Goal: Task Accomplishment & Management: Use online tool/utility

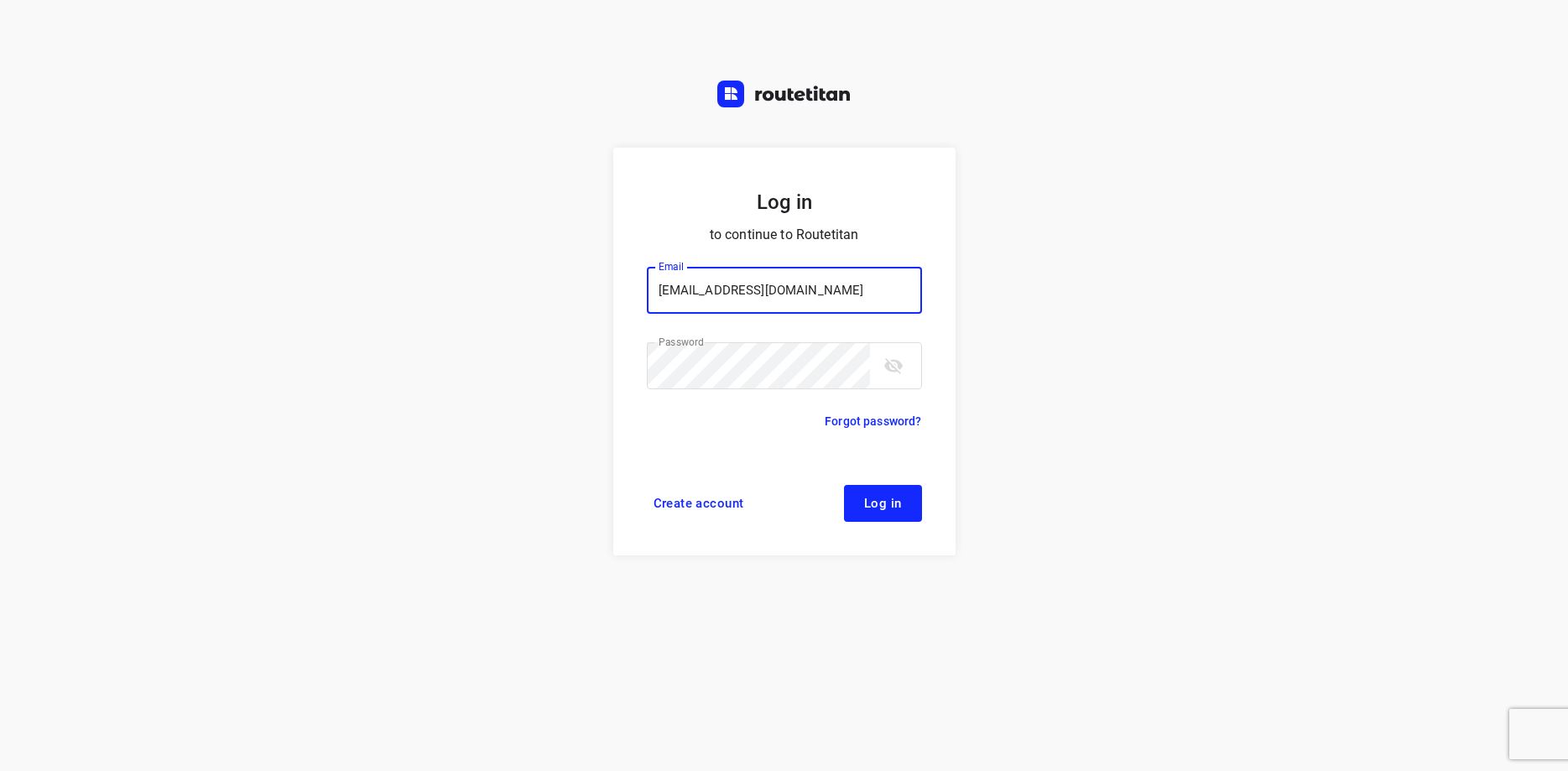
type input "[EMAIL_ADDRESS][DOMAIN_NAME]"
click at [900, 502] on span "Log in" at bounding box center [882, 503] width 37 height 13
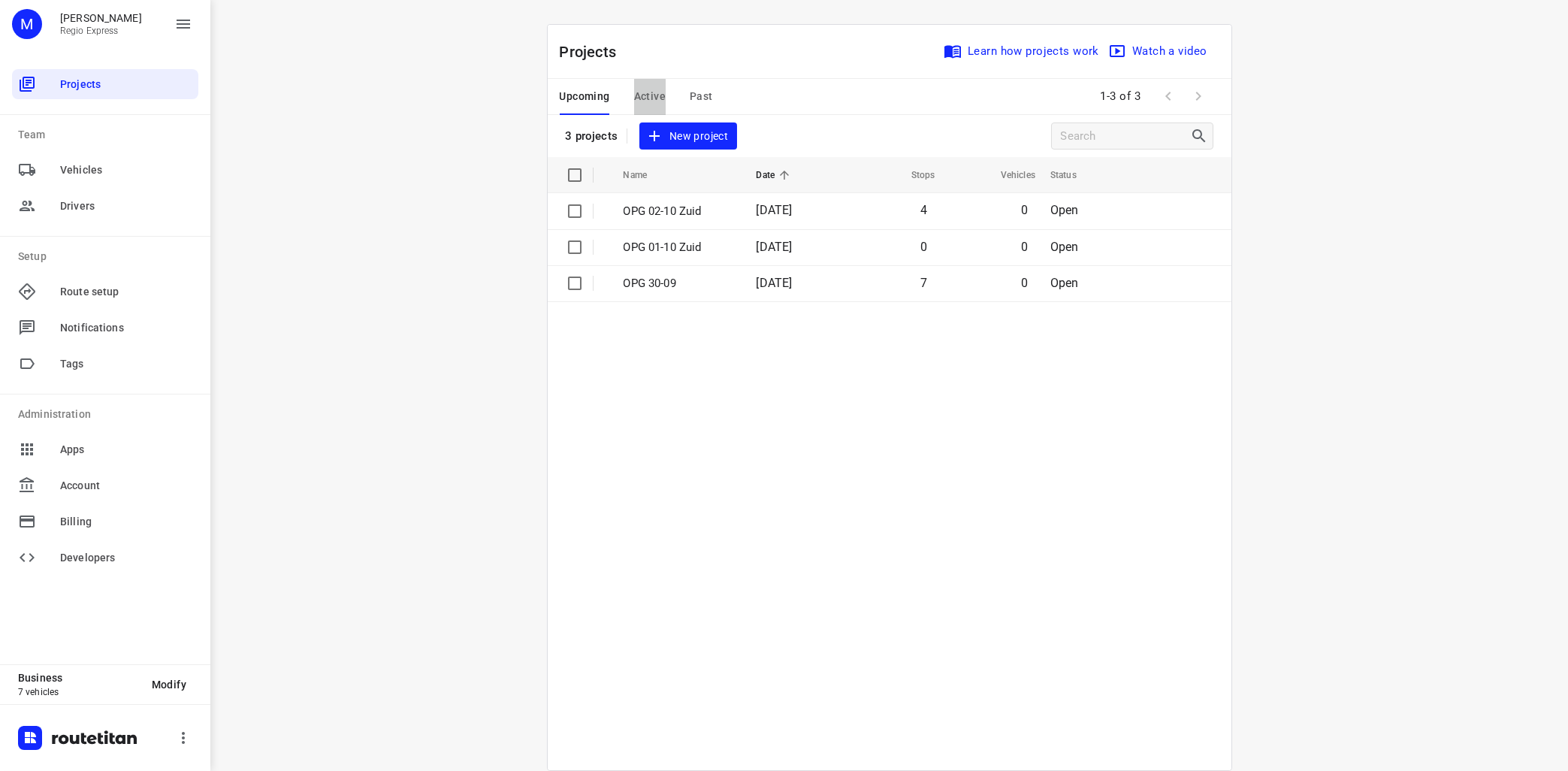
click at [662, 99] on span "Active" at bounding box center [649, 97] width 32 height 19
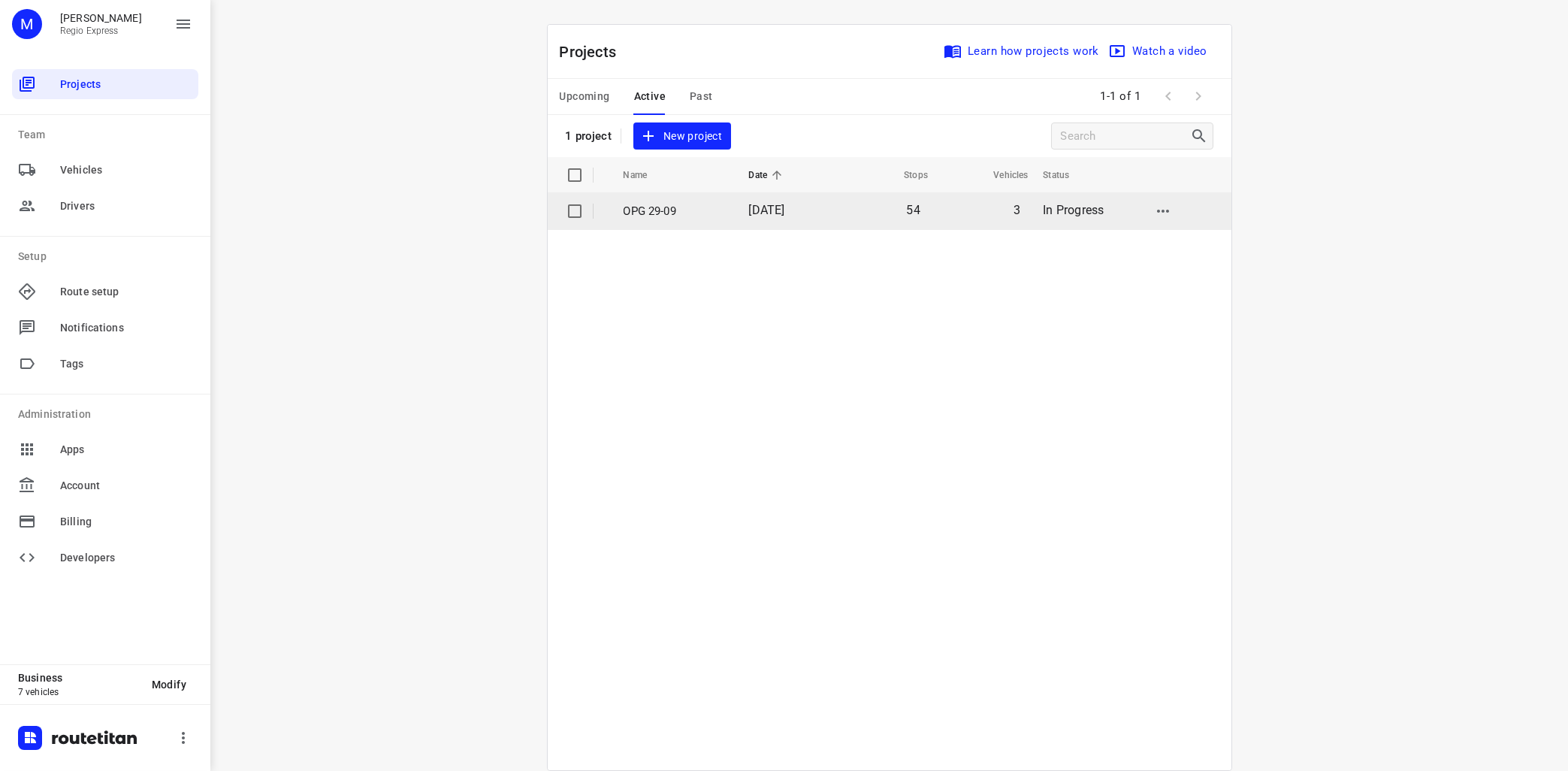
click at [659, 211] on p "OPG 29-09" at bounding box center [675, 212] width 103 height 17
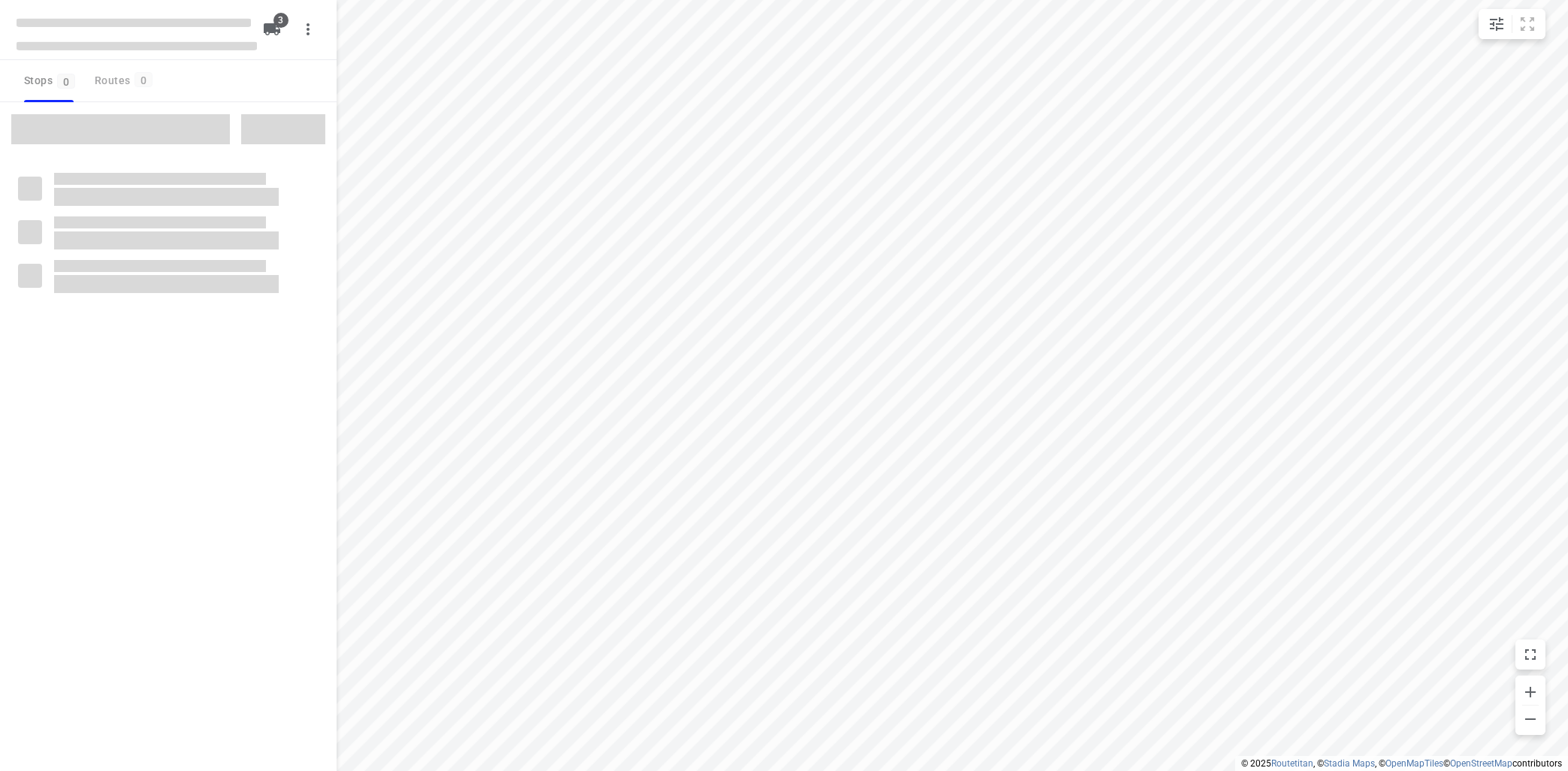
type input "distance"
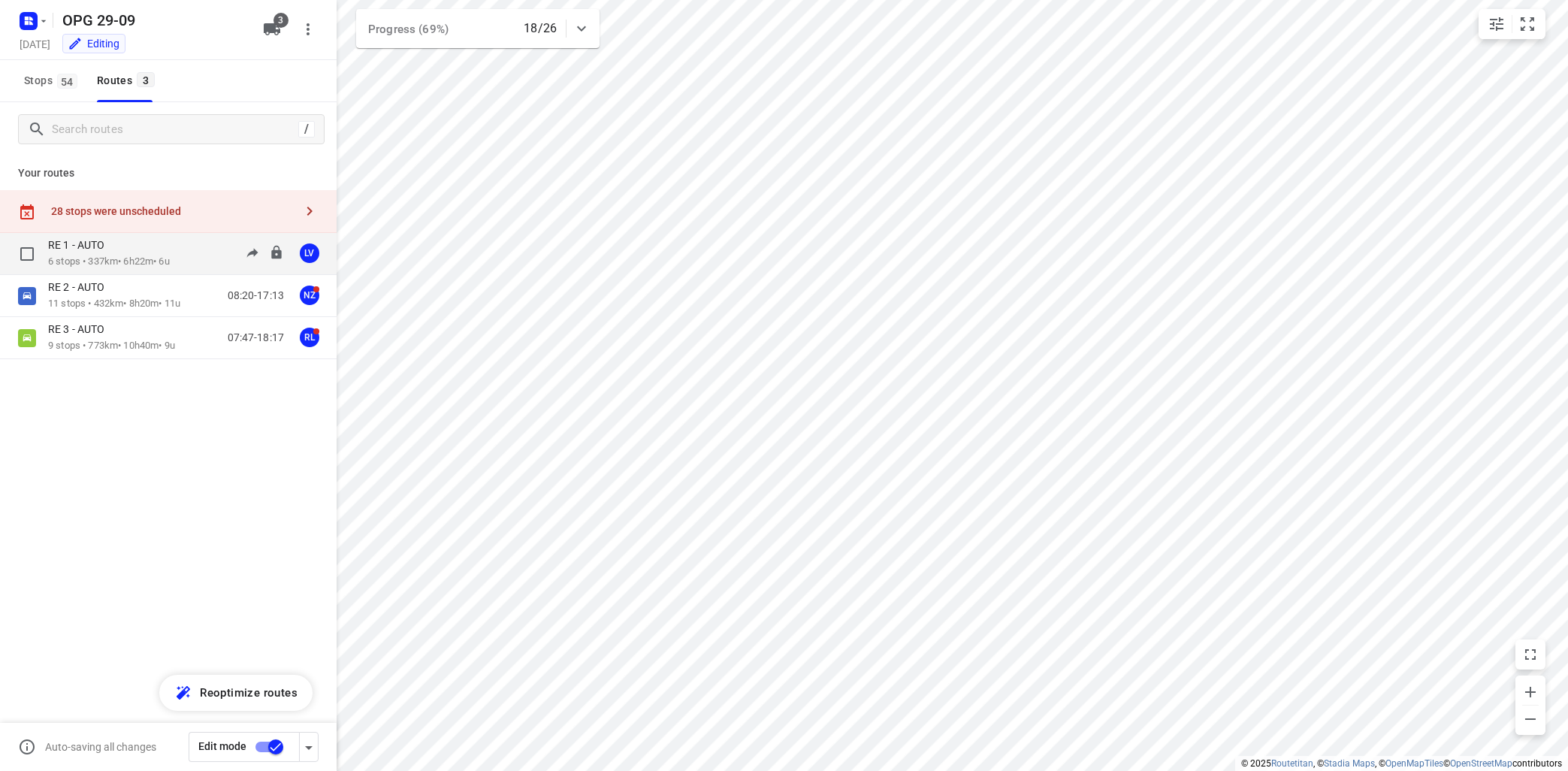
click at [165, 250] on div "RE 1 - AUTO" at bounding box center [109, 246] width 122 height 16
type input "distance"
click at [118, 264] on p "6 stops • 337km • 6h22m • 6u" at bounding box center [109, 261] width 122 height 15
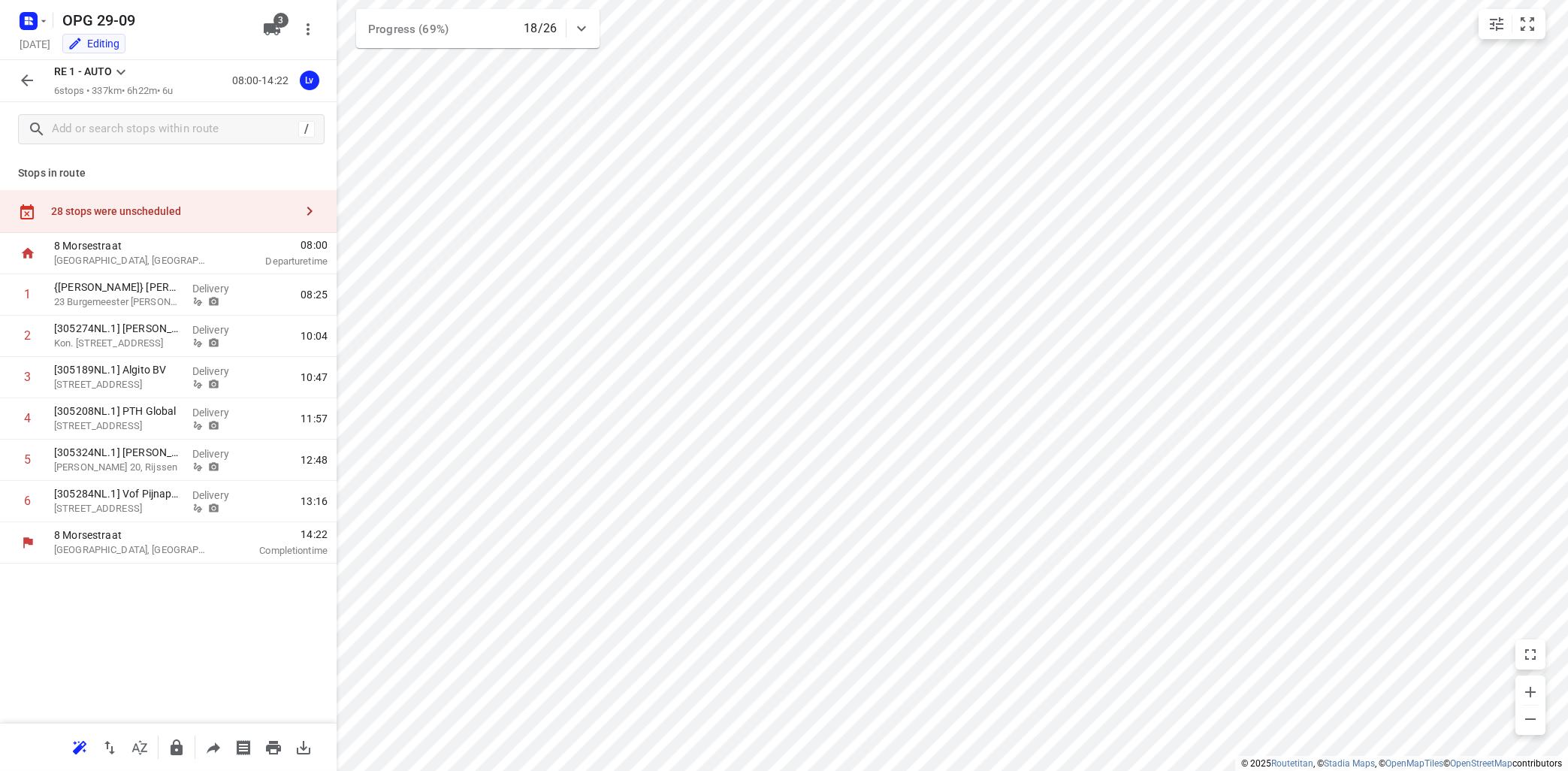
click at [122, 68] on icon at bounding box center [121, 72] width 18 height 18
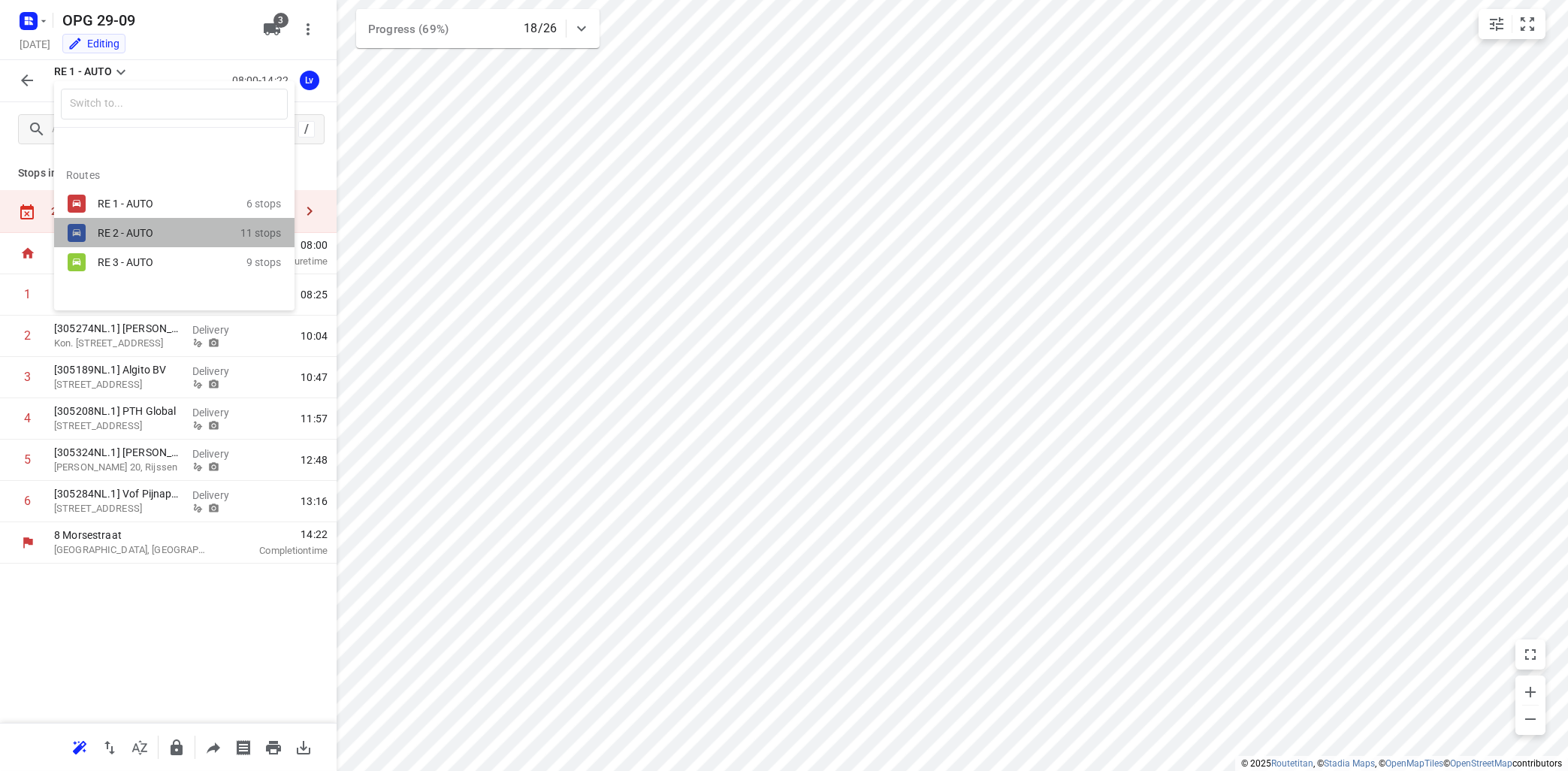
click at [129, 223] on div "RE 2 - AUTO 11 stops" at bounding box center [174, 232] width 241 height 29
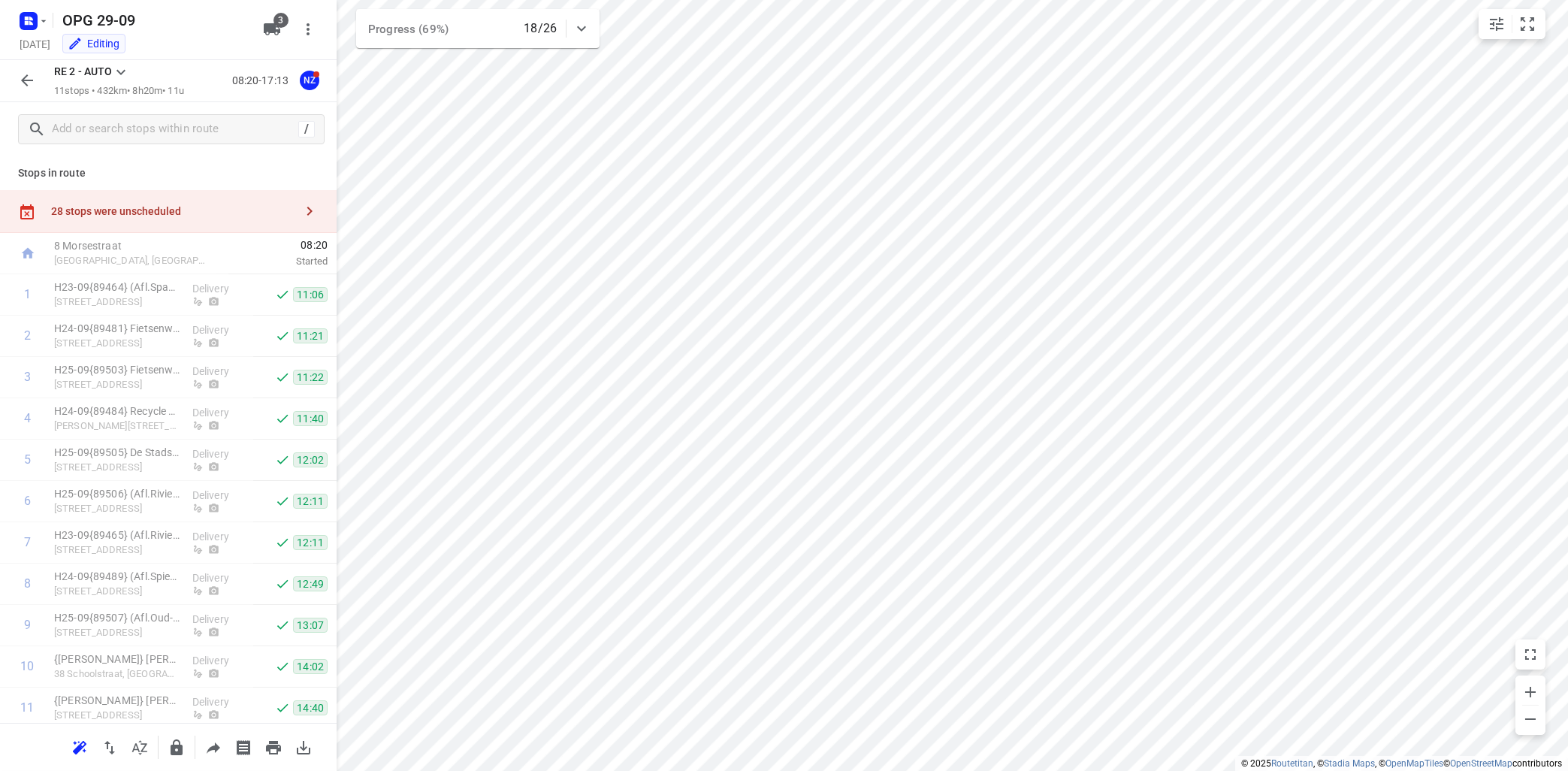
click at [119, 72] on icon at bounding box center [121, 73] width 9 height 5
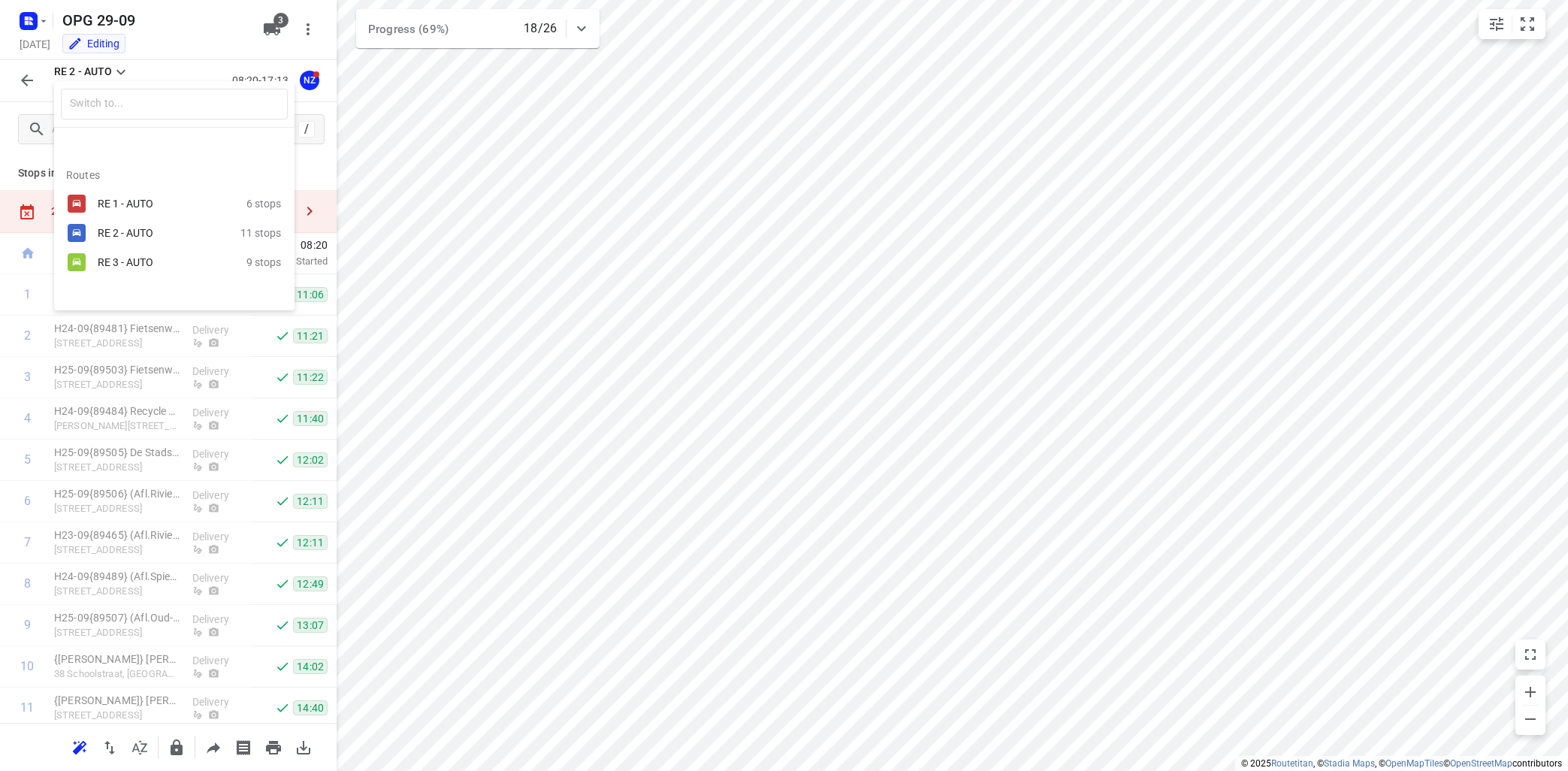
click at [125, 265] on div "RE 3 - AUTO" at bounding box center [161, 262] width 128 height 12
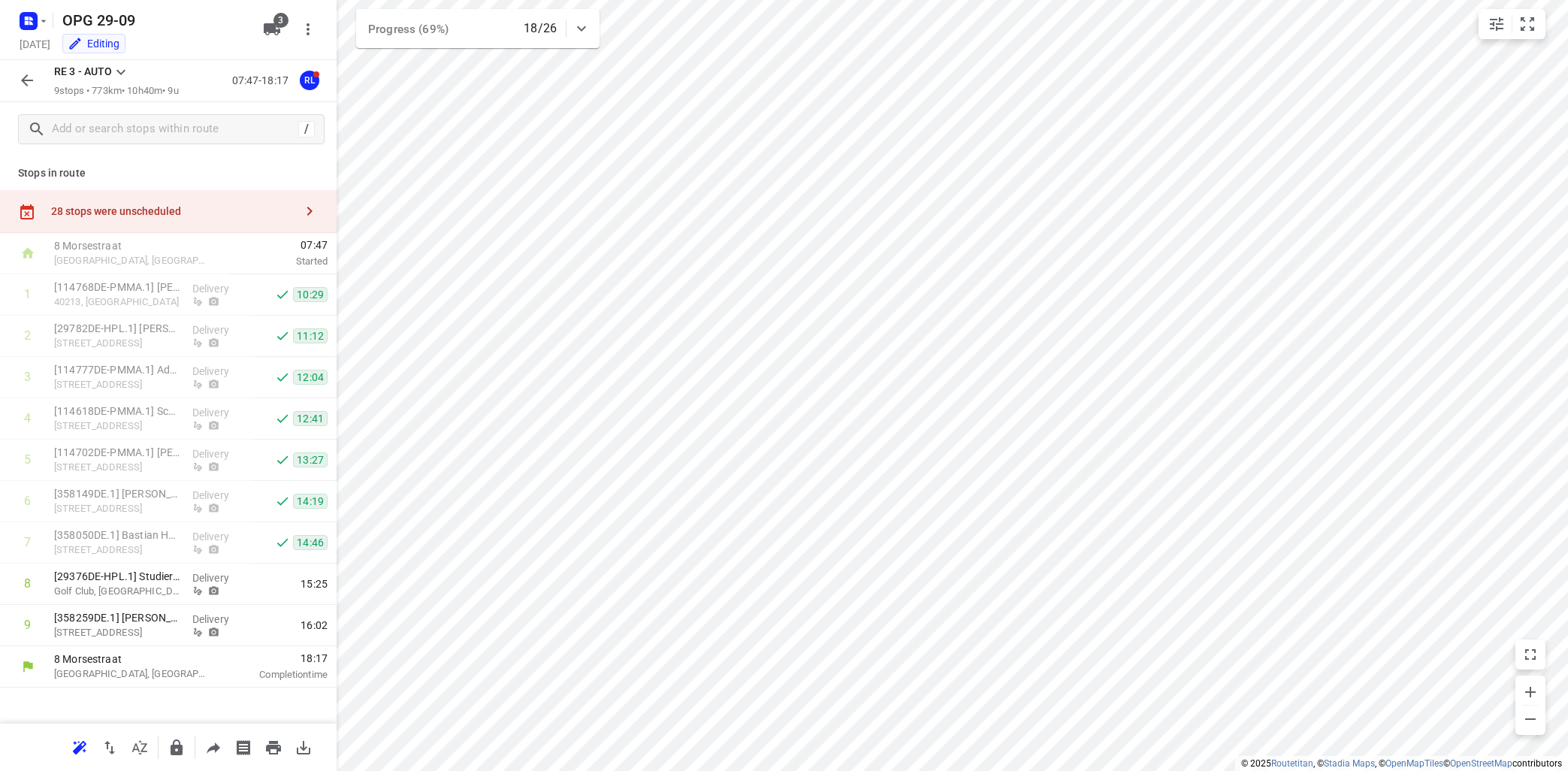
click at [122, 70] on icon at bounding box center [121, 72] width 18 height 18
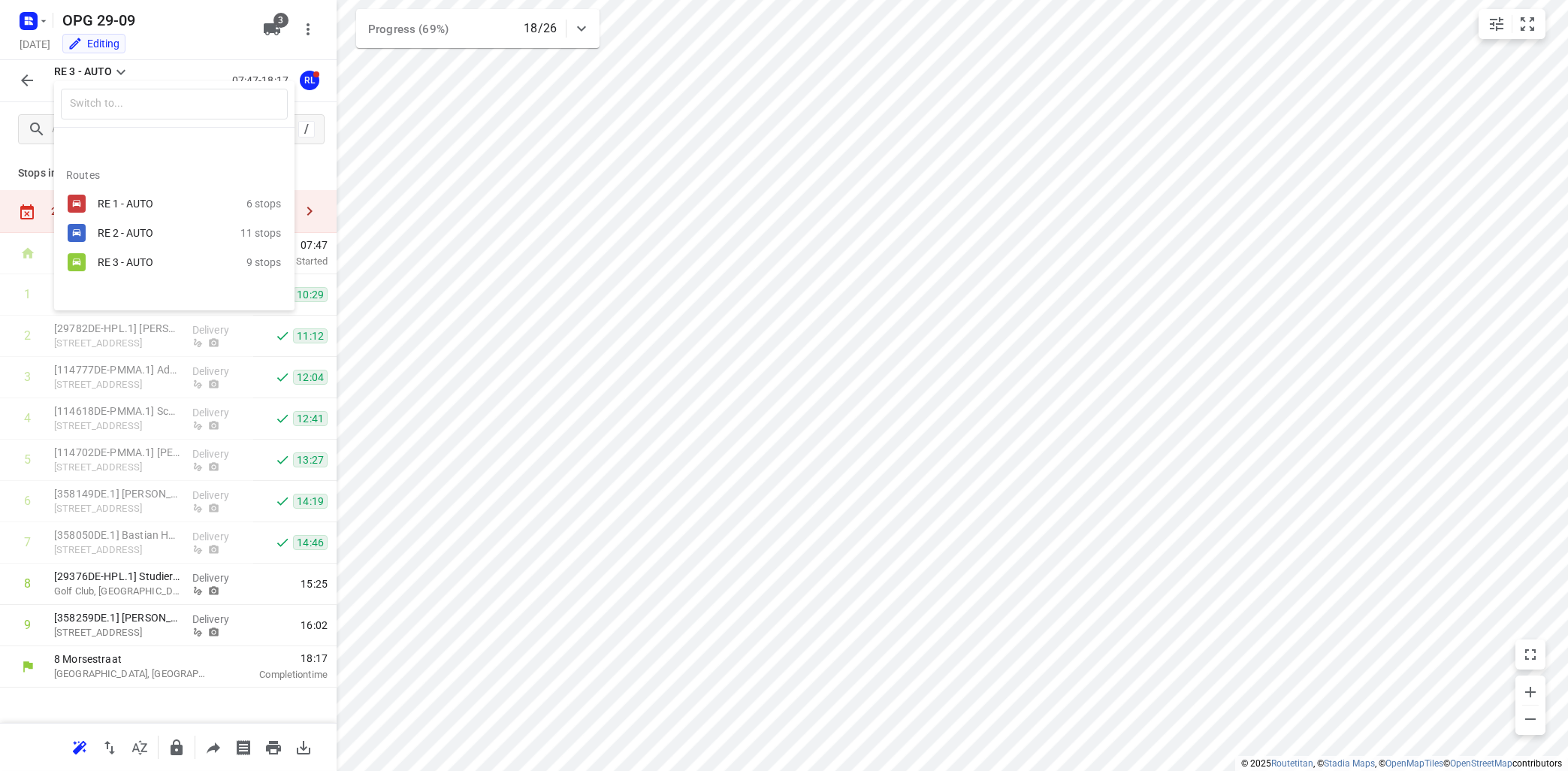
click at [131, 211] on div "RE 1 - AUTO" at bounding box center [172, 203] width 149 height 18
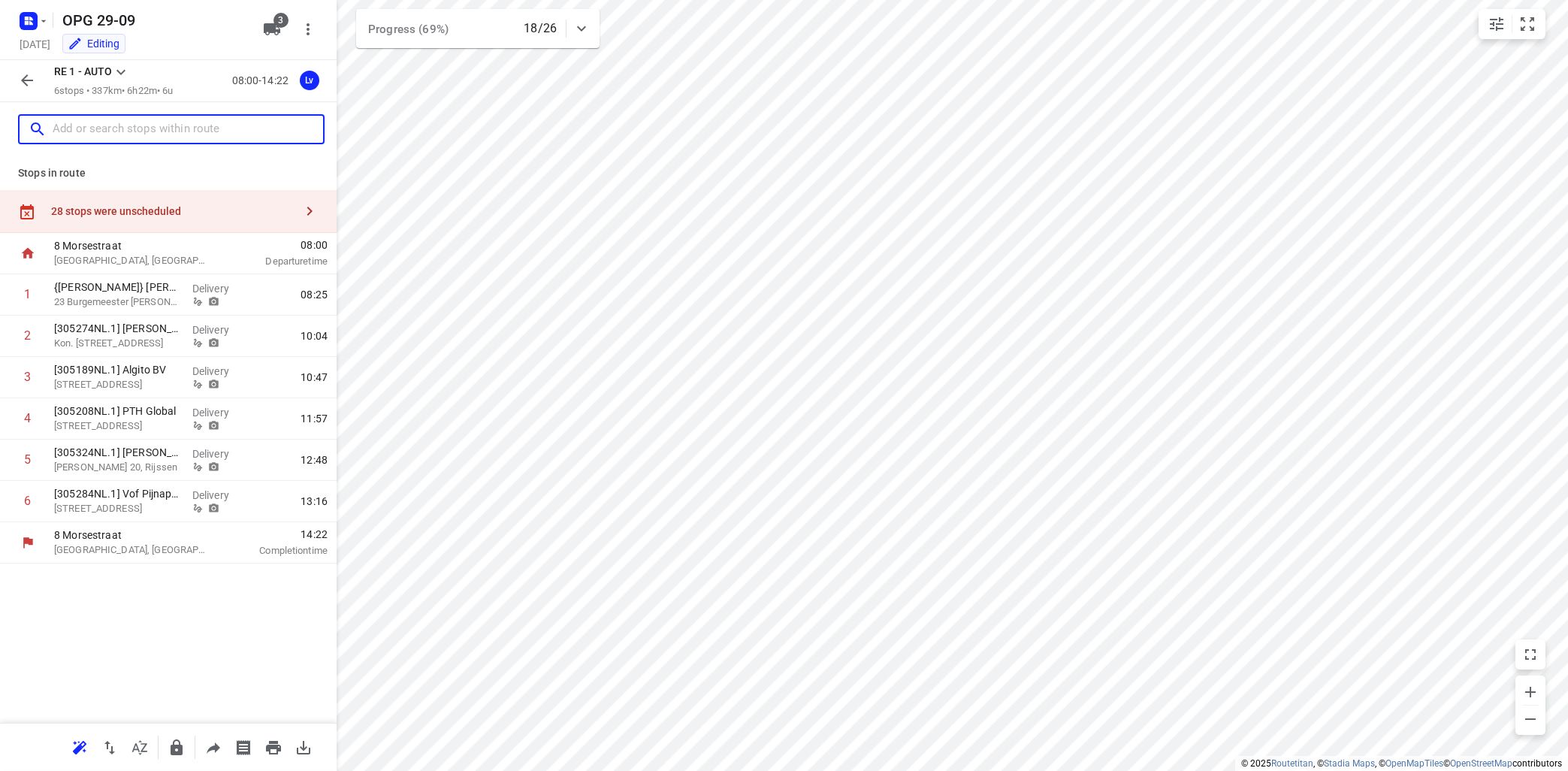
click at [134, 123] on input "text" at bounding box center [188, 129] width 271 height 23
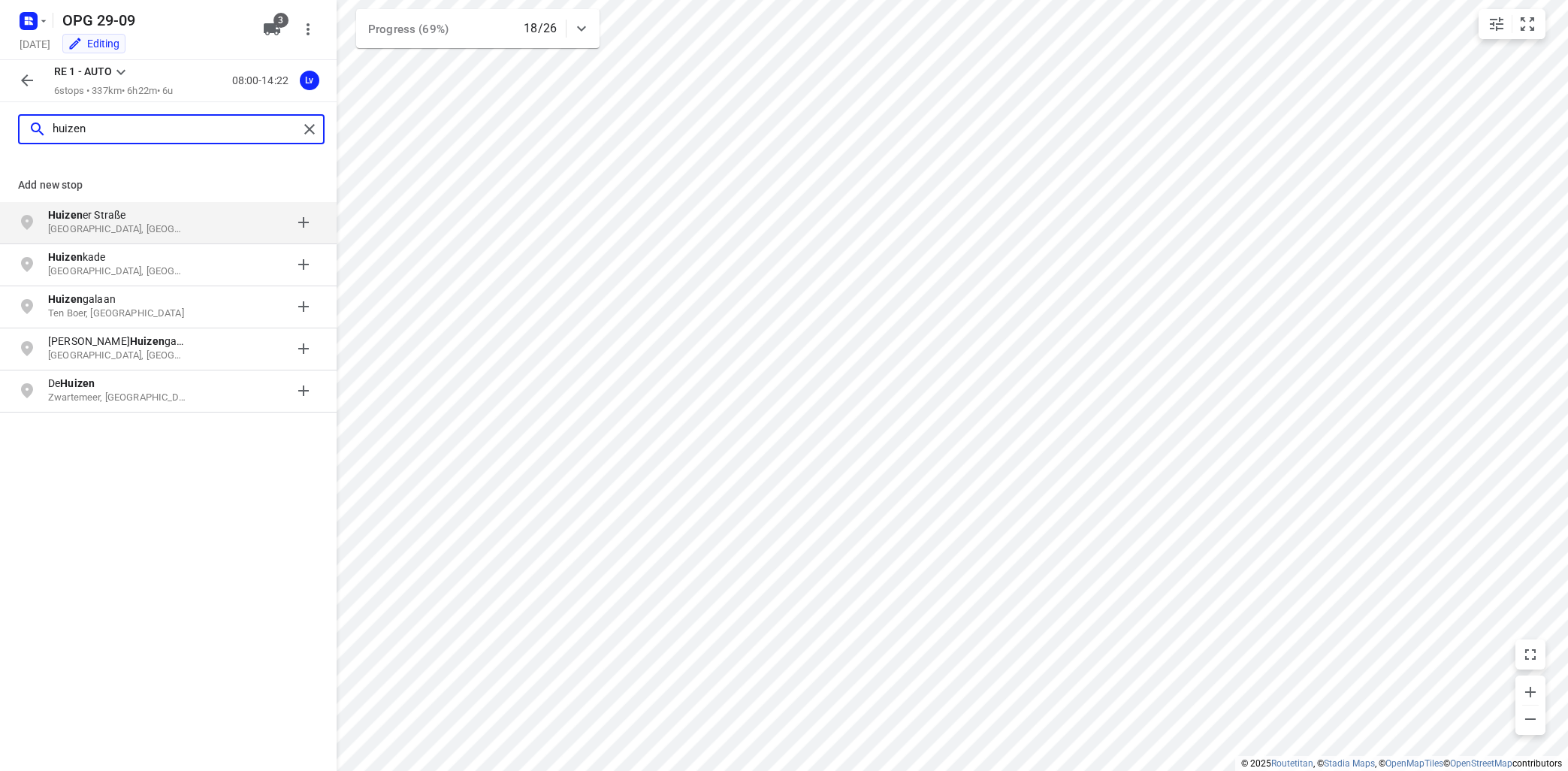
type input "huizen"
click at [98, 457] on div "Add new stop [PERSON_NAME] Straße [GEOGRAPHIC_DATA], [GEOGRAPHIC_DATA] [GEOGRAP…" at bounding box center [168, 463] width 337 height 615
click at [43, 23] on icon "button" at bounding box center [44, 21] width 12 height 12
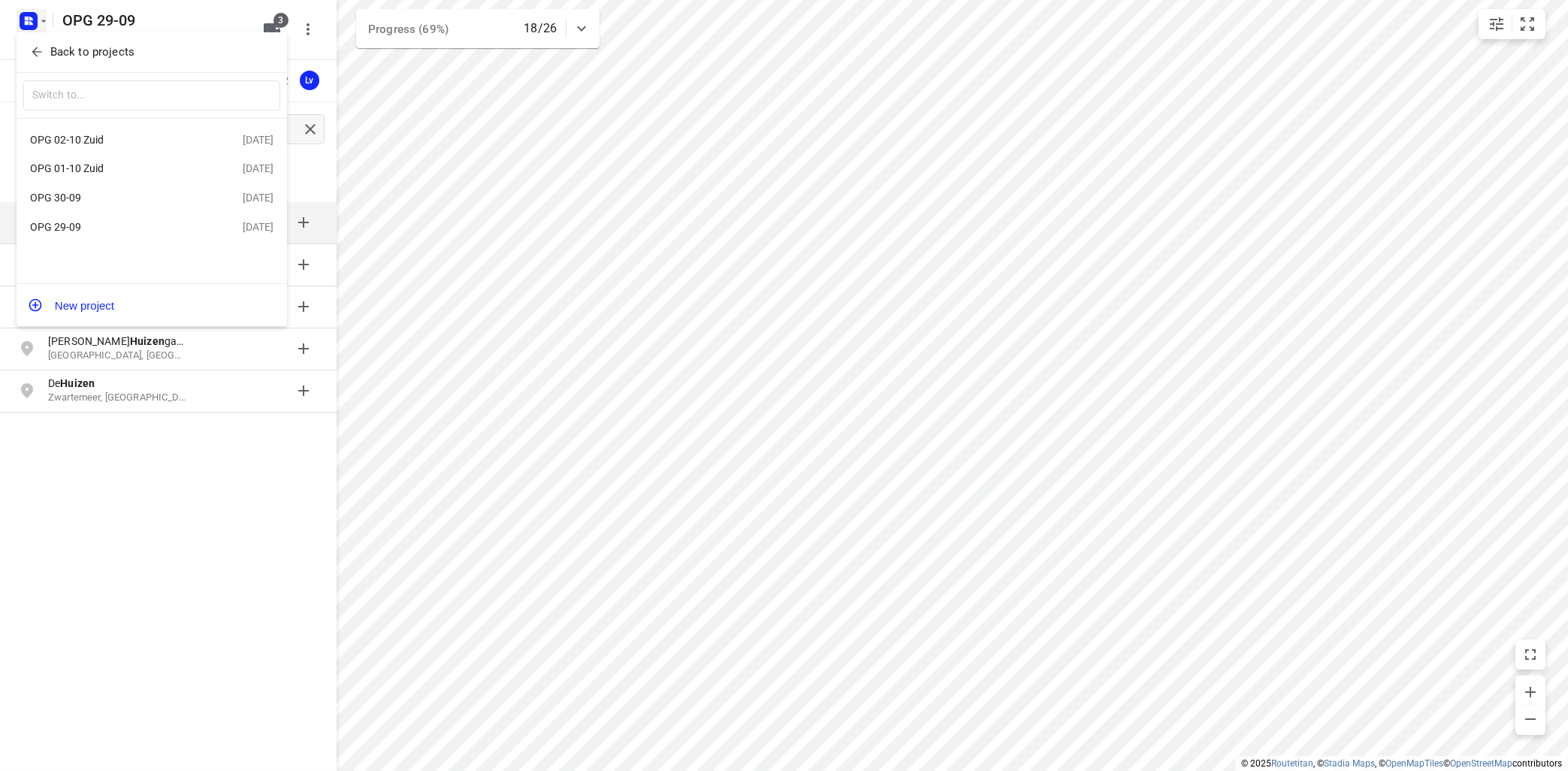
drag, startPoint x: 98, startPoint y: 218, endPoint x: 106, endPoint y: 221, distance: 8.5
click at [101, 218] on div "OPG 29-09 [DATE]" at bounding box center [152, 227] width 271 height 29
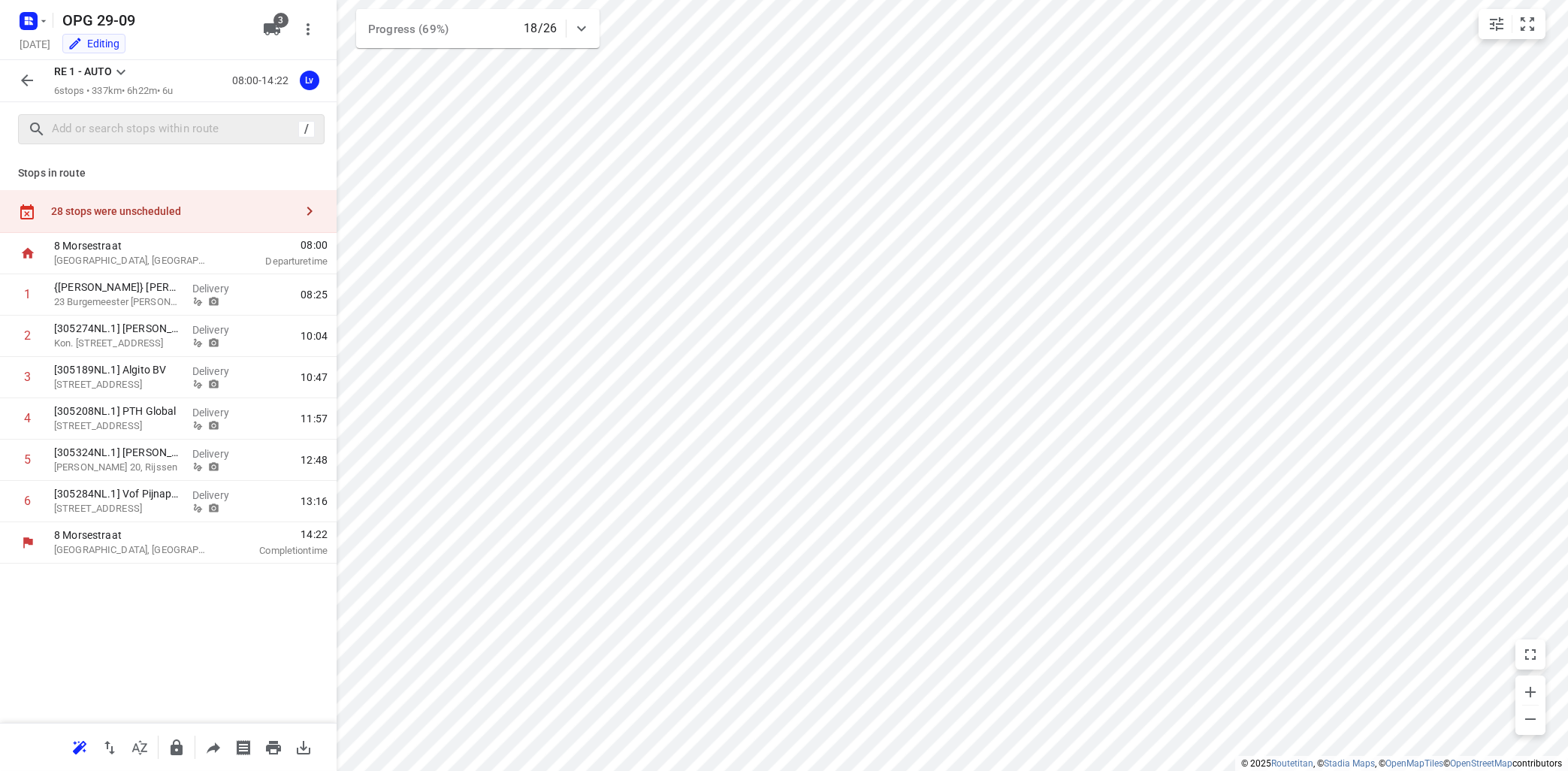
click at [224, 206] on div "28 stops were unscheduled" at bounding box center [173, 211] width 243 height 12
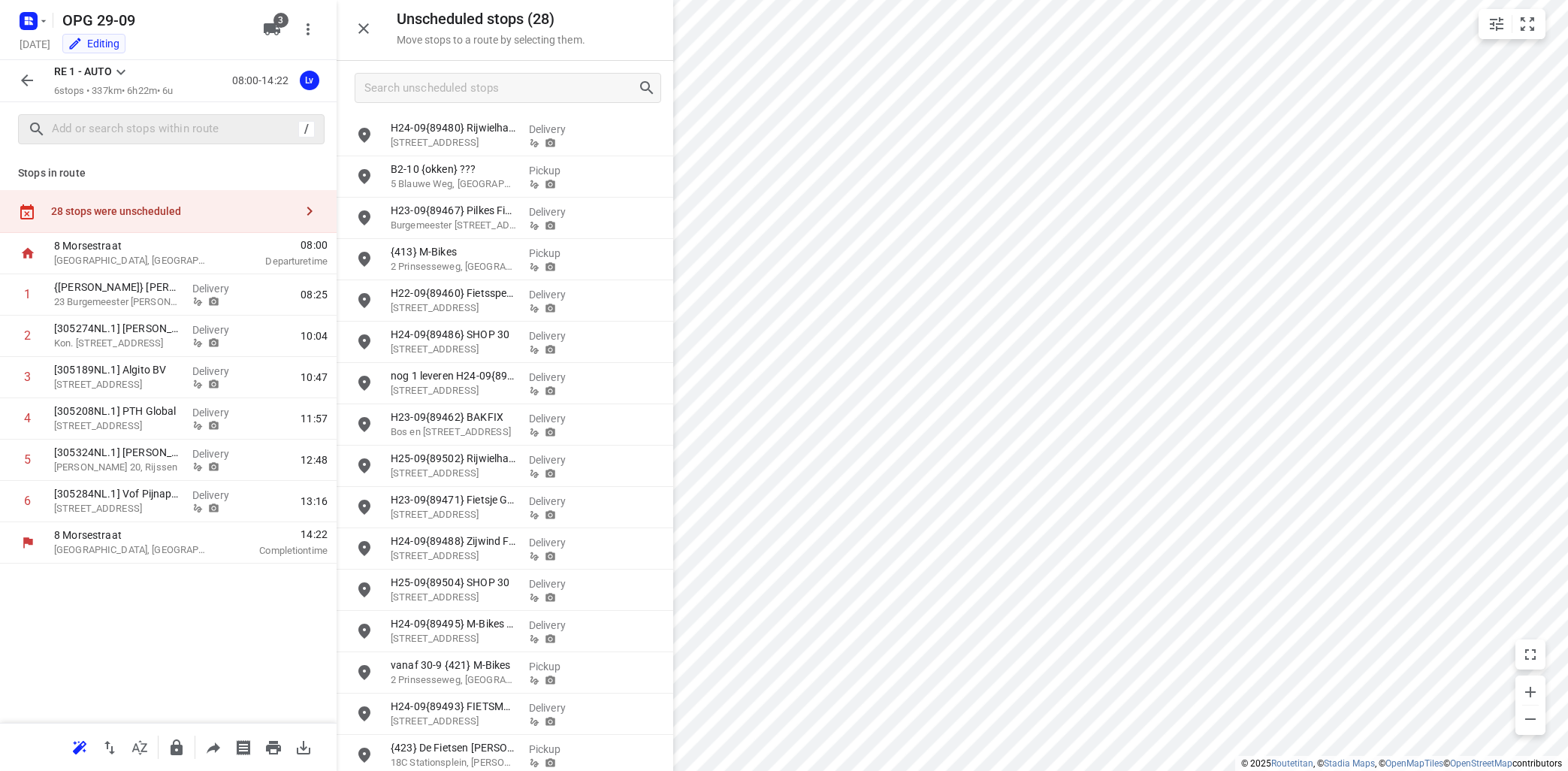
click at [218, 199] on div "28 stops were unscheduled" at bounding box center [168, 212] width 337 height 43
click at [119, 74] on icon at bounding box center [121, 72] width 18 height 18
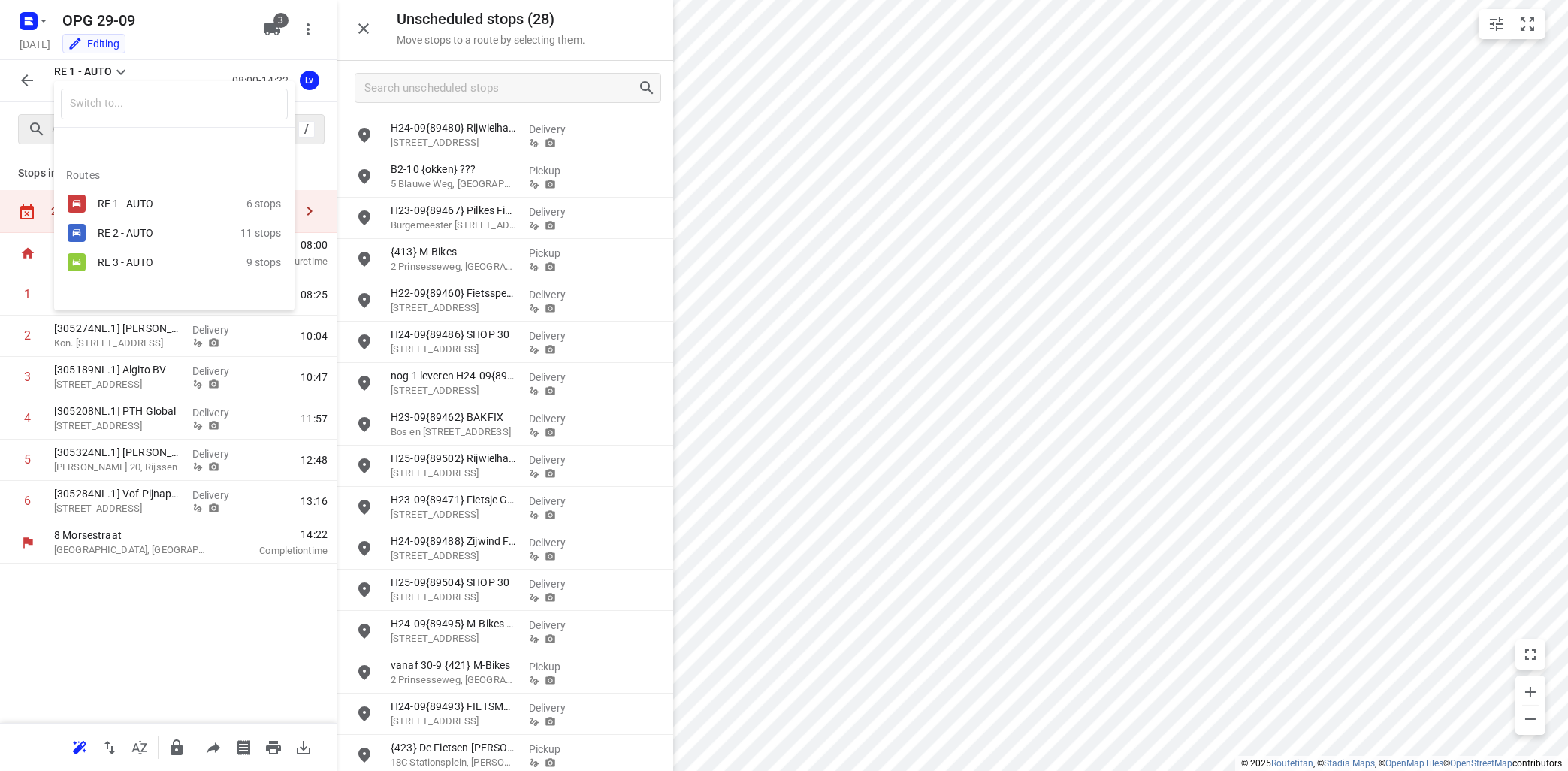
click at [132, 235] on div "RE 2 - AUTO" at bounding box center [161, 233] width 128 height 12
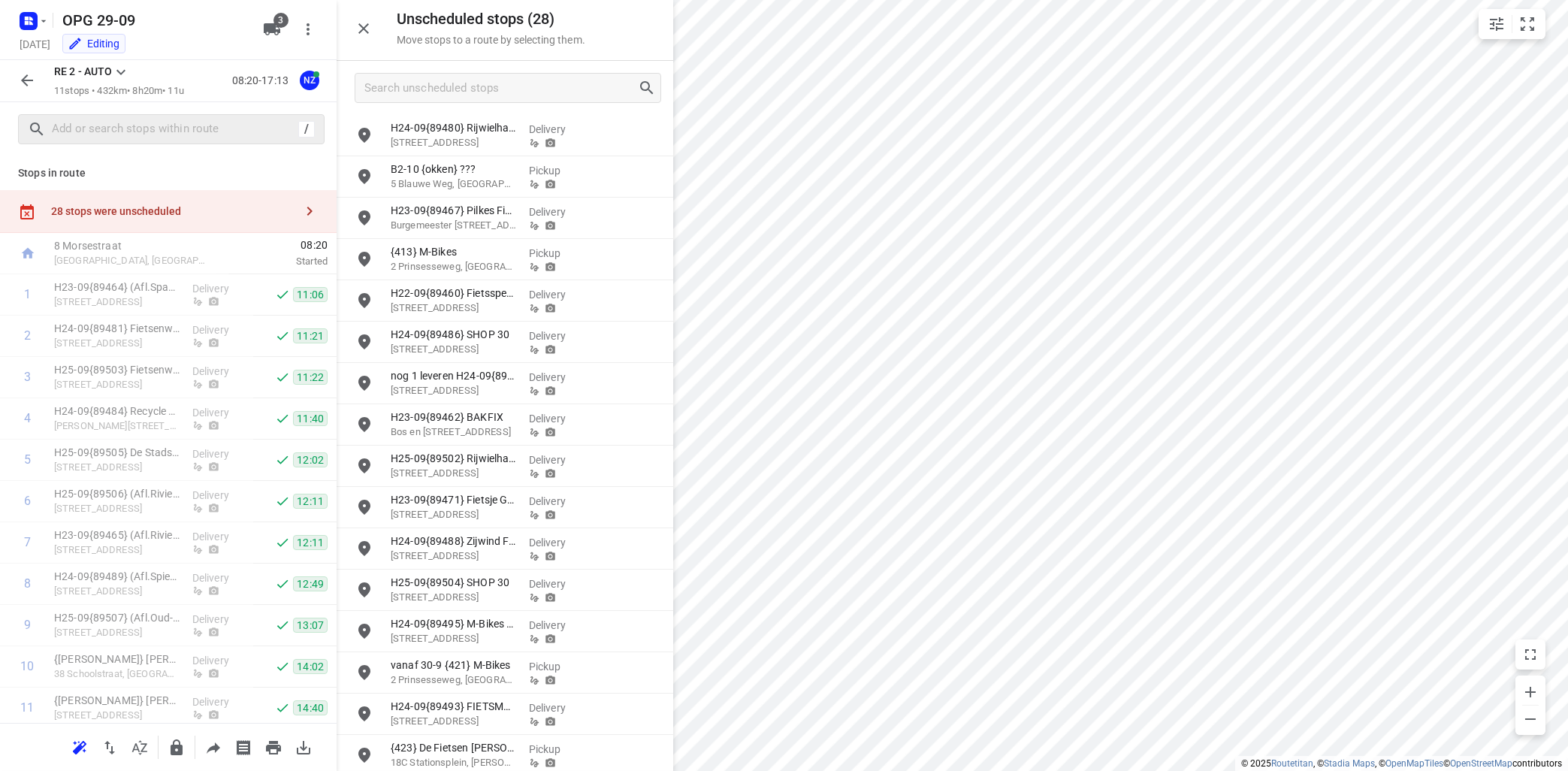
click at [128, 76] on icon at bounding box center [121, 72] width 18 height 18
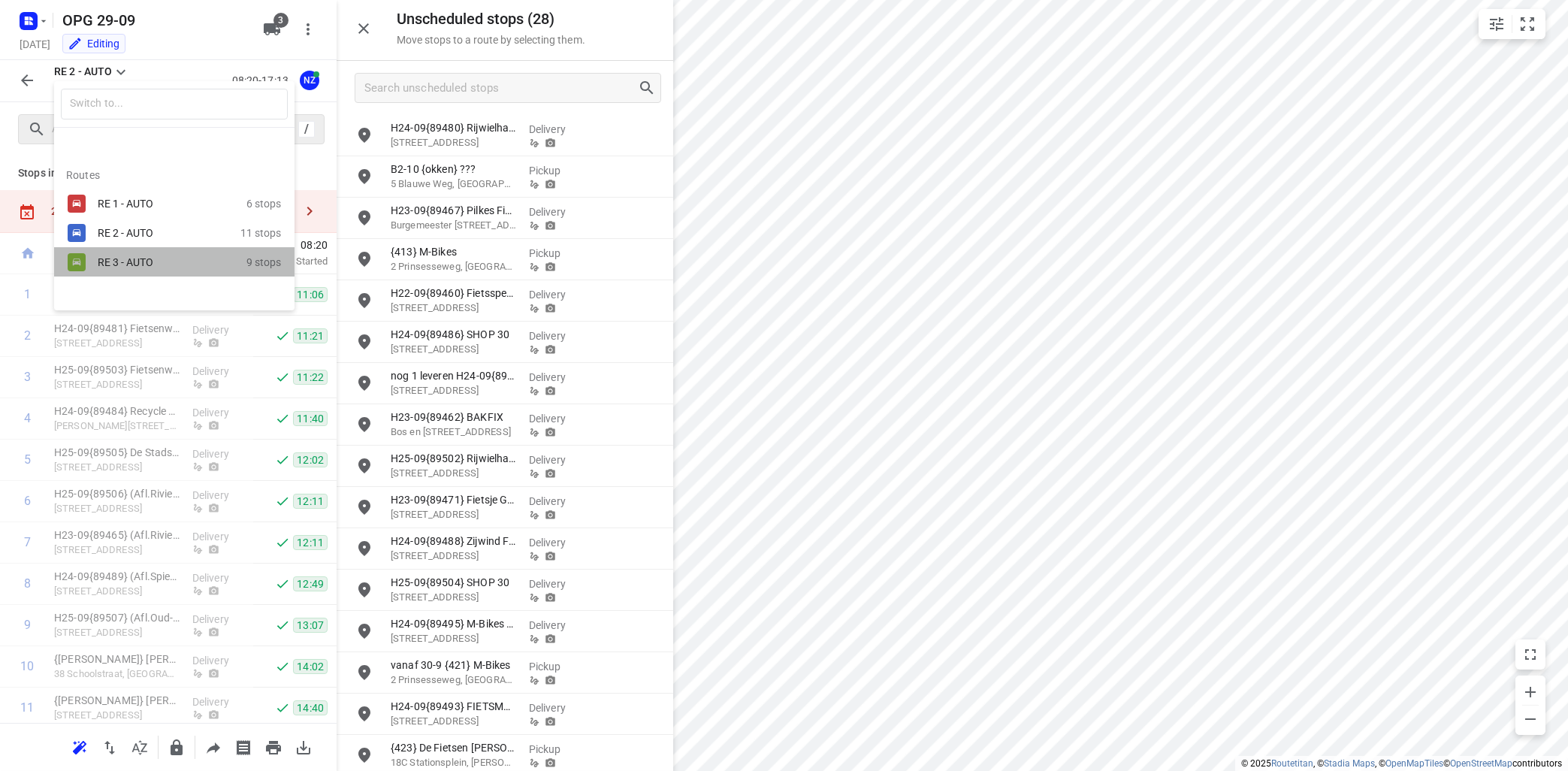
click at [128, 264] on div "RE 3 - AUTO" at bounding box center [161, 262] width 128 height 12
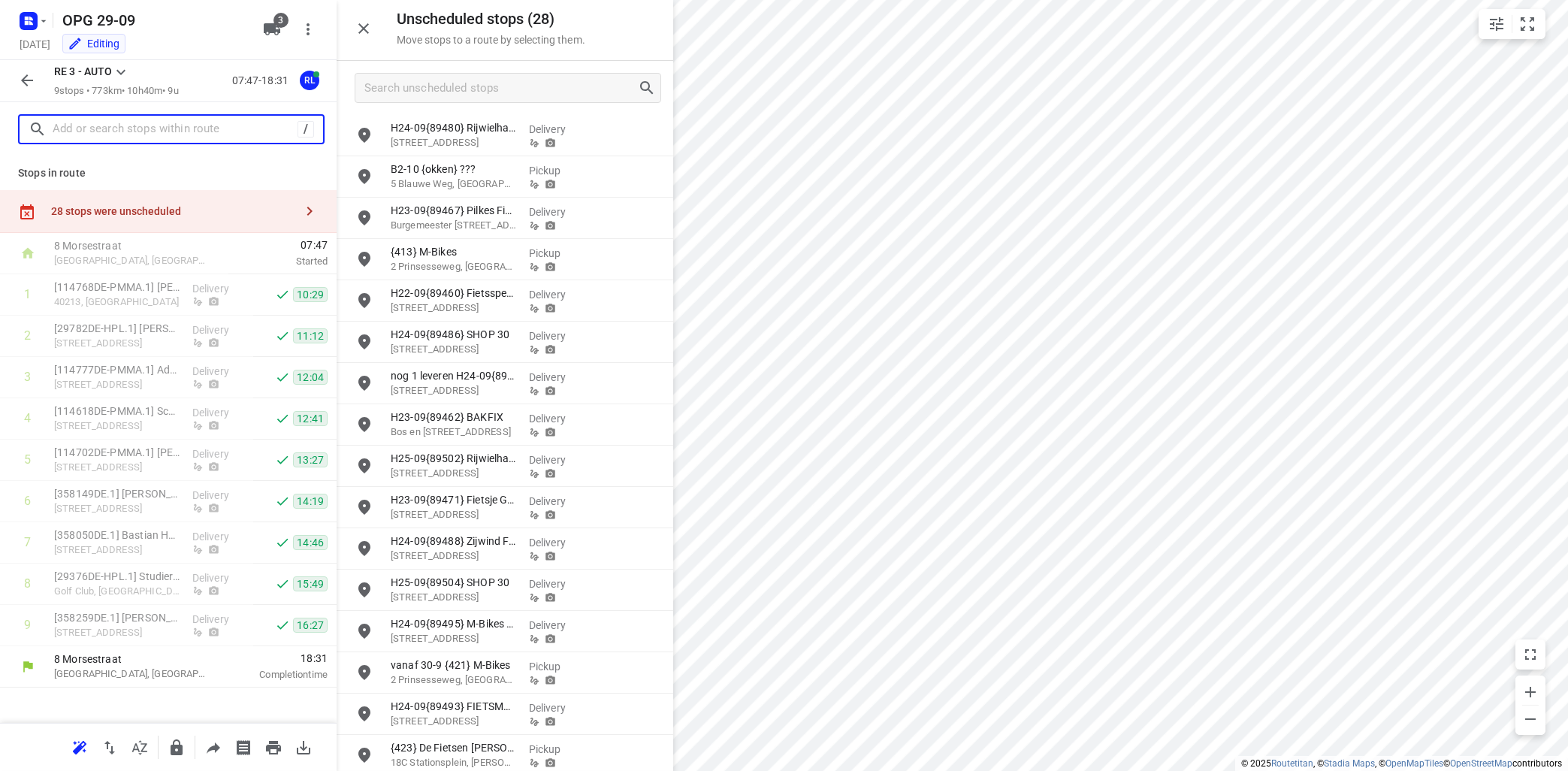
click at [228, 126] on input "text" at bounding box center [175, 129] width 245 height 23
click at [27, 79] on icon "button" at bounding box center [27, 80] width 18 height 18
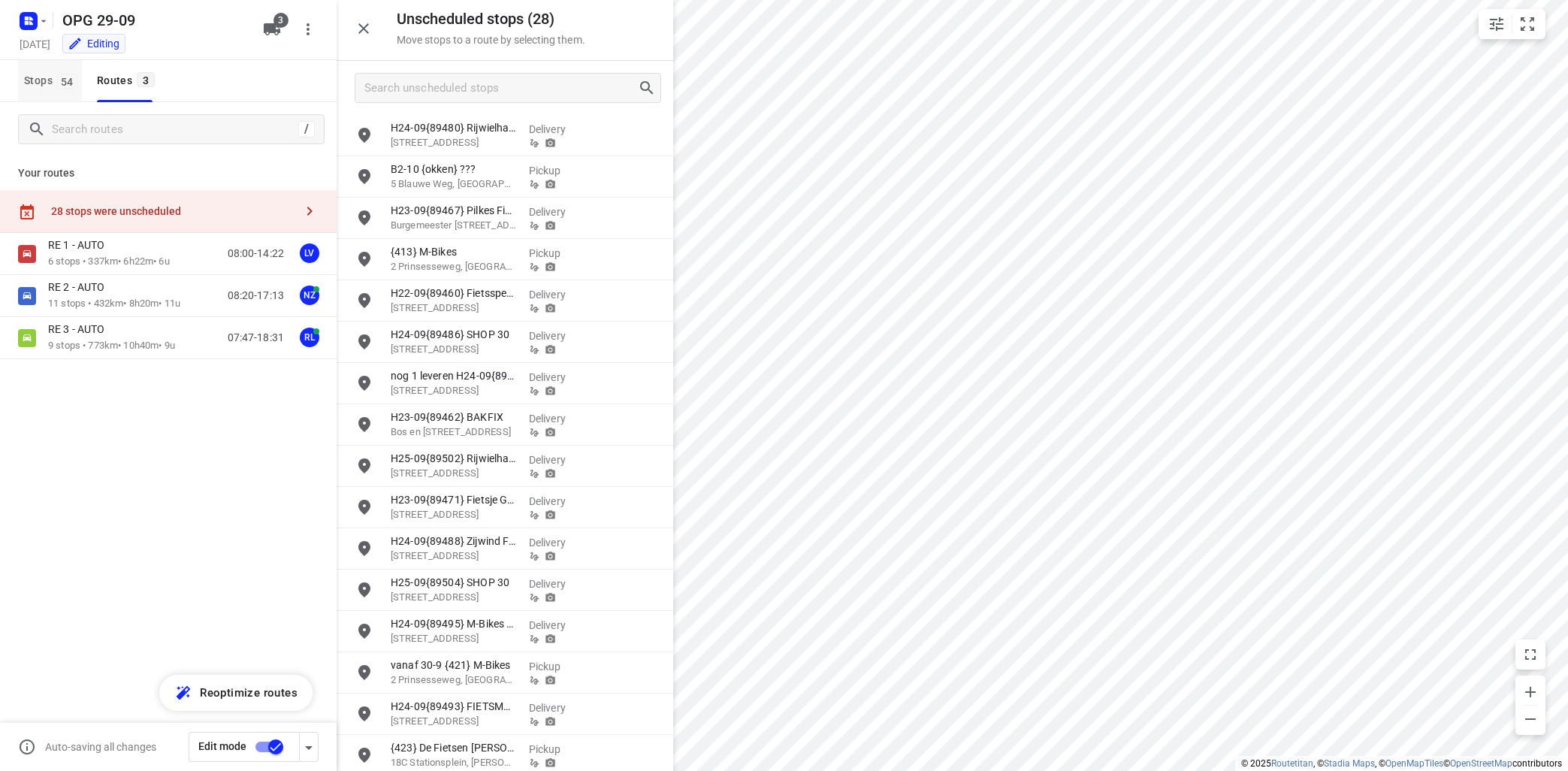
click at [45, 78] on span "Stops 54" at bounding box center [53, 81] width 58 height 19
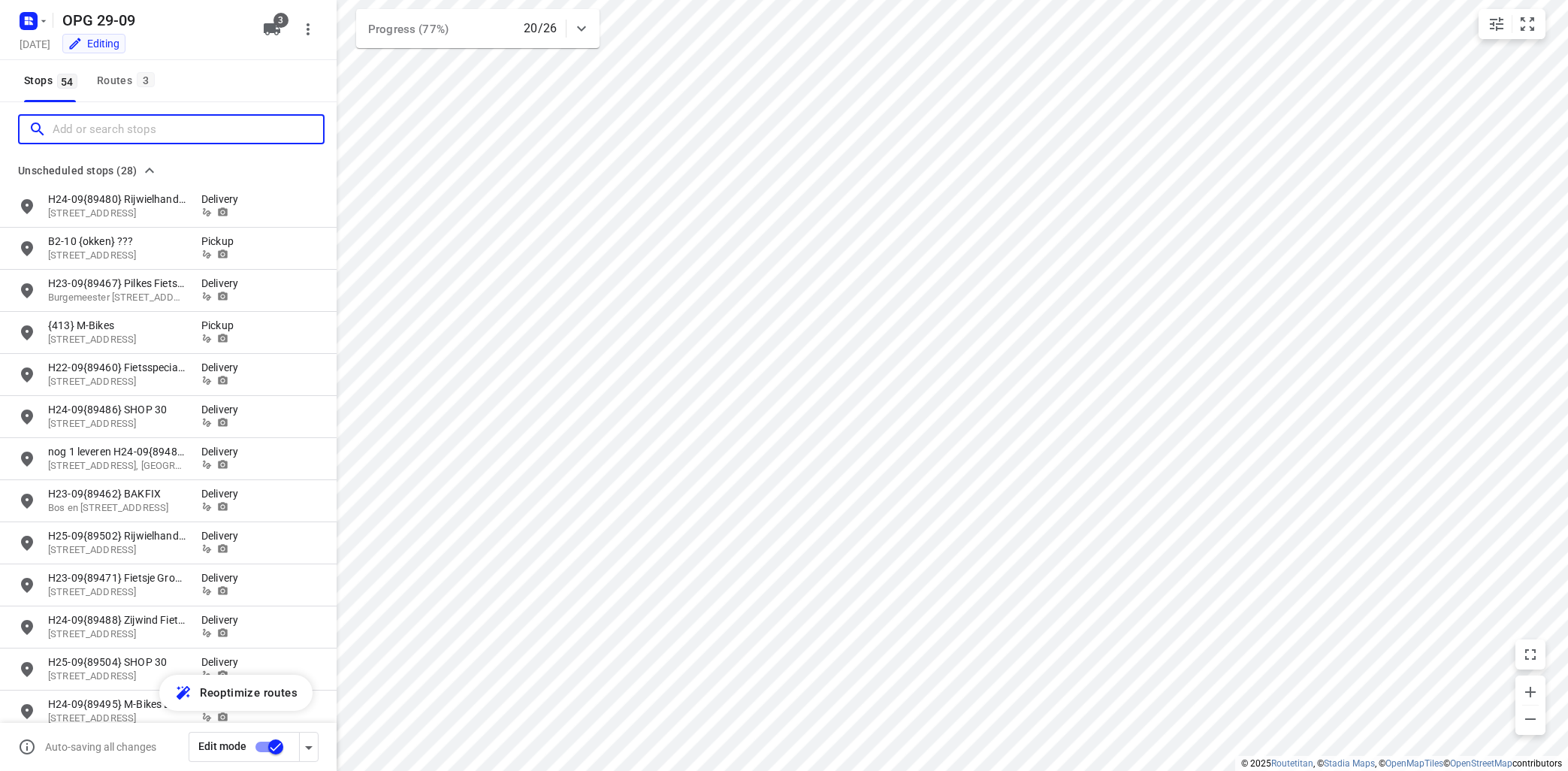
click at [72, 128] on input "Add or search stops" at bounding box center [188, 129] width 271 height 23
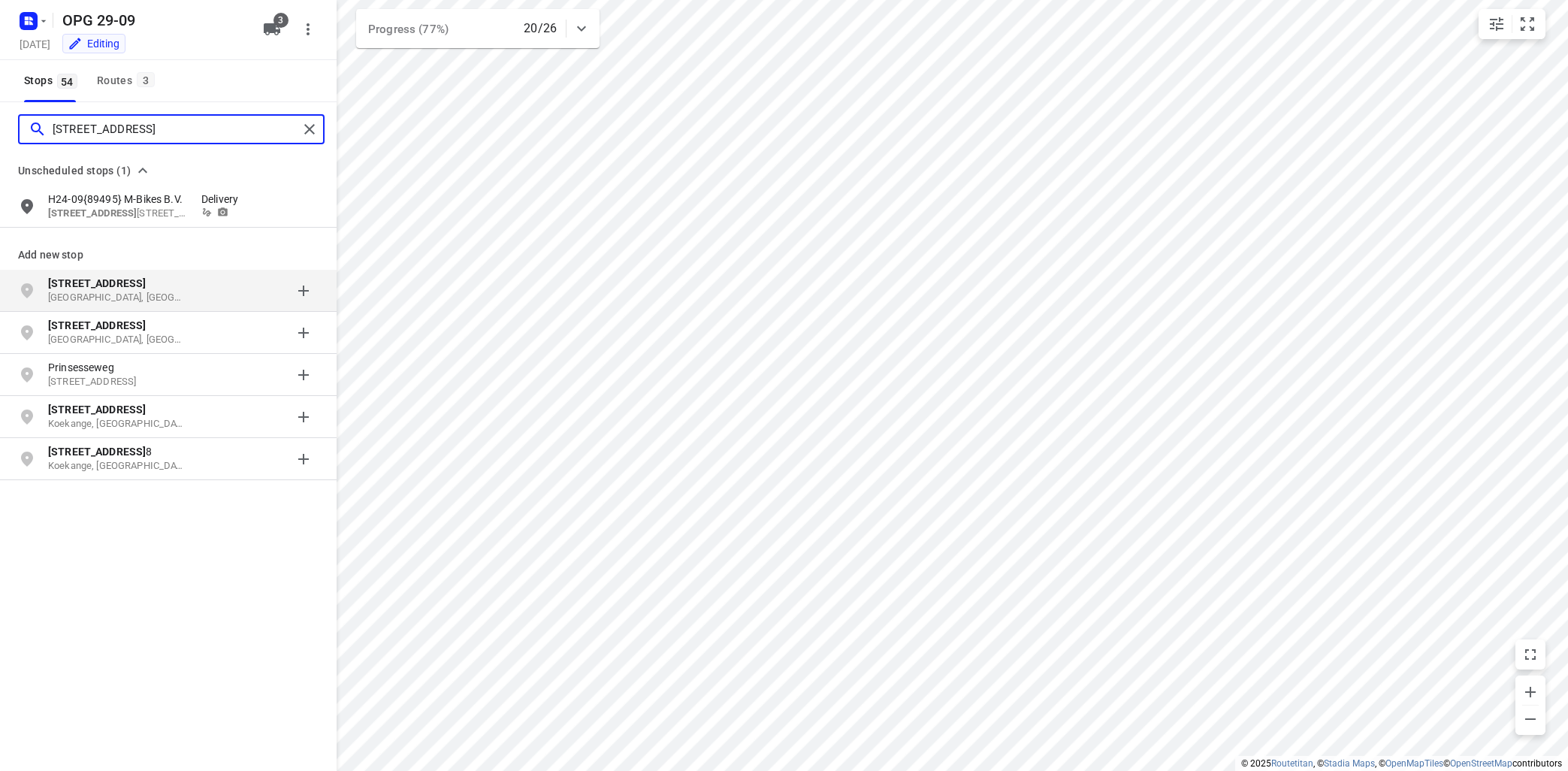
type input "[STREET_ADDRESS]"
click at [104, 293] on p "[GEOGRAPHIC_DATA], [GEOGRAPHIC_DATA]" at bounding box center [116, 297] width 138 height 15
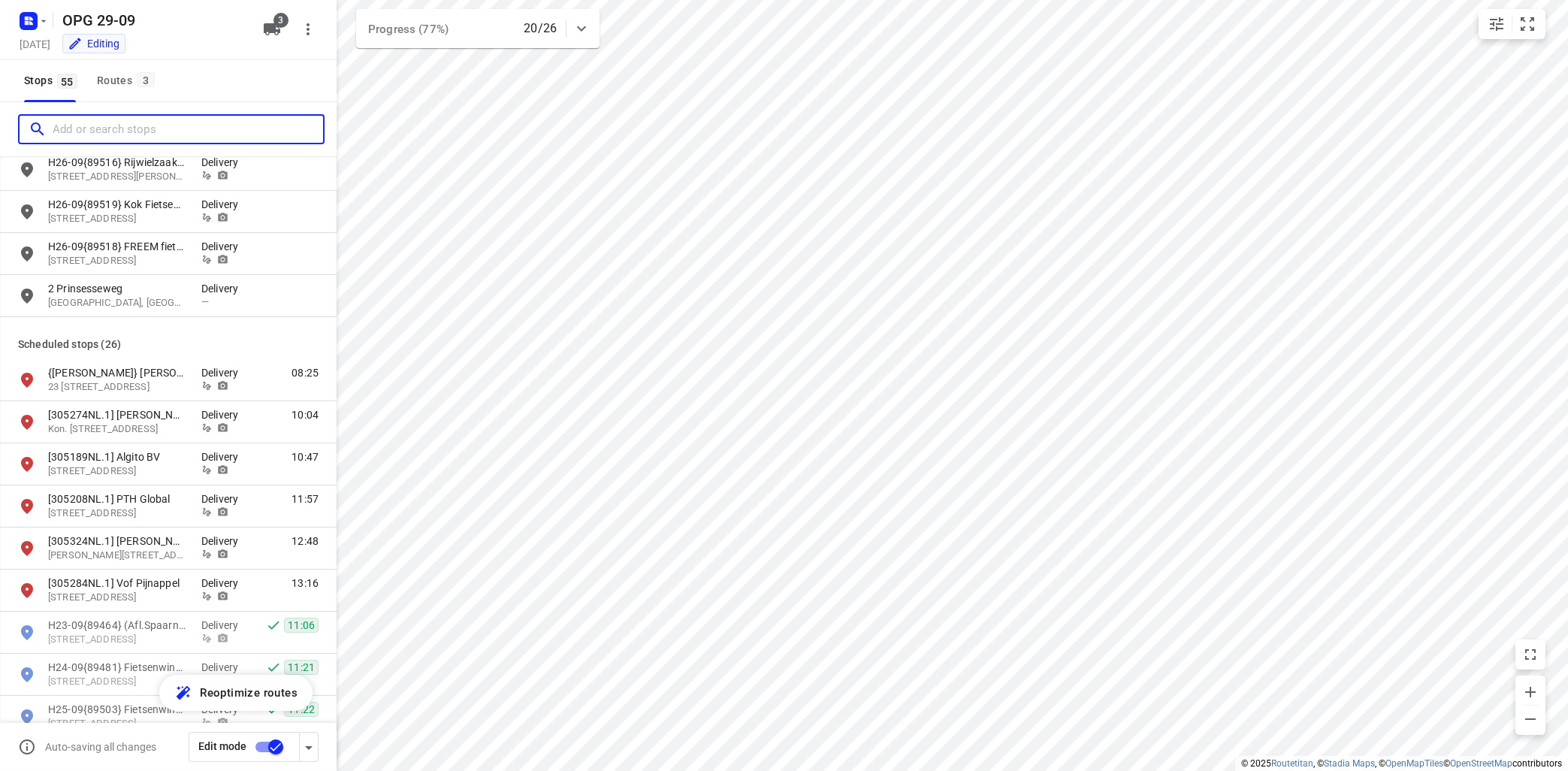
scroll to position [1087, 0]
click at [127, 308] on p "[GEOGRAPHIC_DATA], [GEOGRAPHIC_DATA], [GEOGRAPHIC_DATA]" at bounding box center [116, 304] width 138 height 15
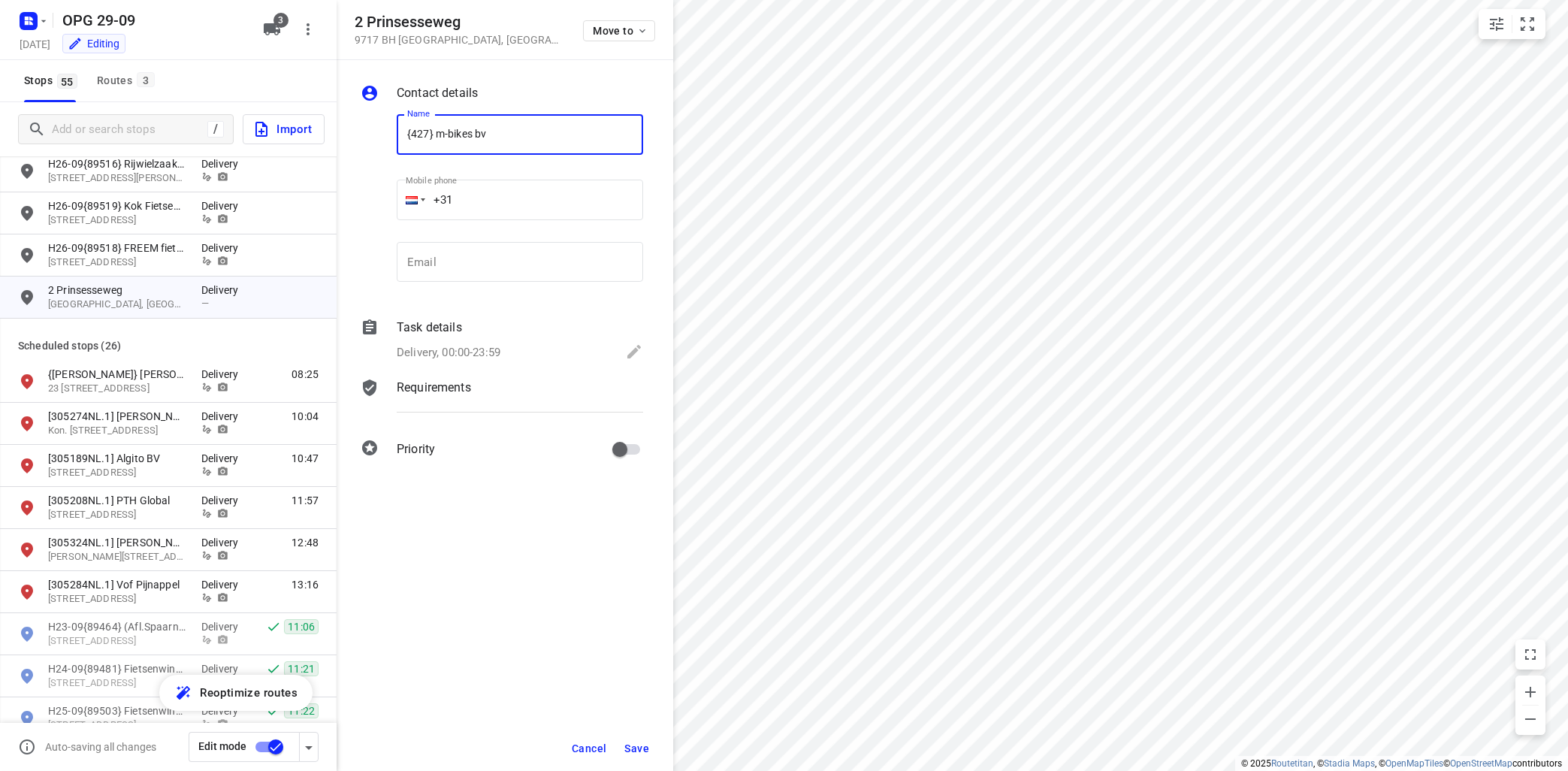
type input "{427} m-bikes bv"
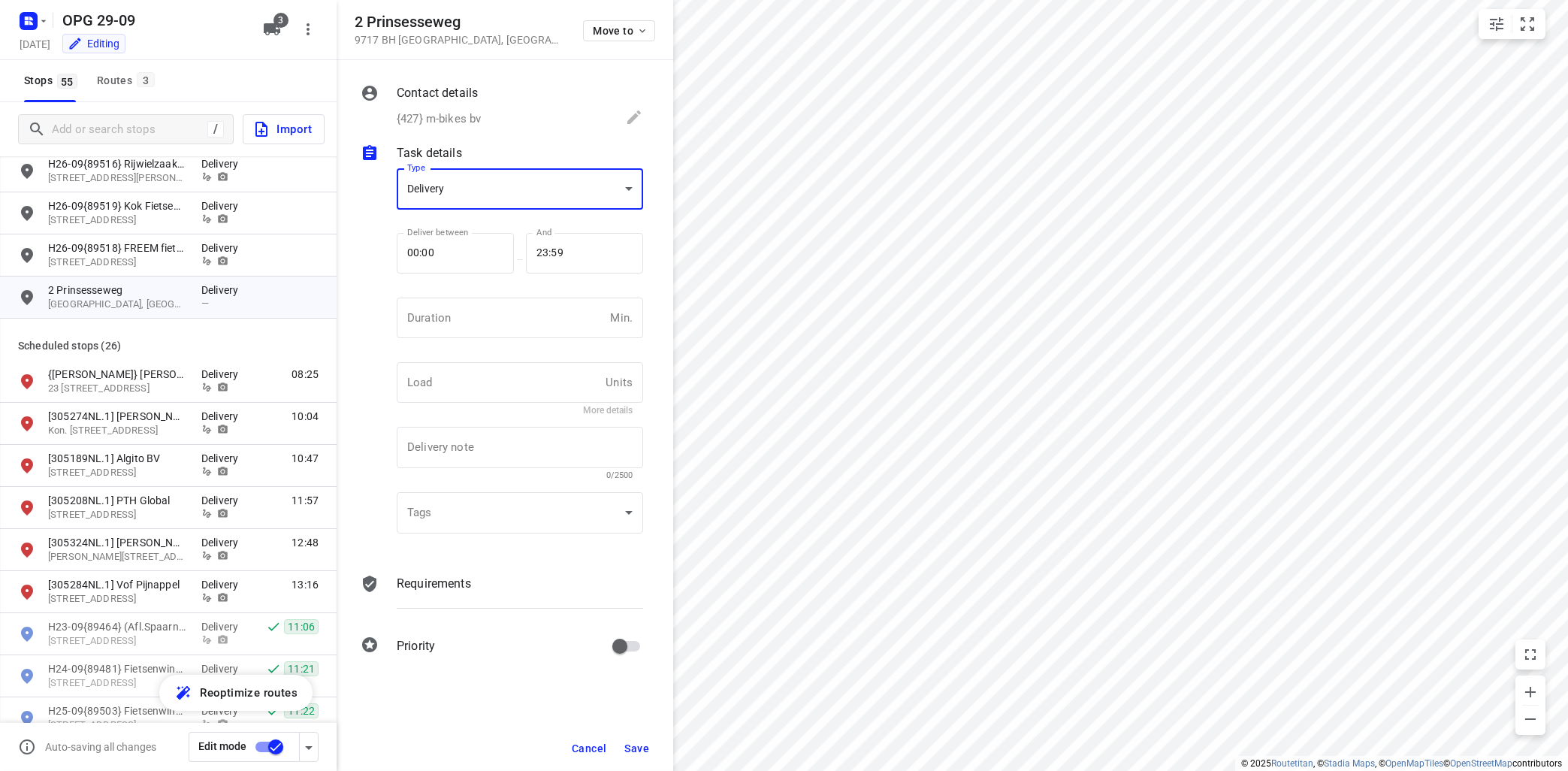
scroll to position [5, 0]
click at [462, 185] on body "i © 2025 Routetitan , © Stadia Maps , © OpenMapTiles © OpenStreetMap contributo…" at bounding box center [784, 386] width 1568 height 771
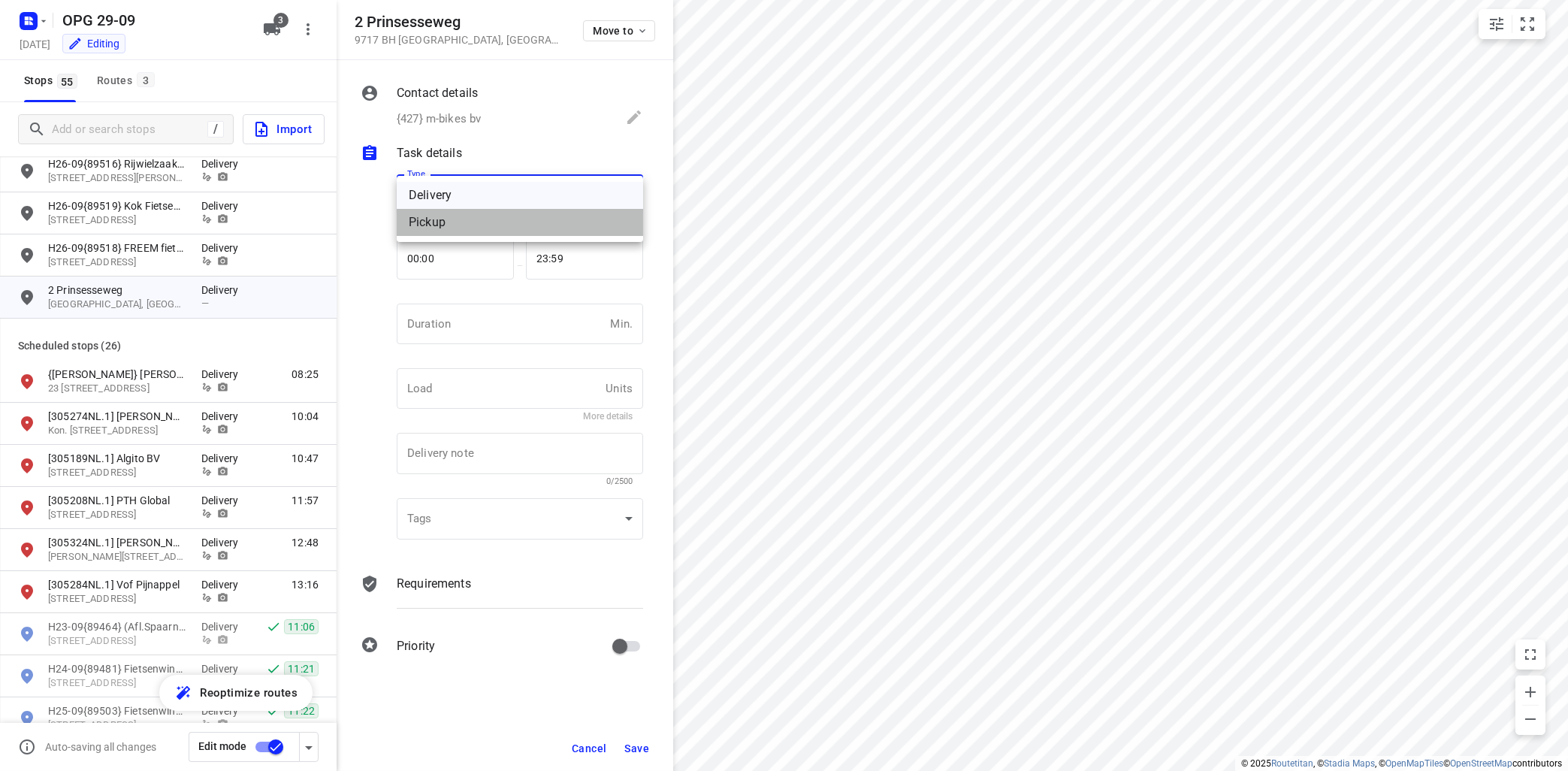
click at [455, 227] on div "Pickup" at bounding box center [520, 222] width 223 height 18
type input "pickup"
click at [461, 329] on input "number" at bounding box center [500, 323] width 207 height 40
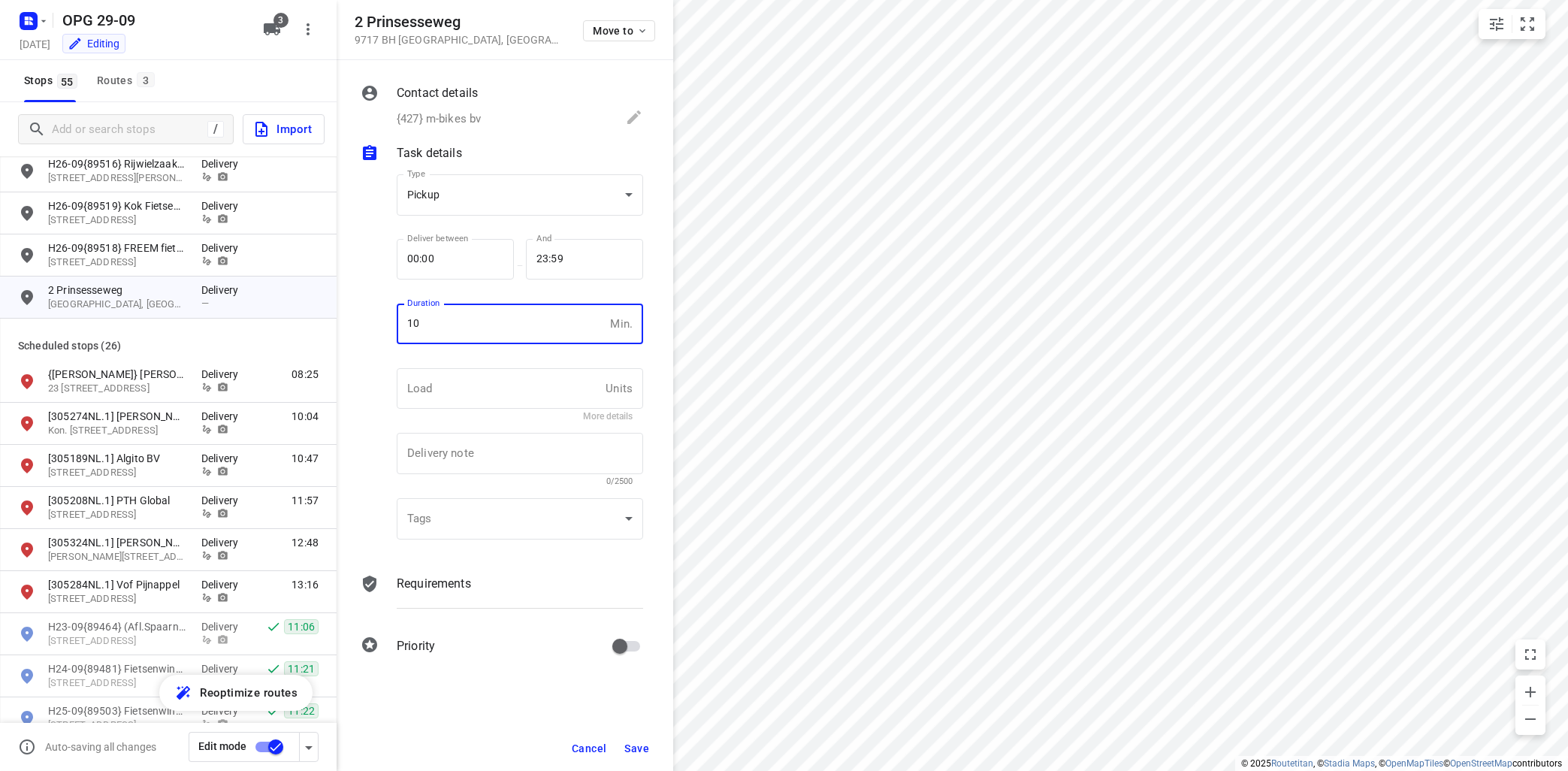
type input "10"
click at [444, 583] on p "Requirements" at bounding box center [433, 583] width 75 height 18
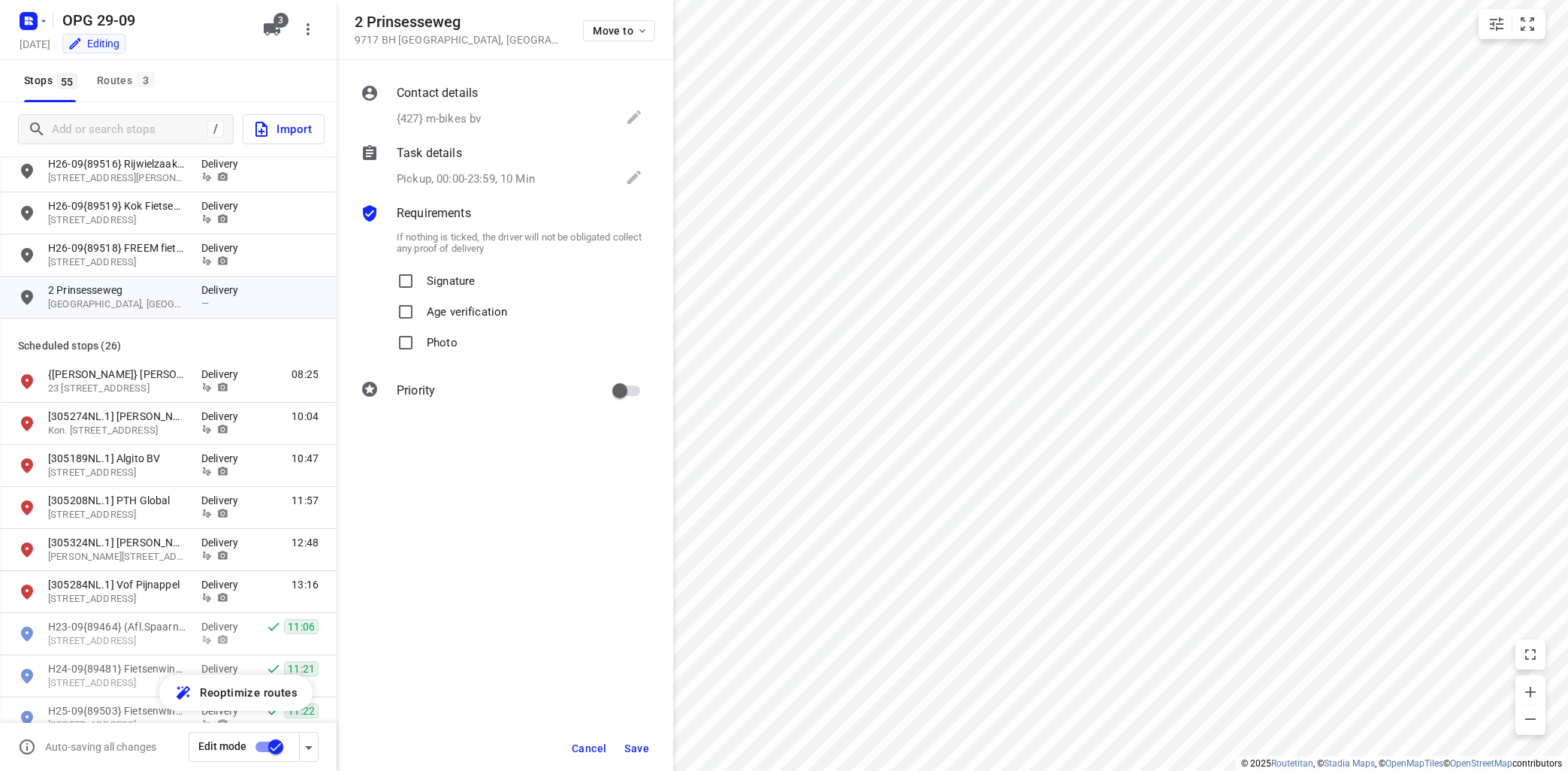
click at [459, 286] on p "Signature" at bounding box center [450, 277] width 48 height 21
click at [420, 286] on input "Signature" at bounding box center [405, 281] width 30 height 30
checkbox input "true"
click at [442, 346] on p "Photo" at bounding box center [442, 338] width 31 height 21
click at [420, 346] on input "Photo" at bounding box center [405, 342] width 30 height 30
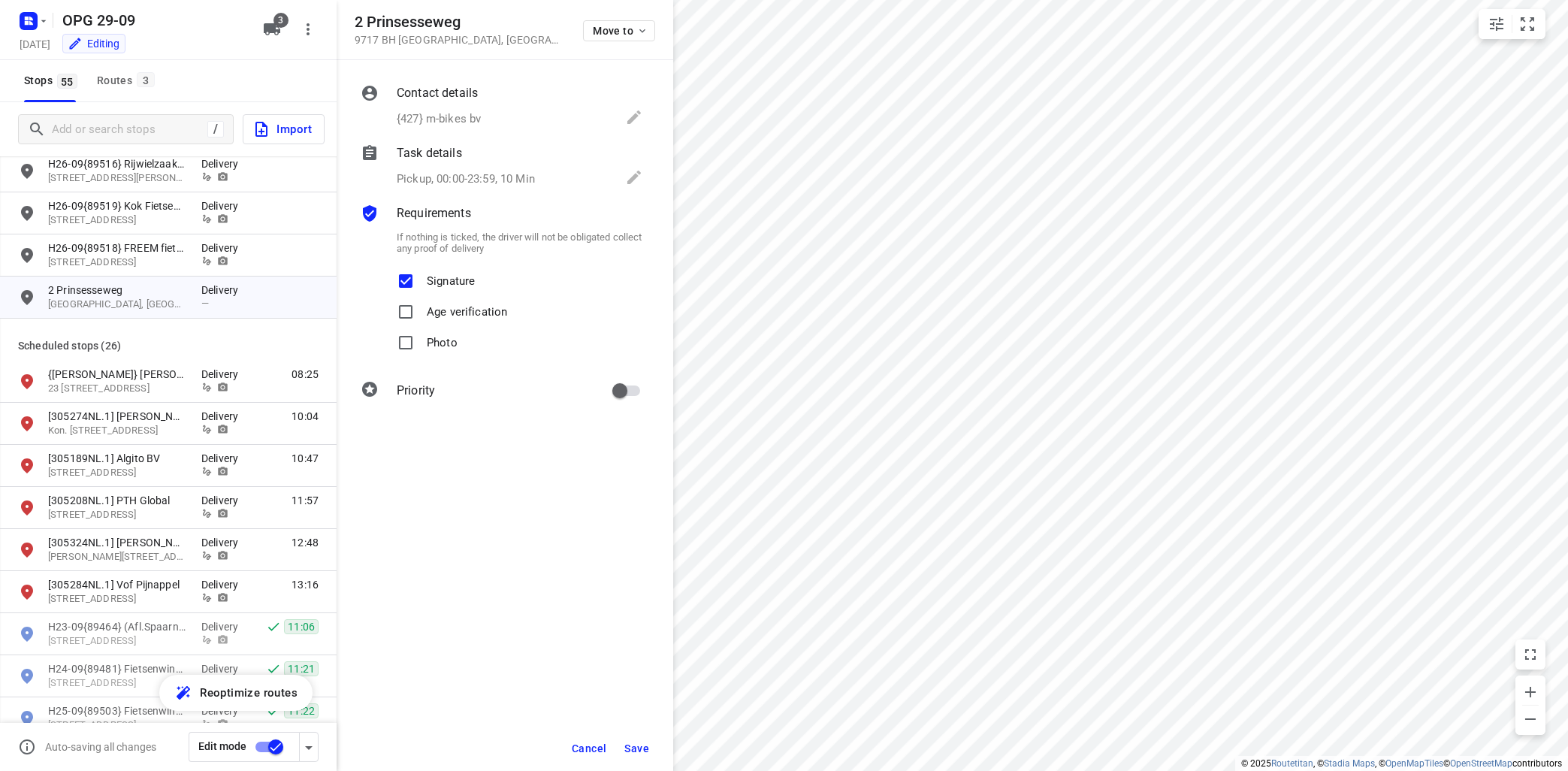
checkbox input "true"
click at [631, 749] on span "Save" at bounding box center [636, 749] width 25 height 12
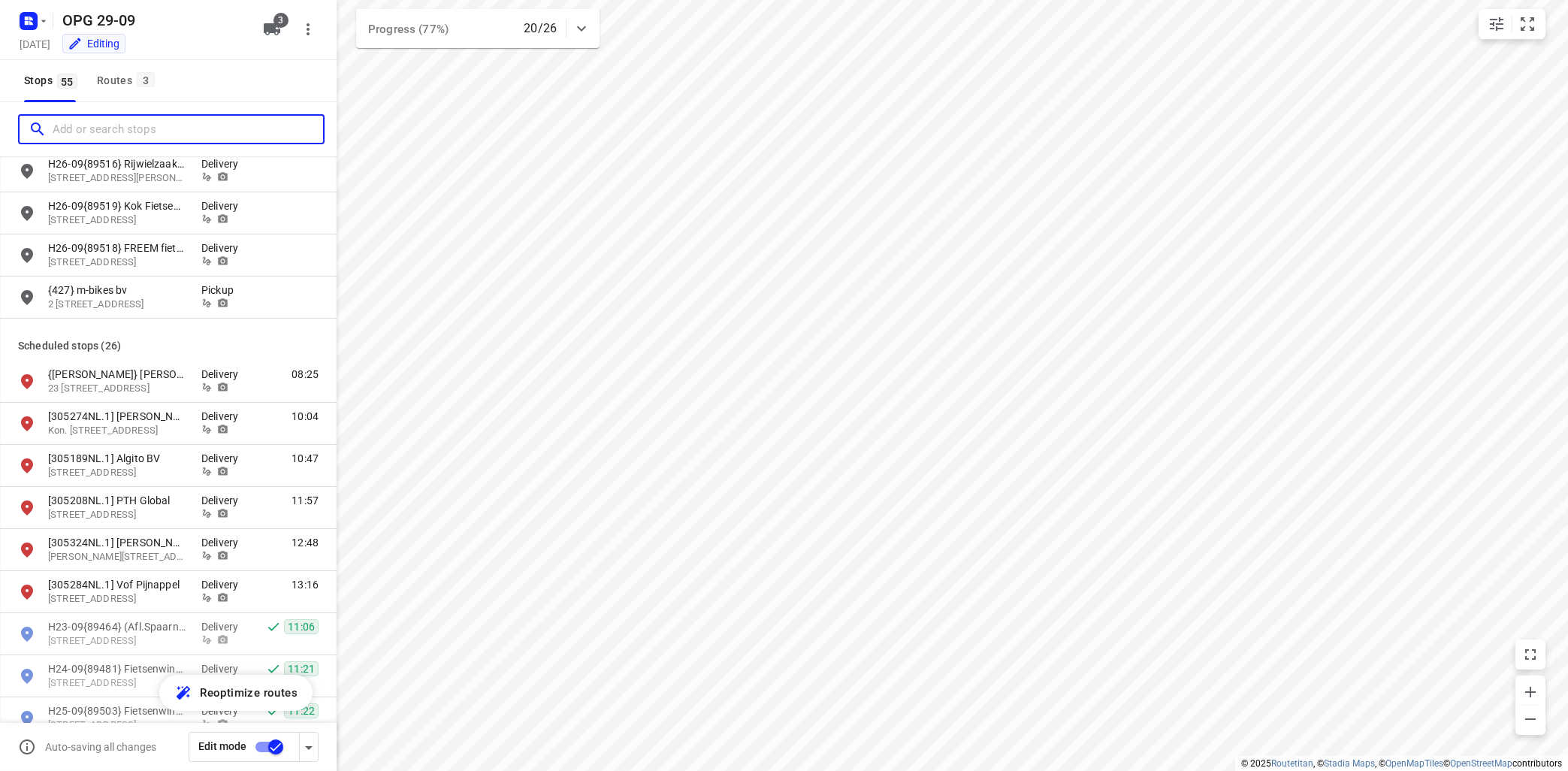
click at [116, 123] on input "Add or search stops" at bounding box center [188, 129] width 271 height 23
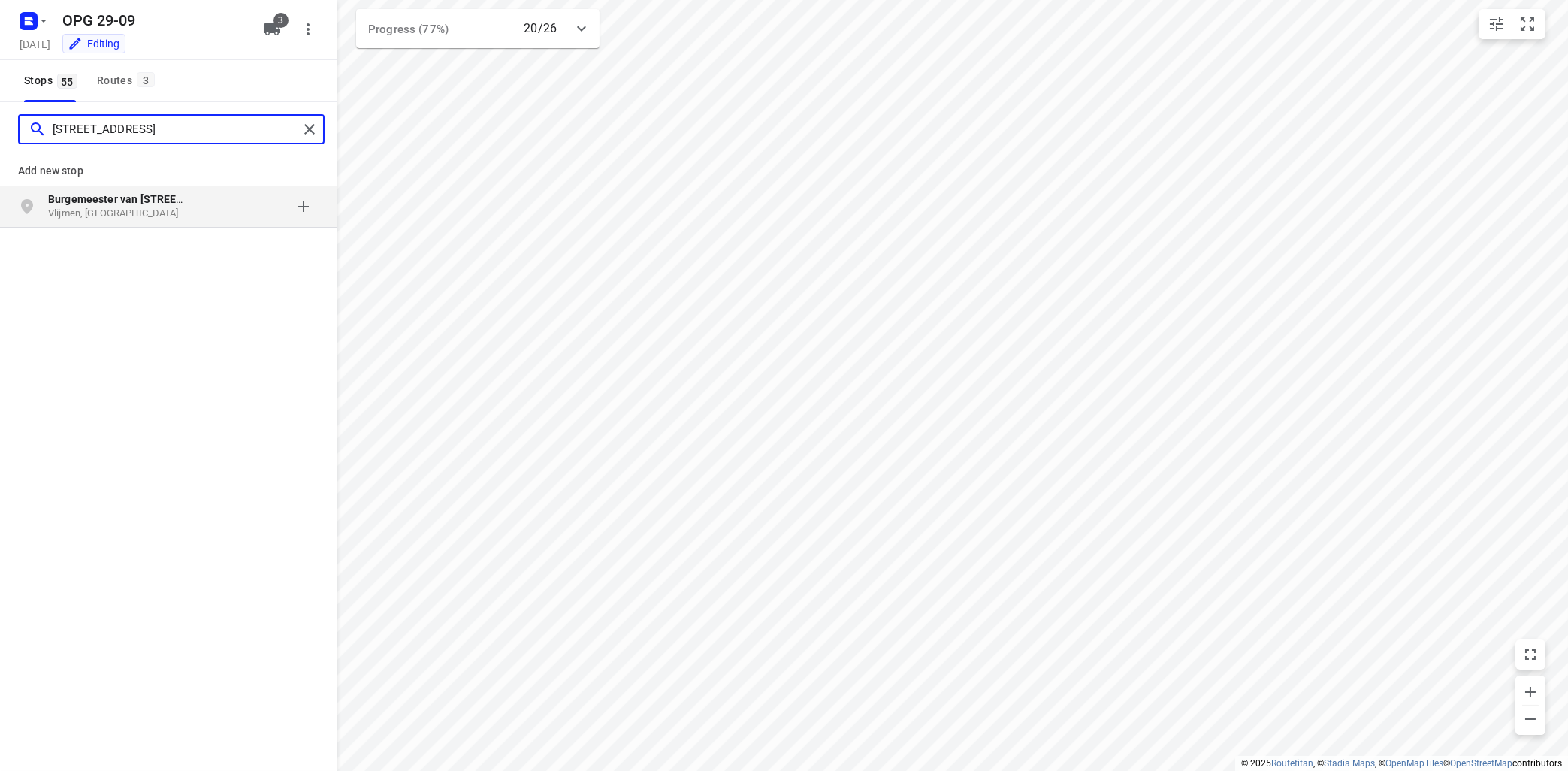
type input "[STREET_ADDRESS]"
click at [134, 212] on p "Vlijmen, [GEOGRAPHIC_DATA]" at bounding box center [116, 213] width 138 height 15
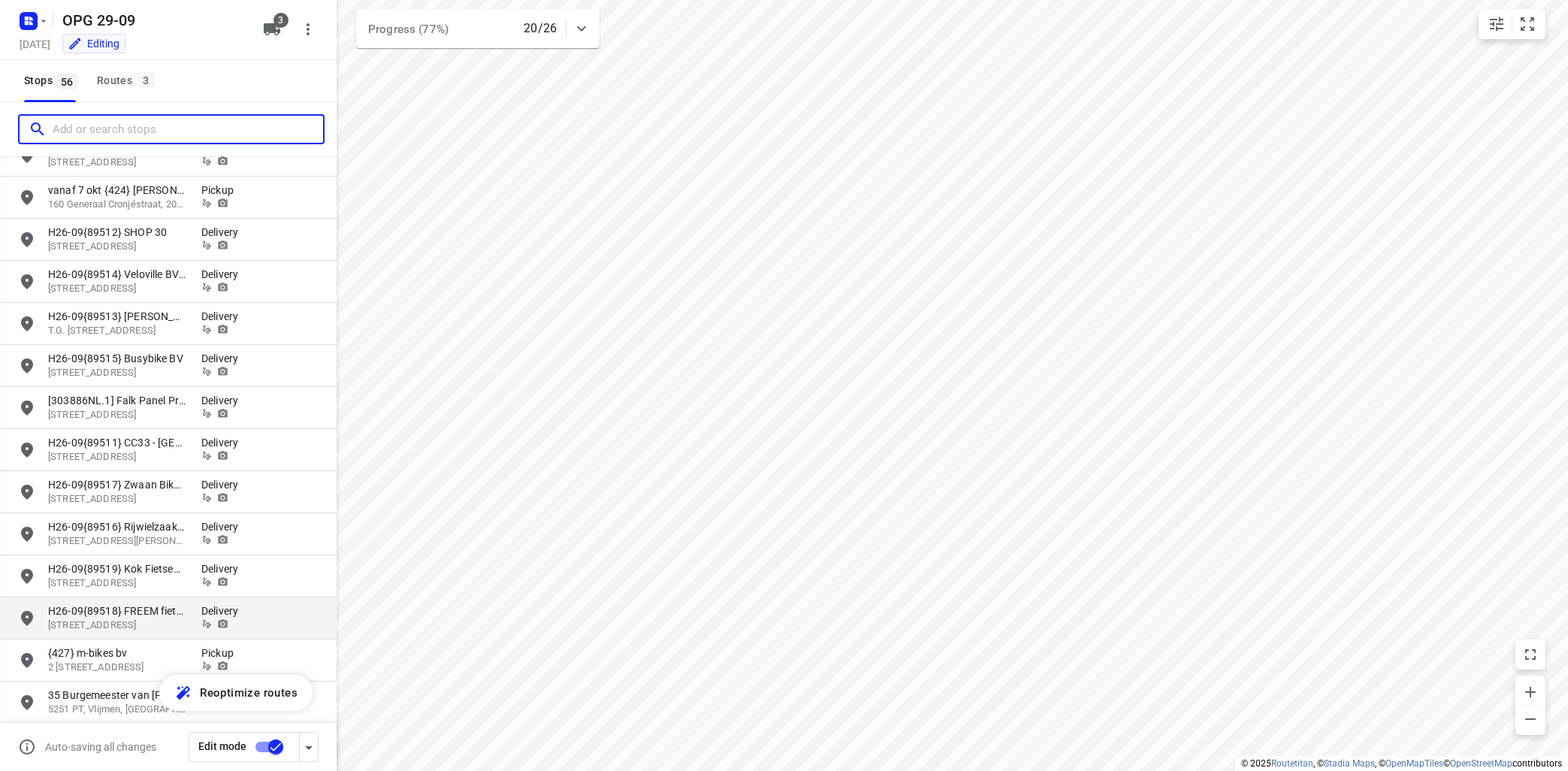
scroll to position [816, 0]
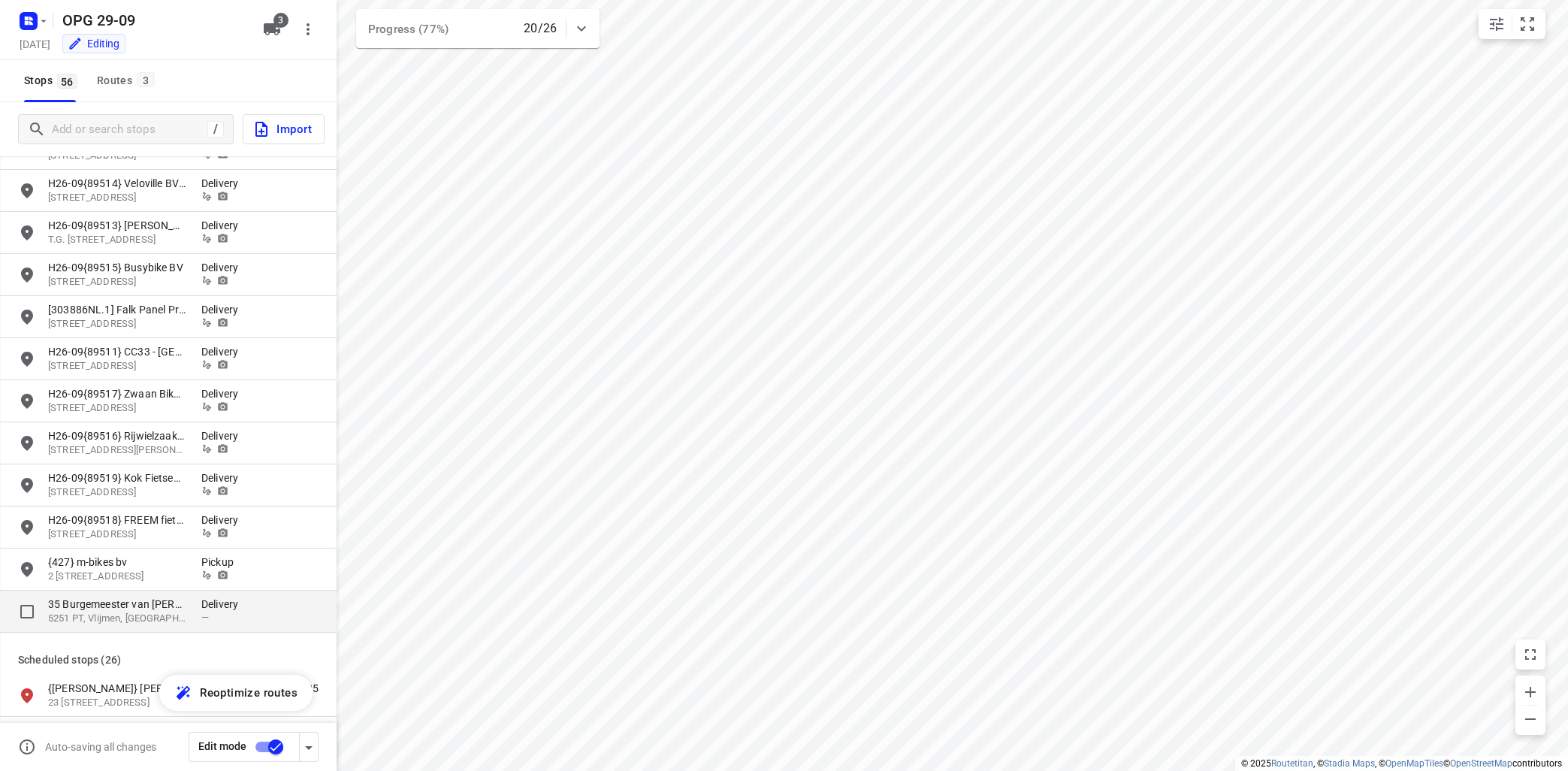
click at [144, 614] on p "5251 PT, Vlijmen, [GEOGRAPHIC_DATA]" at bounding box center [116, 619] width 138 height 15
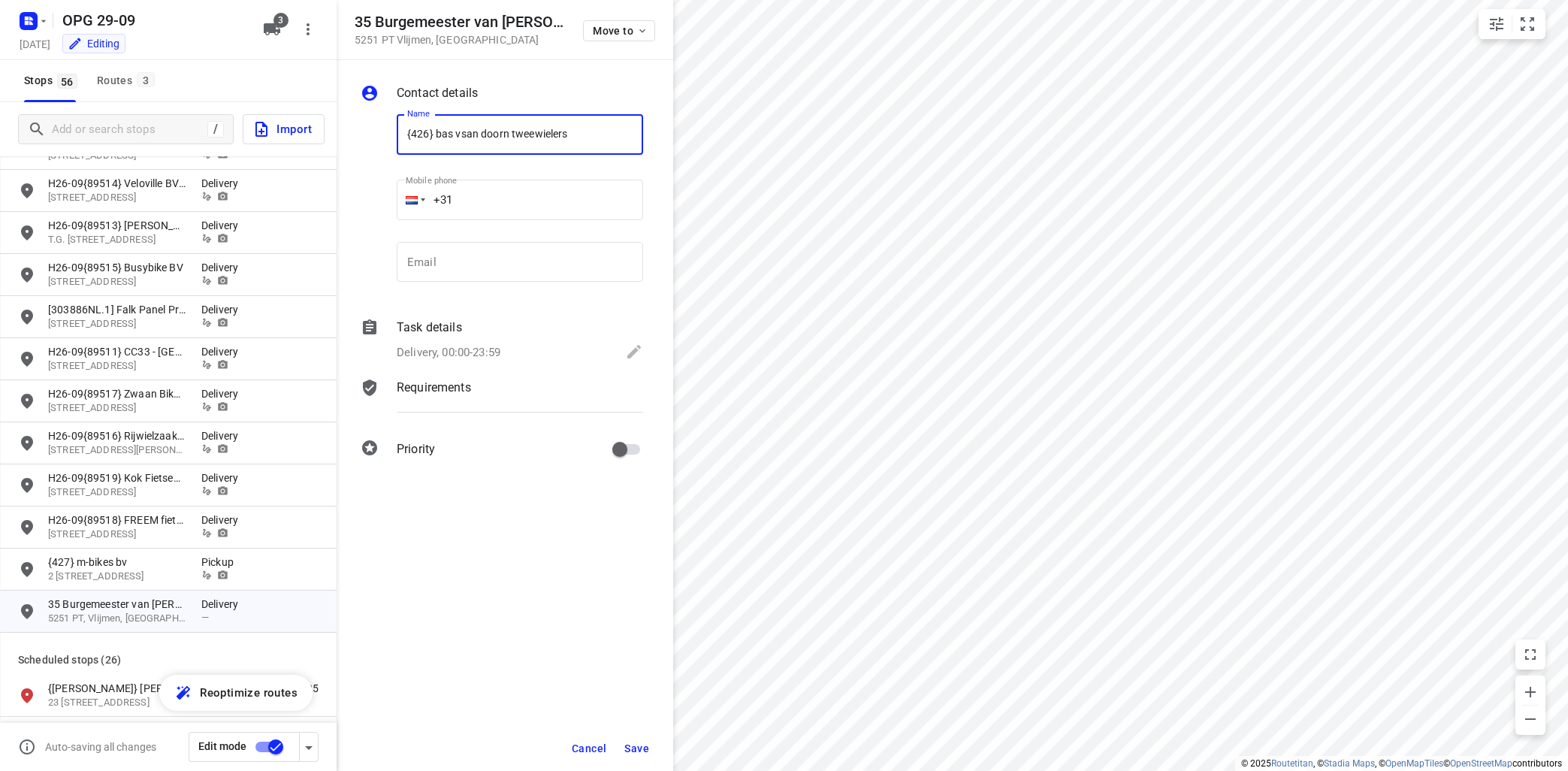
type input "{426} bas vsan doorn tweewielers"
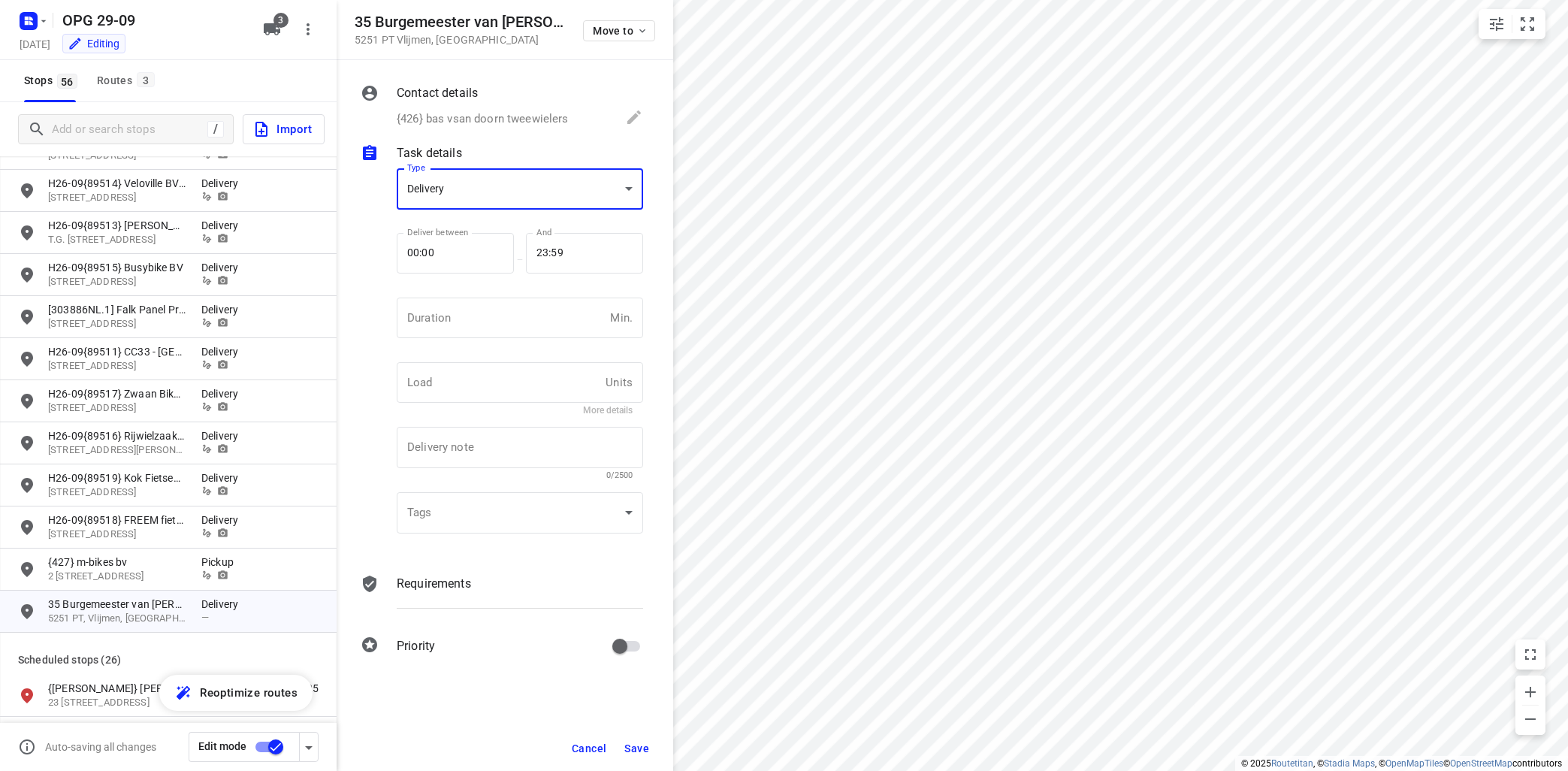
scroll to position [5, 0]
click at [479, 194] on body "i © 2025 Routetitan , © Stadia Maps , © OpenMapTiles © OpenStreetMap contributo…" at bounding box center [784, 386] width 1568 height 771
click at [485, 228] on div "Pickup" at bounding box center [520, 222] width 223 height 18
type input "pickup"
drag, startPoint x: 487, startPoint y: 331, endPoint x: 503, endPoint y: 316, distance: 21.9
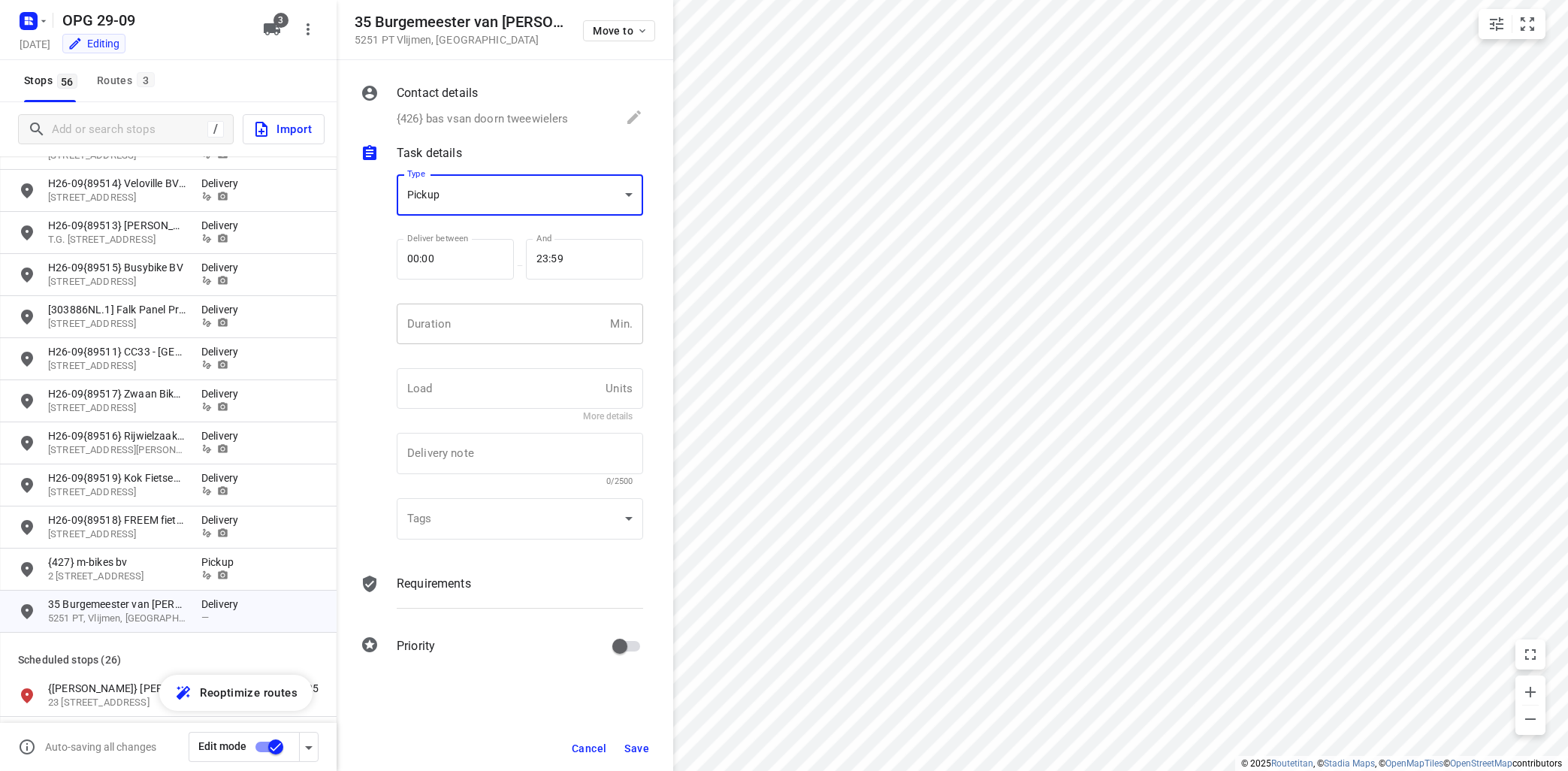
click at [493, 326] on input "number" at bounding box center [500, 323] width 207 height 40
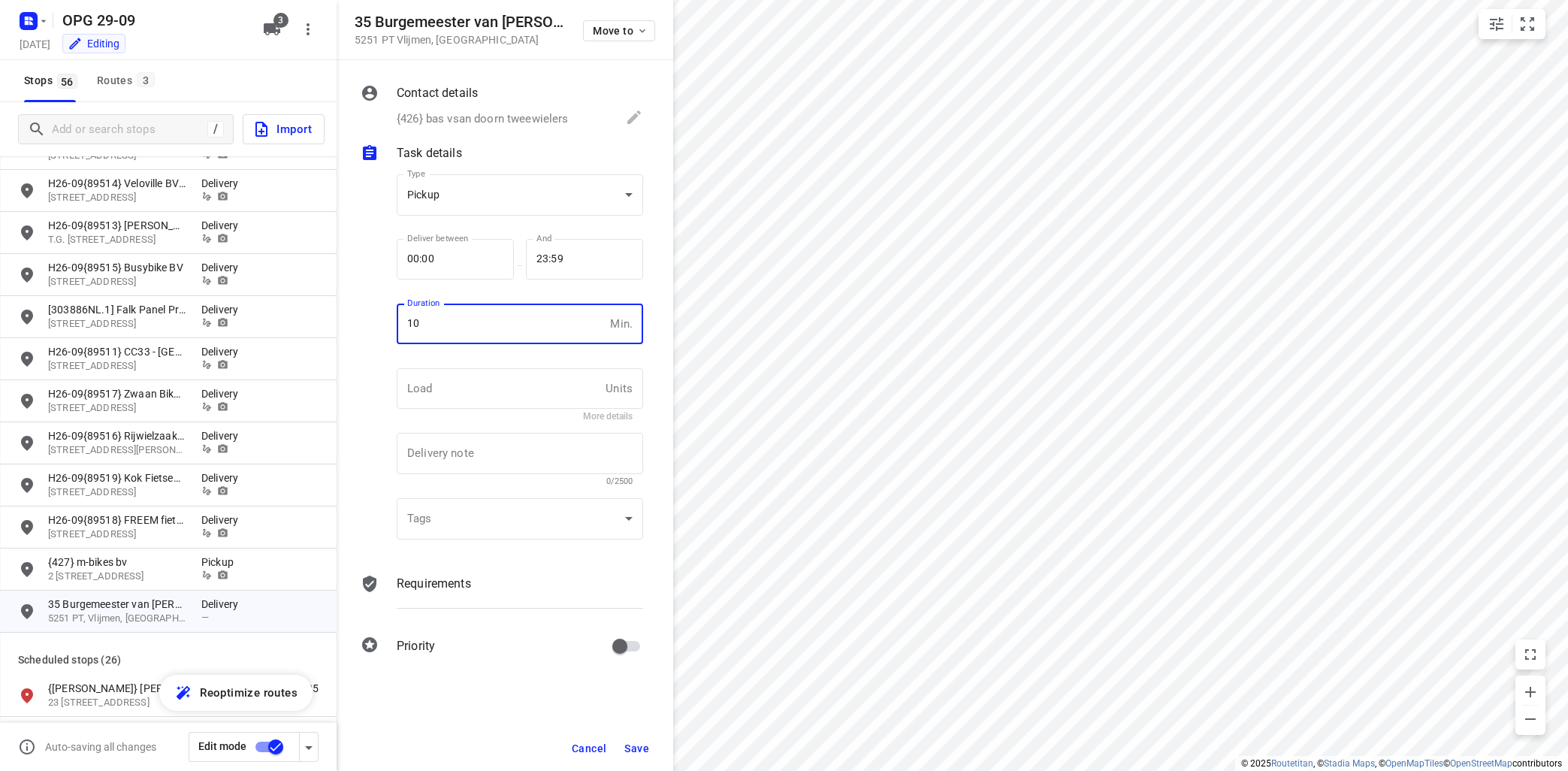
type input "10"
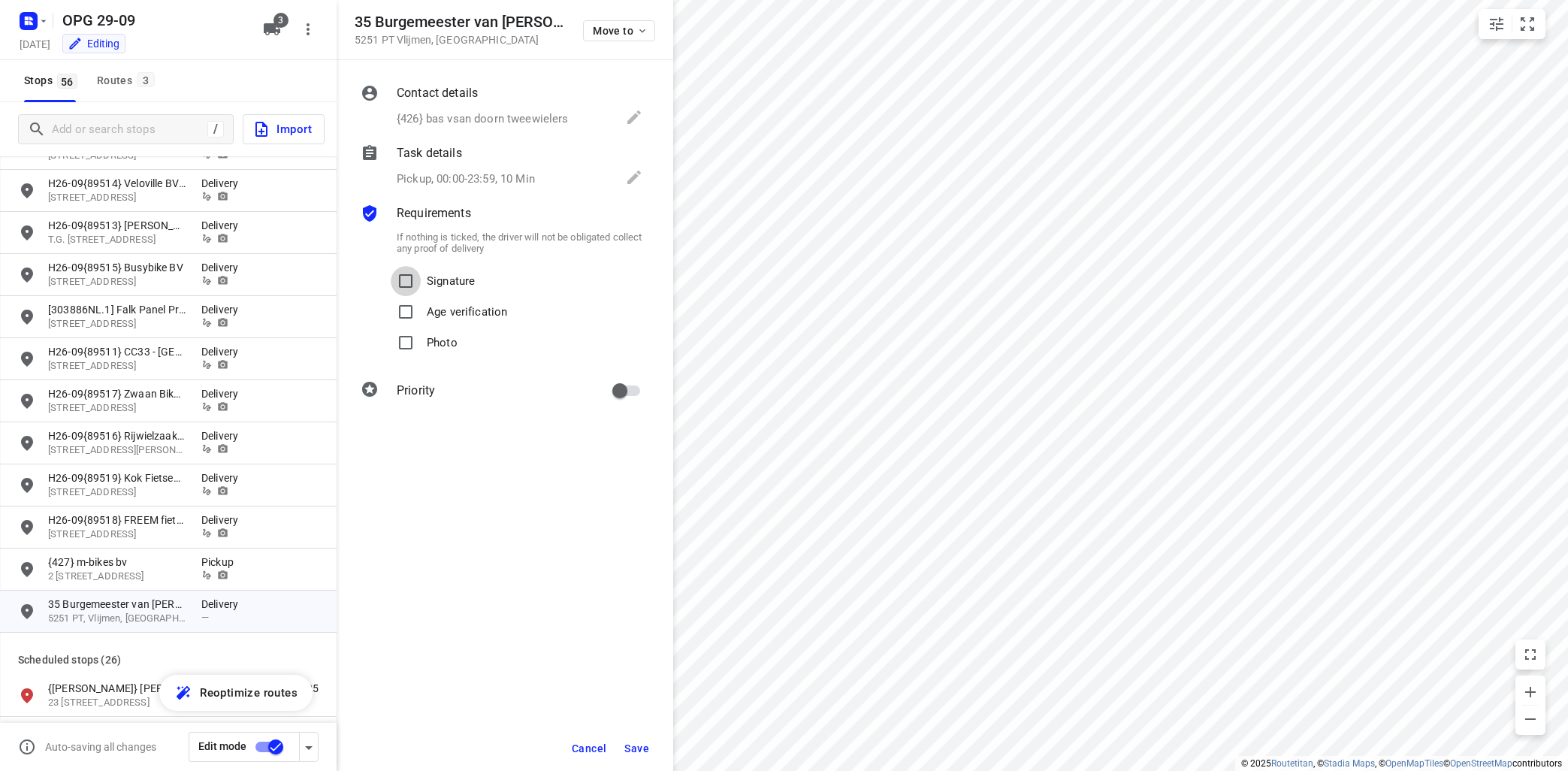
click at [391, 266] on input "Signature" at bounding box center [405, 281] width 30 height 30
checkbox input "true"
click at [391, 327] on input "Photo" at bounding box center [405, 342] width 30 height 30
checkbox input "true"
click at [641, 746] on span "Save" at bounding box center [636, 749] width 25 height 12
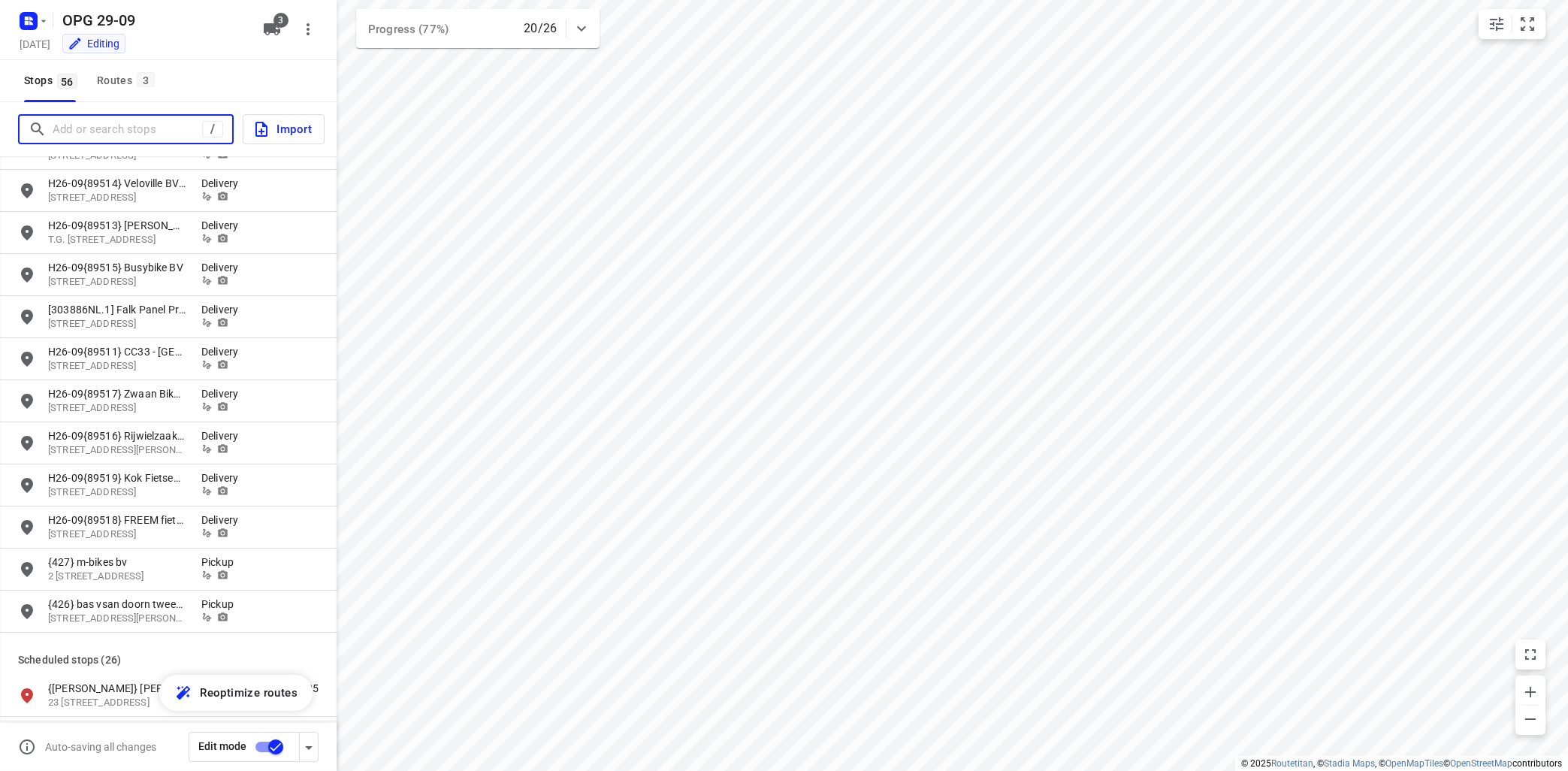
click at [168, 132] on input "Add or search stops" at bounding box center [127, 129] width 150 height 23
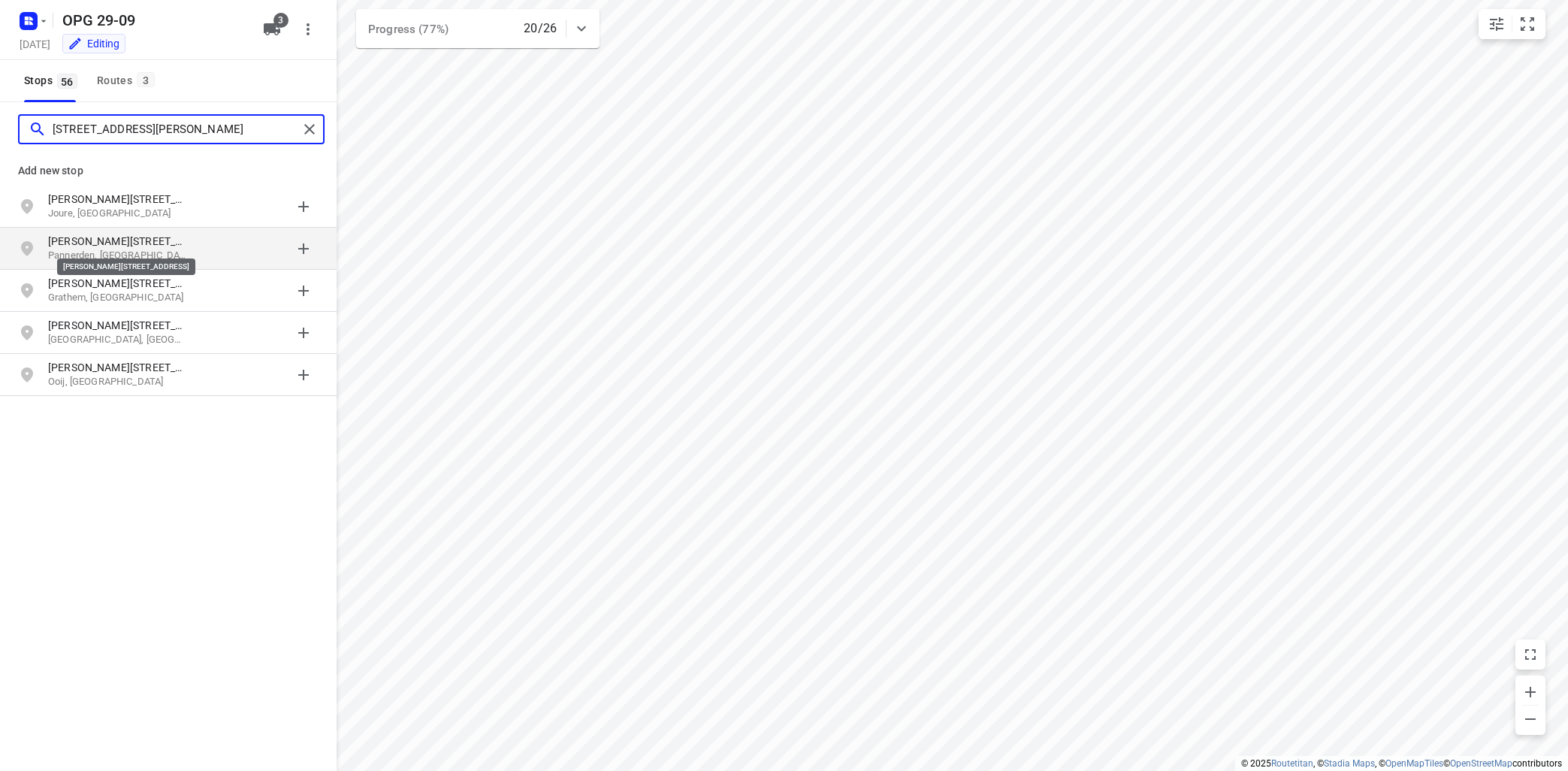
type input "[STREET_ADDRESS][PERSON_NAME]"
click at [152, 246] on p "[PERSON_NAME][STREET_ADDRESS]" at bounding box center [116, 242] width 138 height 15
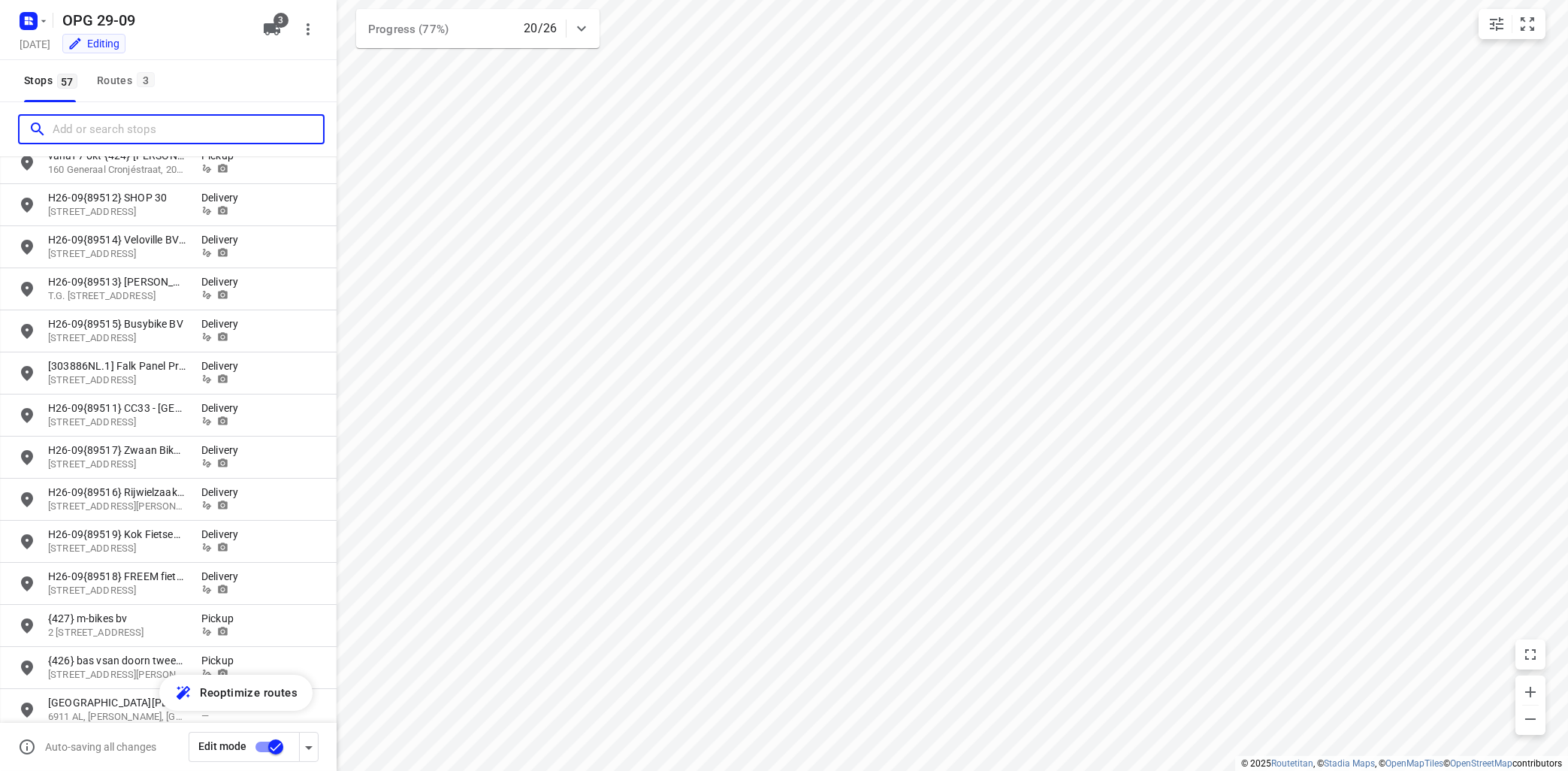
scroll to position [816, 0]
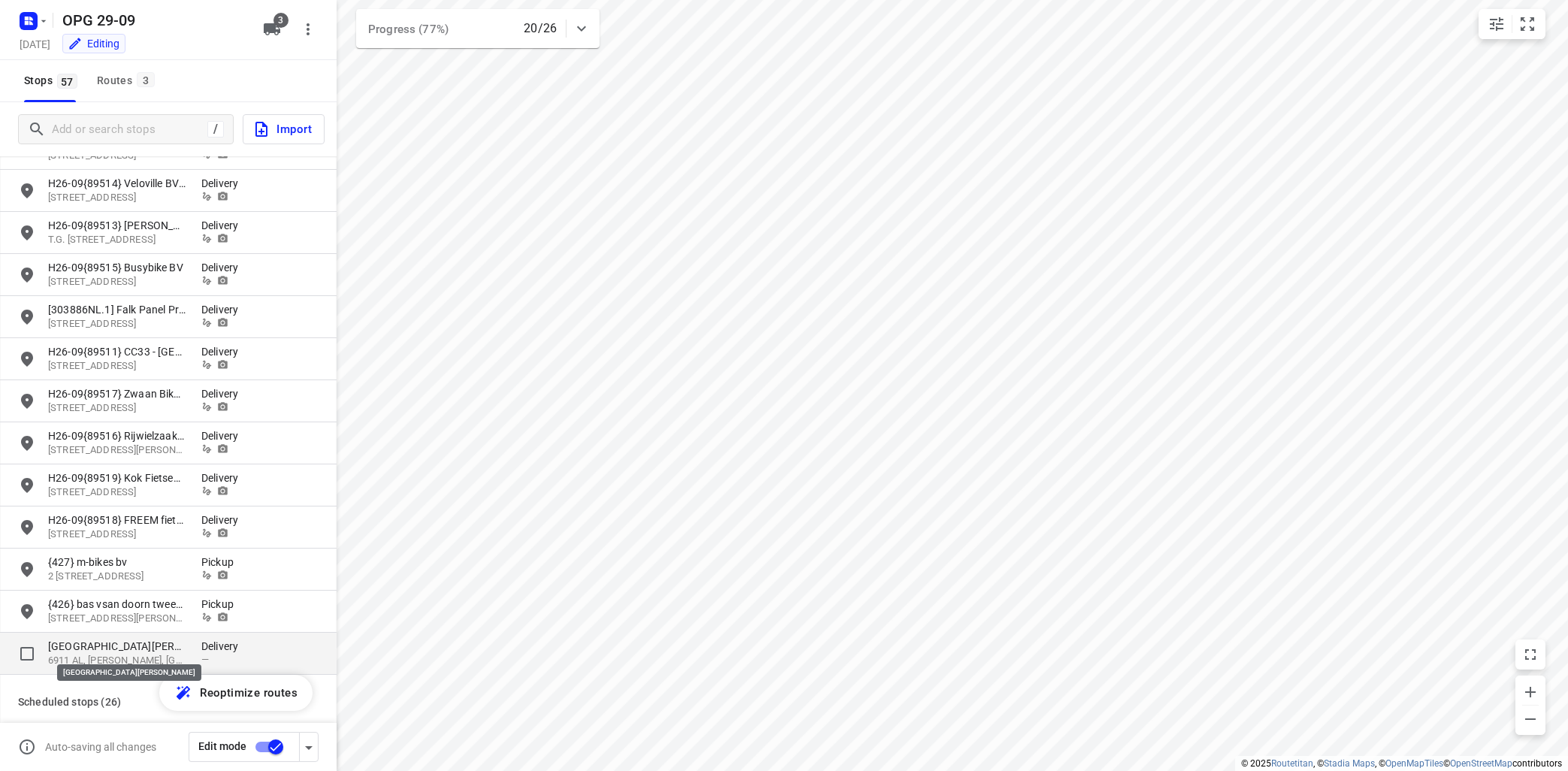
click at [85, 652] on p "[GEOGRAPHIC_DATA][PERSON_NAME]" at bounding box center [116, 647] width 138 height 15
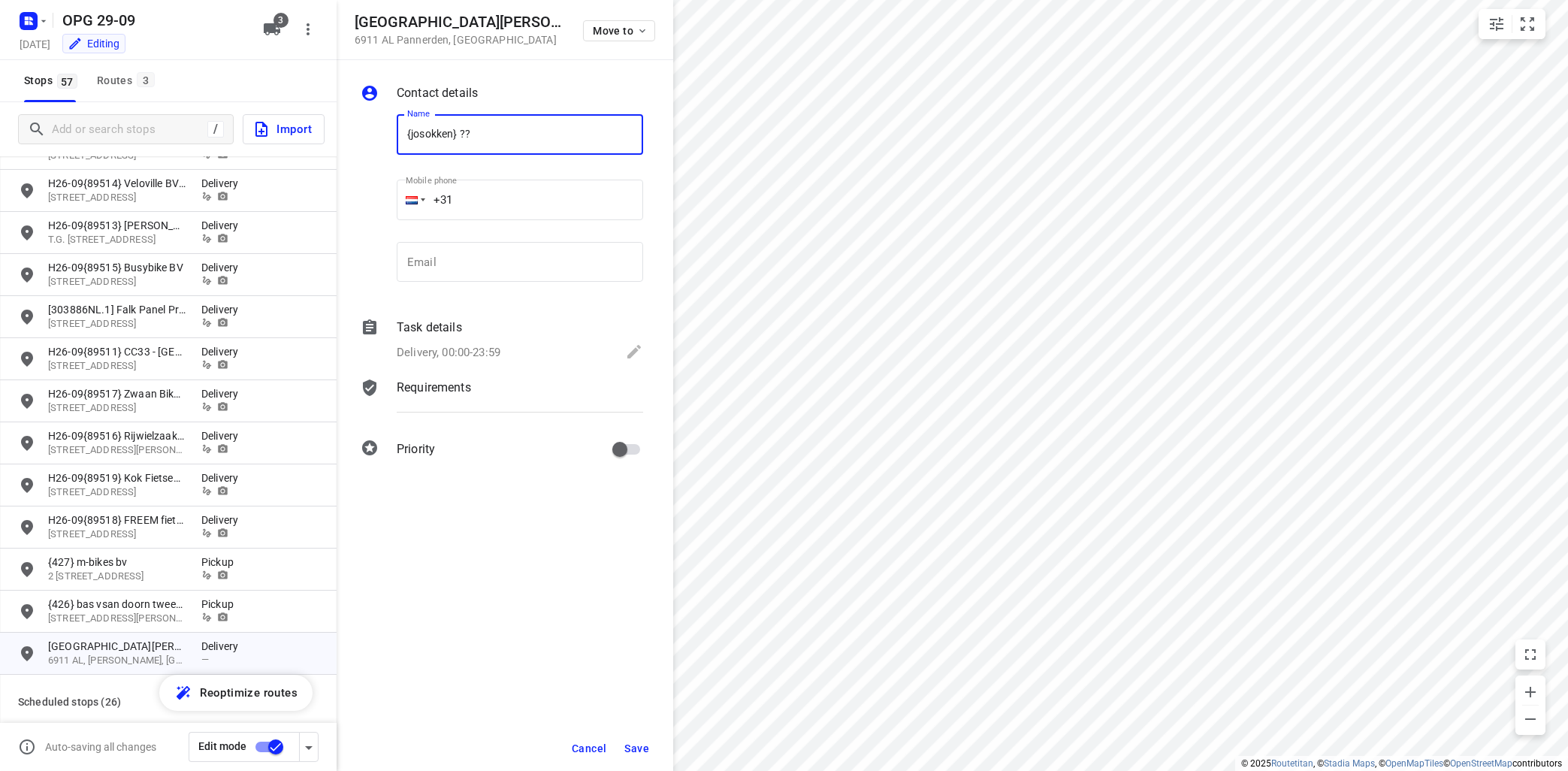
type input "{josokken} ??"
type input "[PHONE_NUMBER]"
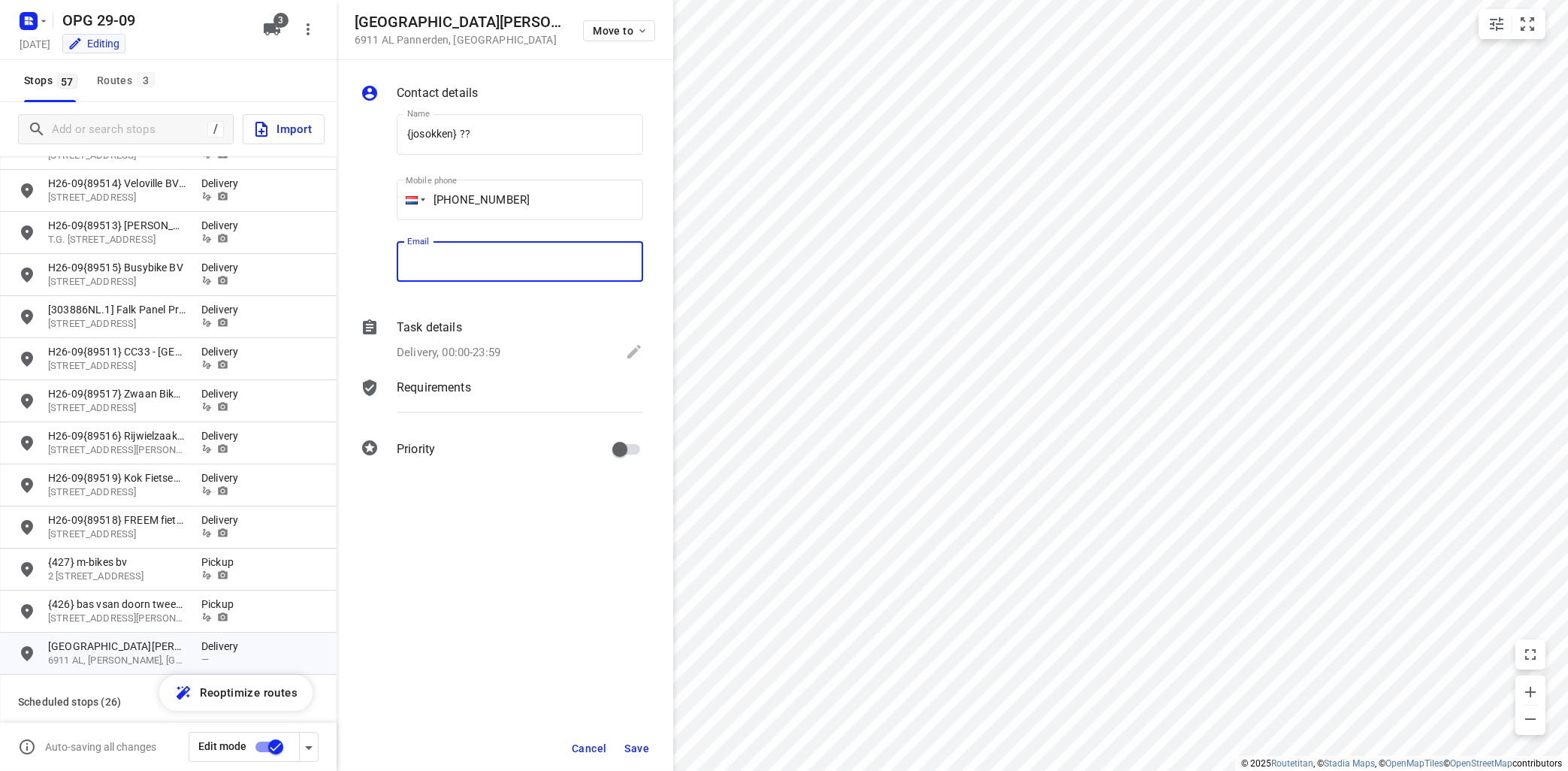
click at [473, 260] on input "email" at bounding box center [520, 261] width 247 height 40
click at [426, 326] on p "Task details" at bounding box center [429, 327] width 65 height 18
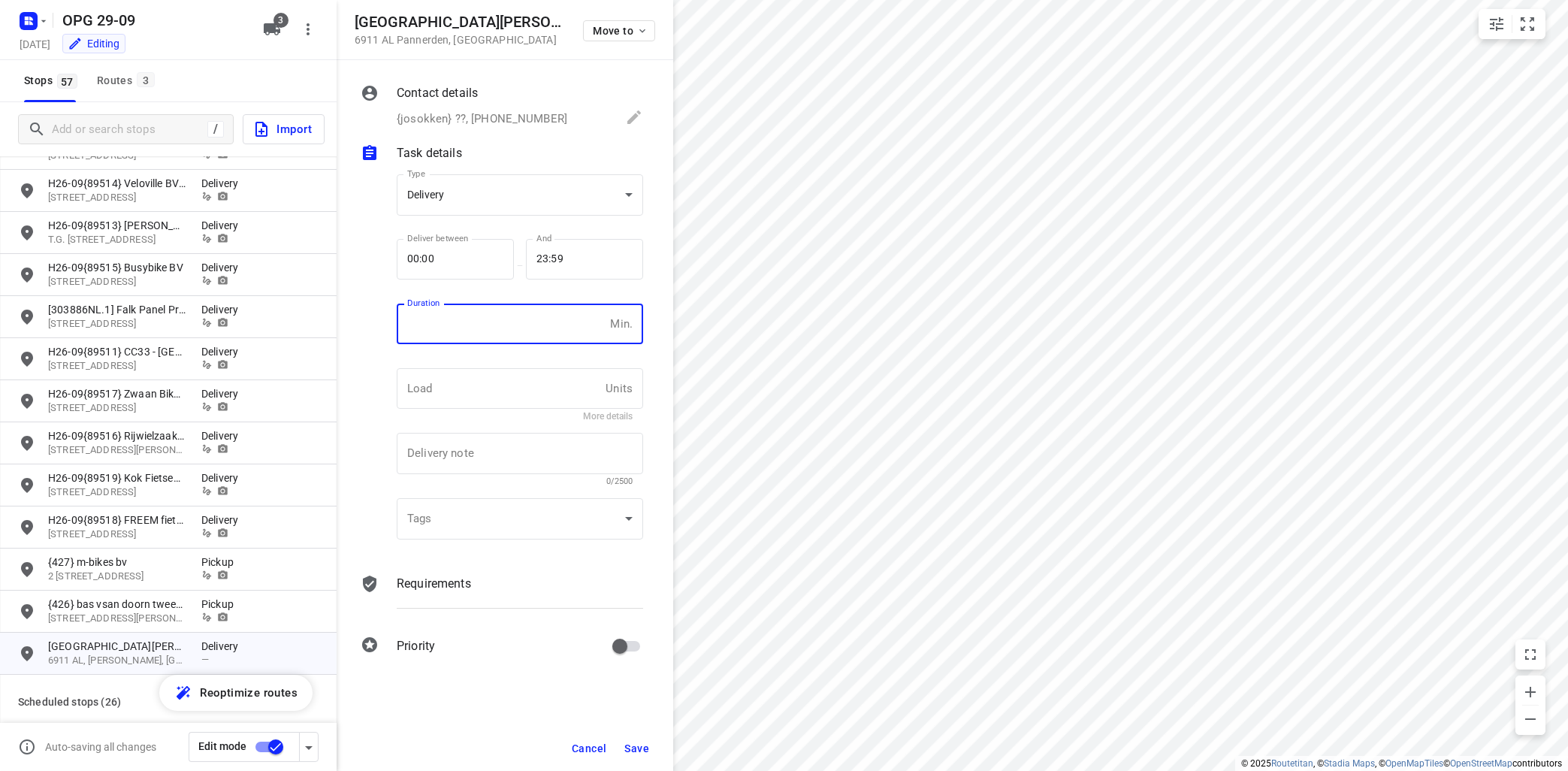
click at [441, 326] on input "number" at bounding box center [500, 323] width 207 height 40
type input "10"
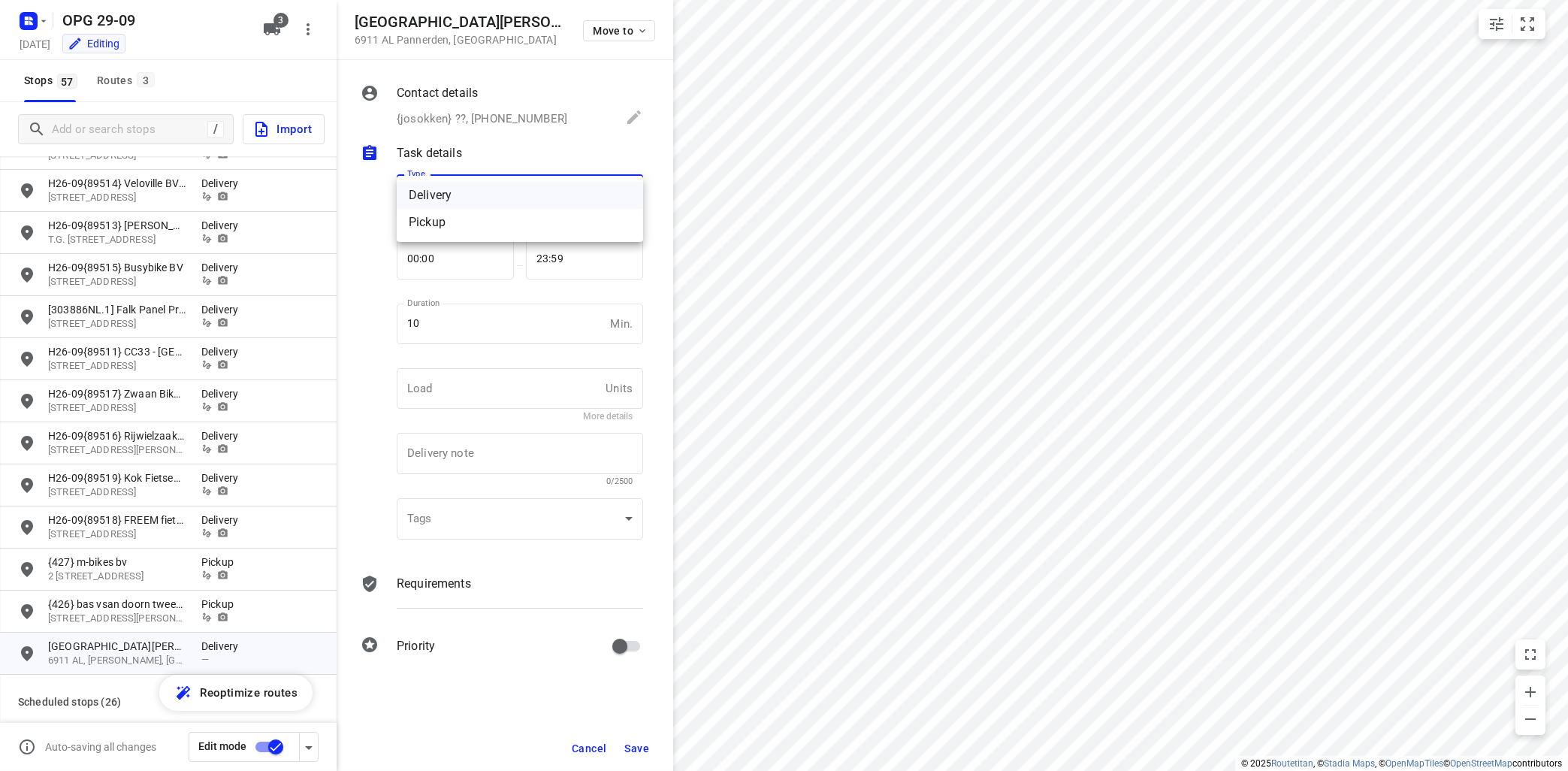
click at [425, 188] on body "i © 2025 Routetitan , © Stadia Maps , © OpenMapTiles © OpenStreetMap contributo…" at bounding box center [784, 386] width 1568 height 771
drag, startPoint x: 444, startPoint y: 218, endPoint x: 460, endPoint y: 211, distance: 17.5
click at [444, 218] on div "Pickup" at bounding box center [520, 222] width 223 height 18
type input "pickup"
click at [448, 583] on p "Requirements" at bounding box center [433, 583] width 75 height 18
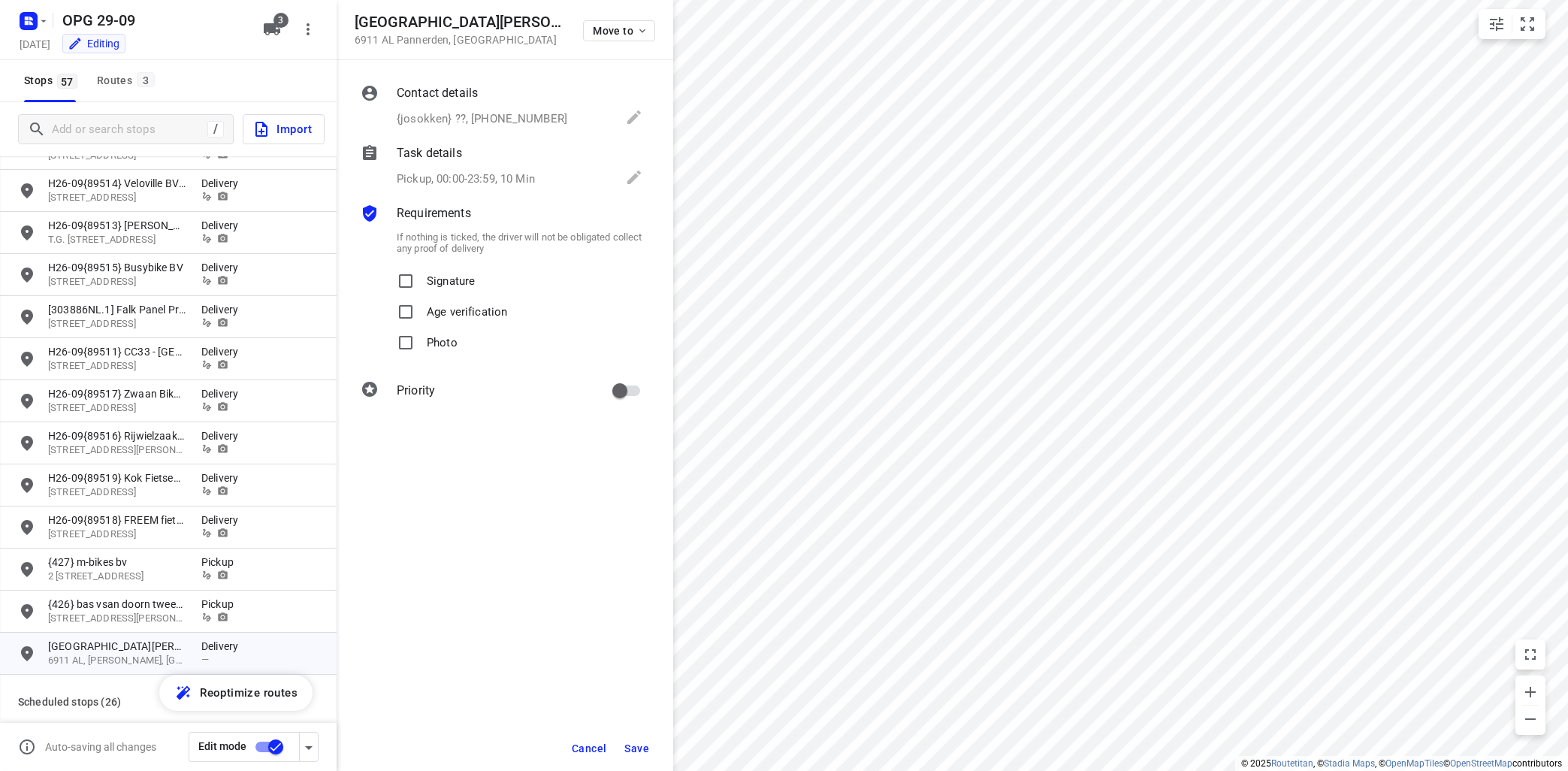
click at [444, 281] on p "Signature" at bounding box center [450, 277] width 48 height 21
click at [420, 281] on input "Signature" at bounding box center [405, 281] width 30 height 30
checkbox input "true"
click at [444, 344] on p "Photo" at bounding box center [442, 338] width 31 height 21
click at [420, 344] on input "Photo" at bounding box center [405, 342] width 30 height 30
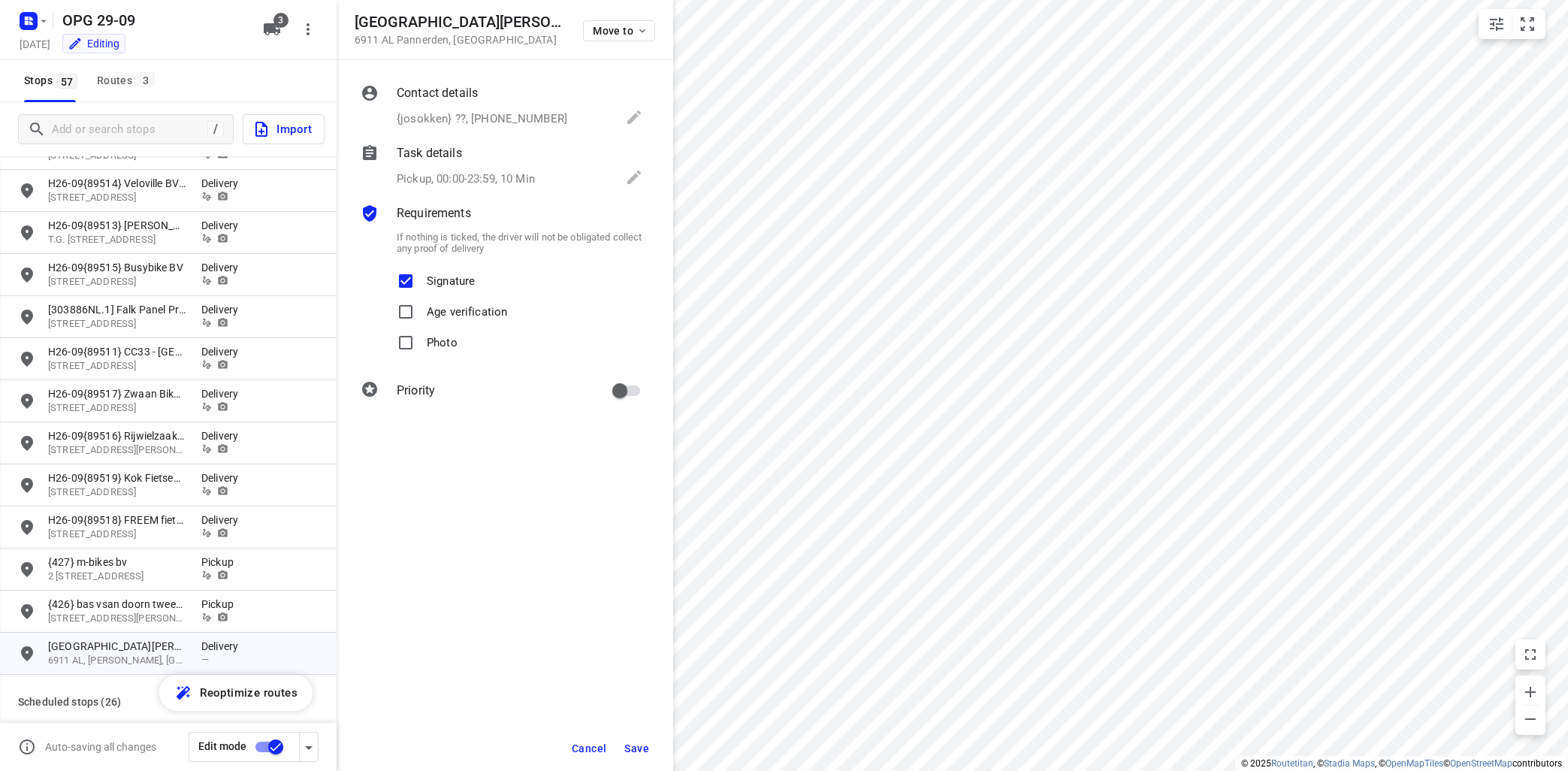
checkbox input "true"
click at [641, 754] on span "Save" at bounding box center [636, 749] width 25 height 12
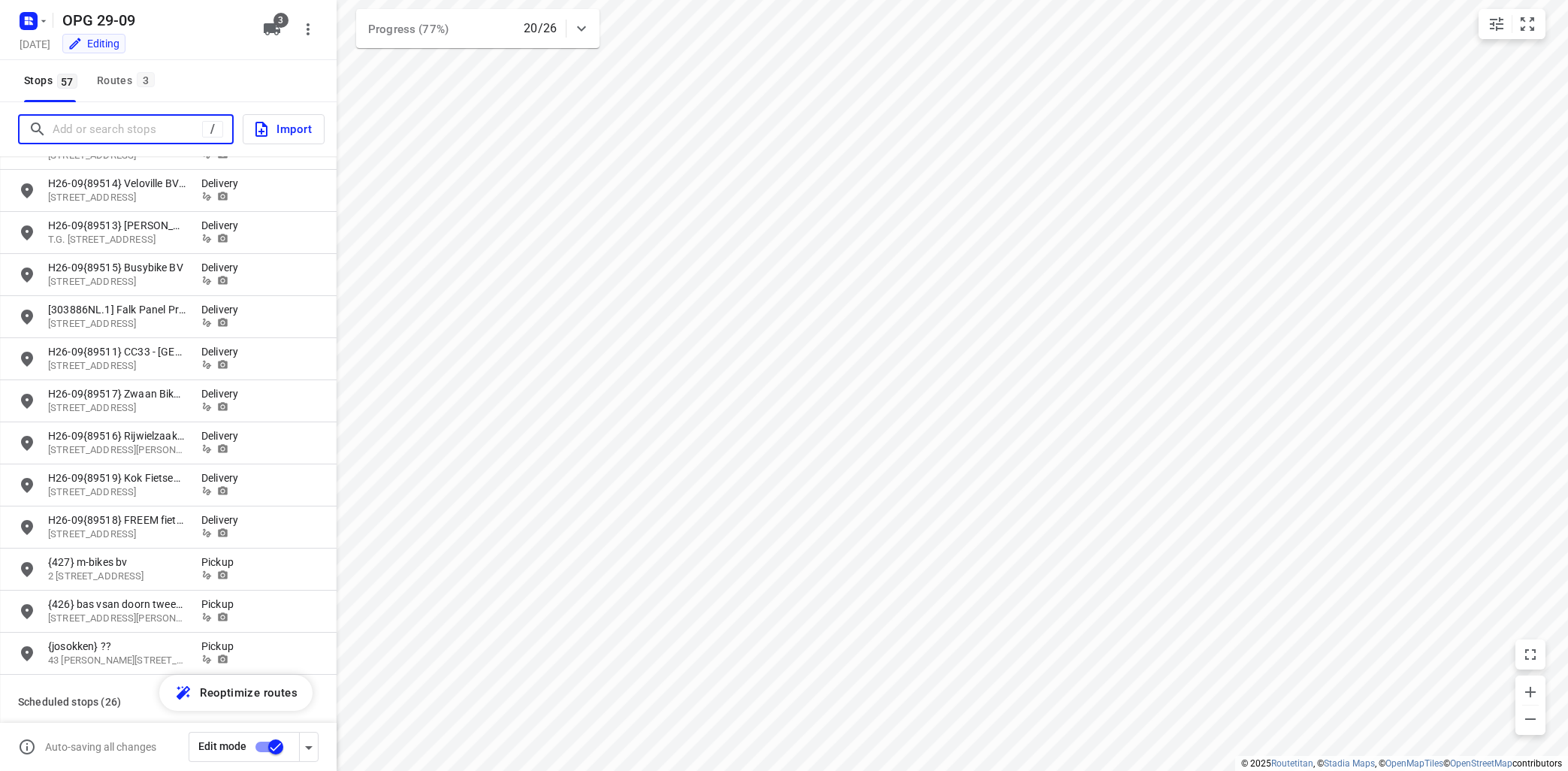
click at [116, 136] on input "Add or search stops" at bounding box center [127, 129] width 150 height 23
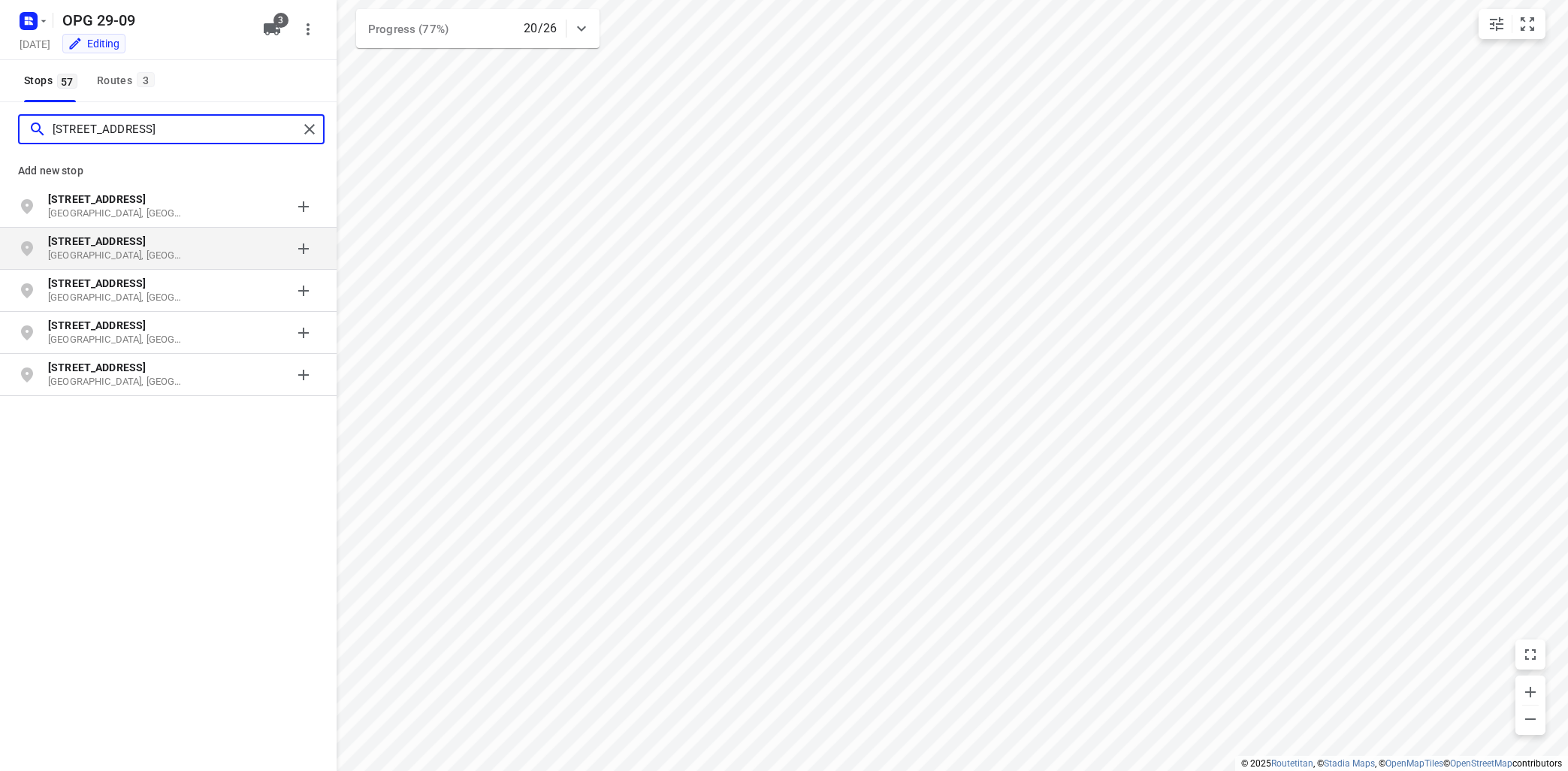
type input "[STREET_ADDRESS]"
click at [89, 242] on b "[STREET_ADDRESS]" at bounding box center [97, 242] width 98 height 12
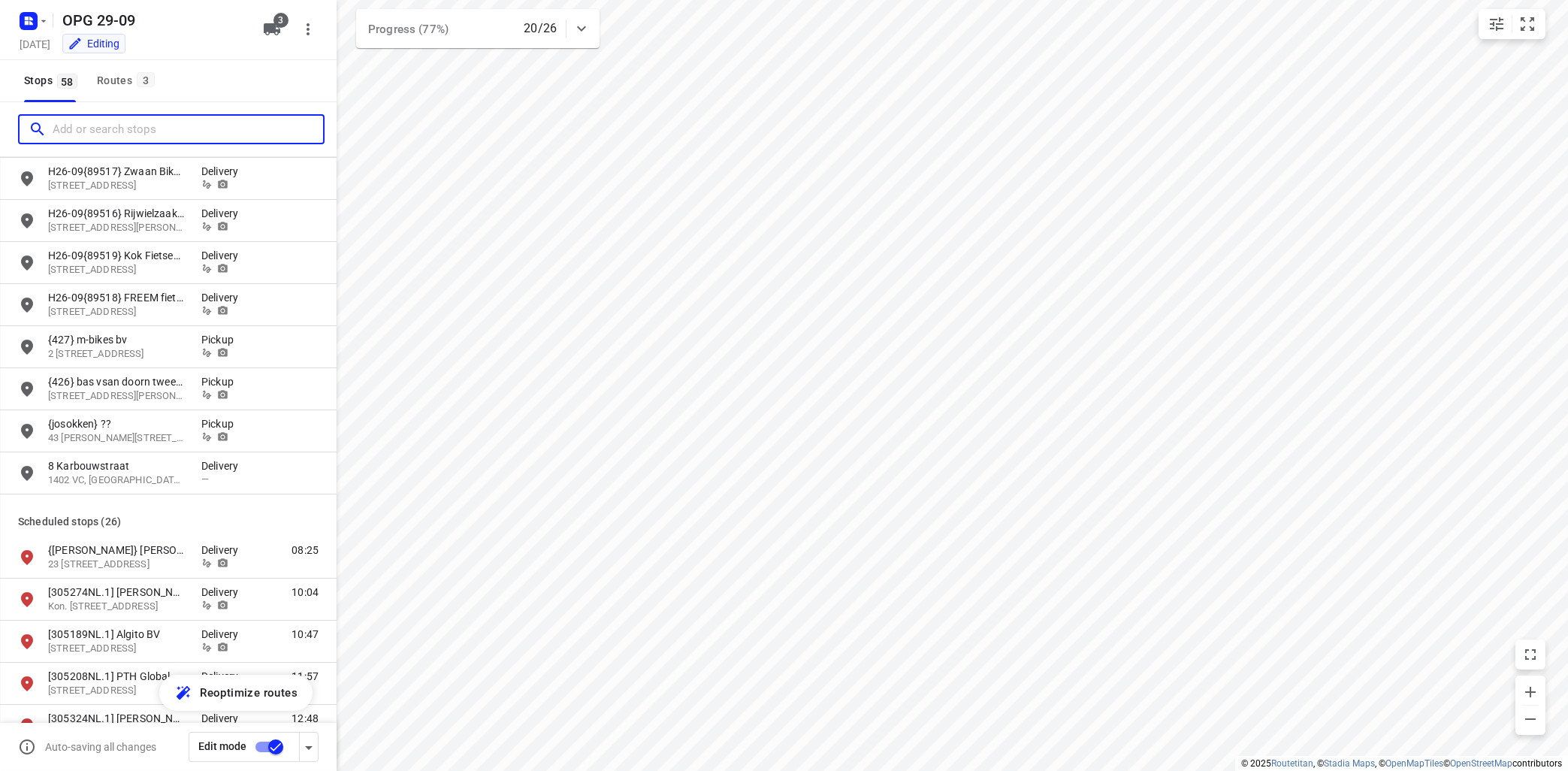
scroll to position [1087, 0]
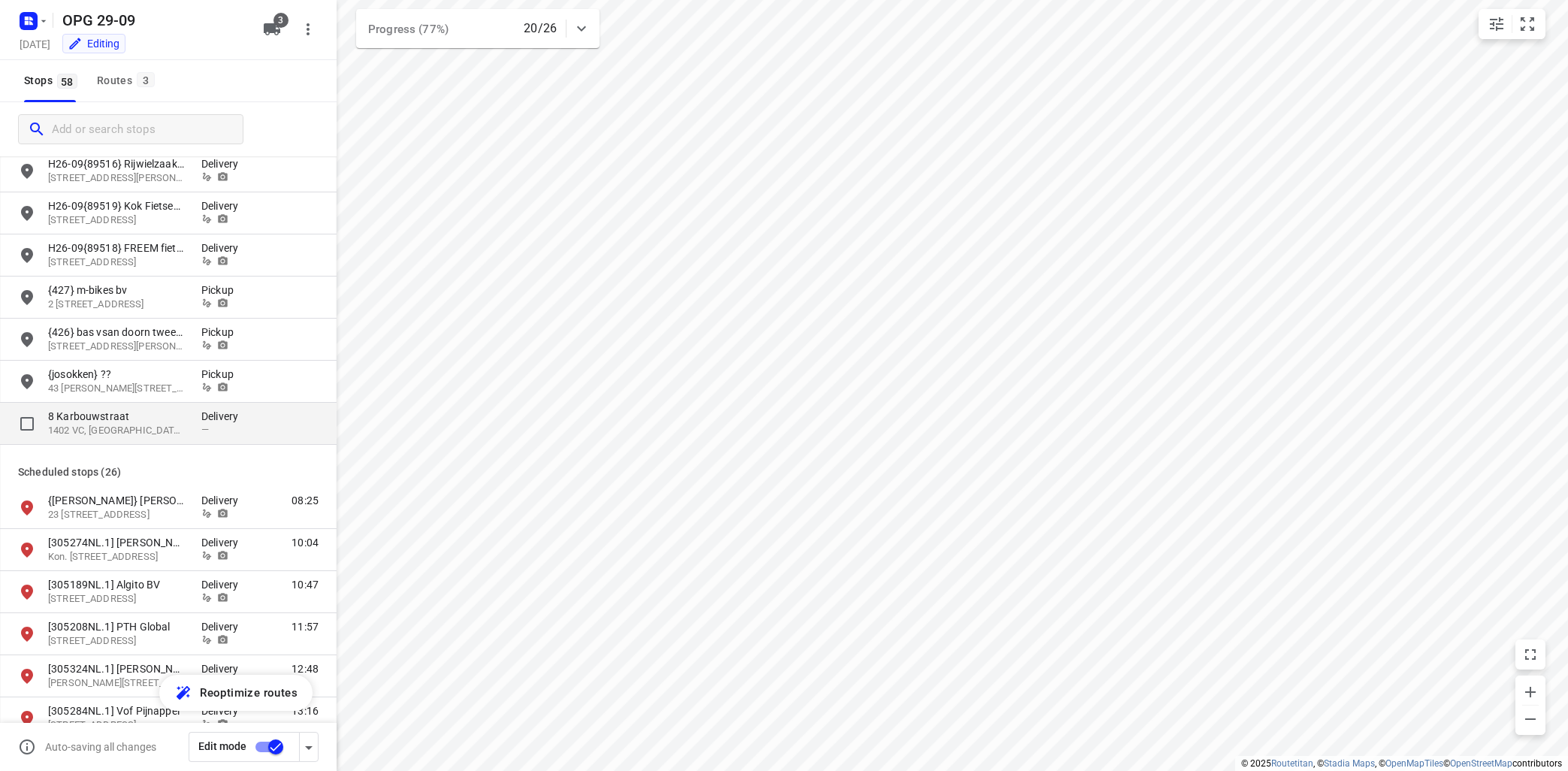
click at [126, 426] on p "1402 VC, [GEOGRAPHIC_DATA], [GEOGRAPHIC_DATA]" at bounding box center [116, 431] width 138 height 15
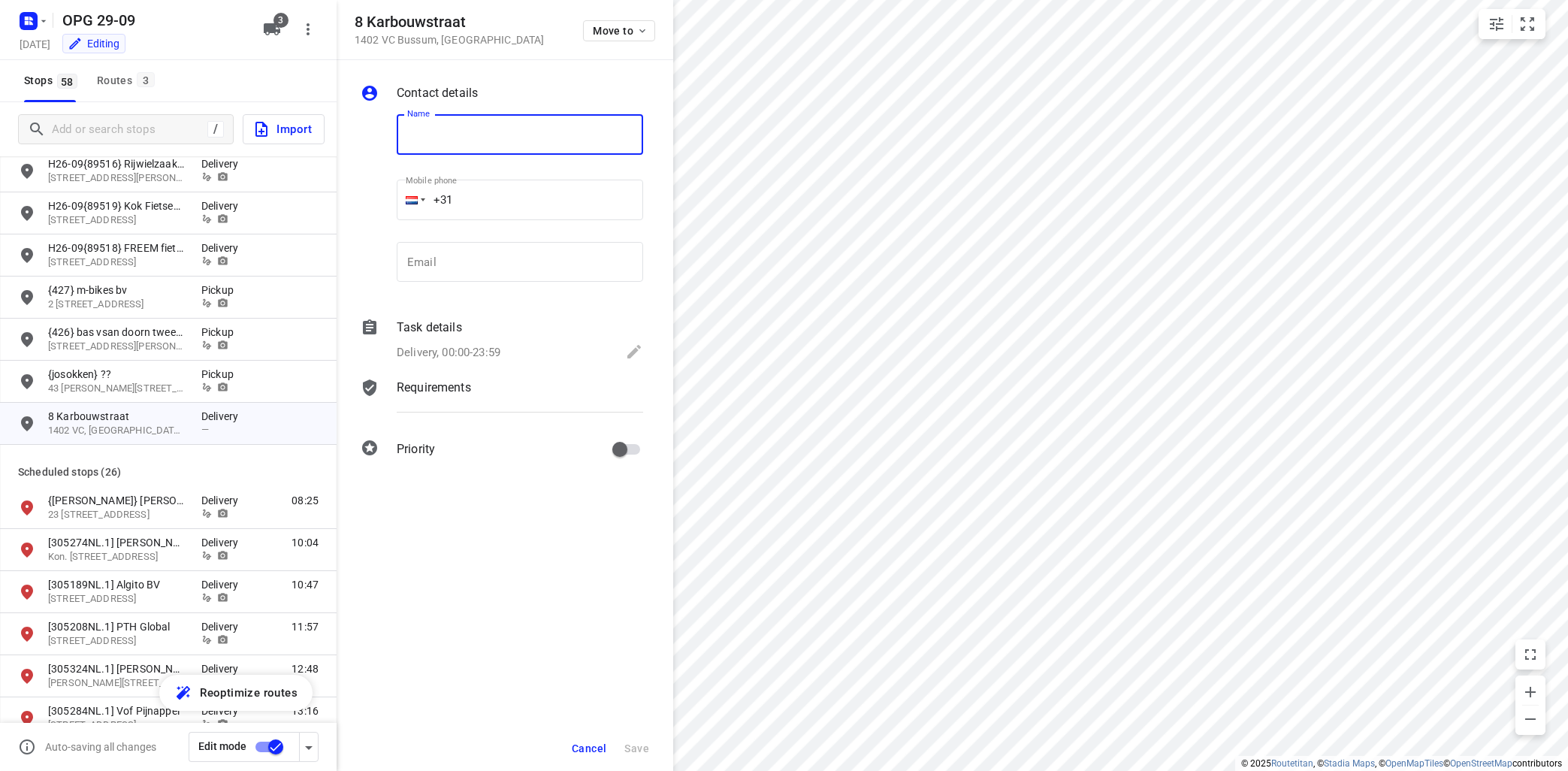
click at [498, 130] on input "text" at bounding box center [520, 134] width 247 height 40
type input "{[PERSON_NAME]} [PERSON_NAME]"
click at [448, 338] on div "Task details Delivery, 00:00-23:59" at bounding box center [520, 341] width 253 height 51
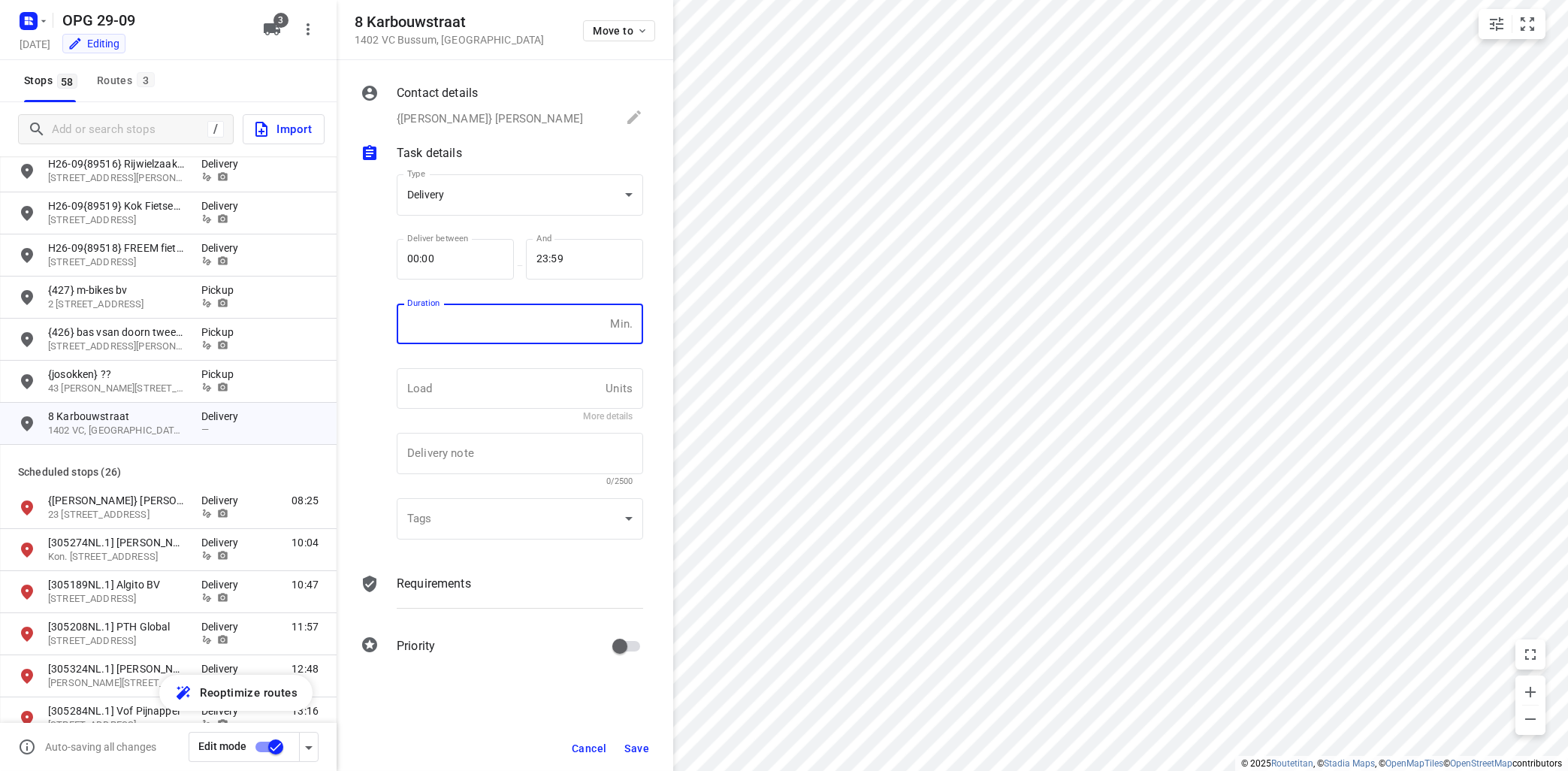
drag, startPoint x: 468, startPoint y: 327, endPoint x: 480, endPoint y: 321, distance: 13.4
click at [474, 327] on input "number" at bounding box center [500, 323] width 207 height 40
type input "10"
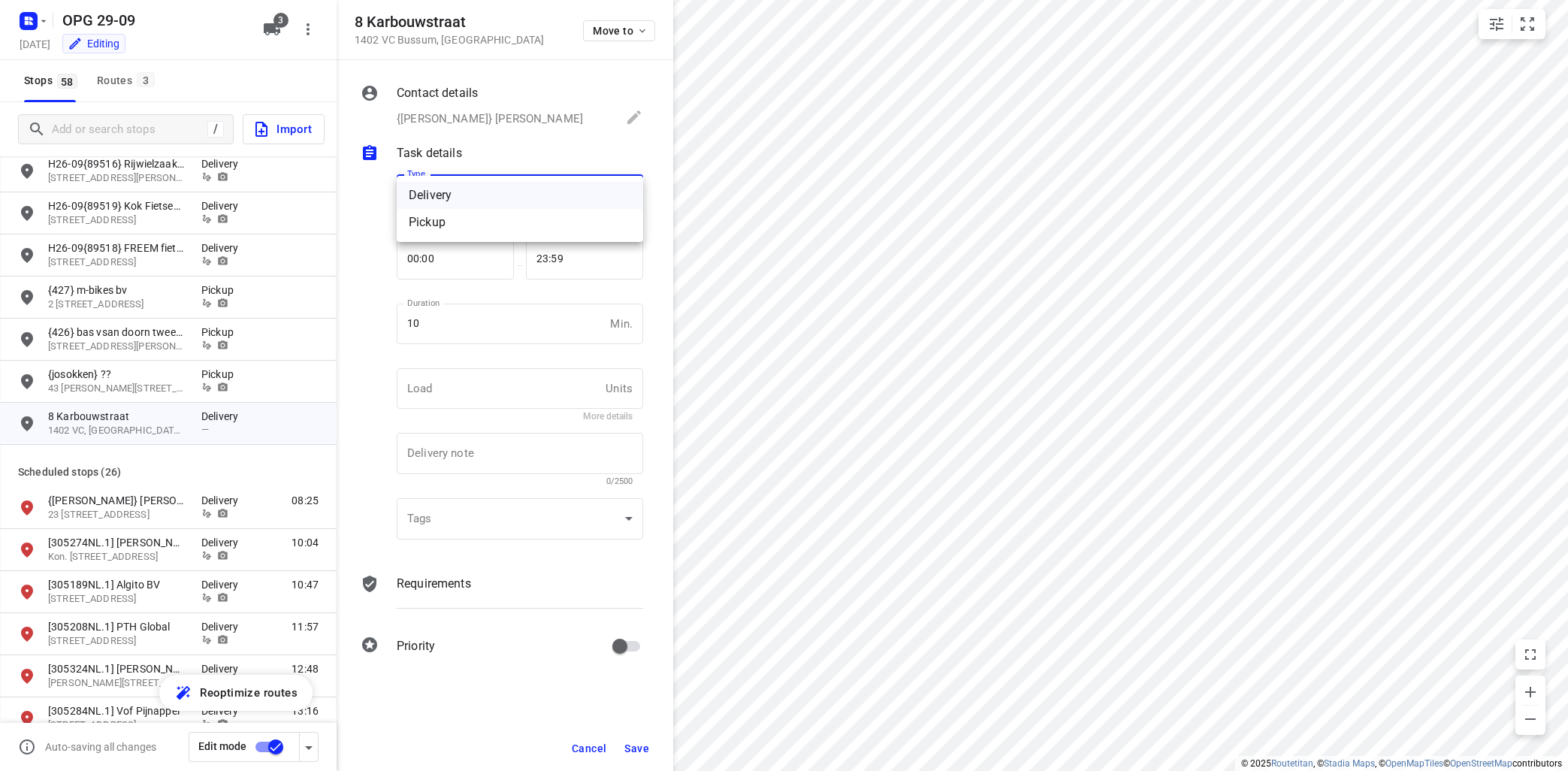
drag, startPoint x: 465, startPoint y: 199, endPoint x: 483, endPoint y: 180, distance: 26.2
click at [468, 195] on body "i © 2025 Routetitan , © Stadia Maps , © OpenMapTiles © OpenStreetMap contributo…" at bounding box center [784, 386] width 1568 height 771
click at [464, 230] on li "Pickup" at bounding box center [520, 223] width 247 height 27
type input "pickup"
click at [451, 589] on p "Requirements" at bounding box center [433, 583] width 75 height 18
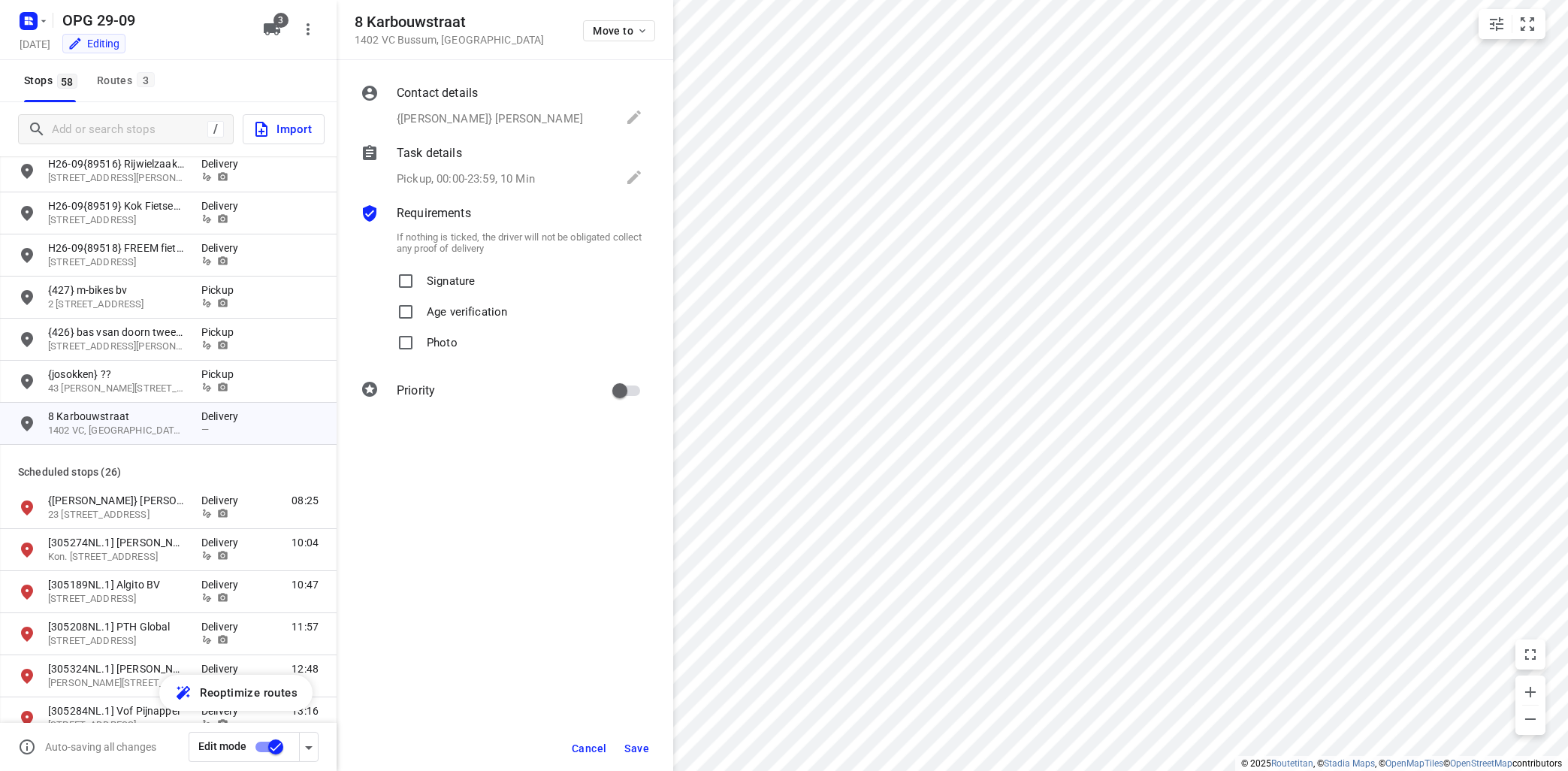
drag, startPoint x: 458, startPoint y: 279, endPoint x: 465, endPoint y: 284, distance: 8.6
click at [462, 278] on p "Signature" at bounding box center [450, 277] width 48 height 21
drag, startPoint x: 446, startPoint y: 346, endPoint x: 459, endPoint y: 340, distance: 14.3
click at [448, 346] on p "Photo" at bounding box center [442, 338] width 31 height 21
click at [420, 346] on input "Photo" at bounding box center [405, 342] width 30 height 30
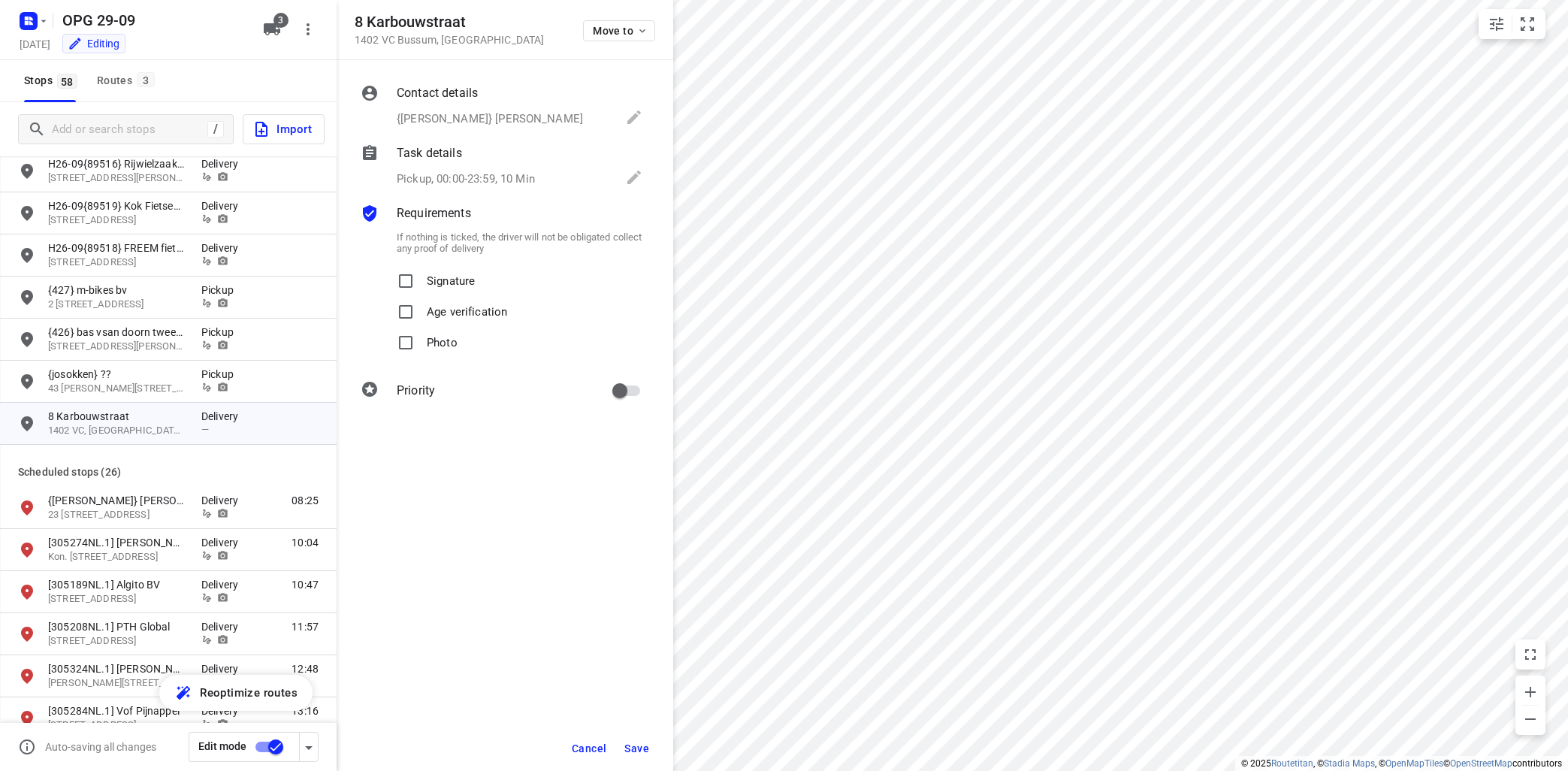
checkbox input "true"
drag, startPoint x: 456, startPoint y: 279, endPoint x: 480, endPoint y: 278, distance: 24.0
click at [458, 278] on p "Signature" at bounding box center [450, 277] width 48 height 21
click at [400, 280] on input "Signature" at bounding box center [405, 281] width 30 height 30
checkbox input "true"
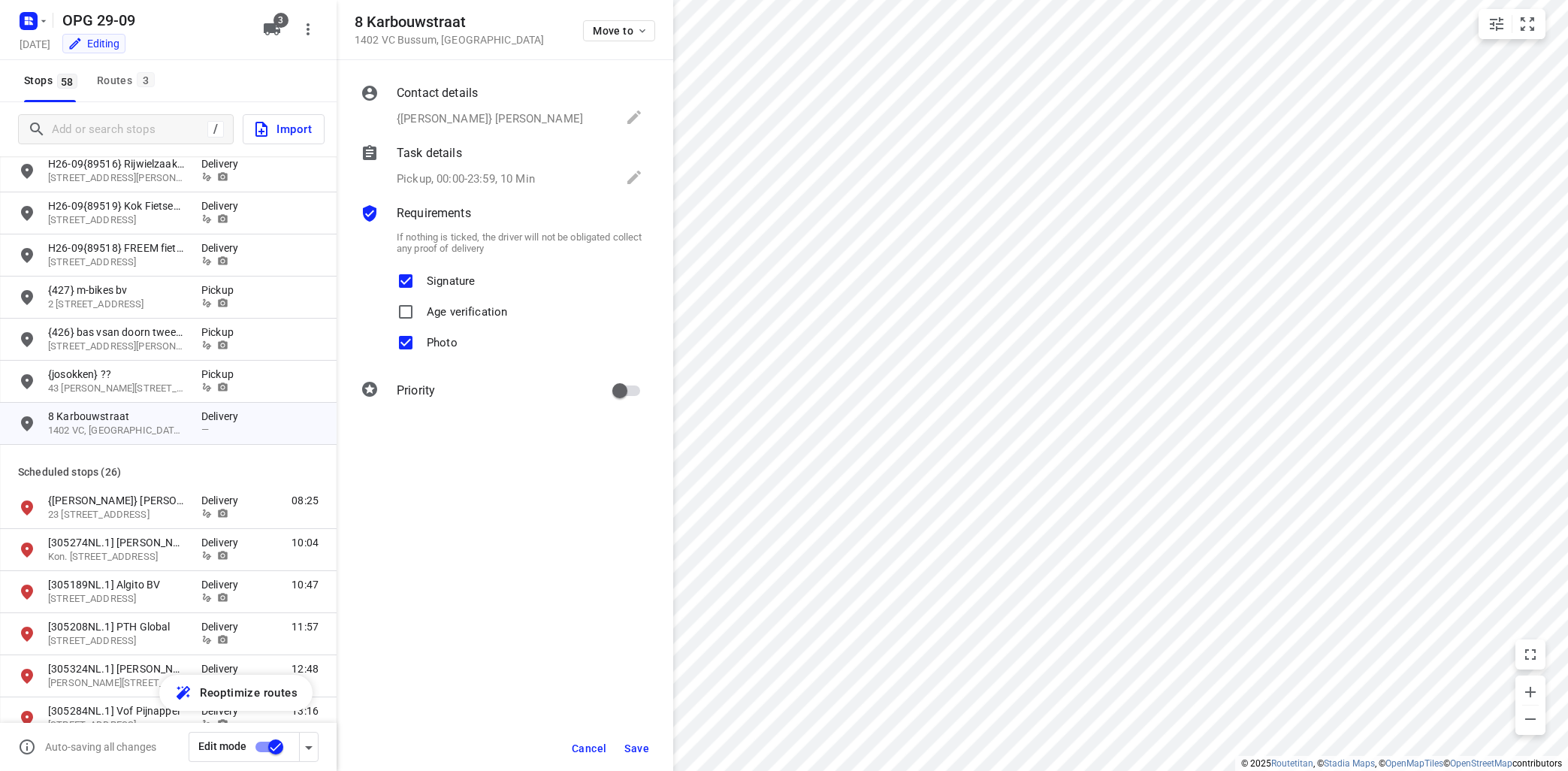
click at [668, 750] on div "Cancel Save" at bounding box center [504, 748] width 337 height 45
click at [637, 756] on button "Save" at bounding box center [636, 749] width 37 height 27
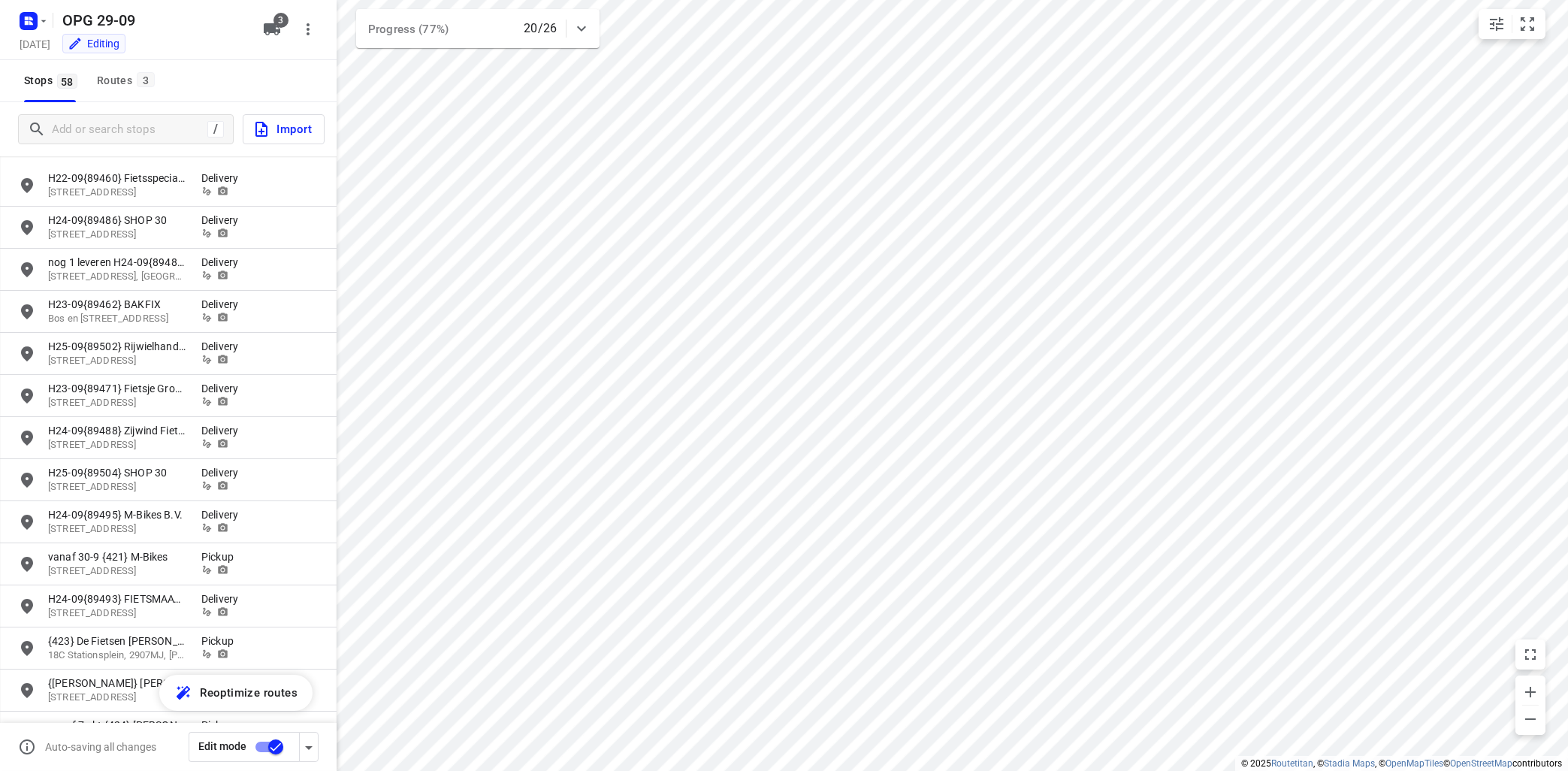
scroll to position [0, 0]
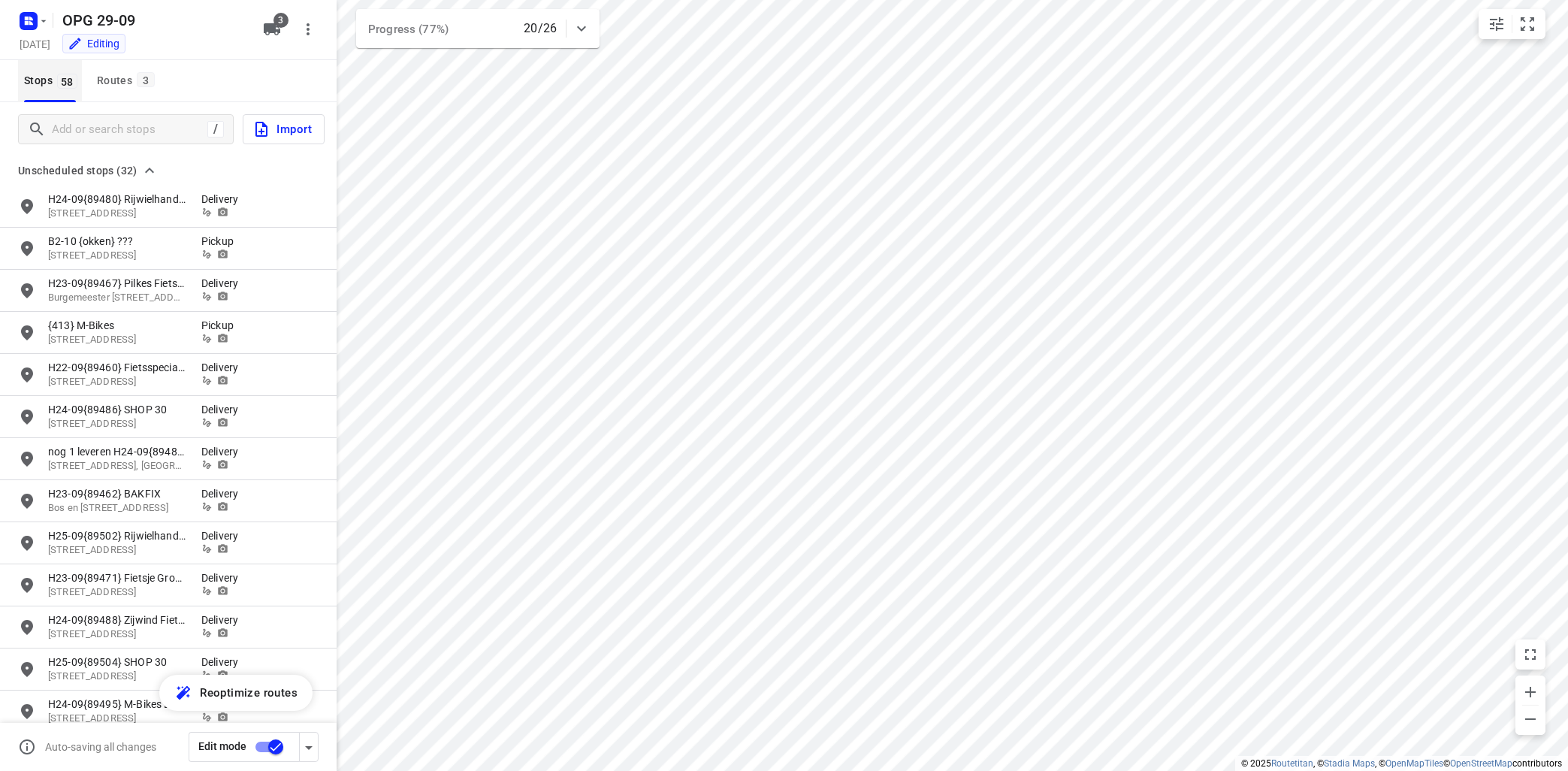
click at [35, 79] on span "Stops 58" at bounding box center [53, 81] width 58 height 19
click at [115, 78] on div "Routes 3" at bounding box center [128, 81] width 63 height 19
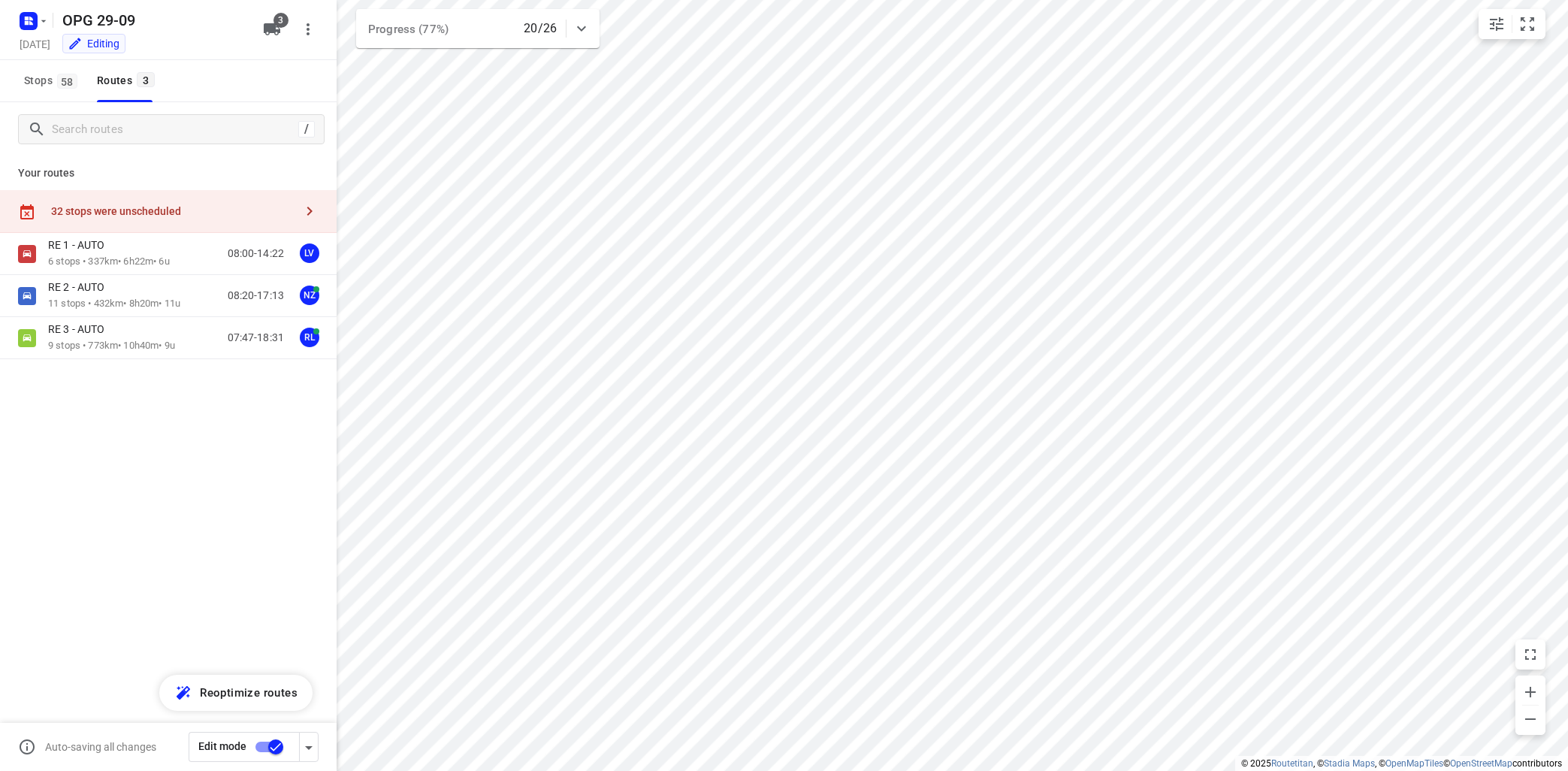
click at [319, 214] on button "button" at bounding box center [309, 211] width 30 height 30
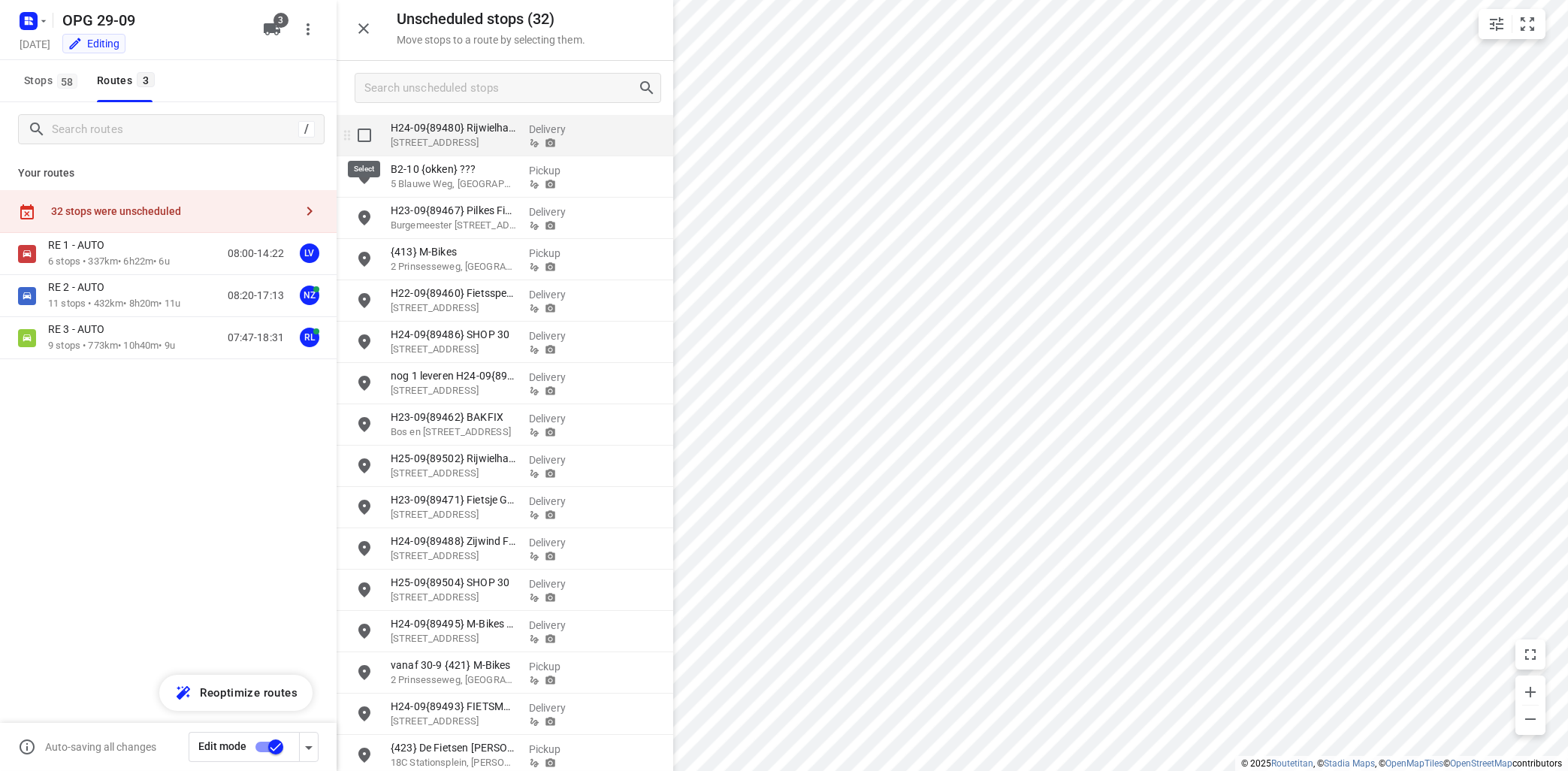
click at [367, 132] on input "grid" at bounding box center [364, 134] width 30 height 30
checkbox input "true"
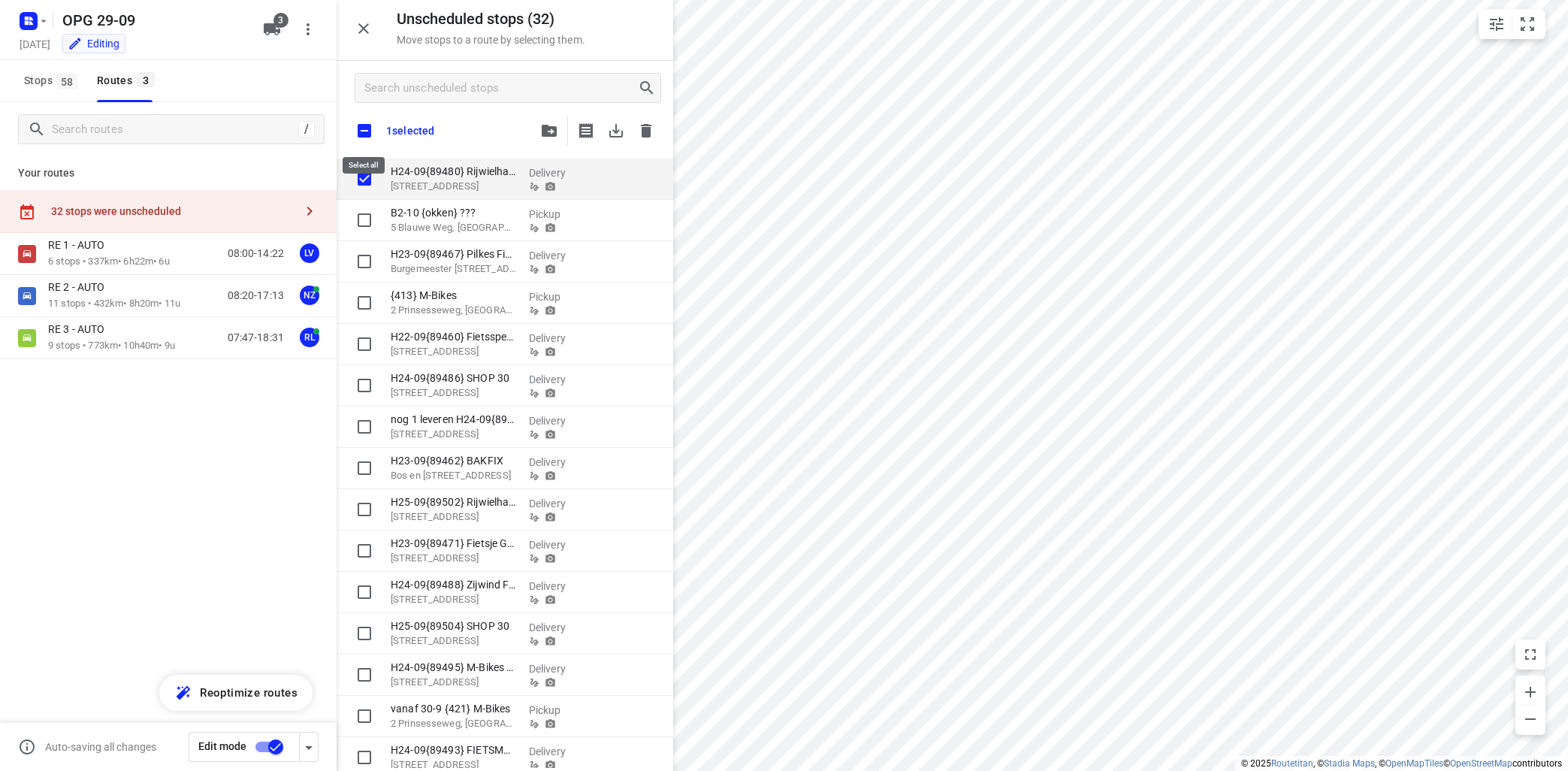
click at [367, 127] on input "checkbox" at bounding box center [364, 130] width 32 height 32
checkbox input "true"
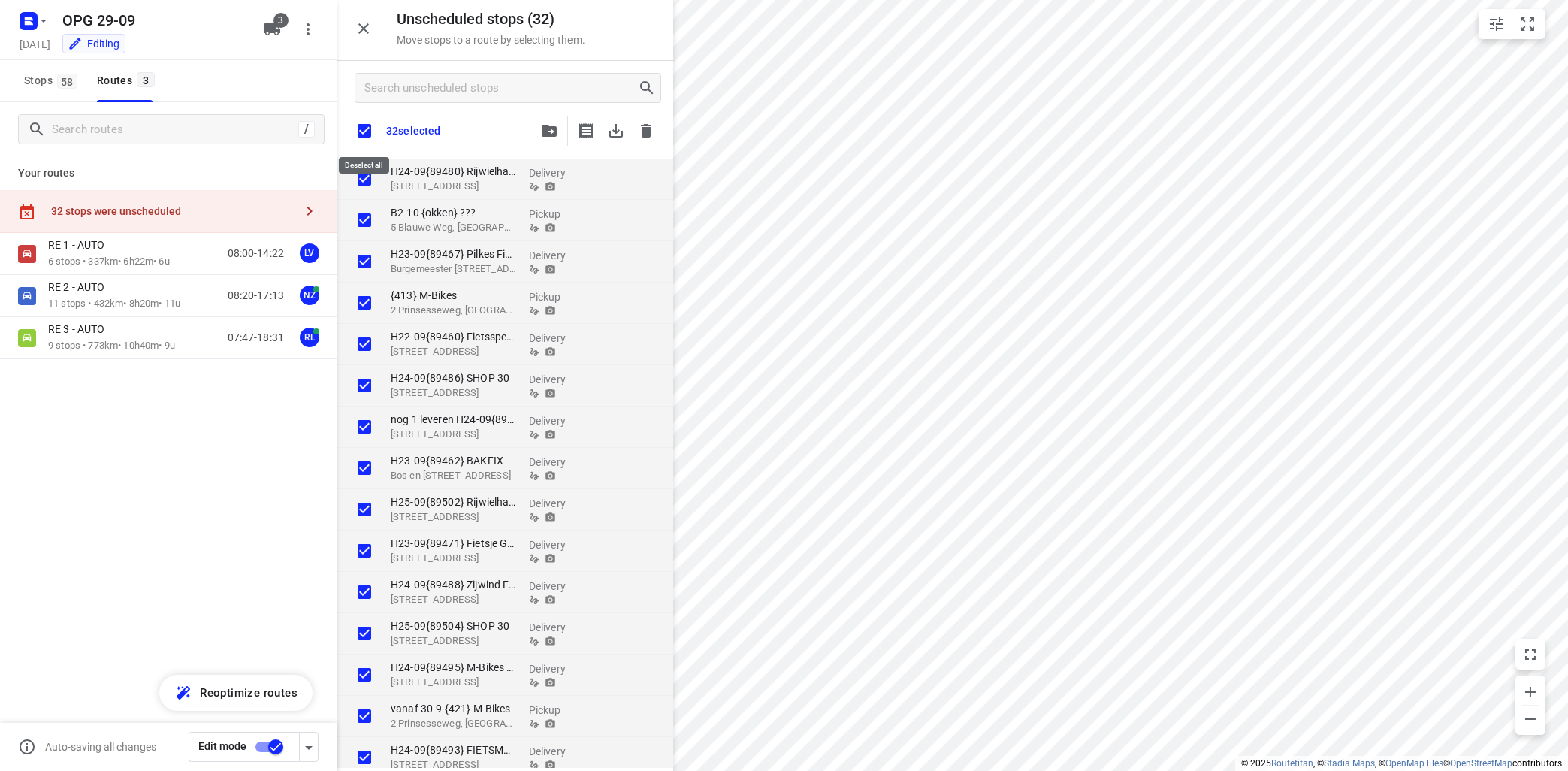
checkbox input "true"
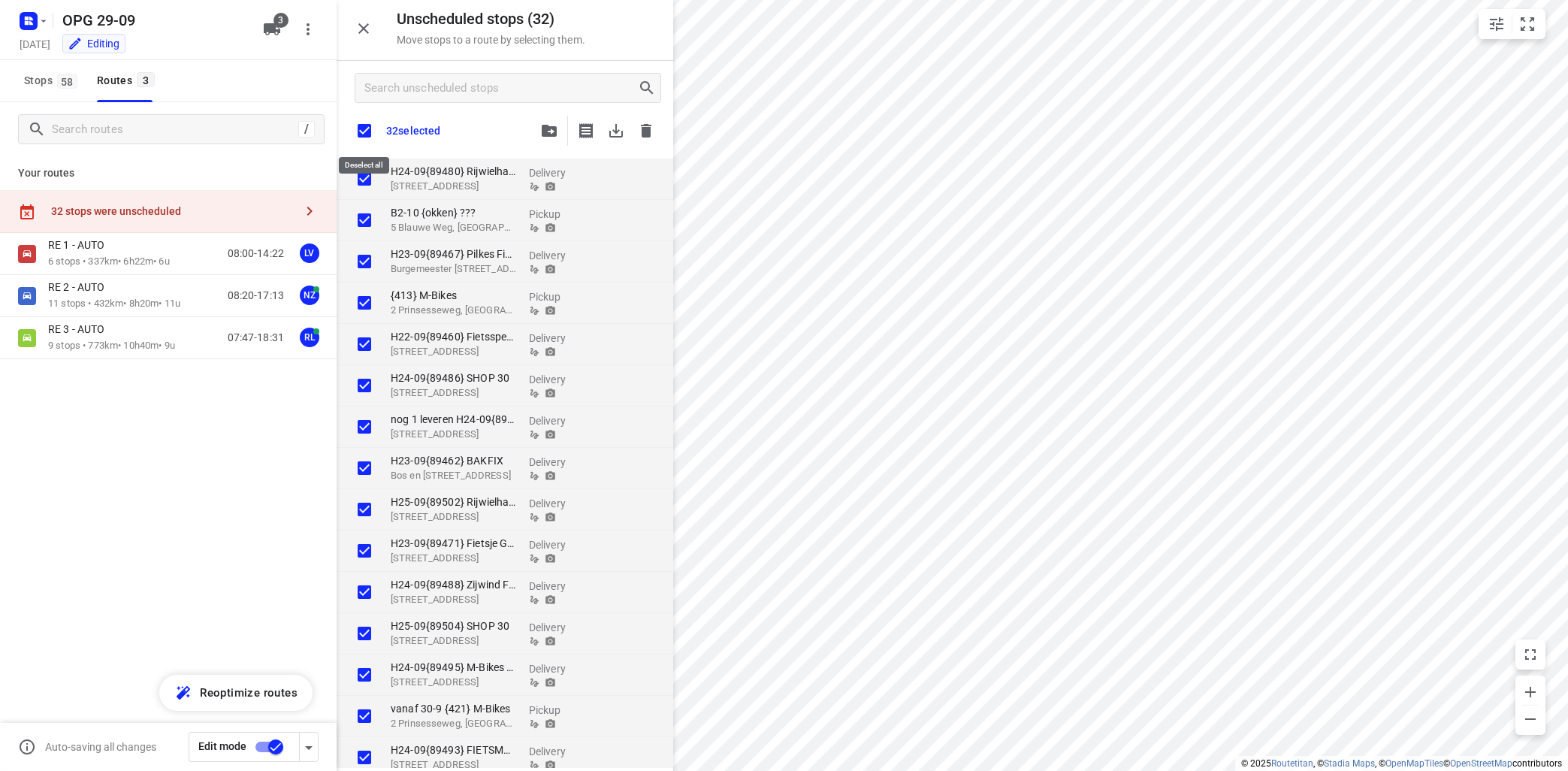
checkbox input "true"
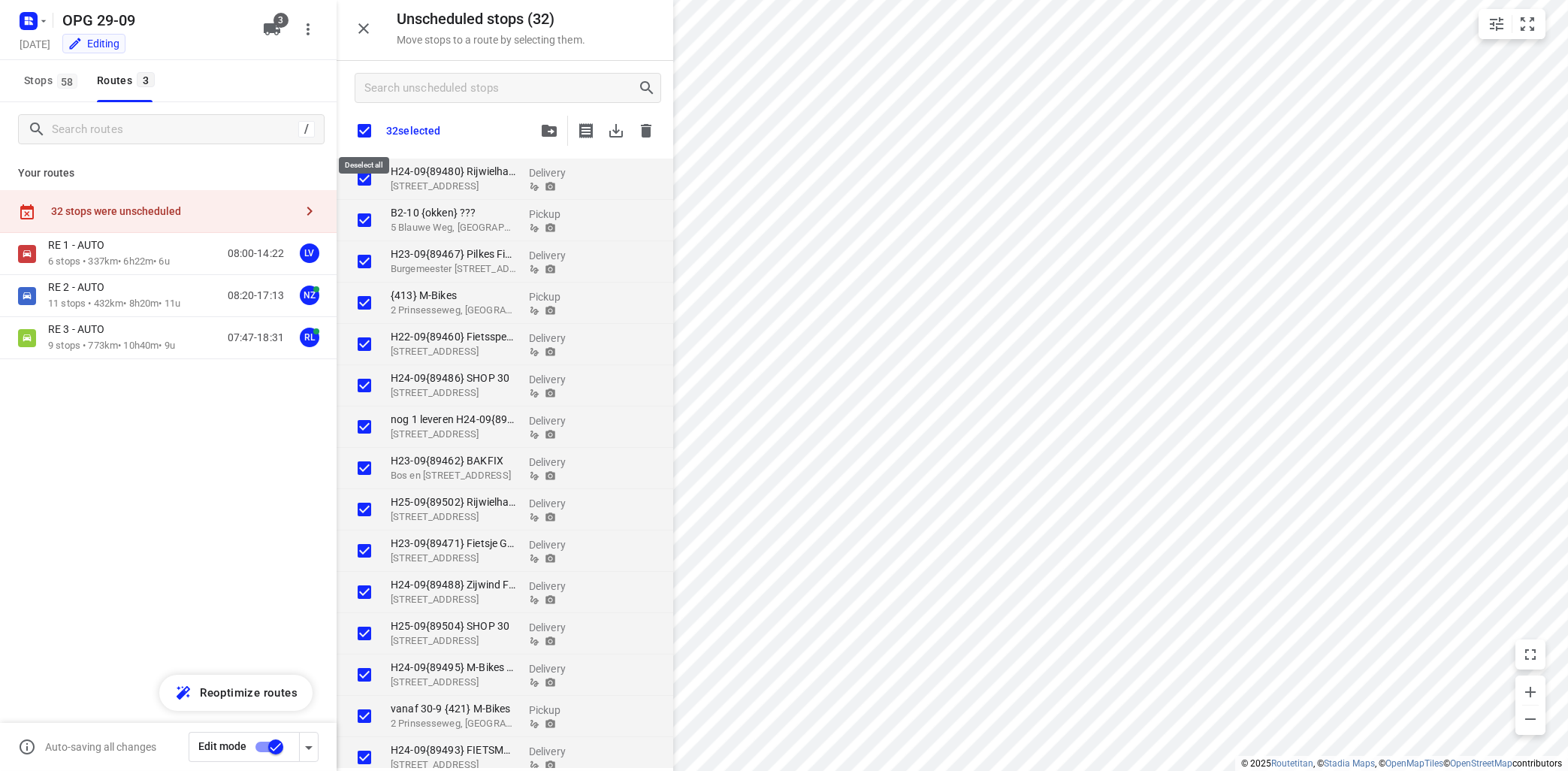
checkbox input "true"
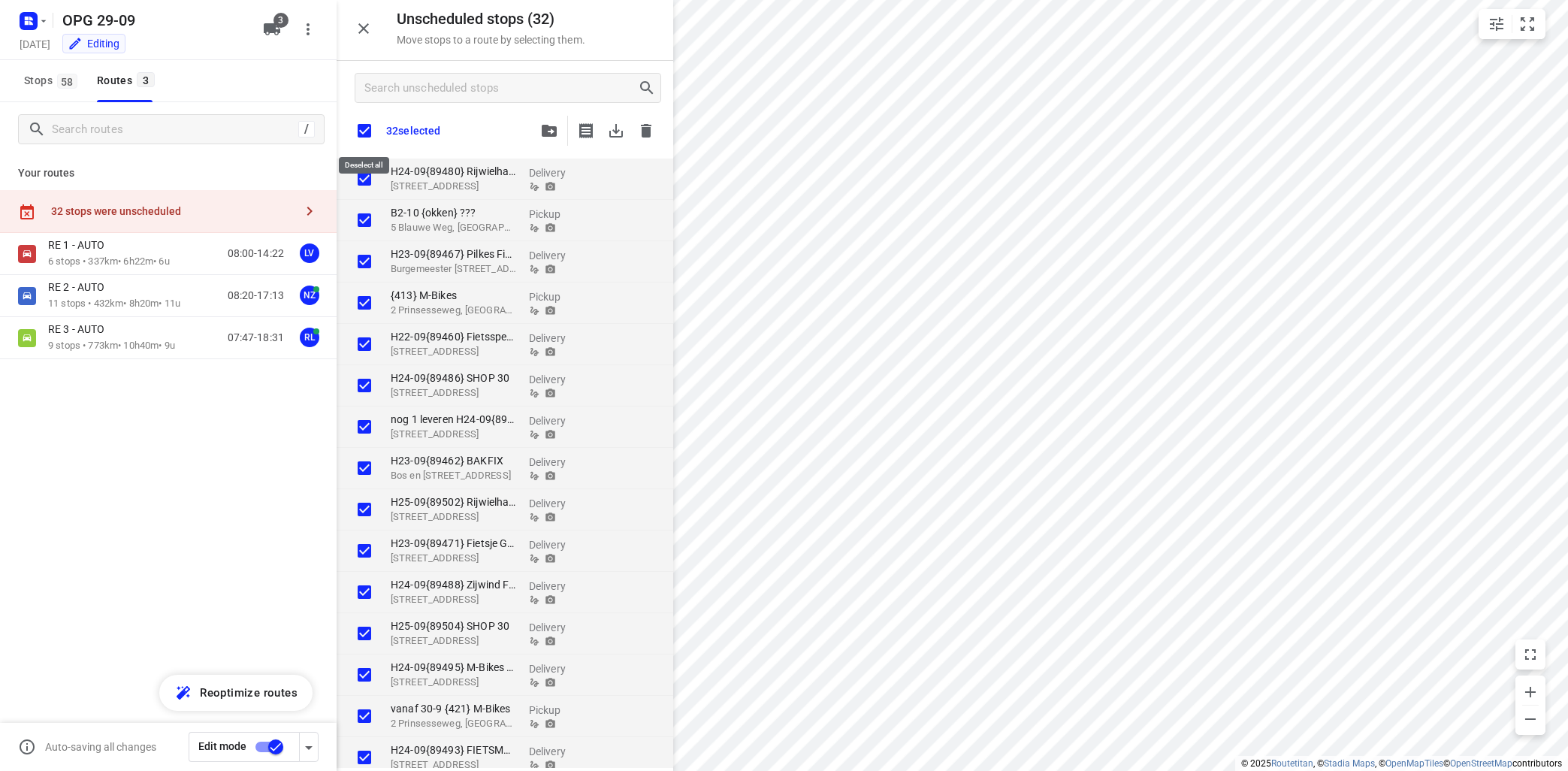
checkbox input "true"
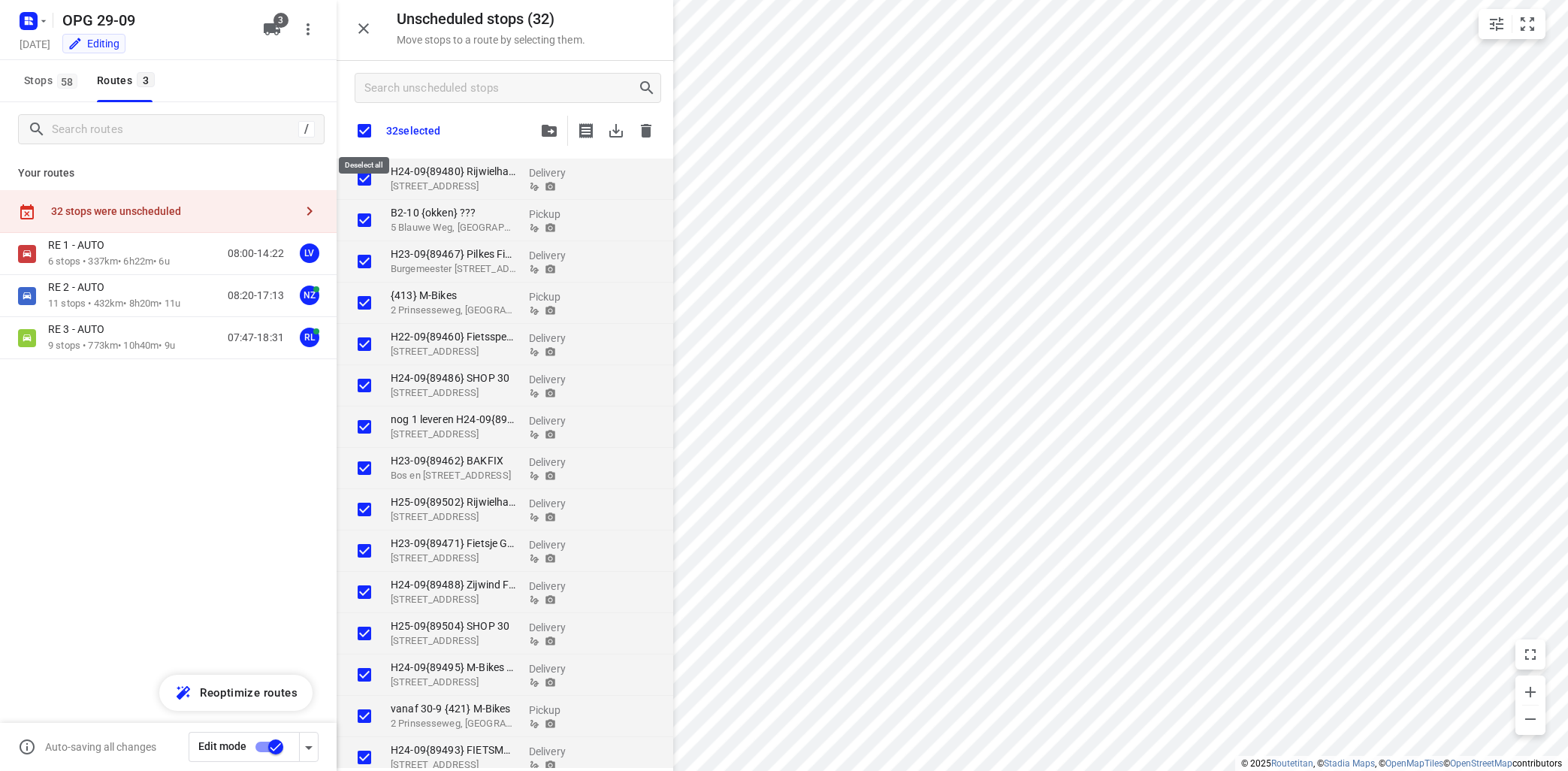
checkbox input "true"
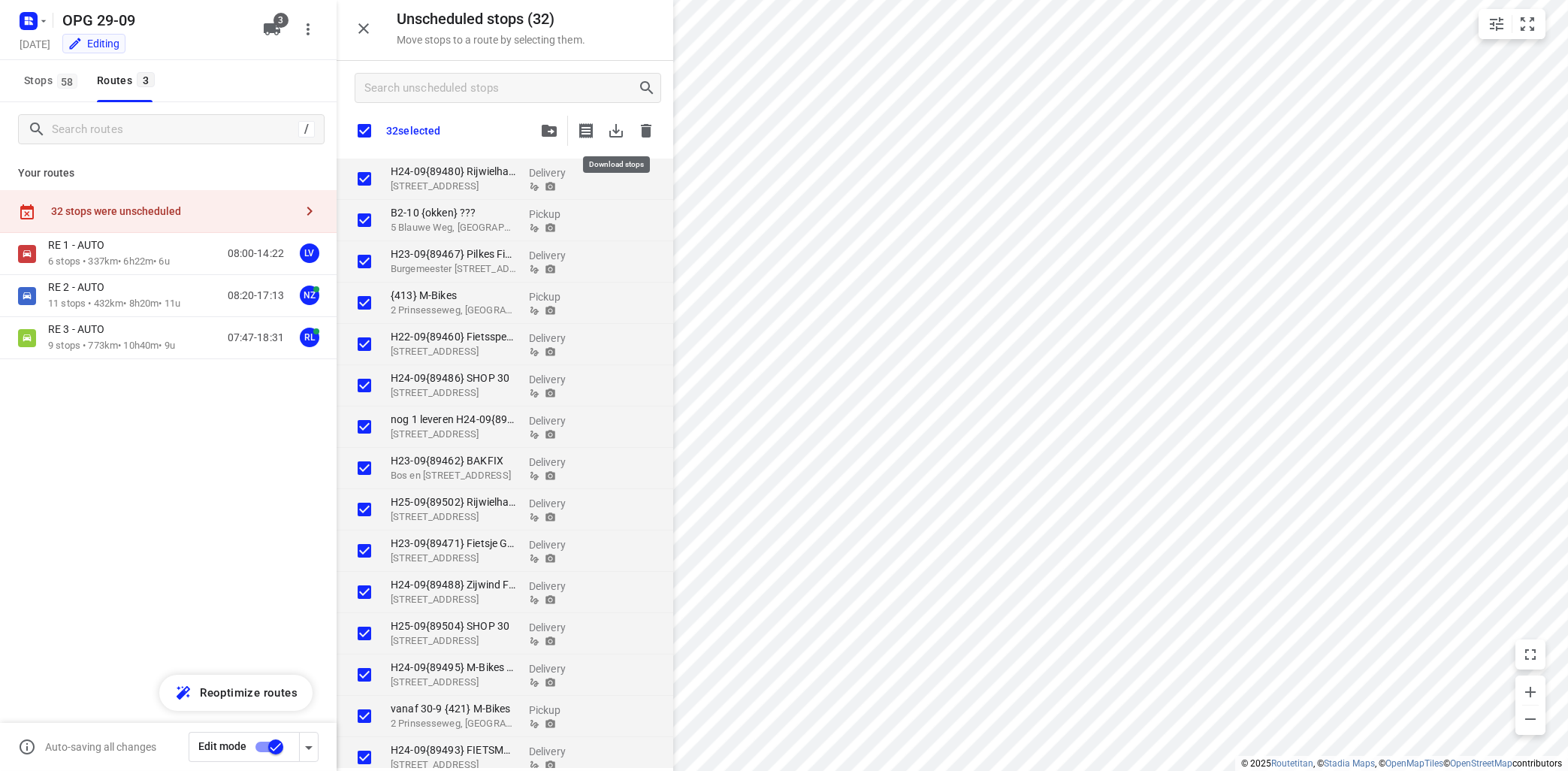
click at [611, 123] on icon "button" at bounding box center [616, 130] width 18 height 18
checkbox input "true"
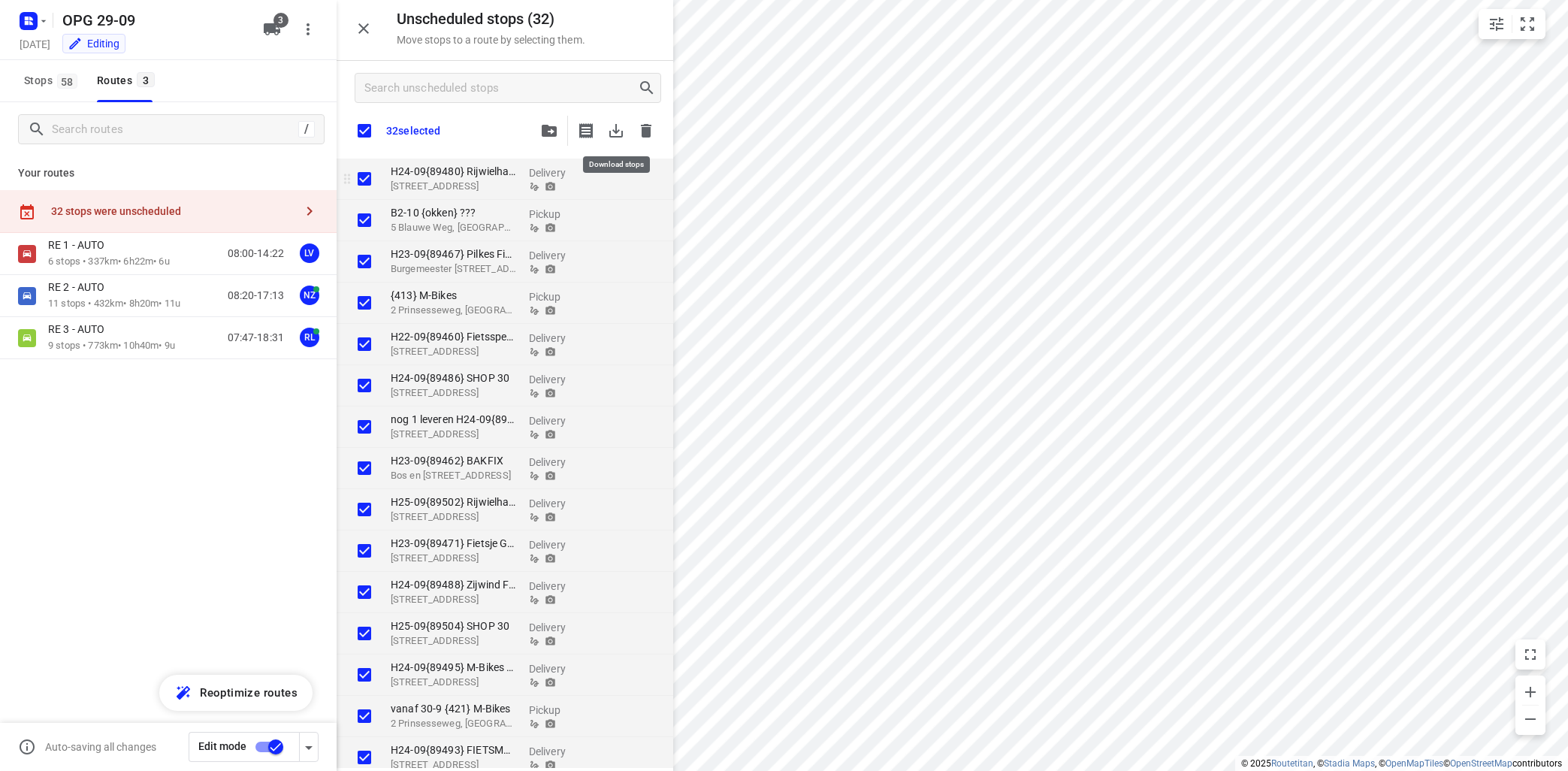
checkbox input "true"
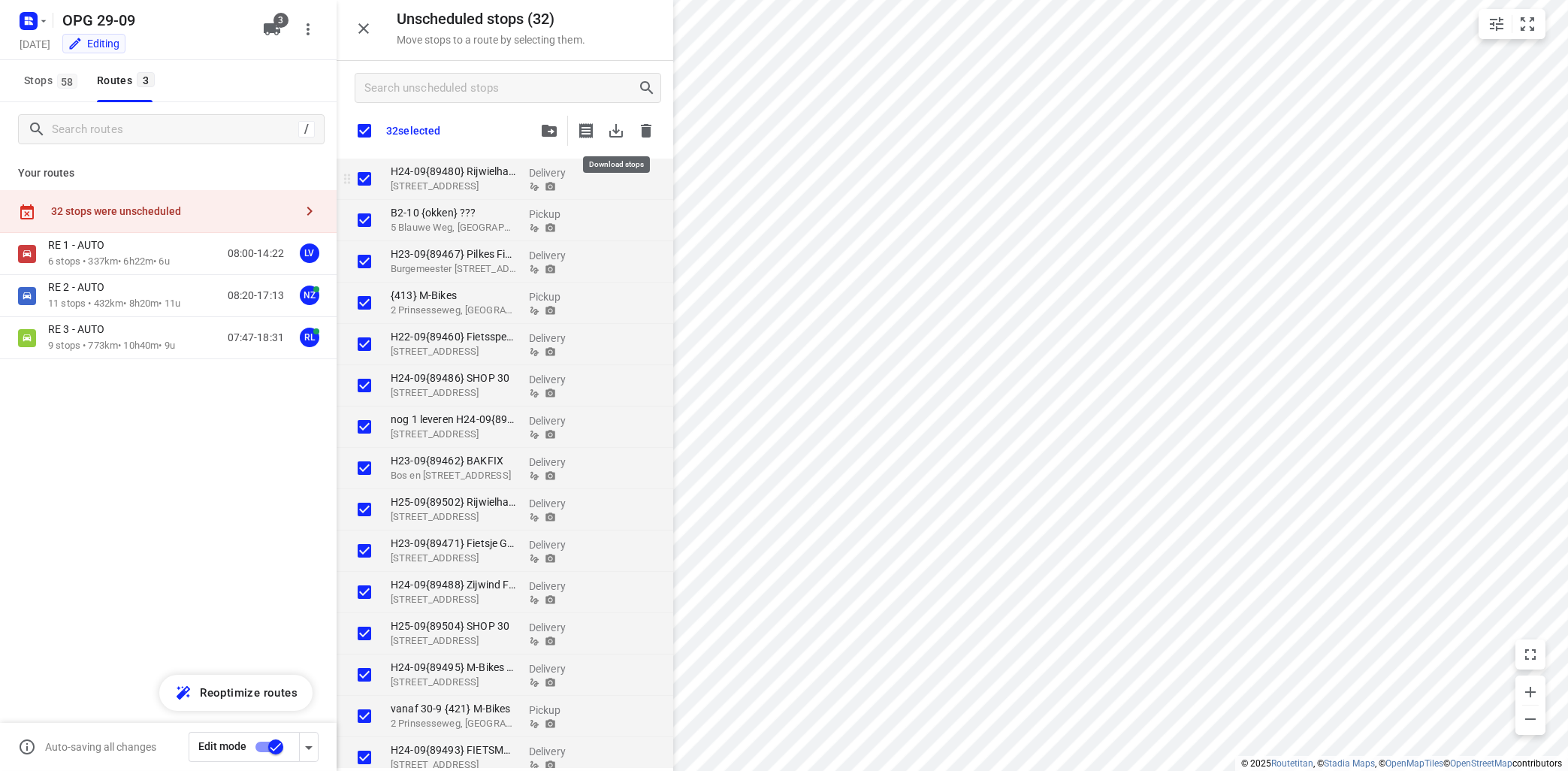
checkbox input "true"
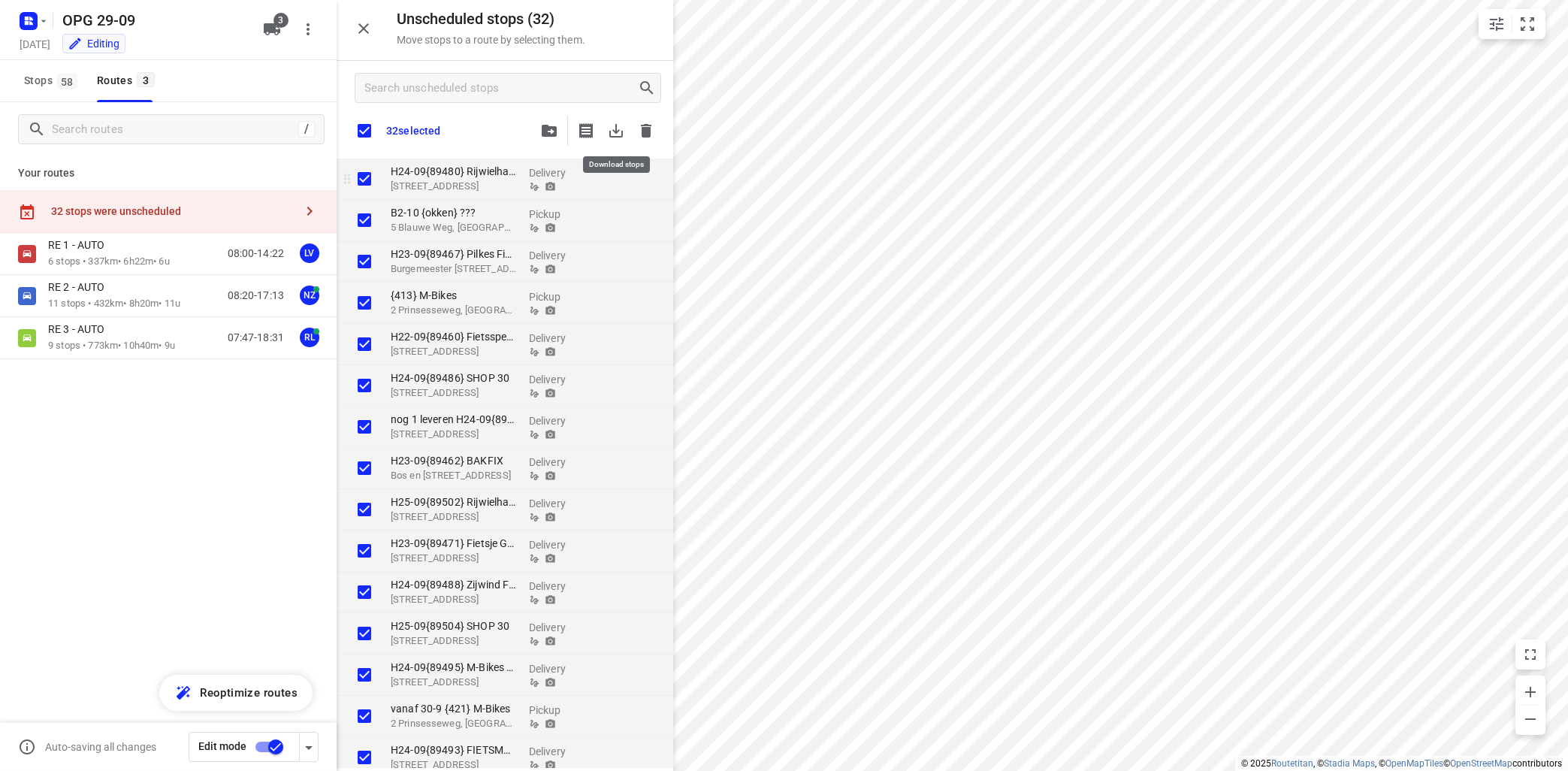
checkbox input "true"
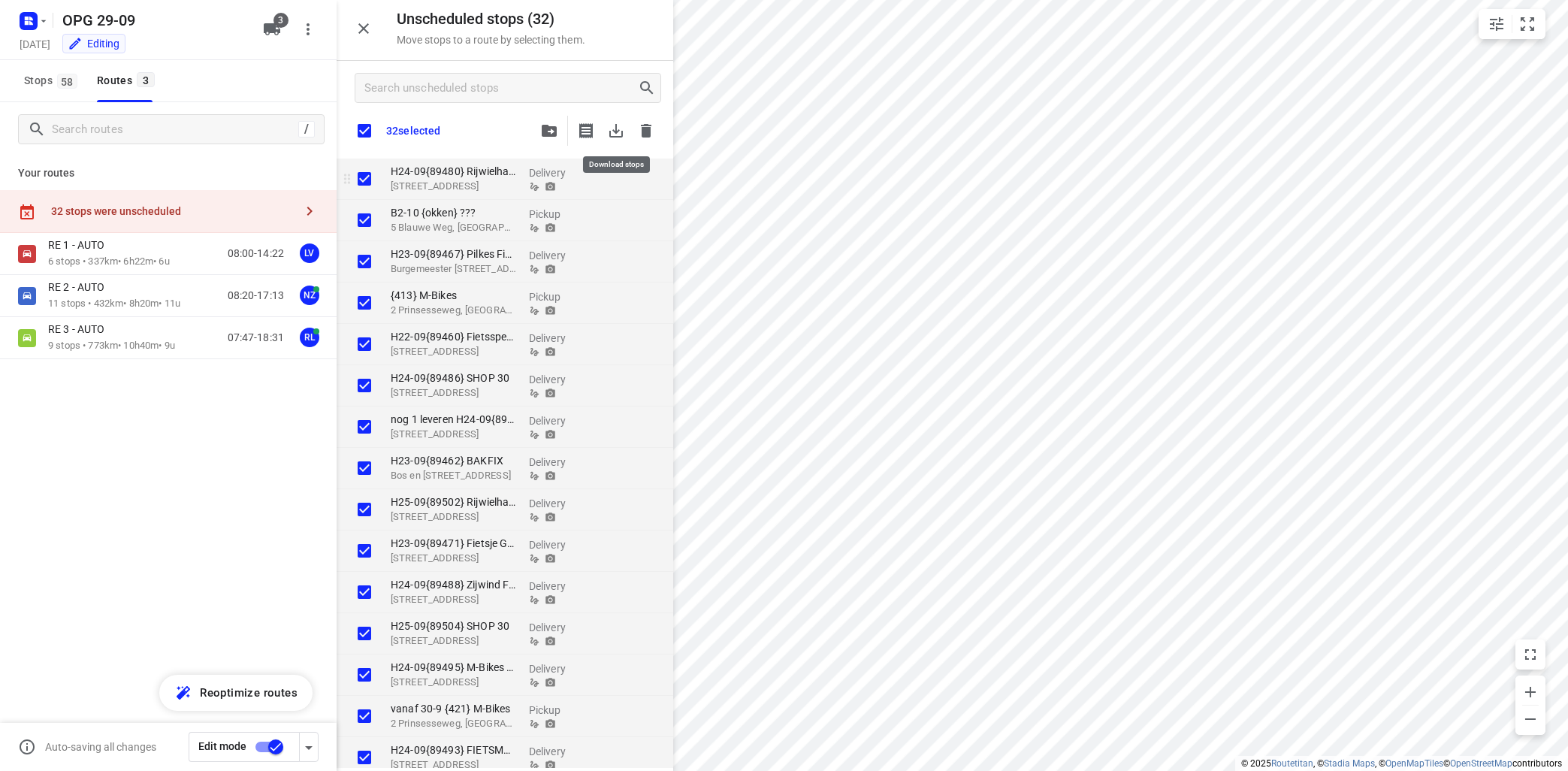
checkbox input "true"
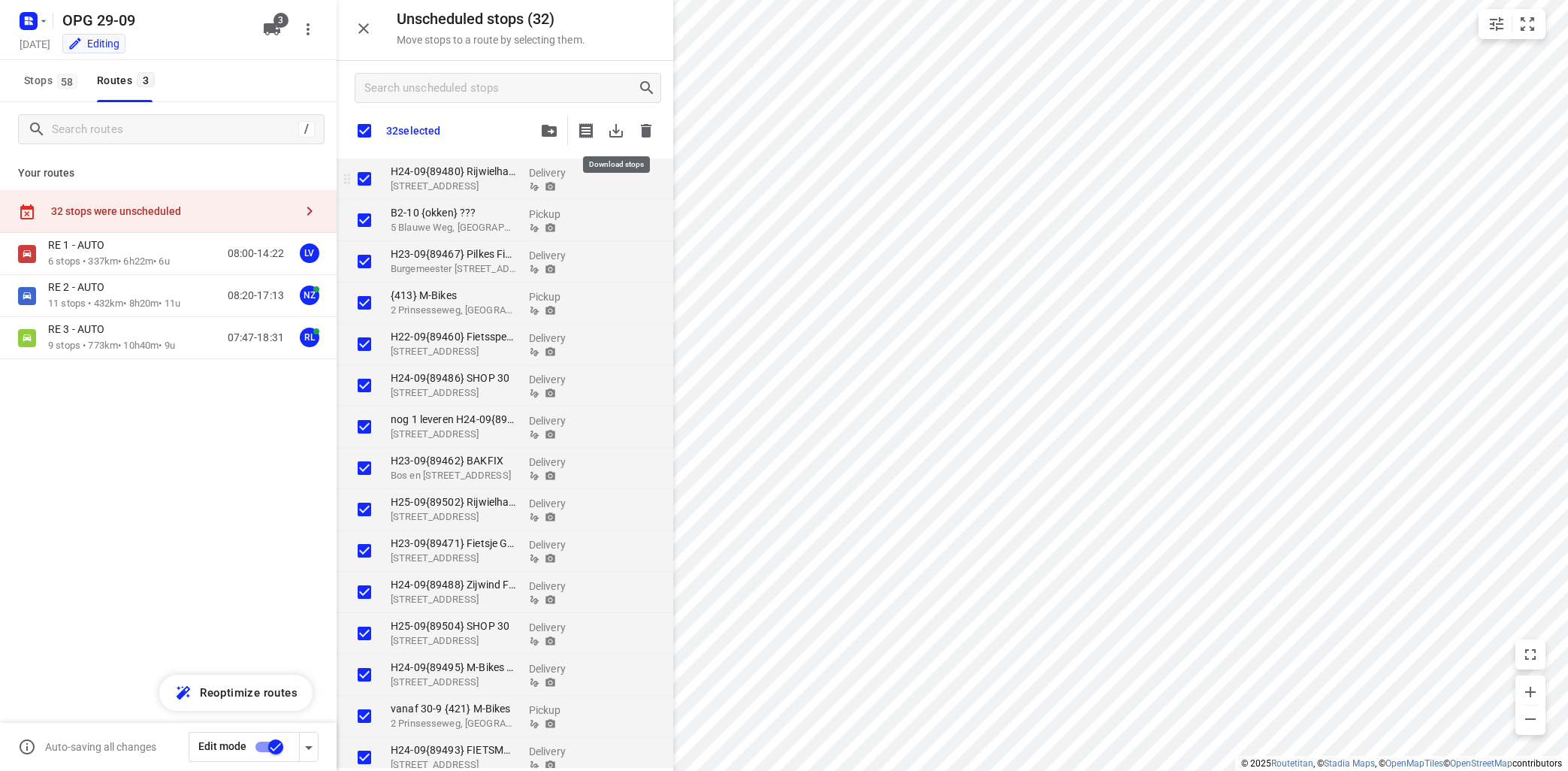
checkbox input "true"
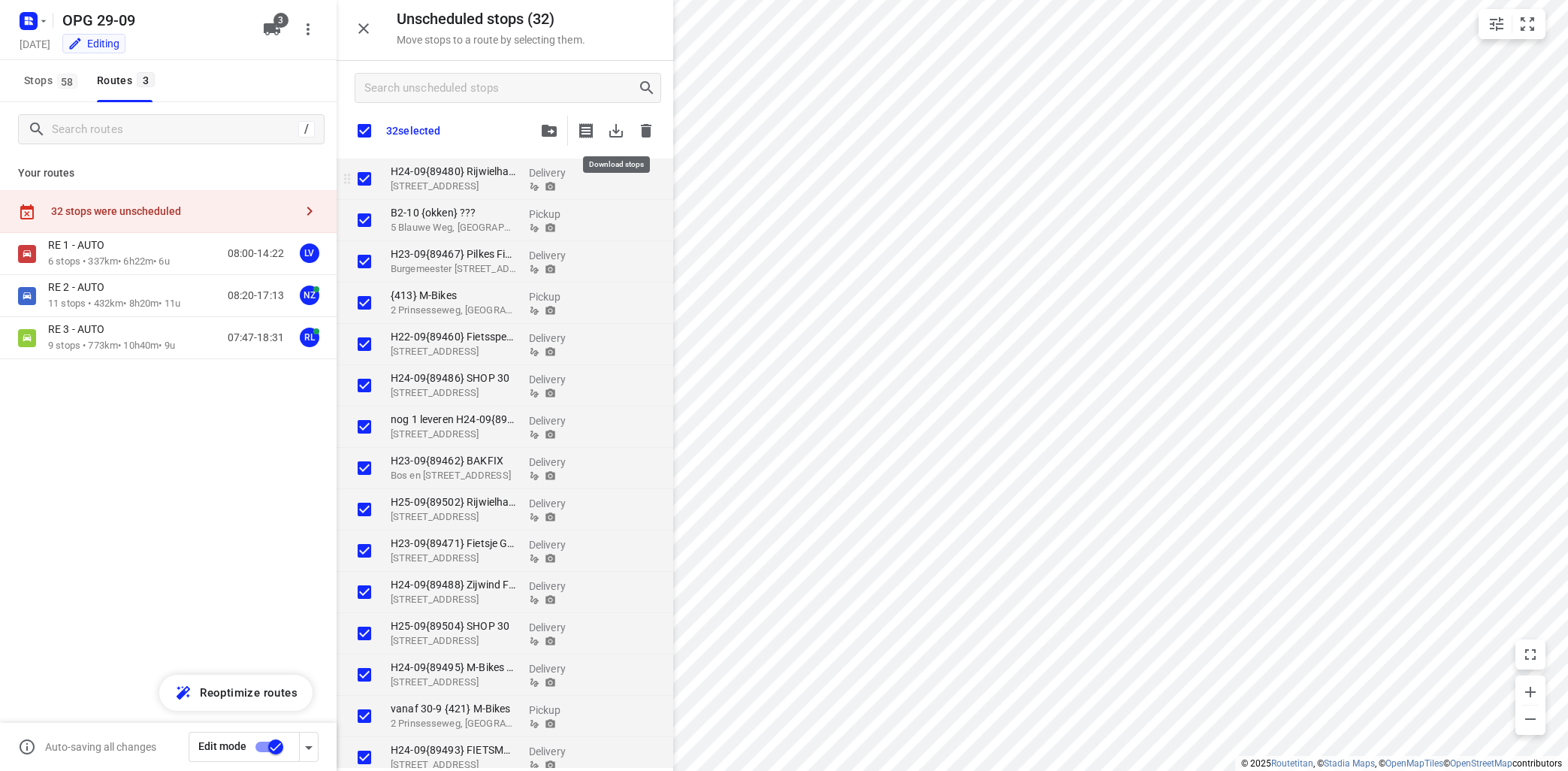
checkbox input "true"
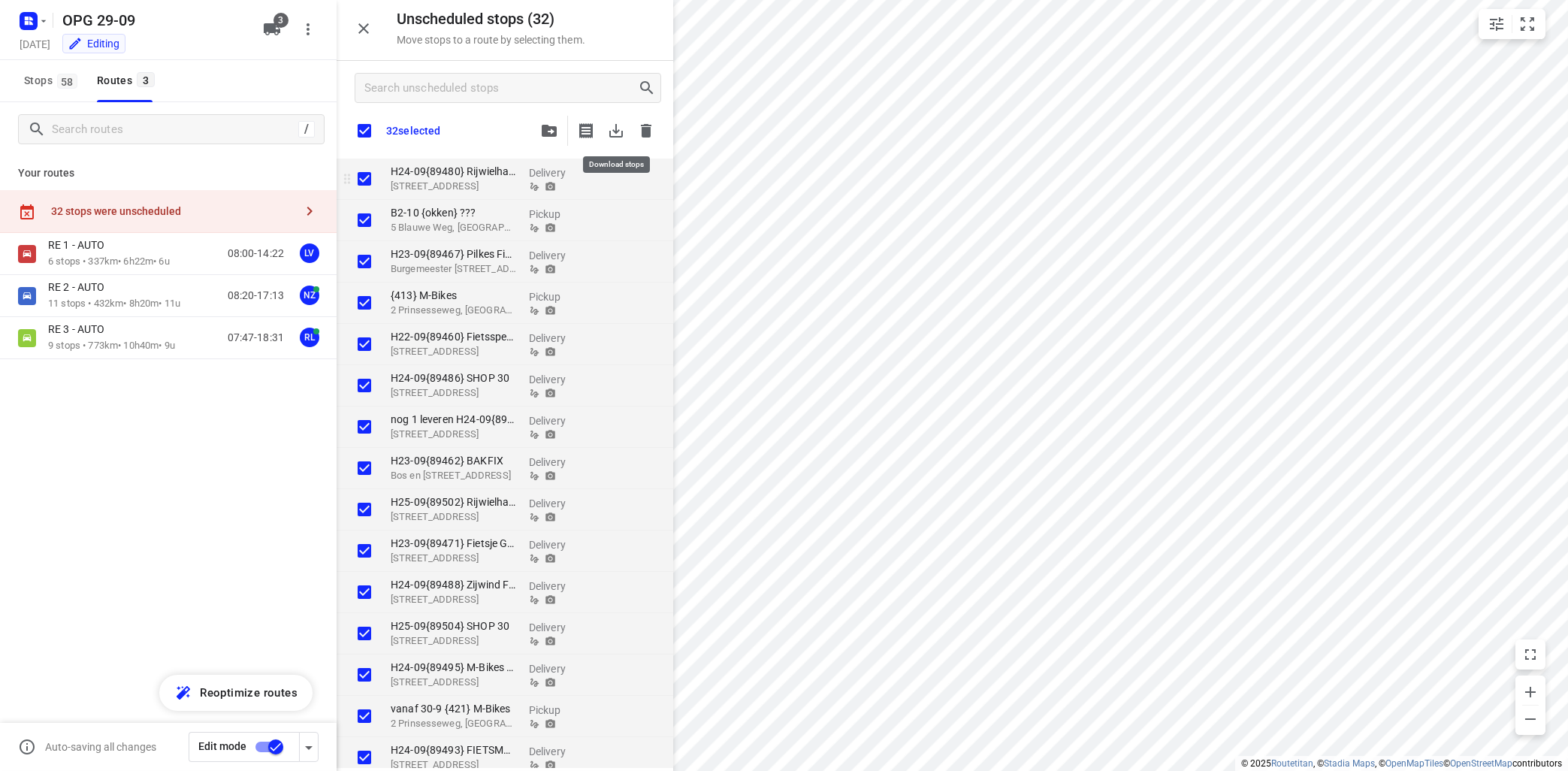
checkbox input "true"
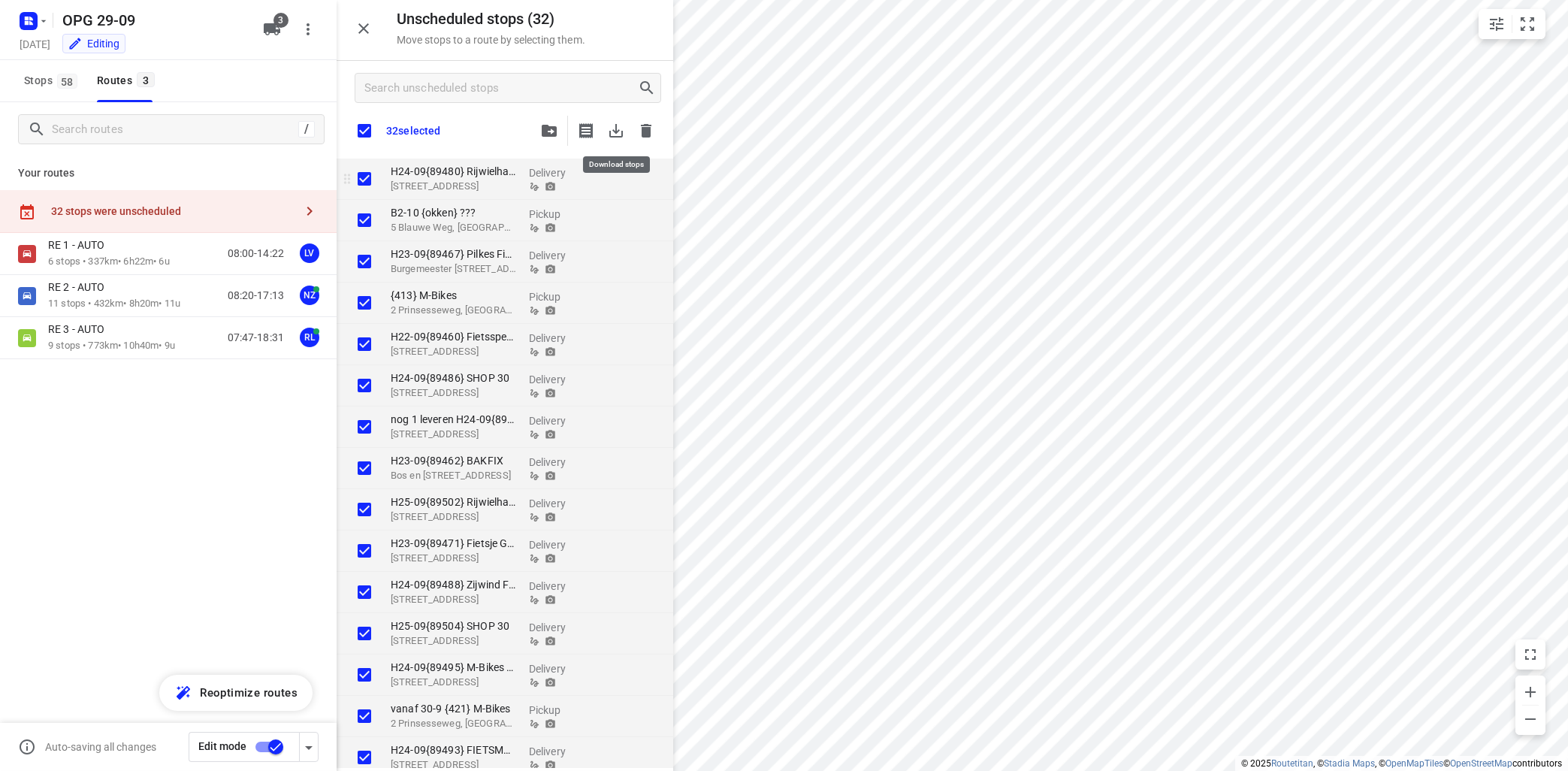
checkbox input "true"
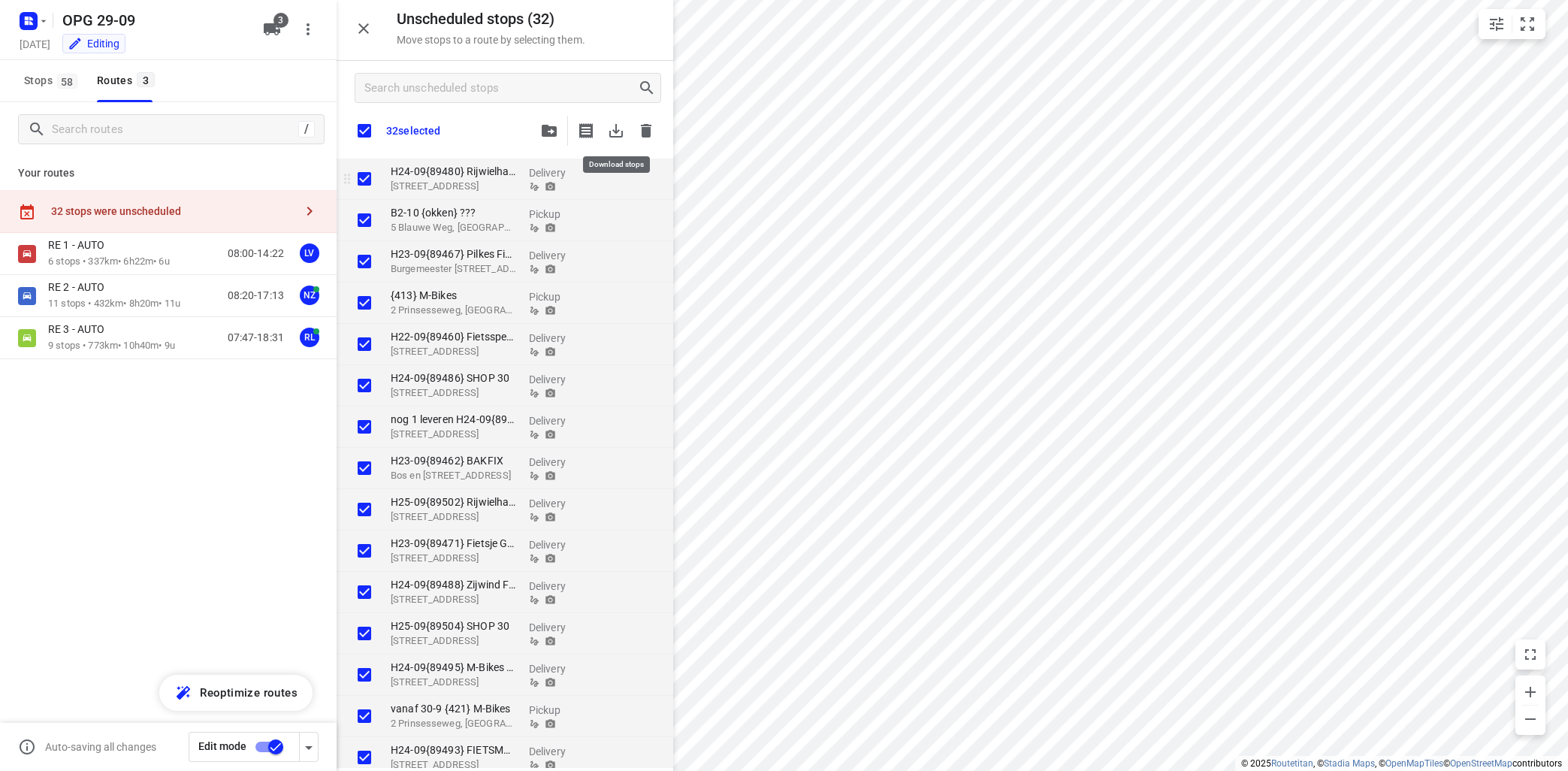
checkbox input "true"
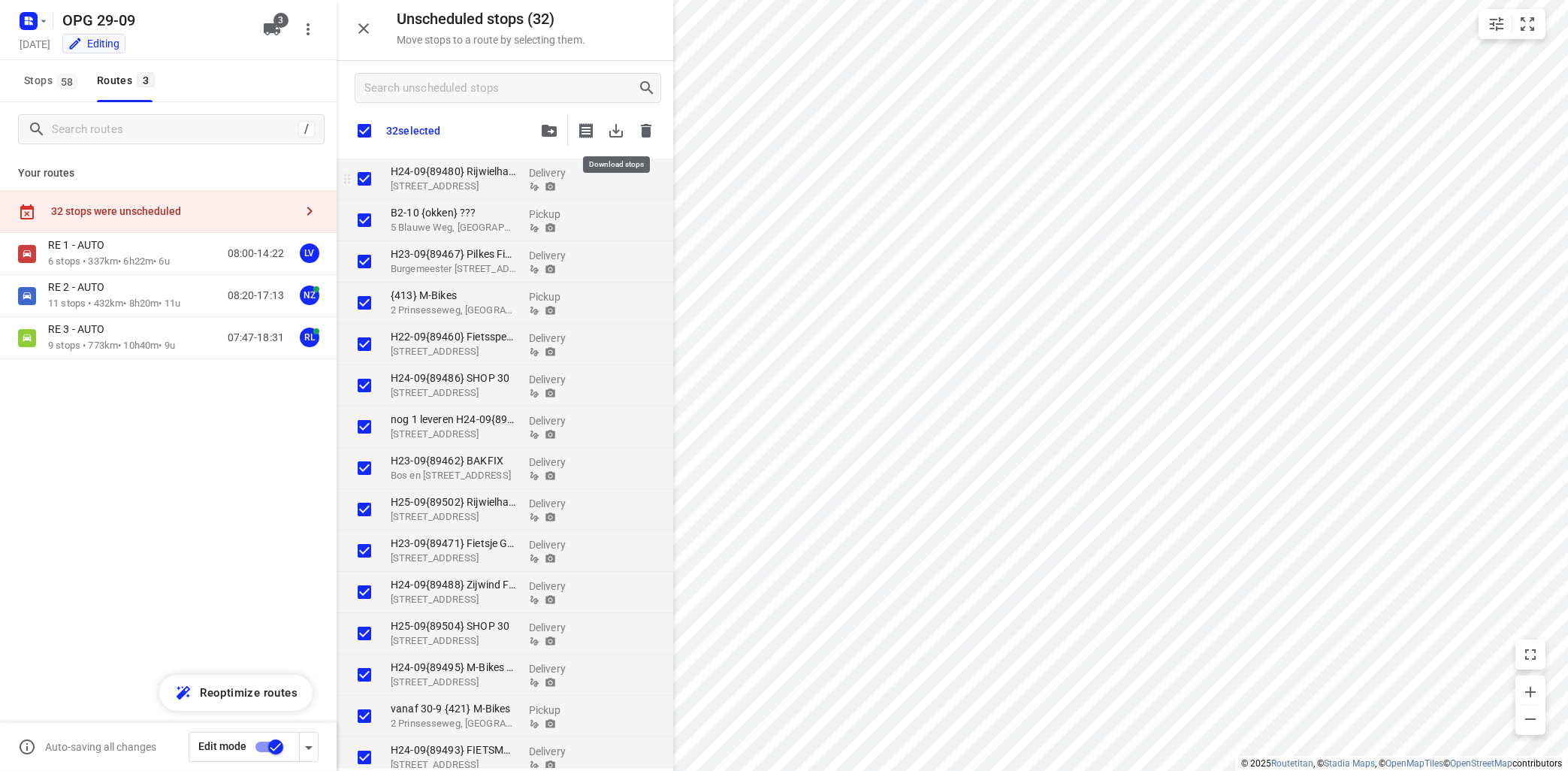
checkbox input "true"
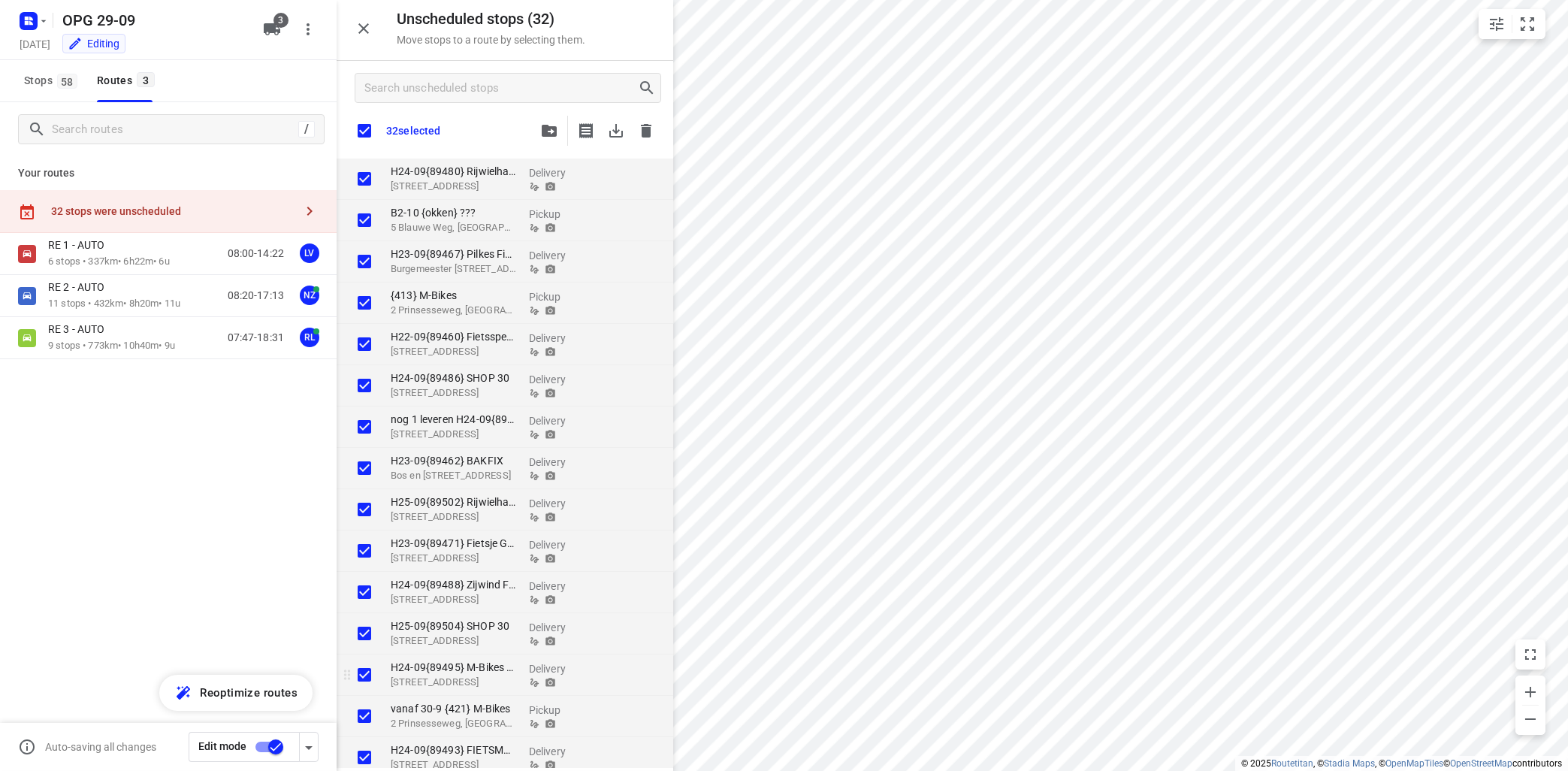
checkbox input "true"
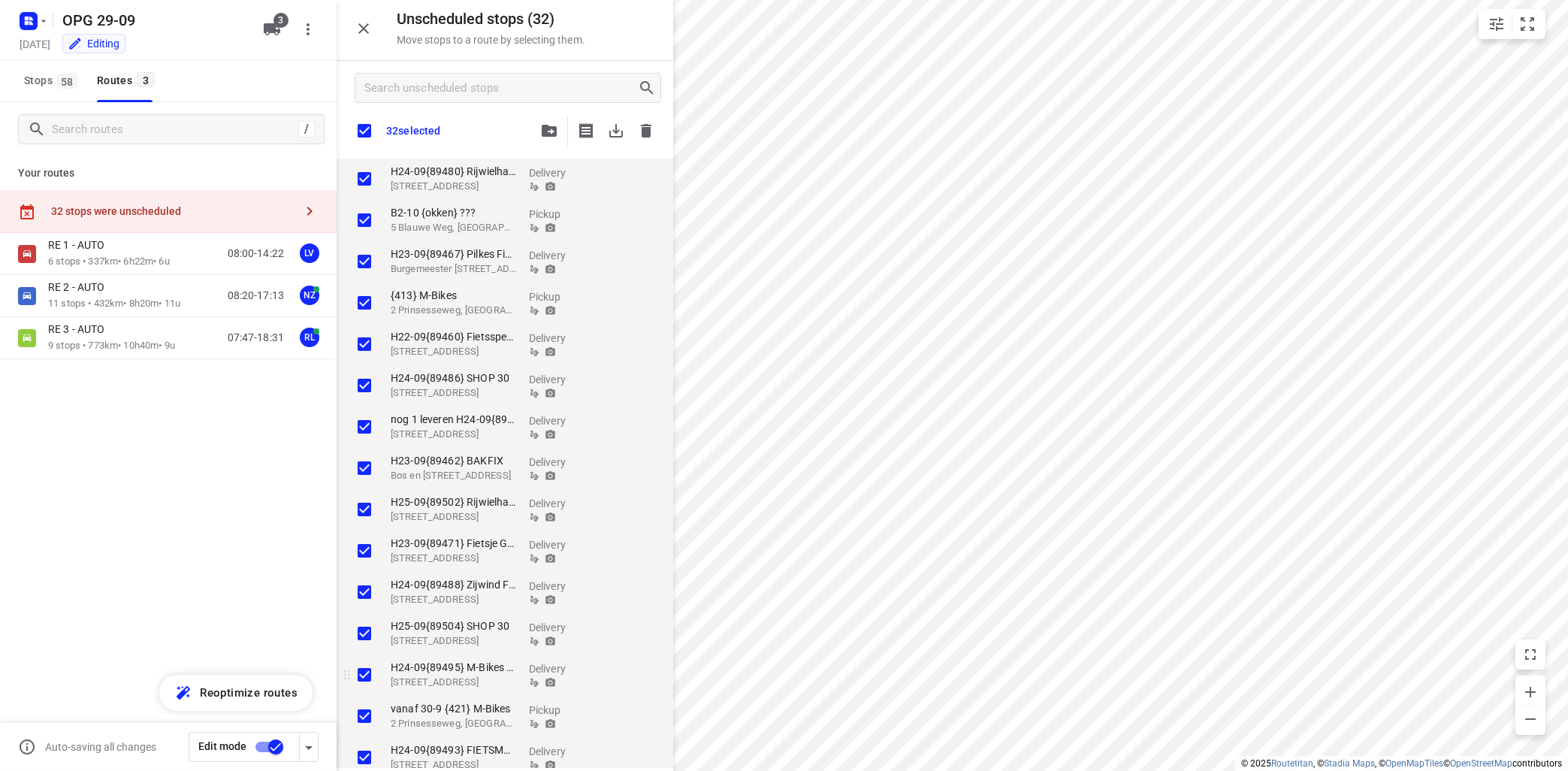
checkbox input "true"
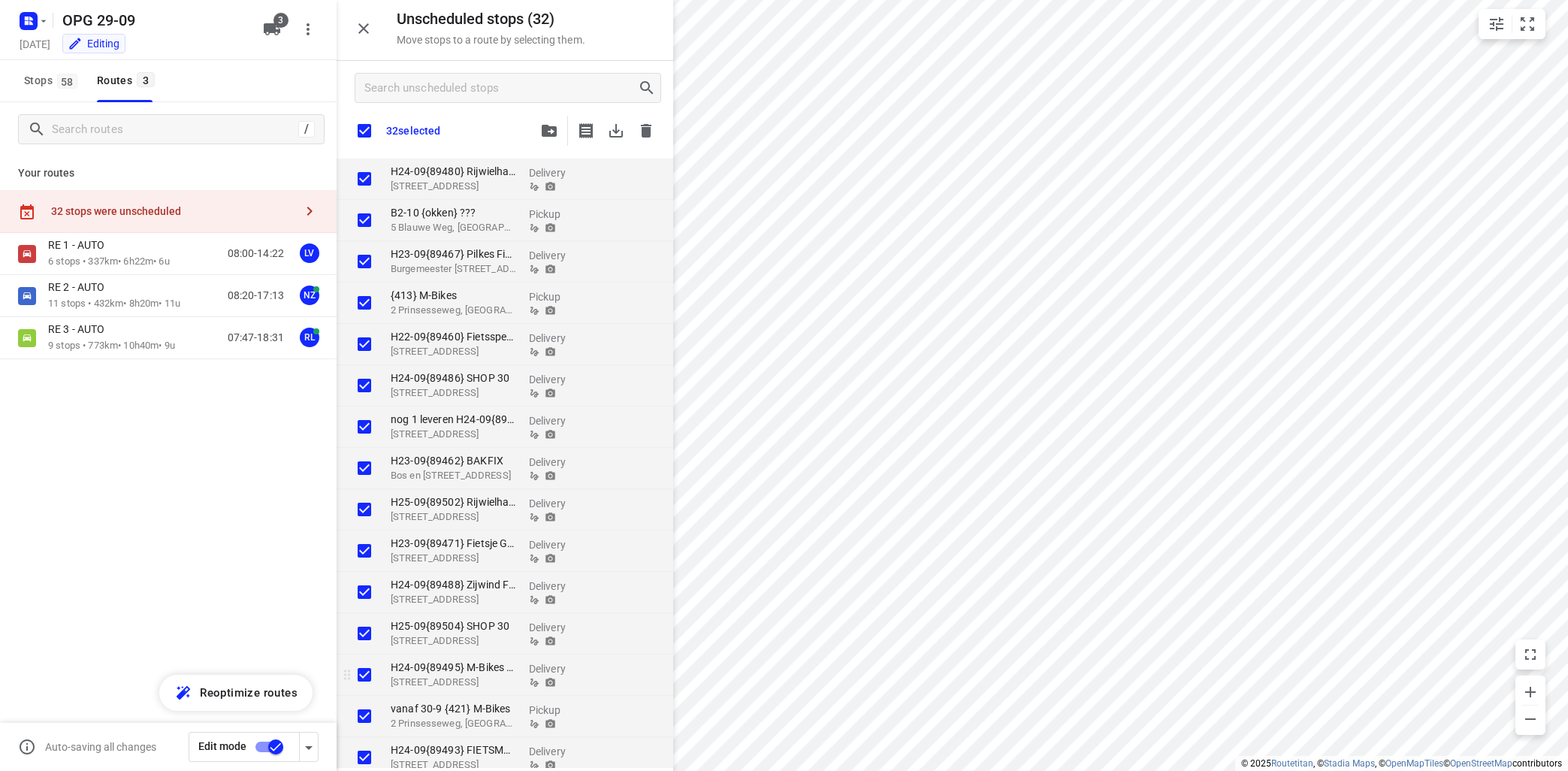
checkbox input "true"
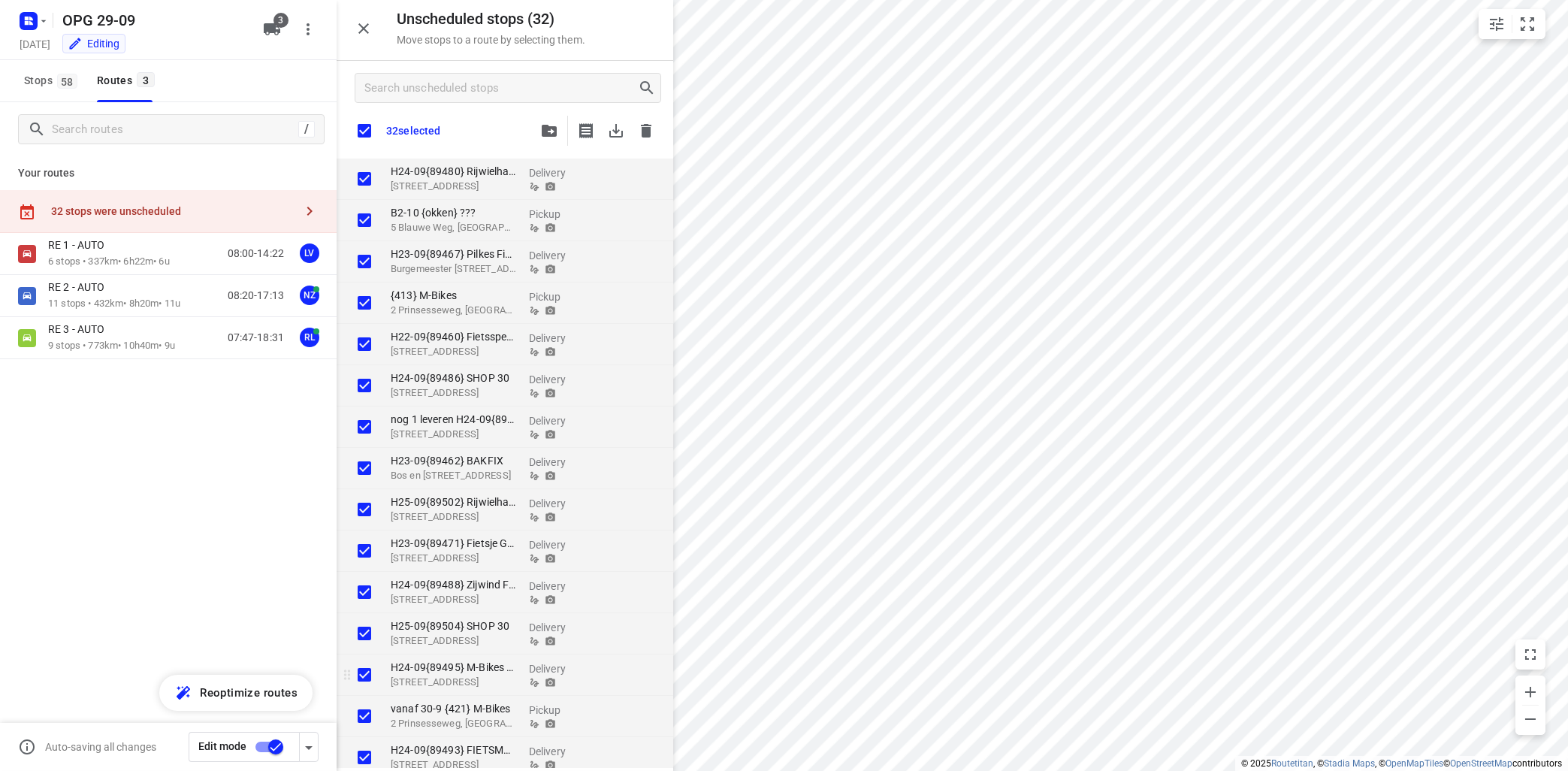
checkbox input "true"
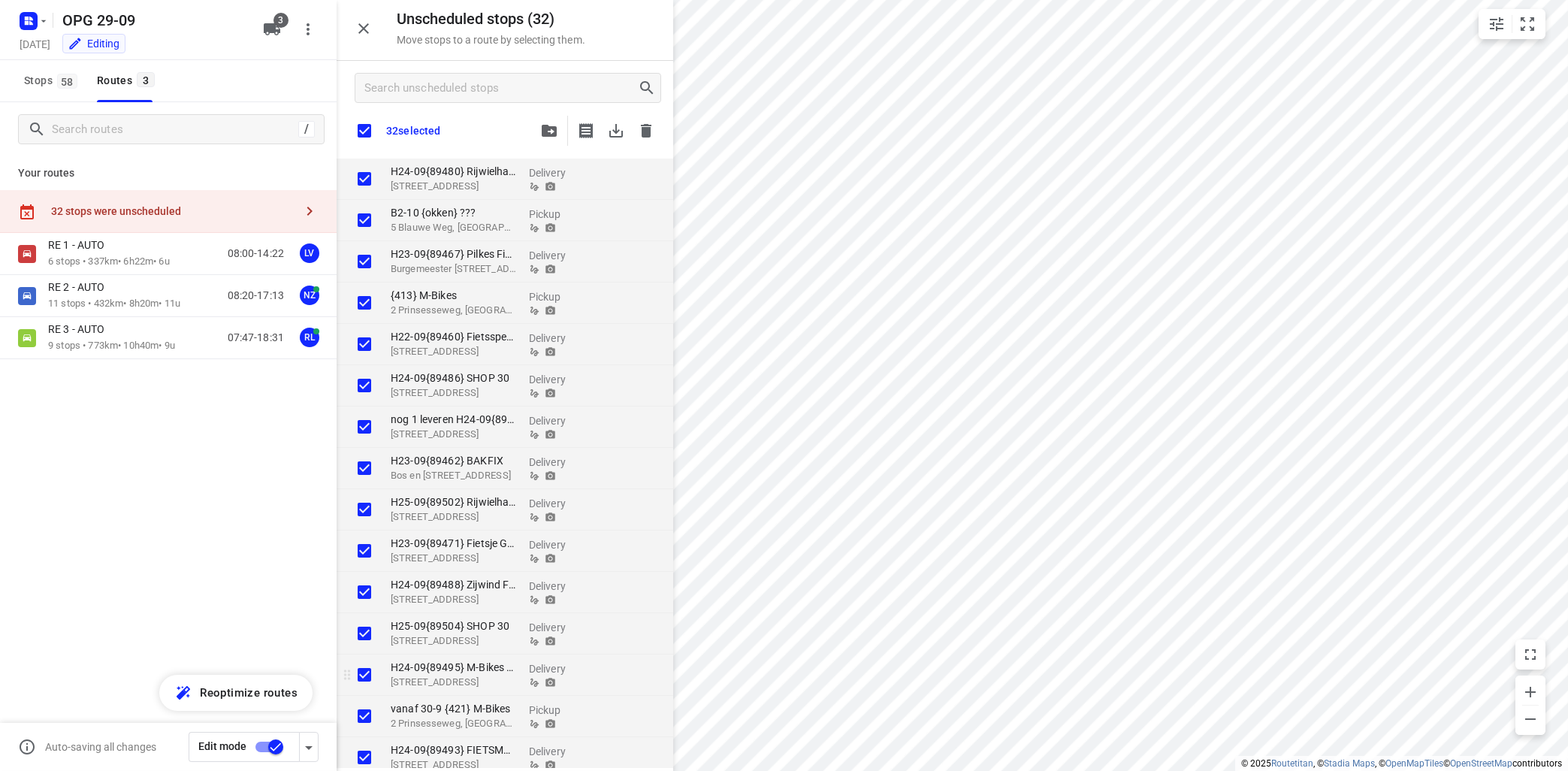
checkbox input "true"
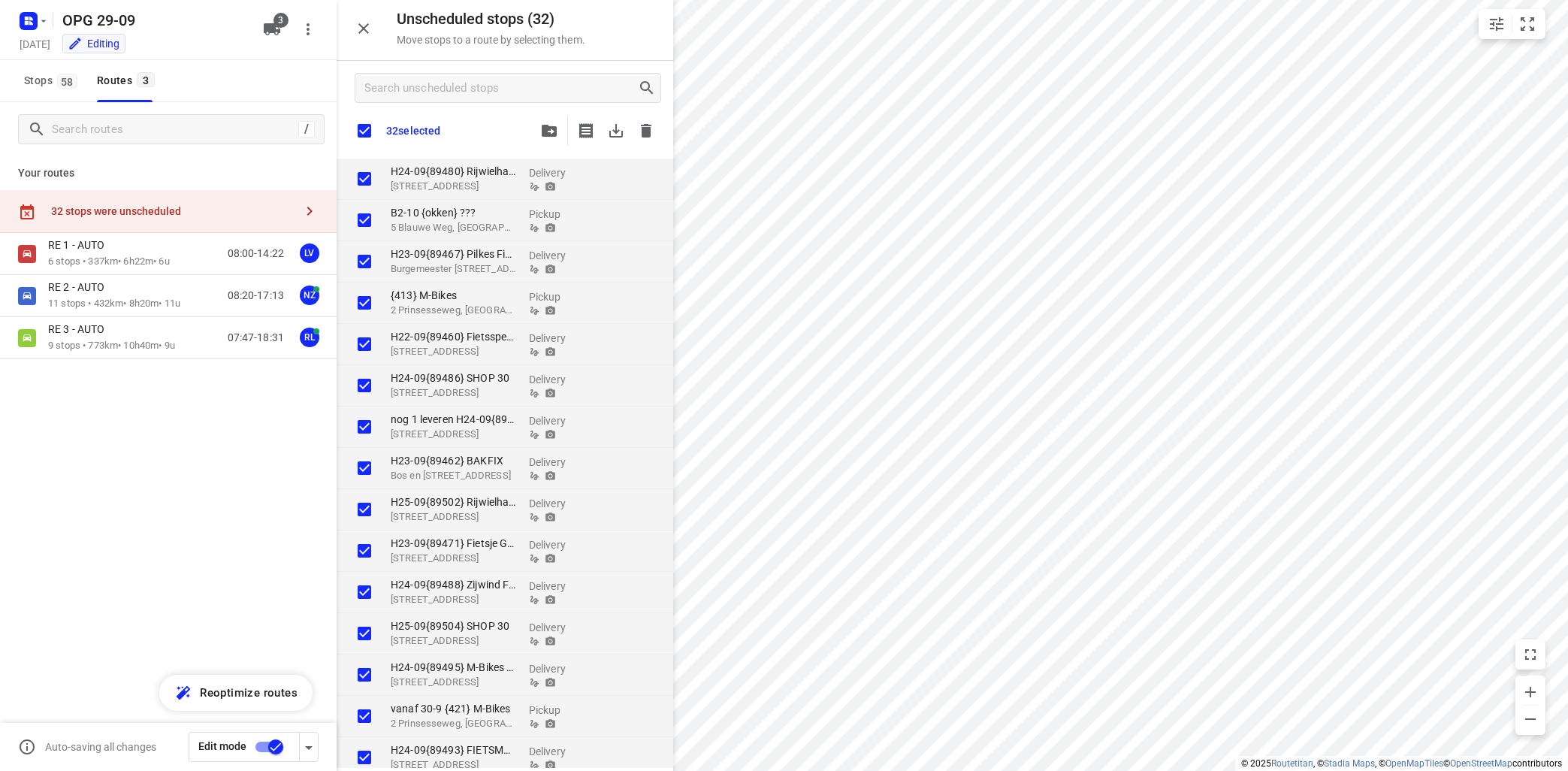
checkbox input "true"
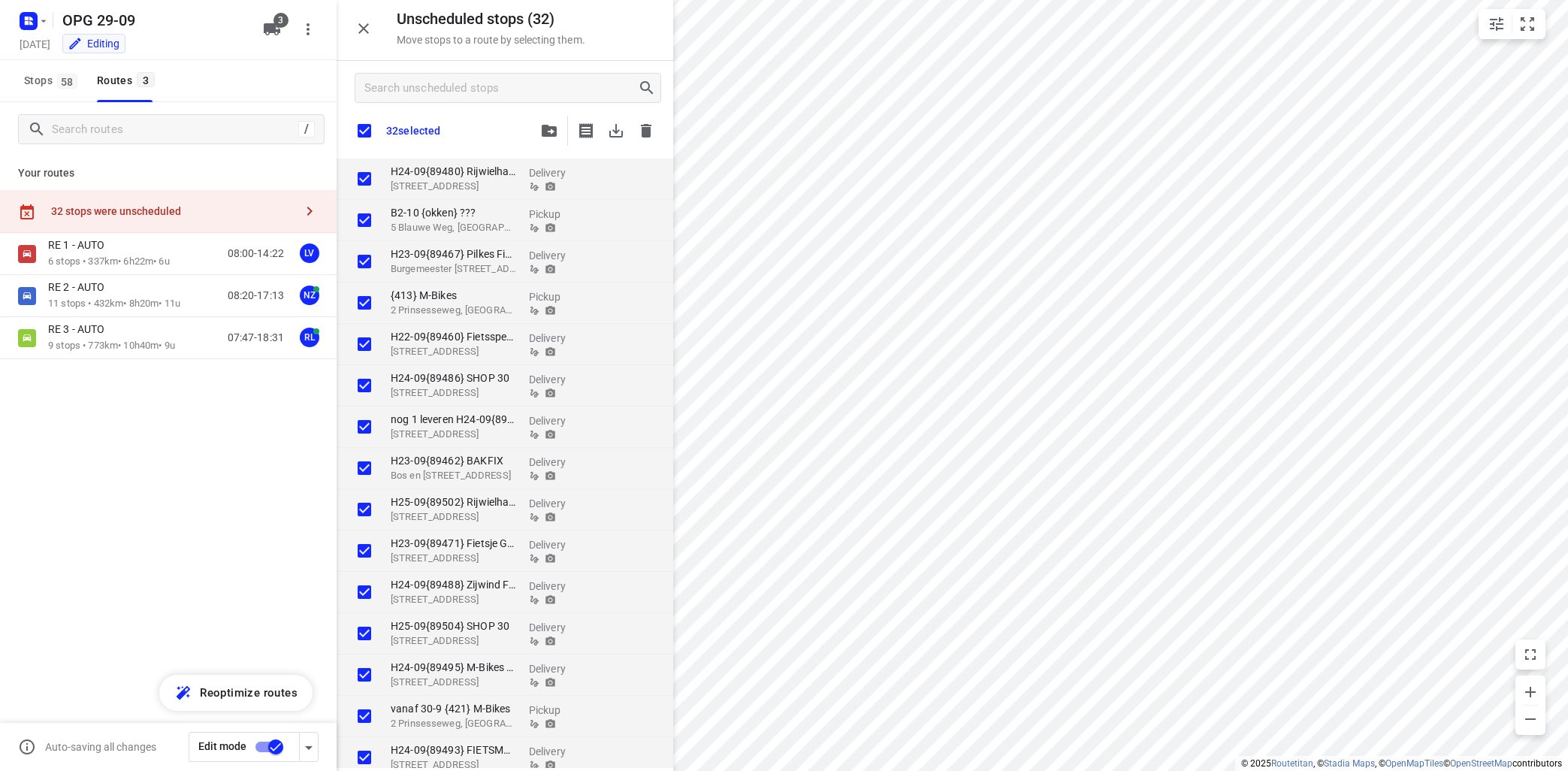
checkbox input "true"
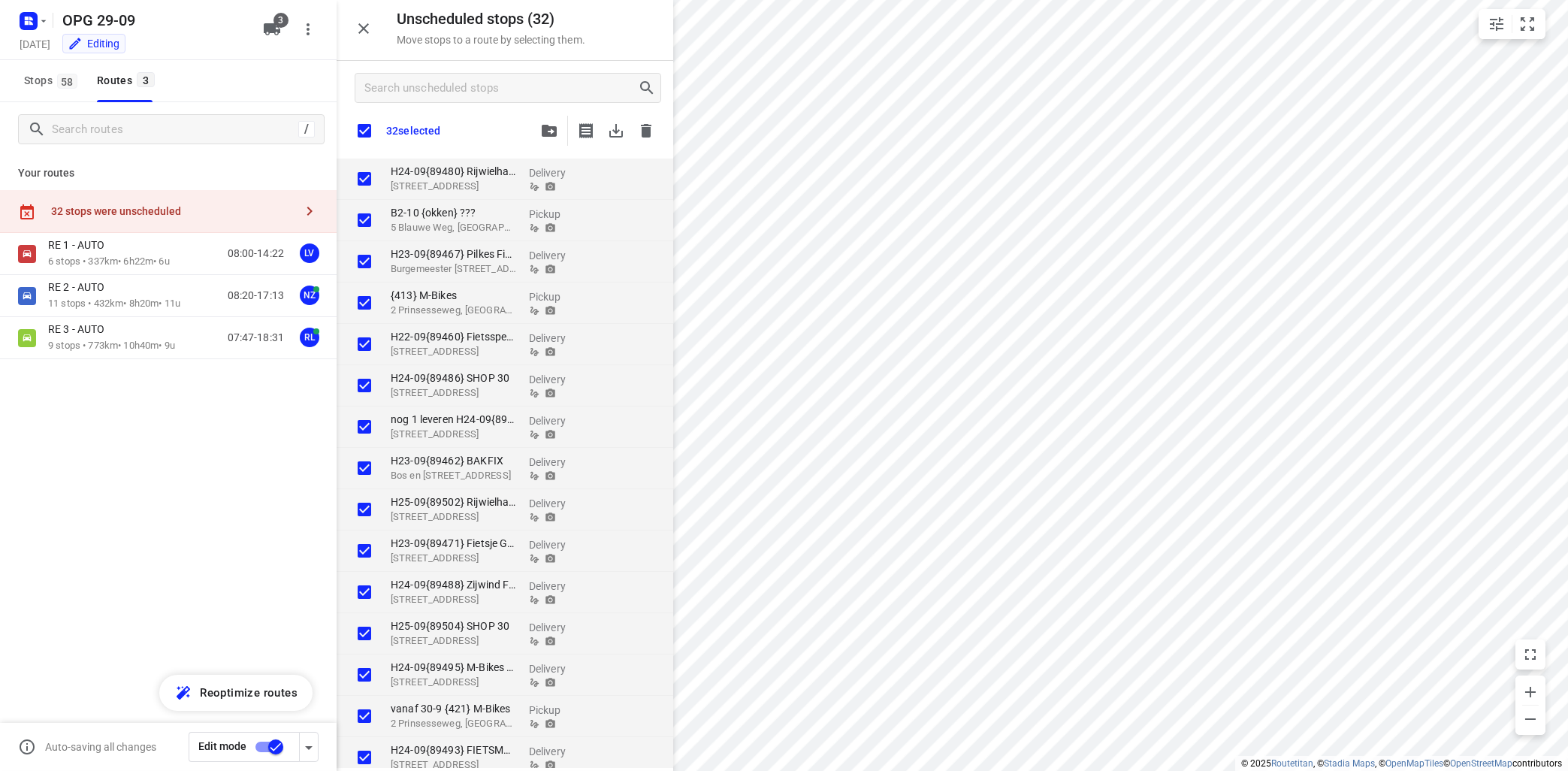
checkbox input "true"
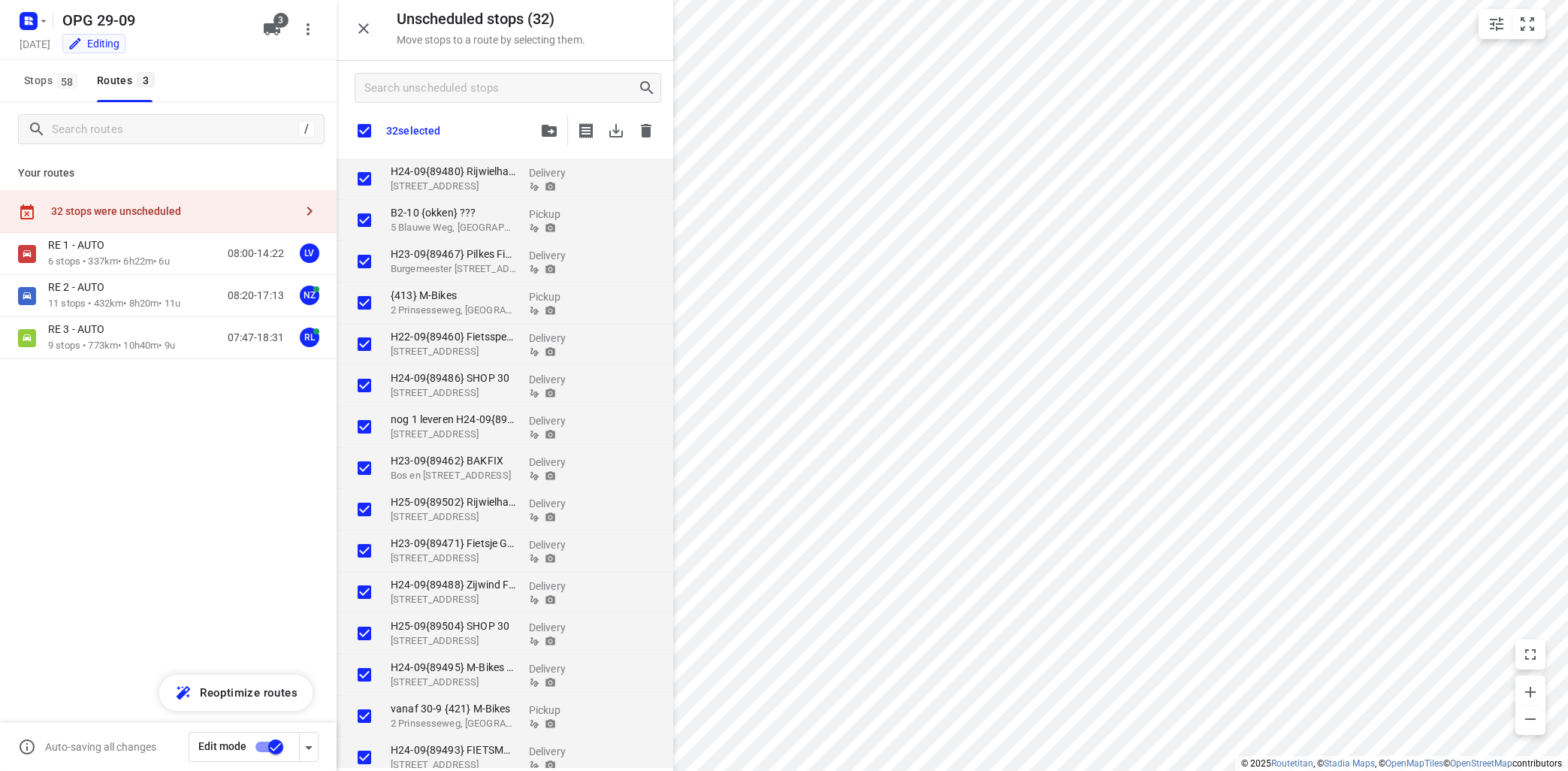
checkbox input "true"
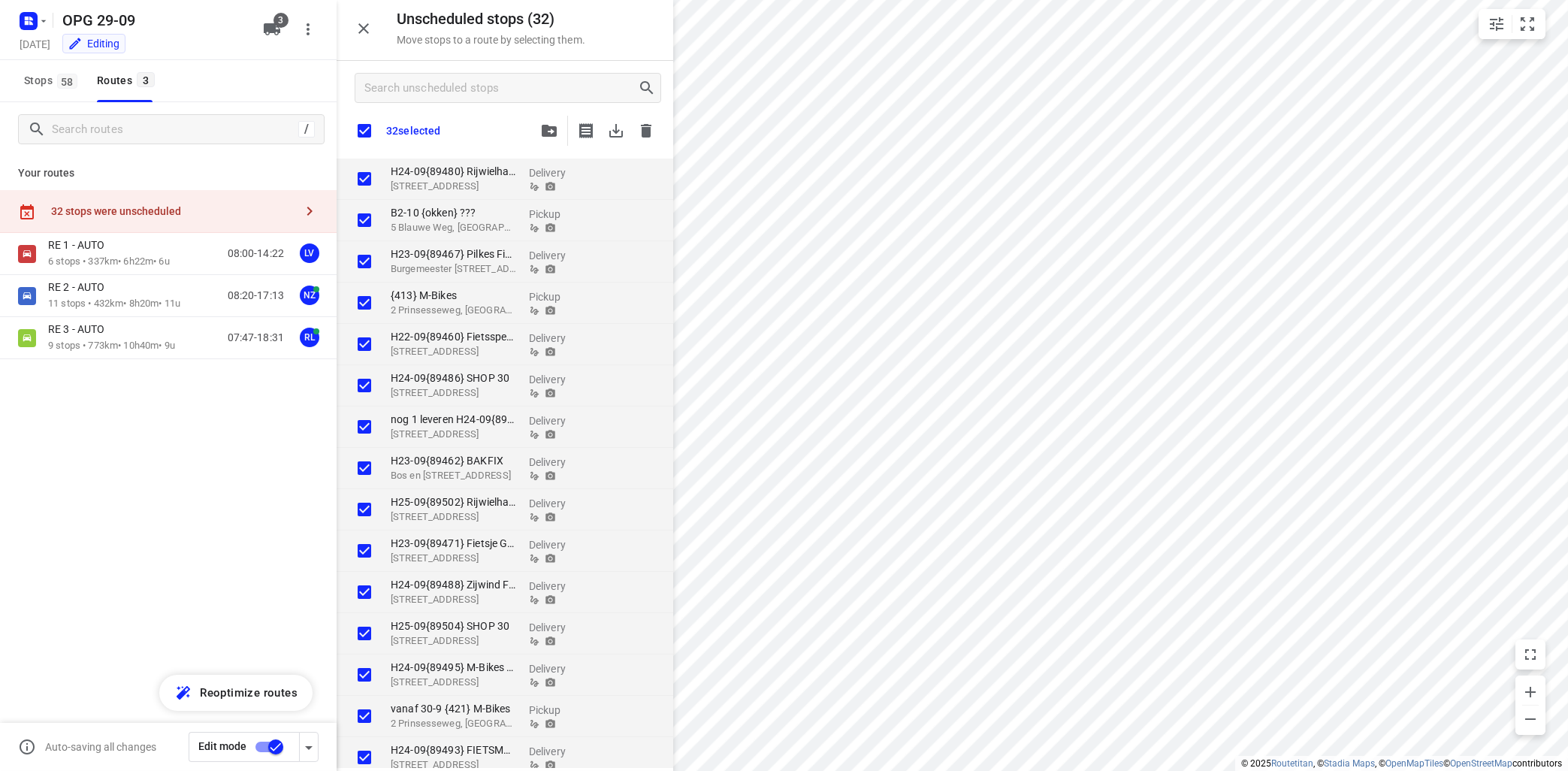
checkbox input "true"
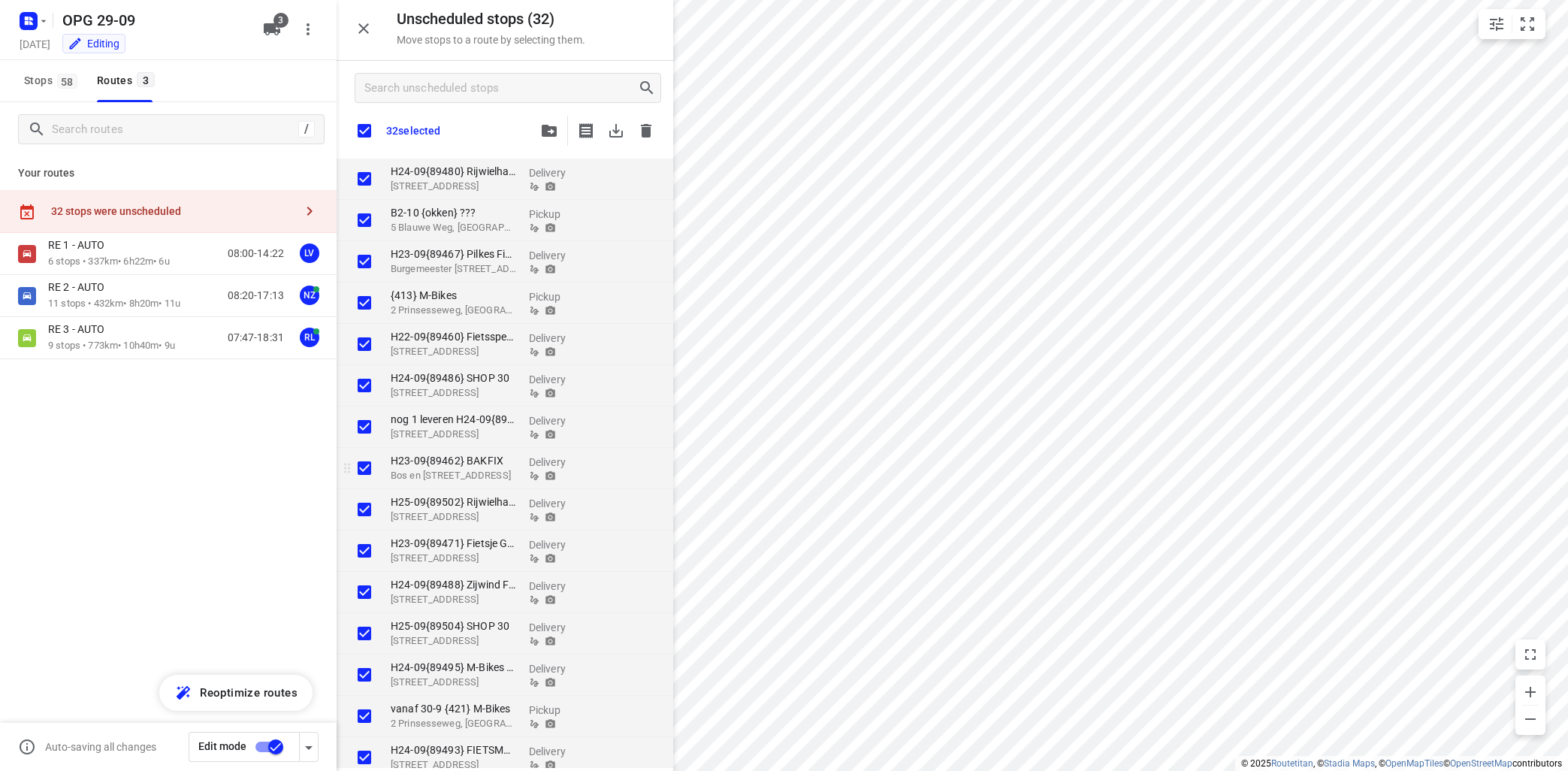
checkbox input "true"
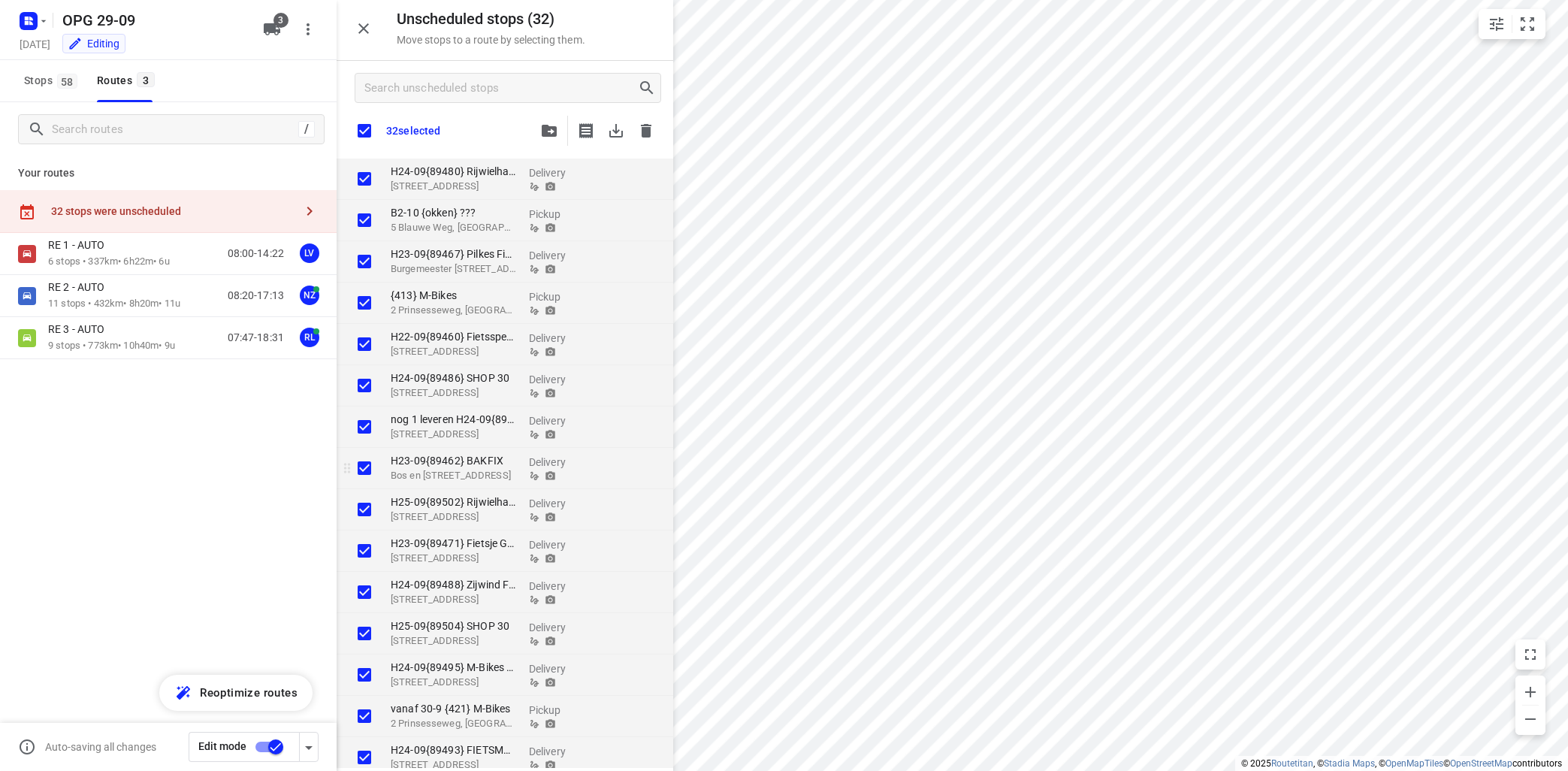
checkbox input "true"
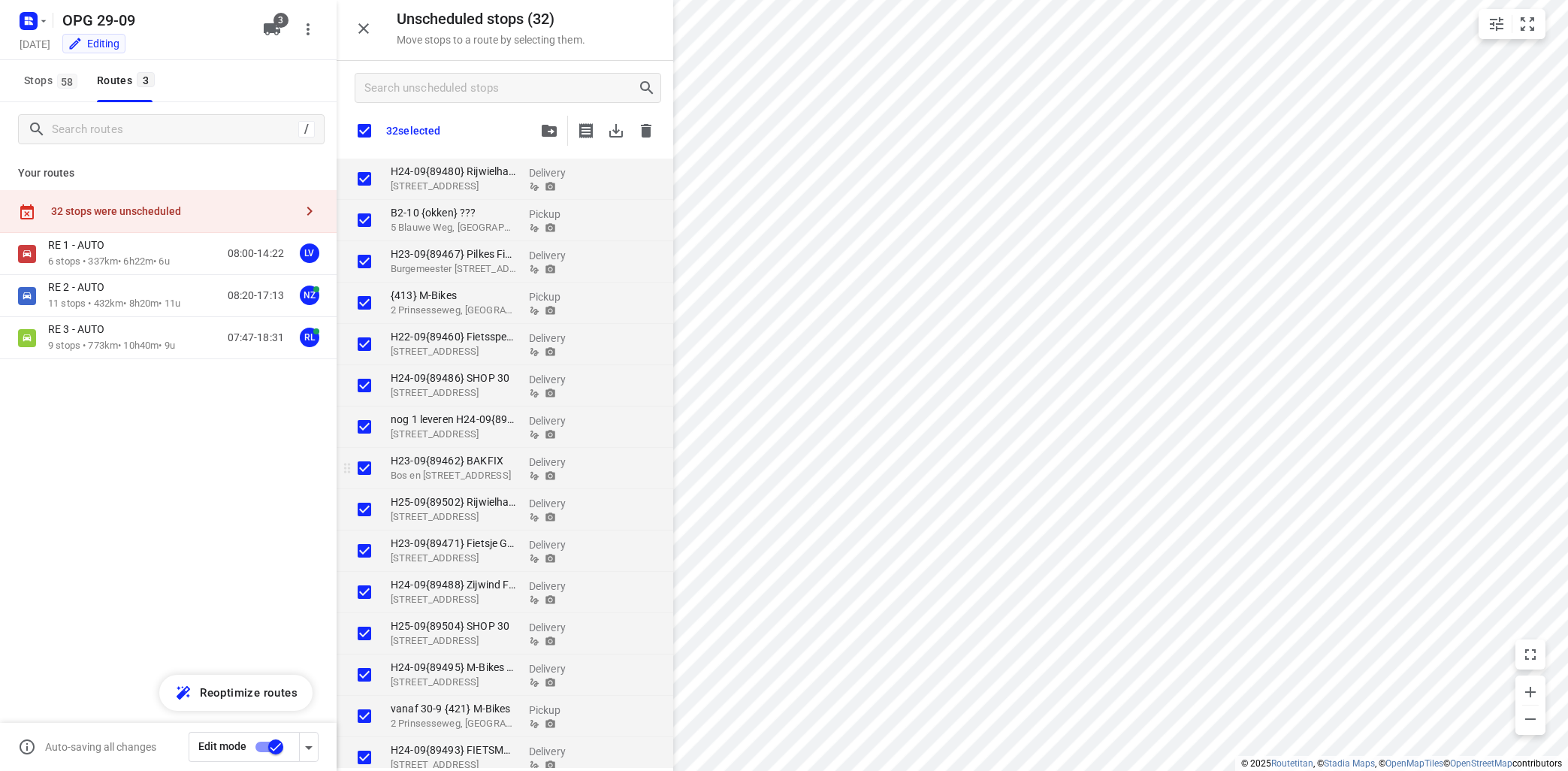
checkbox input "true"
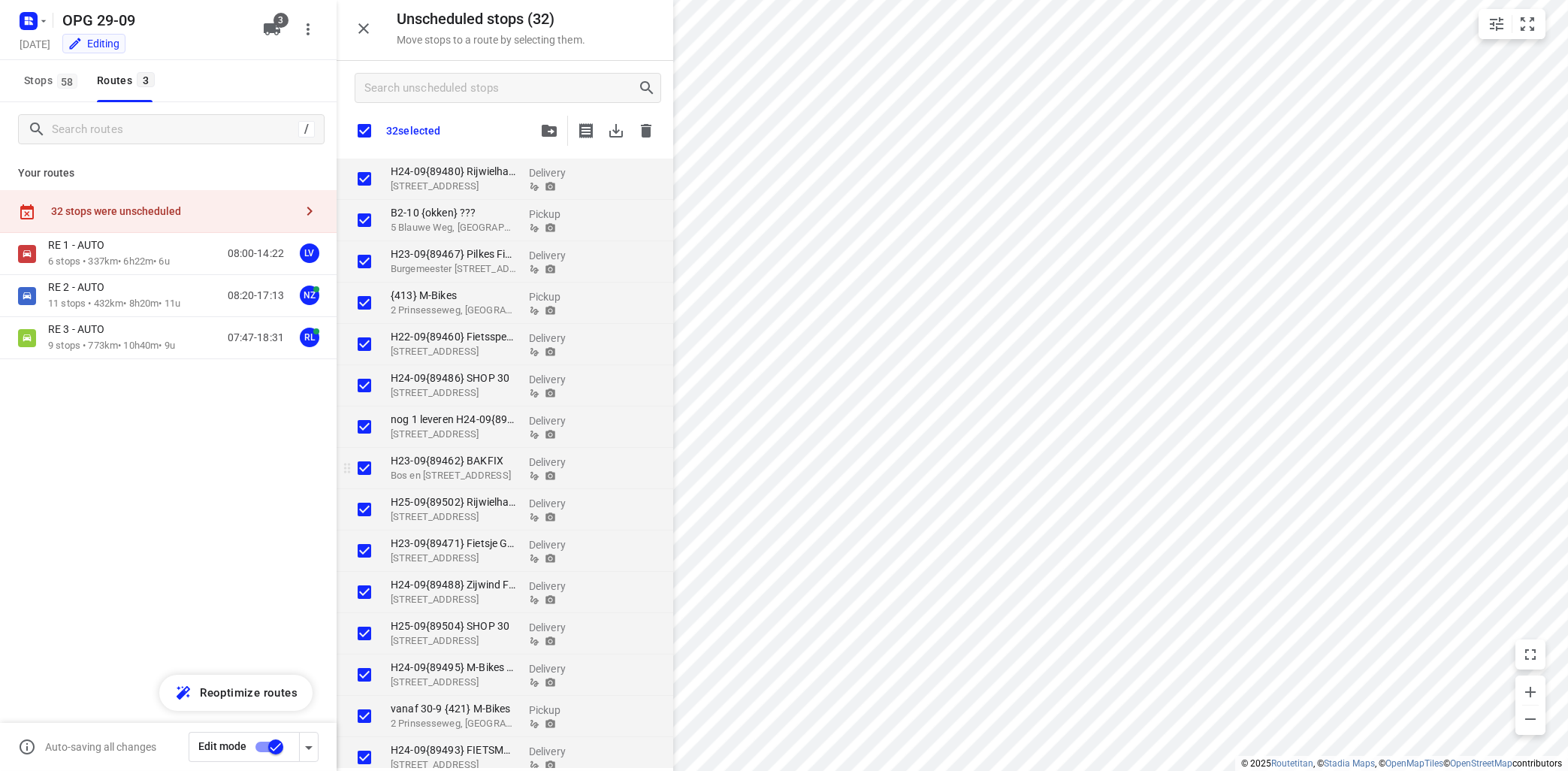
checkbox input "true"
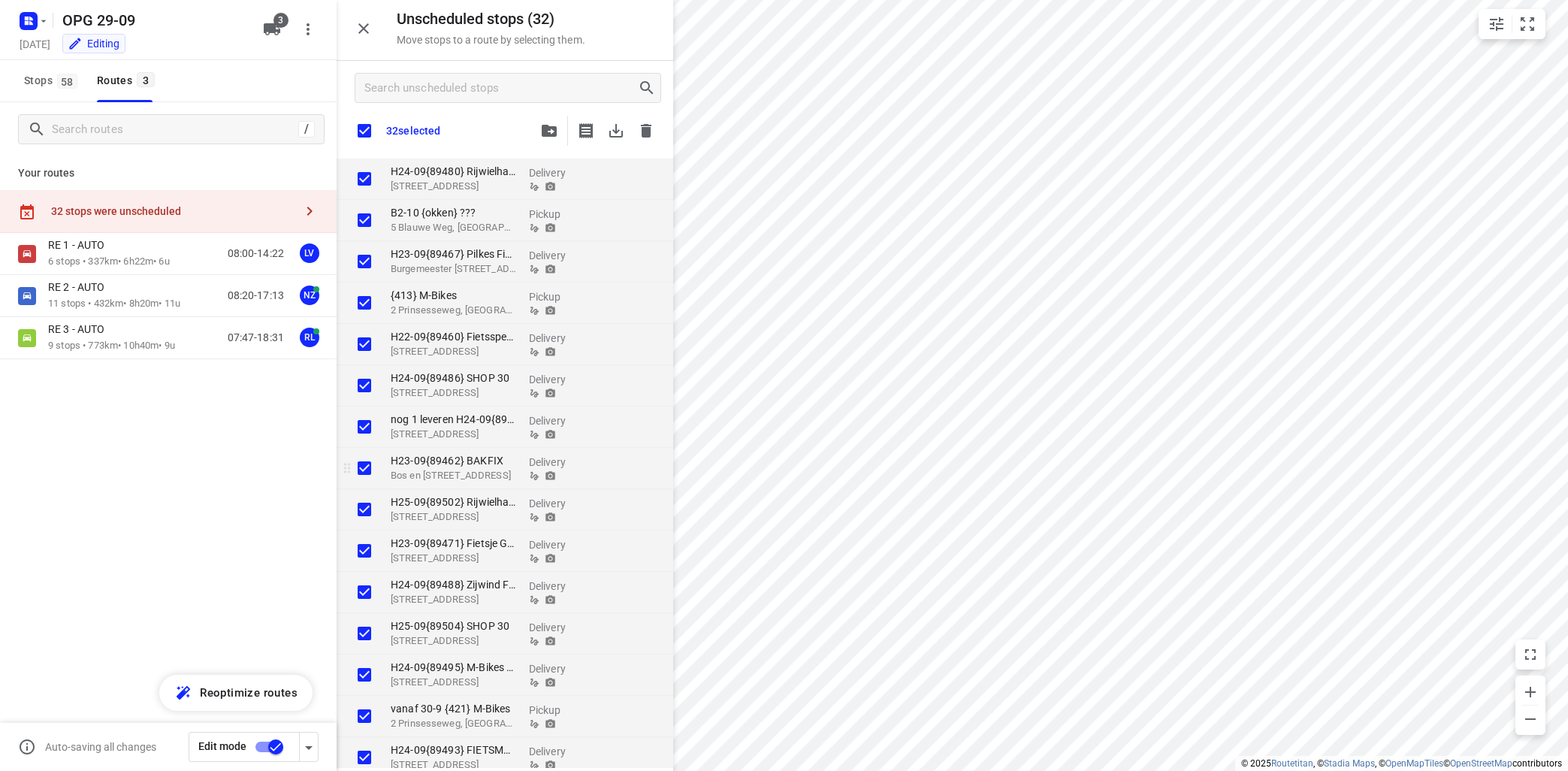
checkbox input "true"
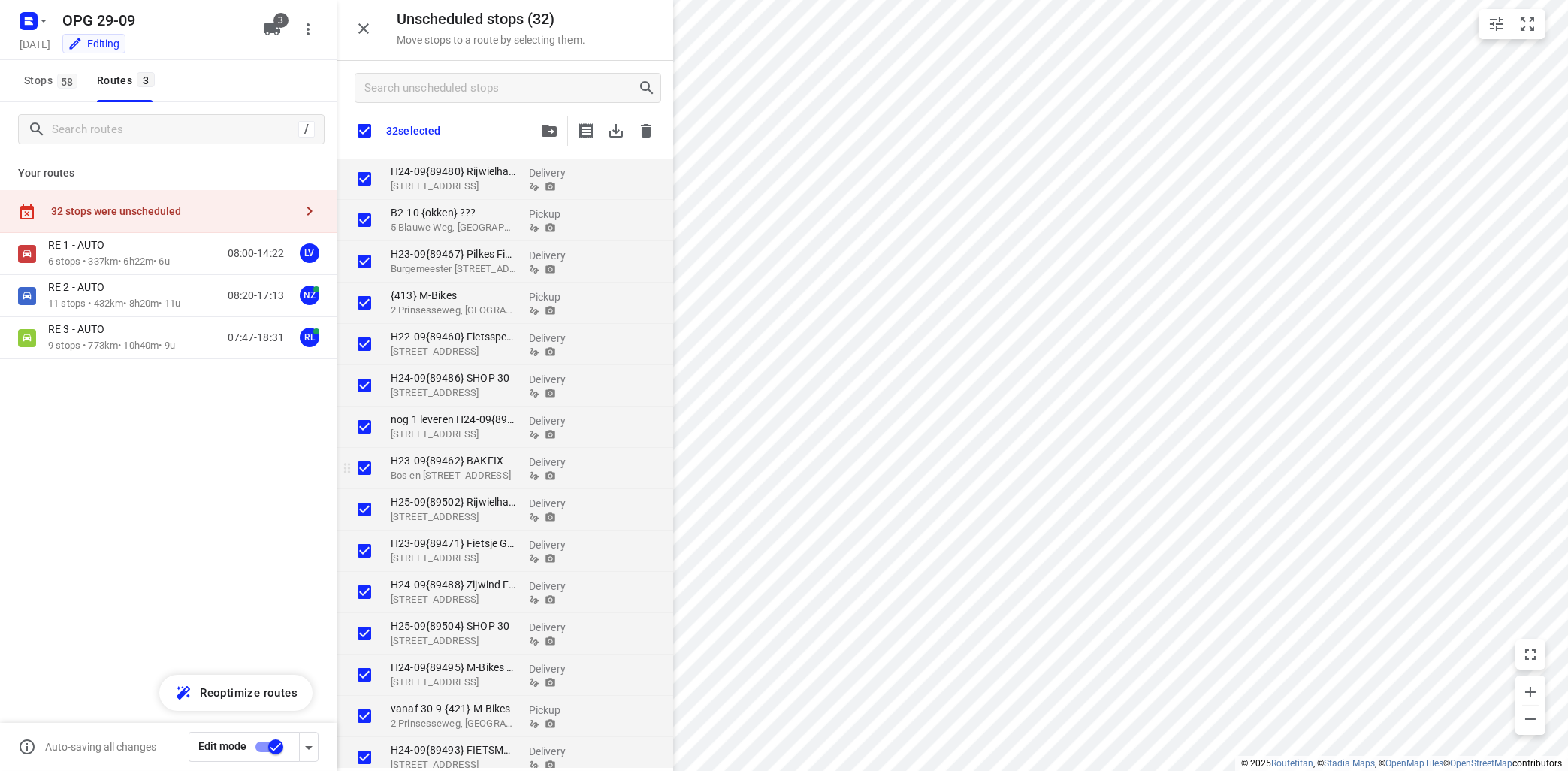
checkbox input "true"
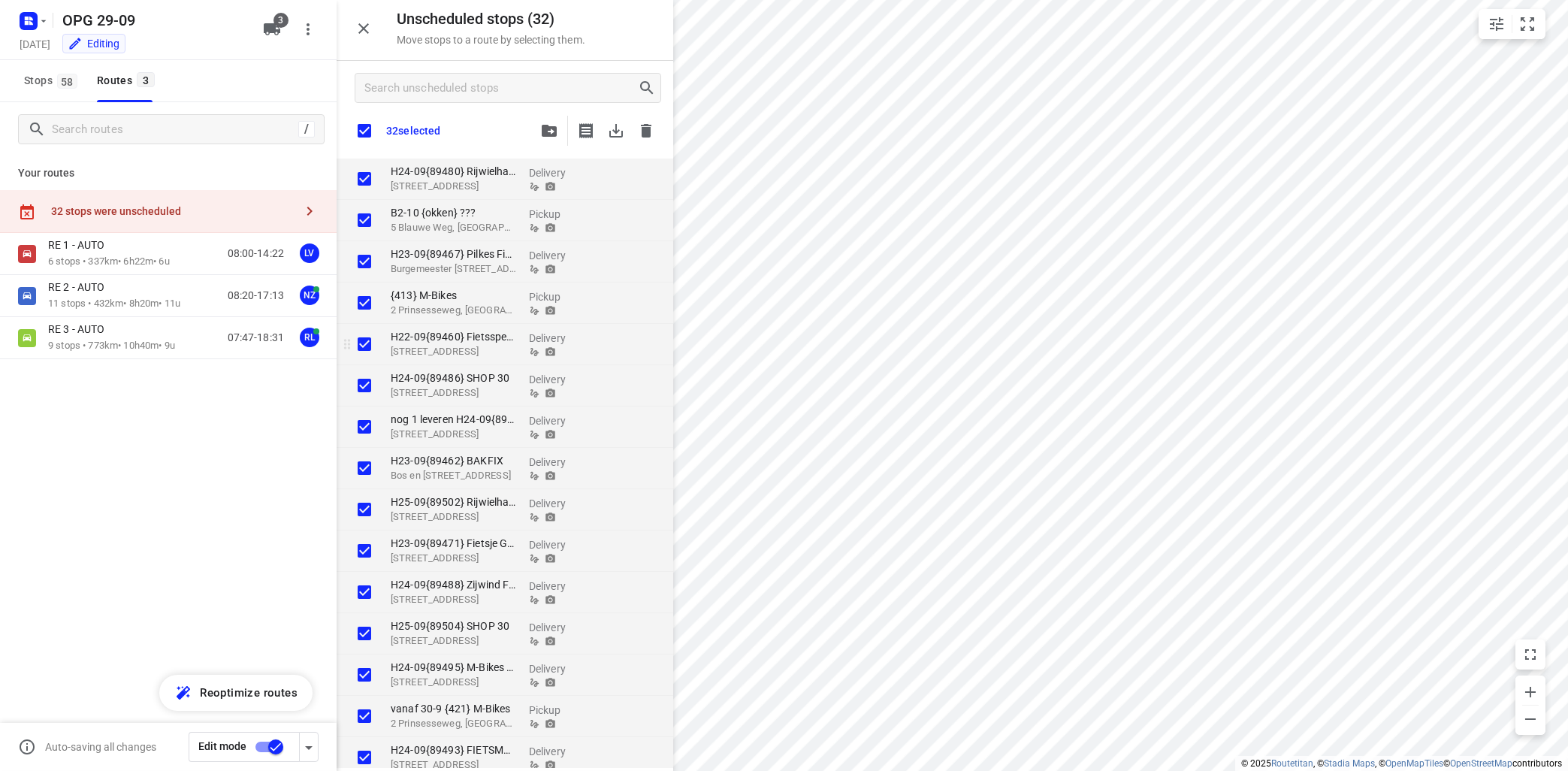
checkbox input "true"
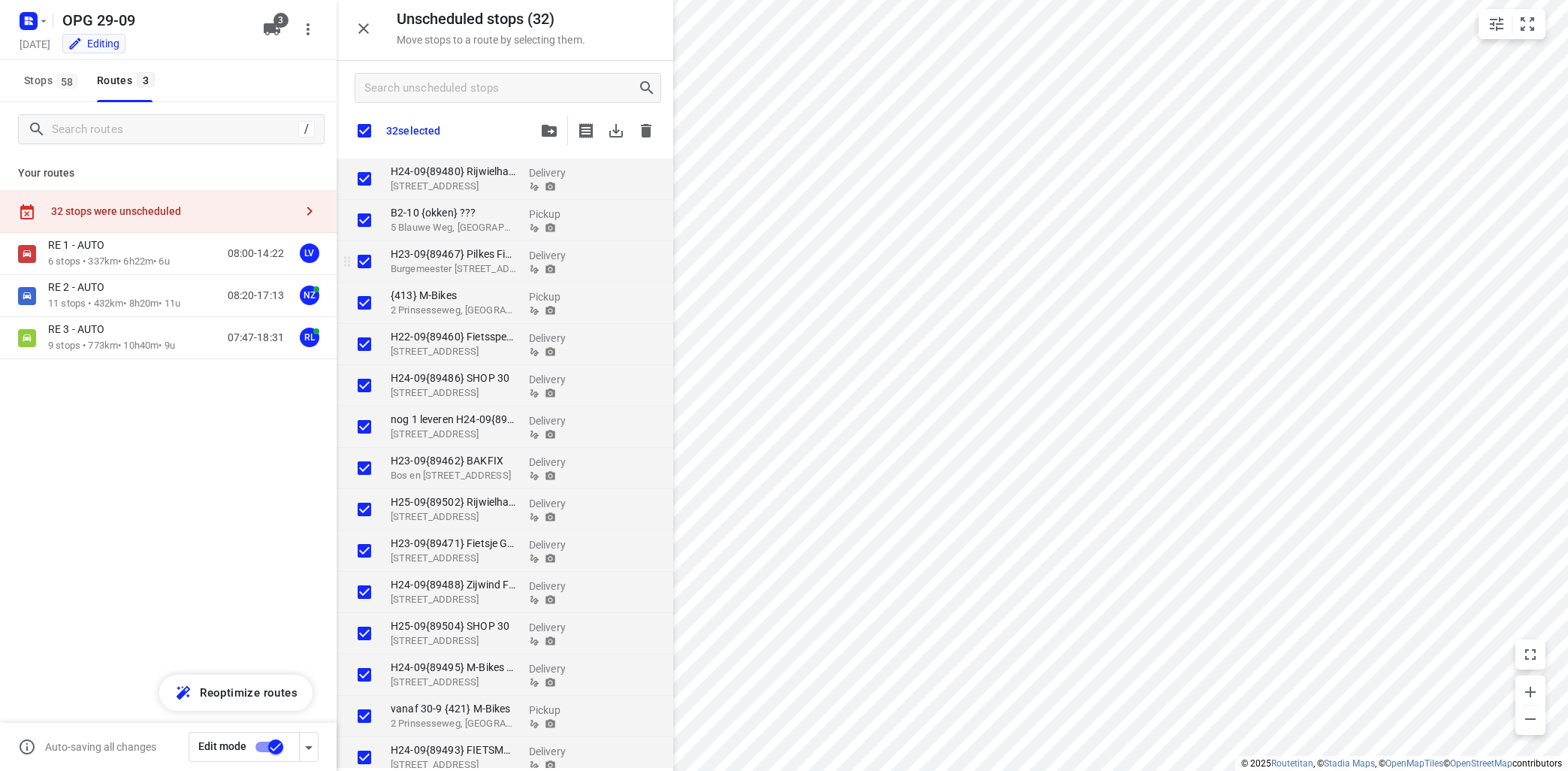
checkbox input "true"
click at [641, 129] on icon "button" at bounding box center [646, 131] width 10 height 14
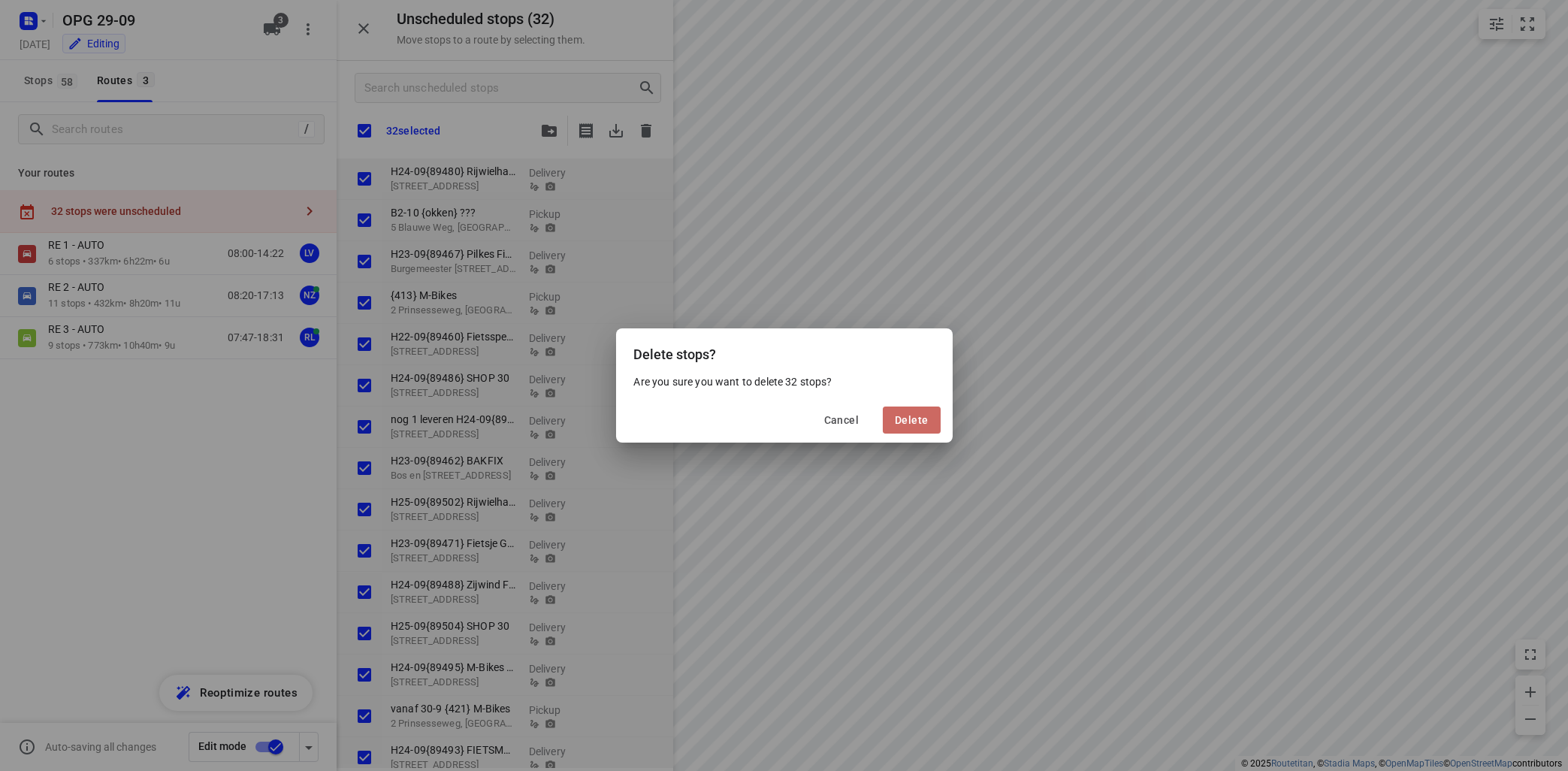
click at [925, 417] on span "Delete" at bounding box center [911, 420] width 33 height 12
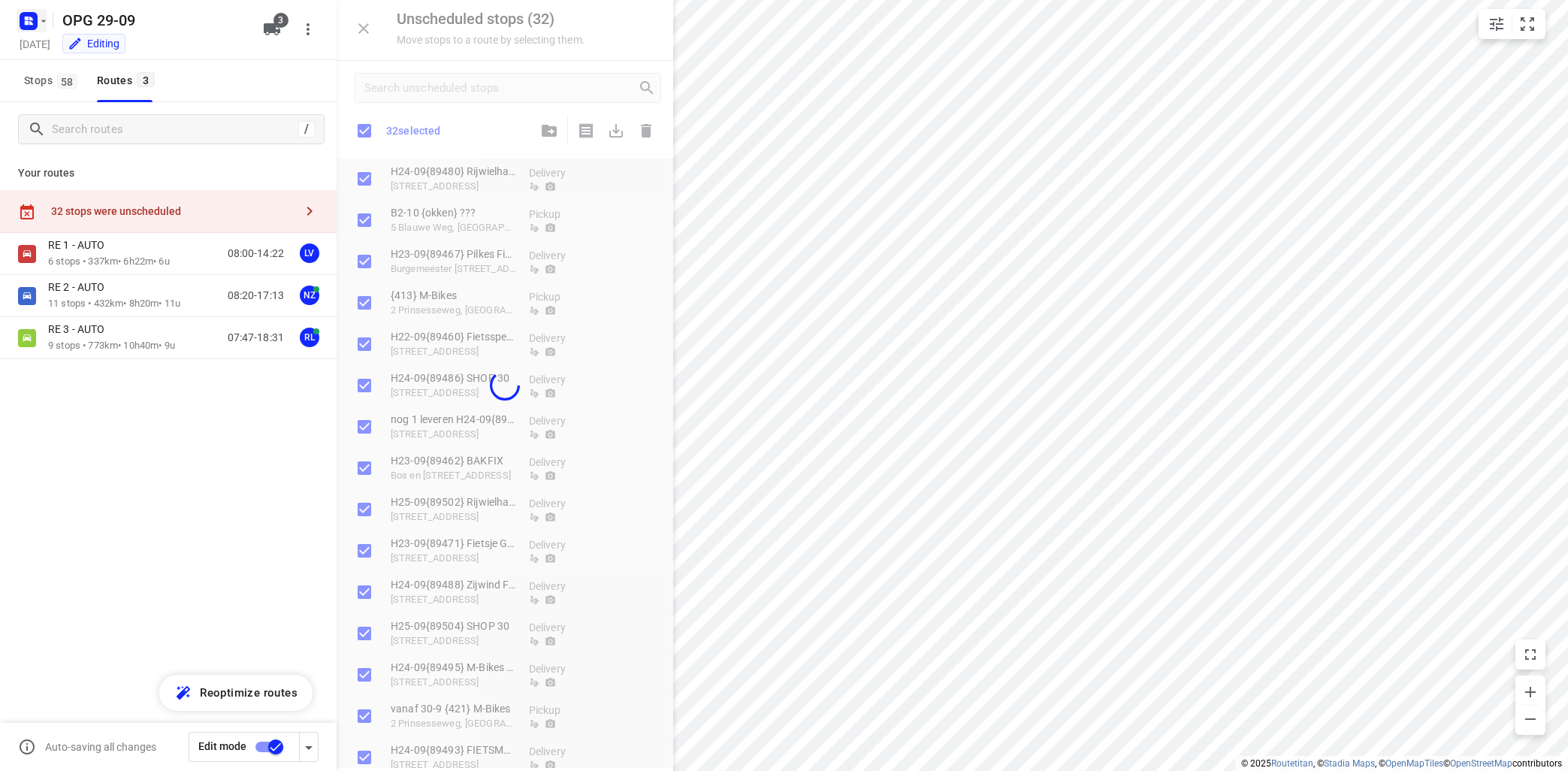
click at [46, 21] on icon "button" at bounding box center [44, 21] width 12 height 12
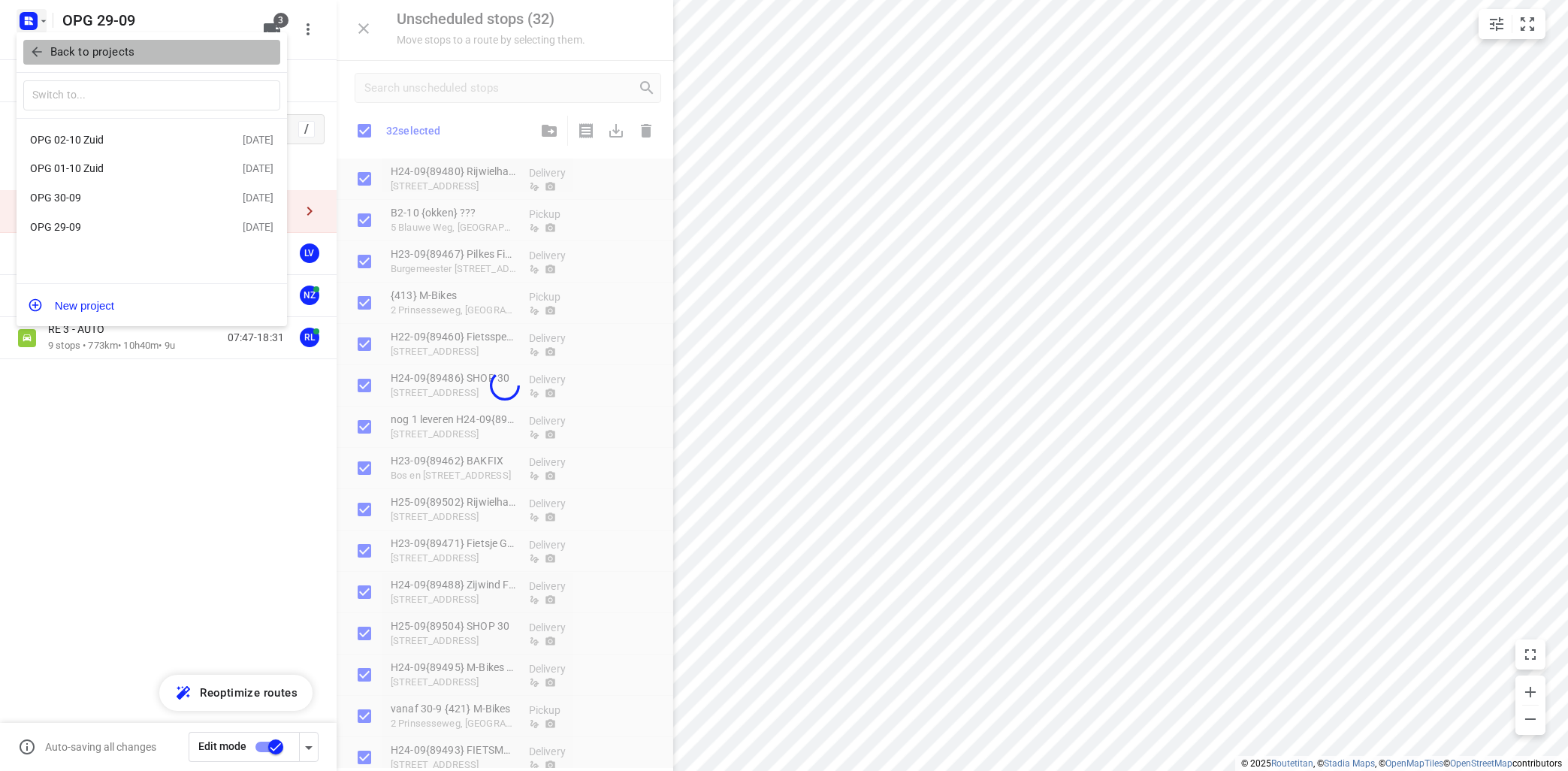
click at [117, 45] on p "Back to projects" at bounding box center [92, 52] width 84 height 17
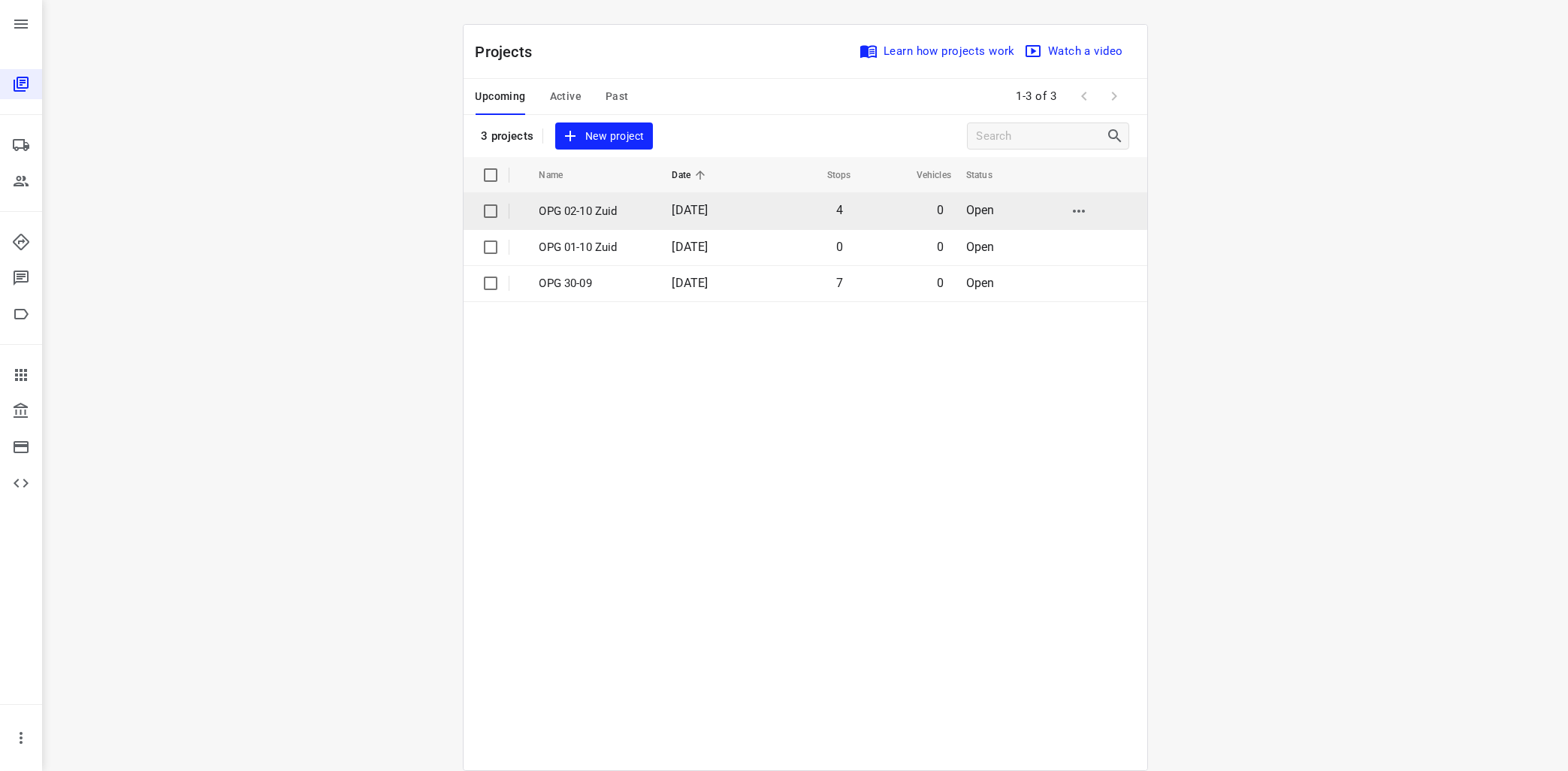
click at [558, 211] on p "OPG 02-10 Zuid" at bounding box center [594, 212] width 110 height 17
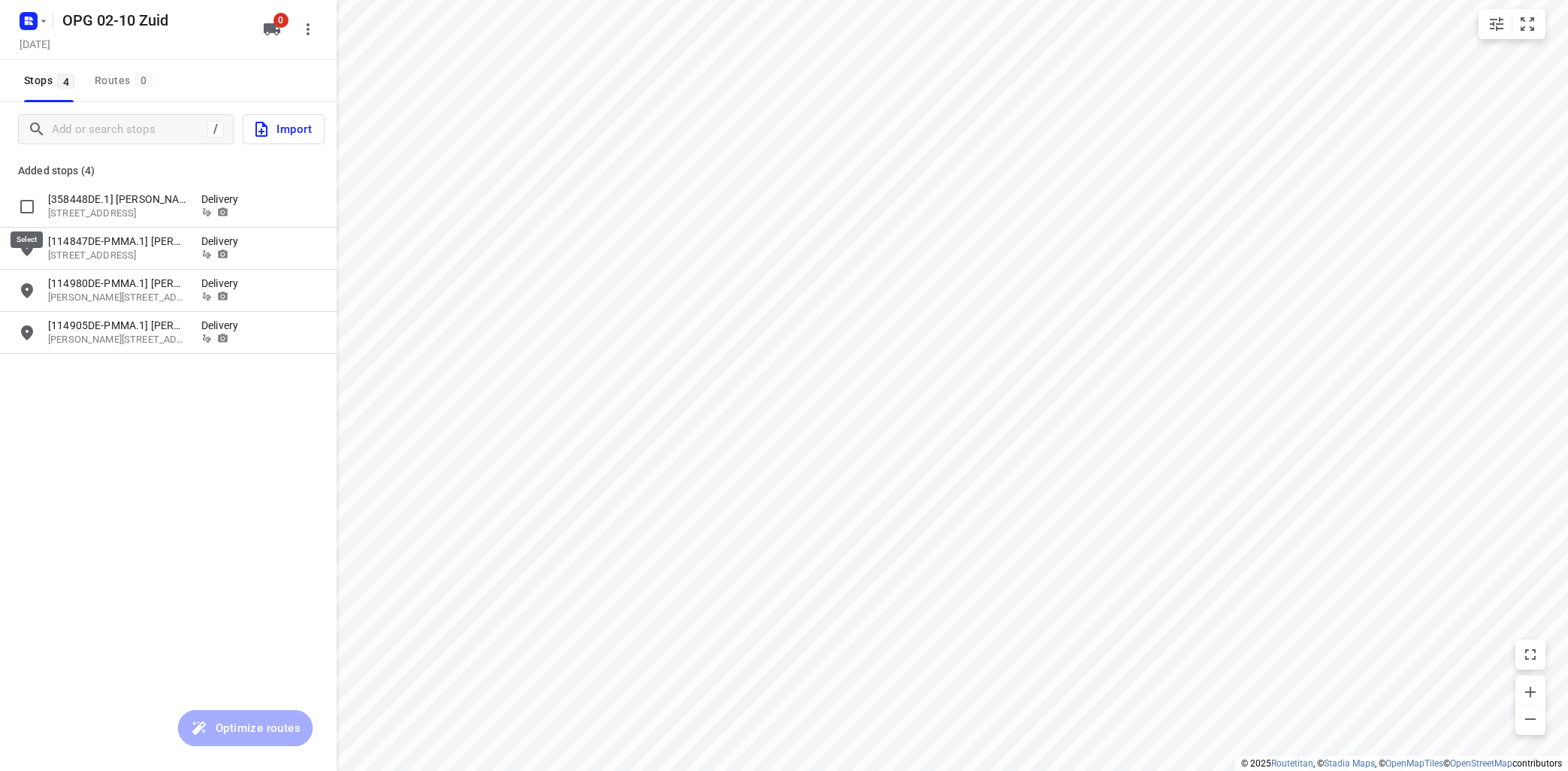
click at [30, 209] on input "grid" at bounding box center [27, 206] width 30 height 30
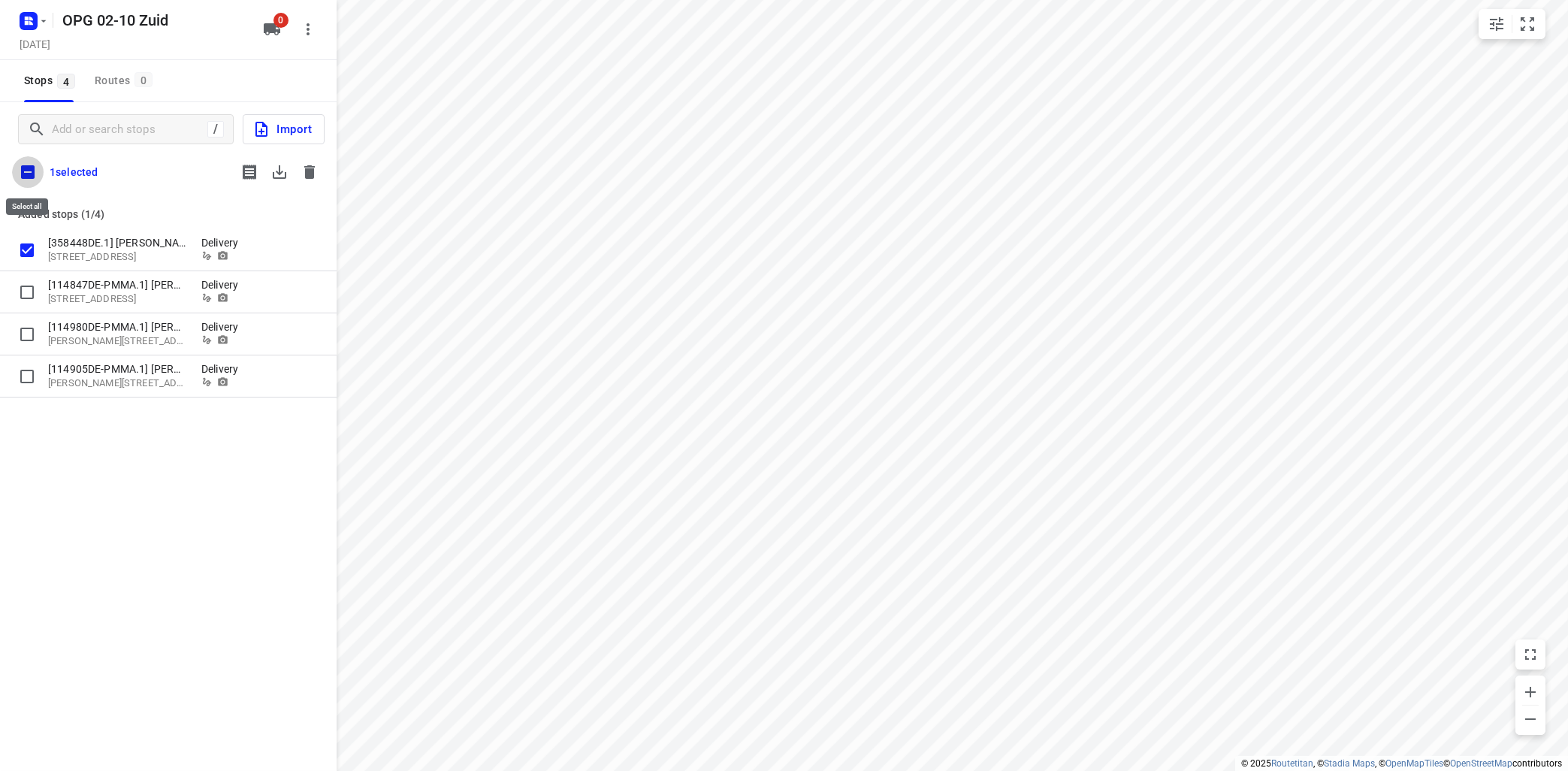
click at [27, 171] on input "checkbox" at bounding box center [27, 171] width 32 height 32
click at [285, 171] on icon "button" at bounding box center [279, 171] width 18 height 18
click at [315, 160] on button "button" at bounding box center [309, 171] width 30 height 30
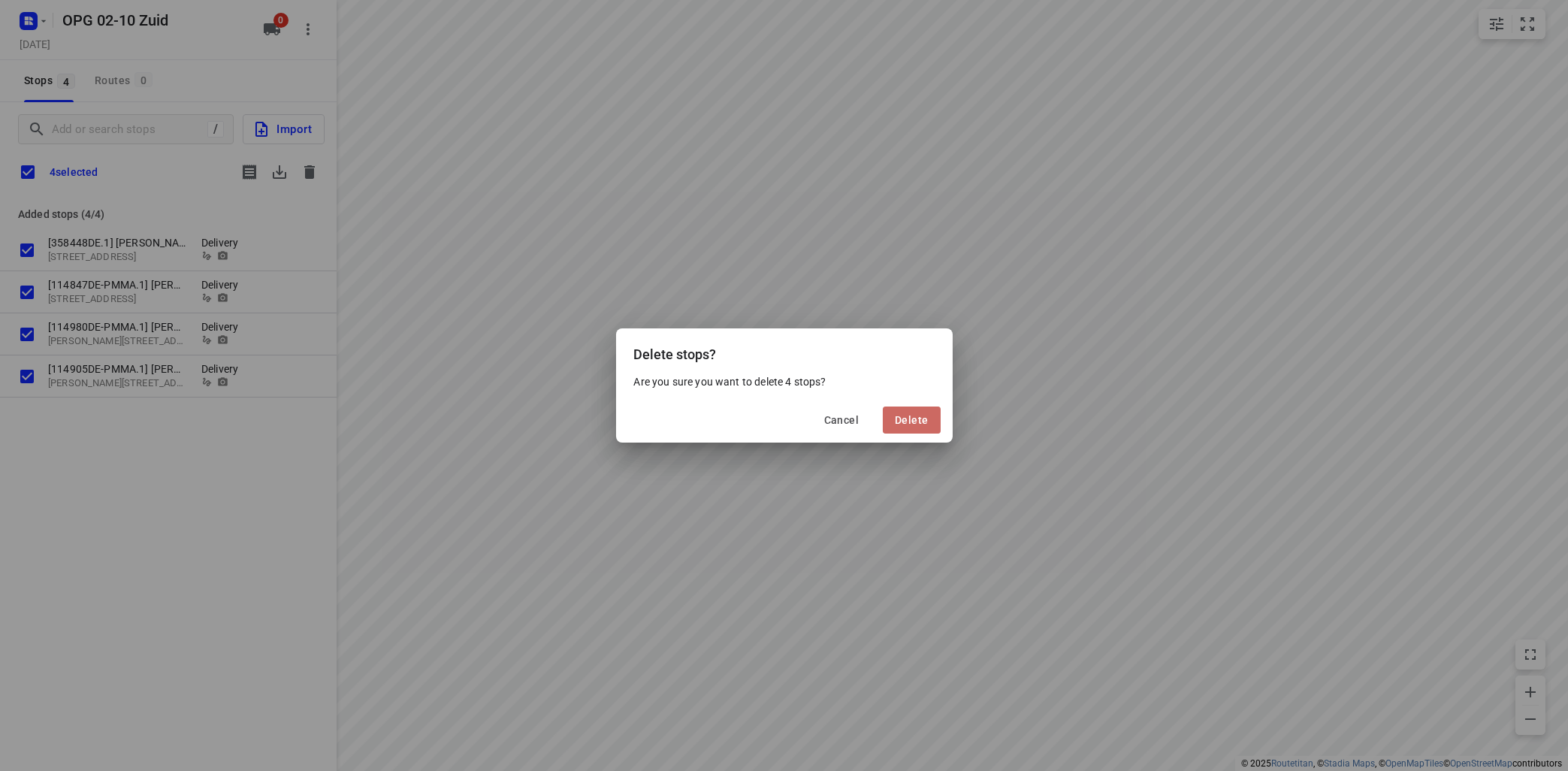
click at [907, 415] on span "Delete" at bounding box center [911, 420] width 33 height 12
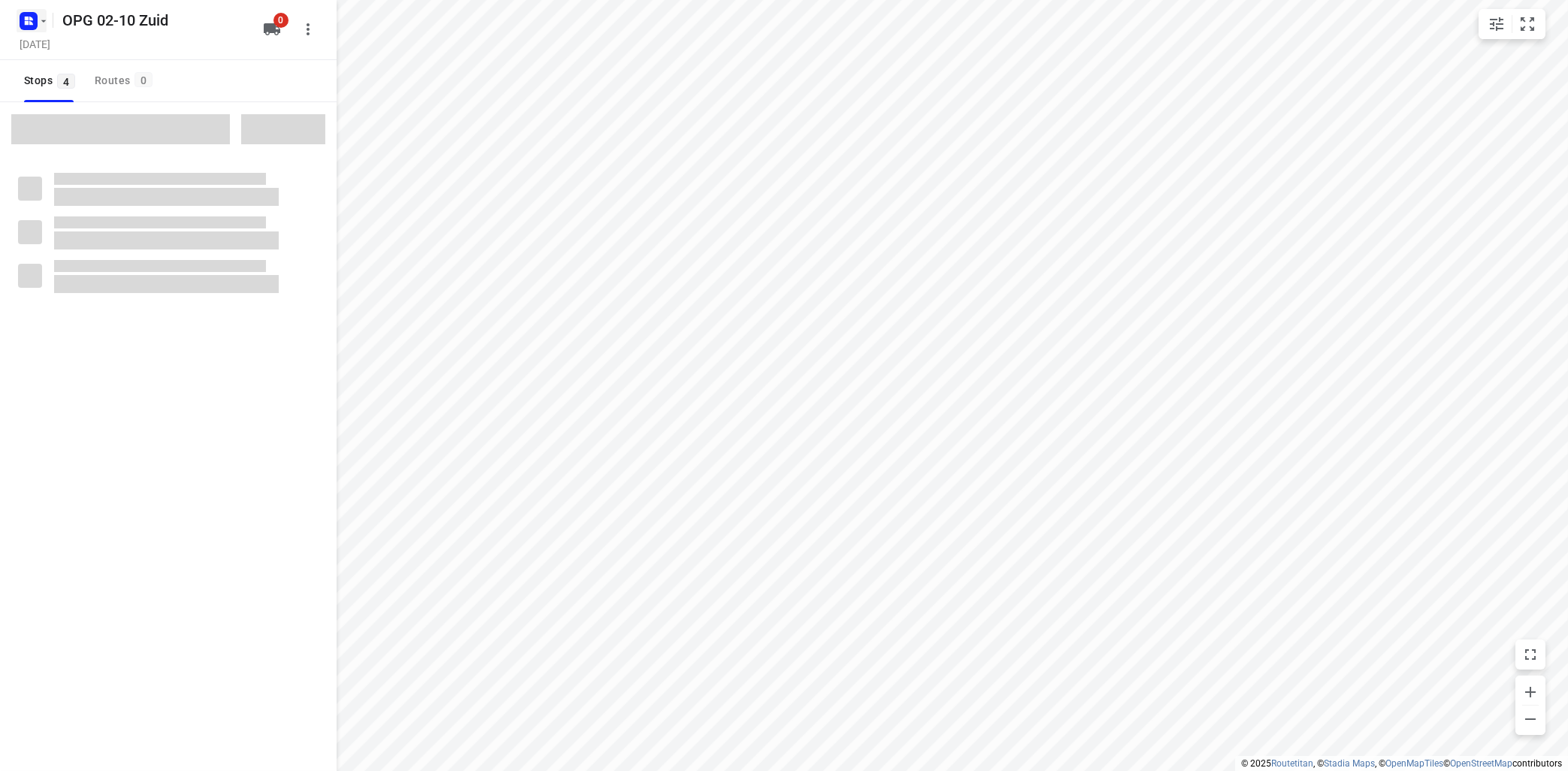
click at [41, 16] on icon "button" at bounding box center [44, 21] width 12 height 12
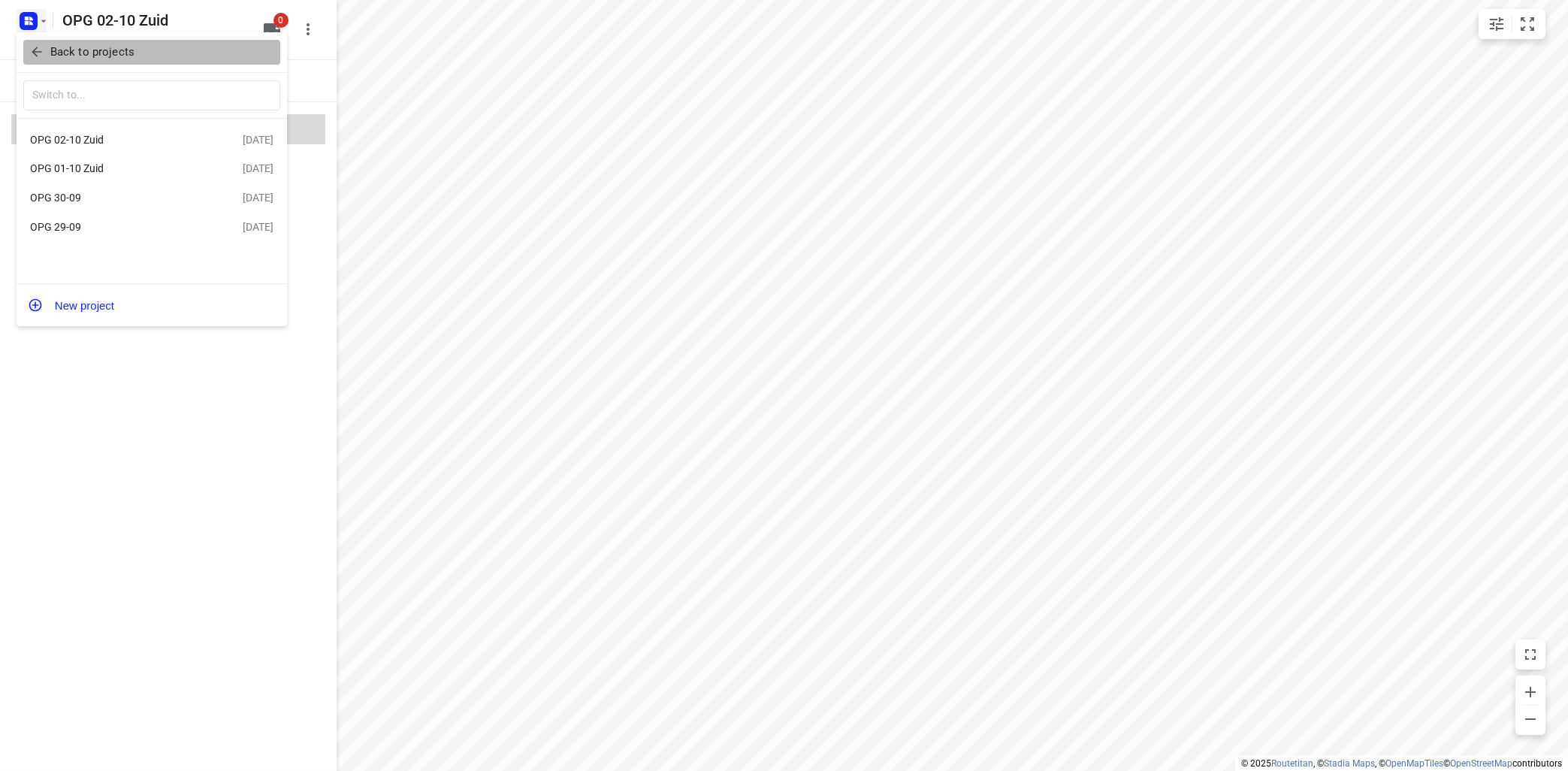
click at [107, 49] on p "Back to projects" at bounding box center [92, 52] width 84 height 17
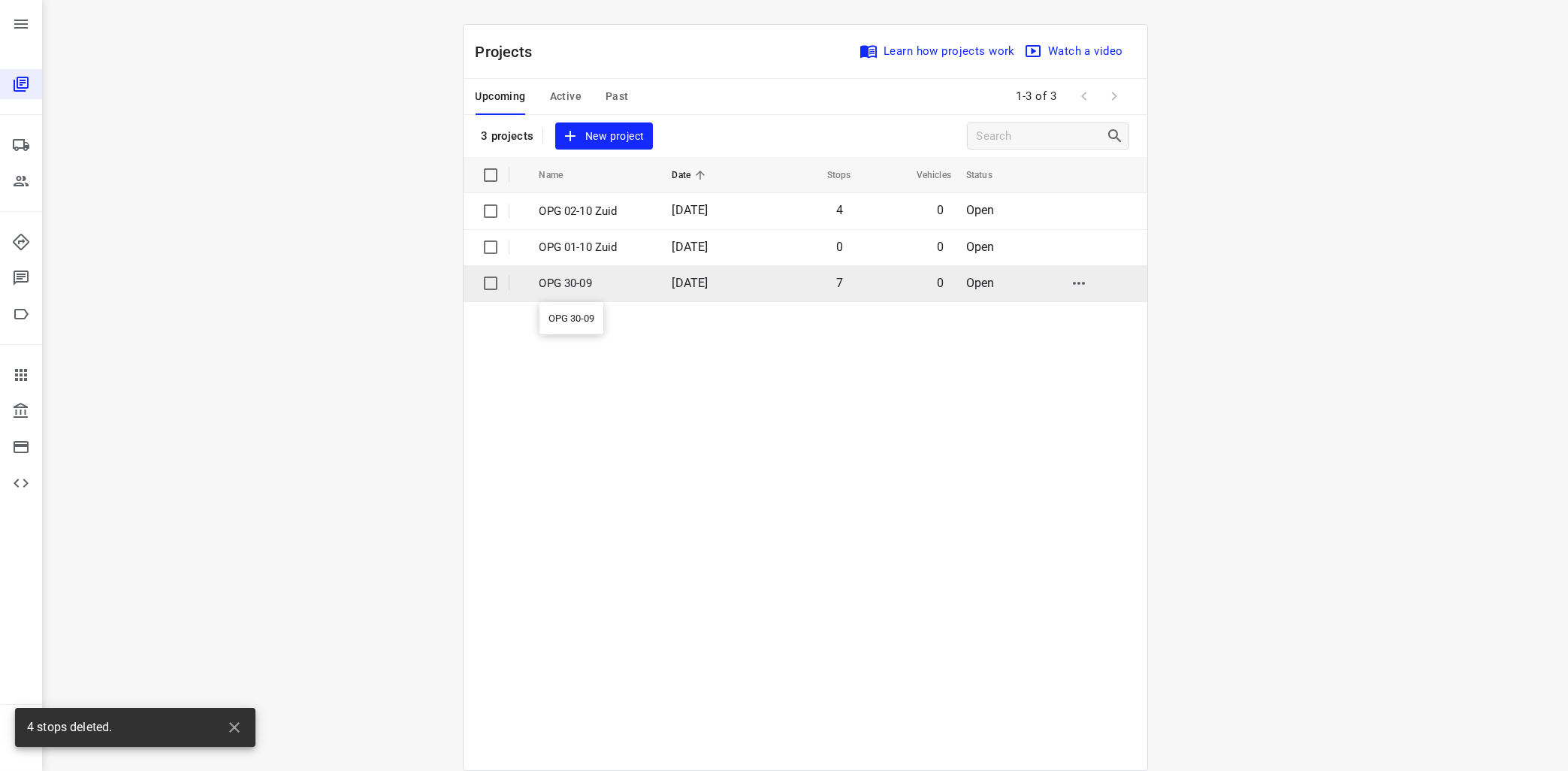
click at [573, 284] on p "OPG 30-09" at bounding box center [594, 284] width 110 height 17
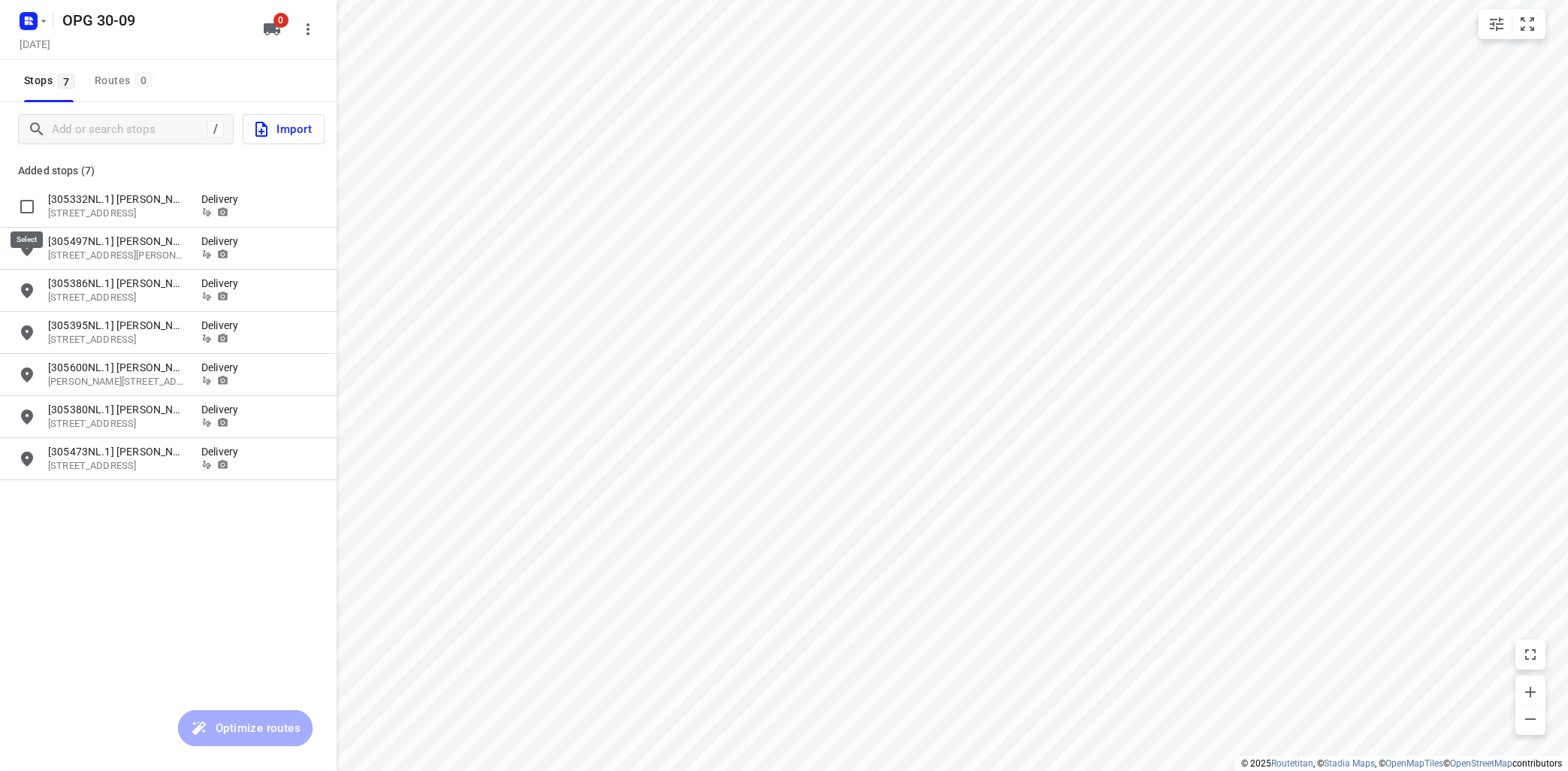
click at [24, 200] on input "grid" at bounding box center [27, 206] width 30 height 30
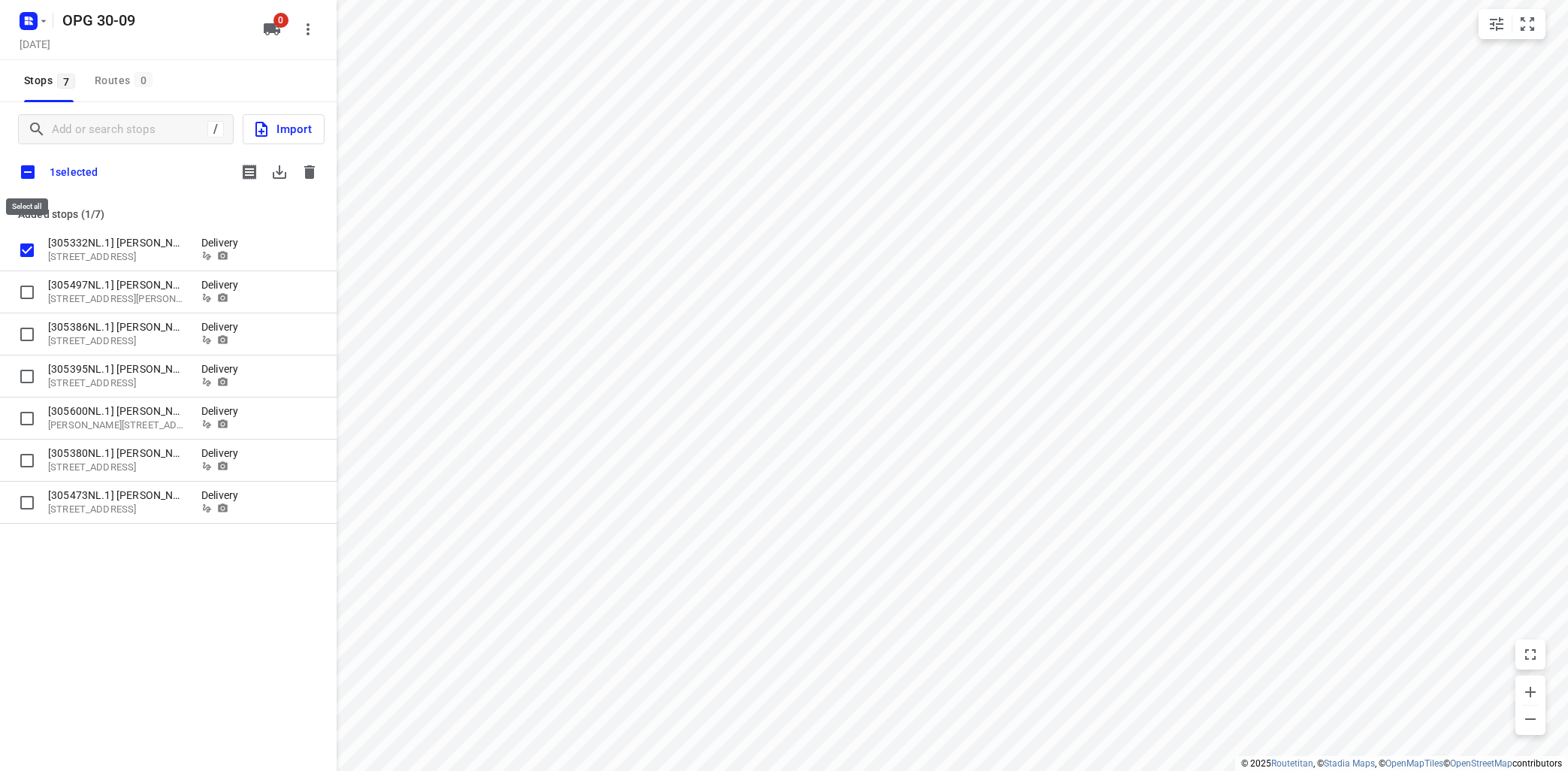
click at [27, 173] on input "checkbox" at bounding box center [27, 171] width 32 height 32
click at [278, 166] on icon "button" at bounding box center [279, 171] width 18 height 18
click at [309, 168] on icon "button" at bounding box center [309, 171] width 18 height 18
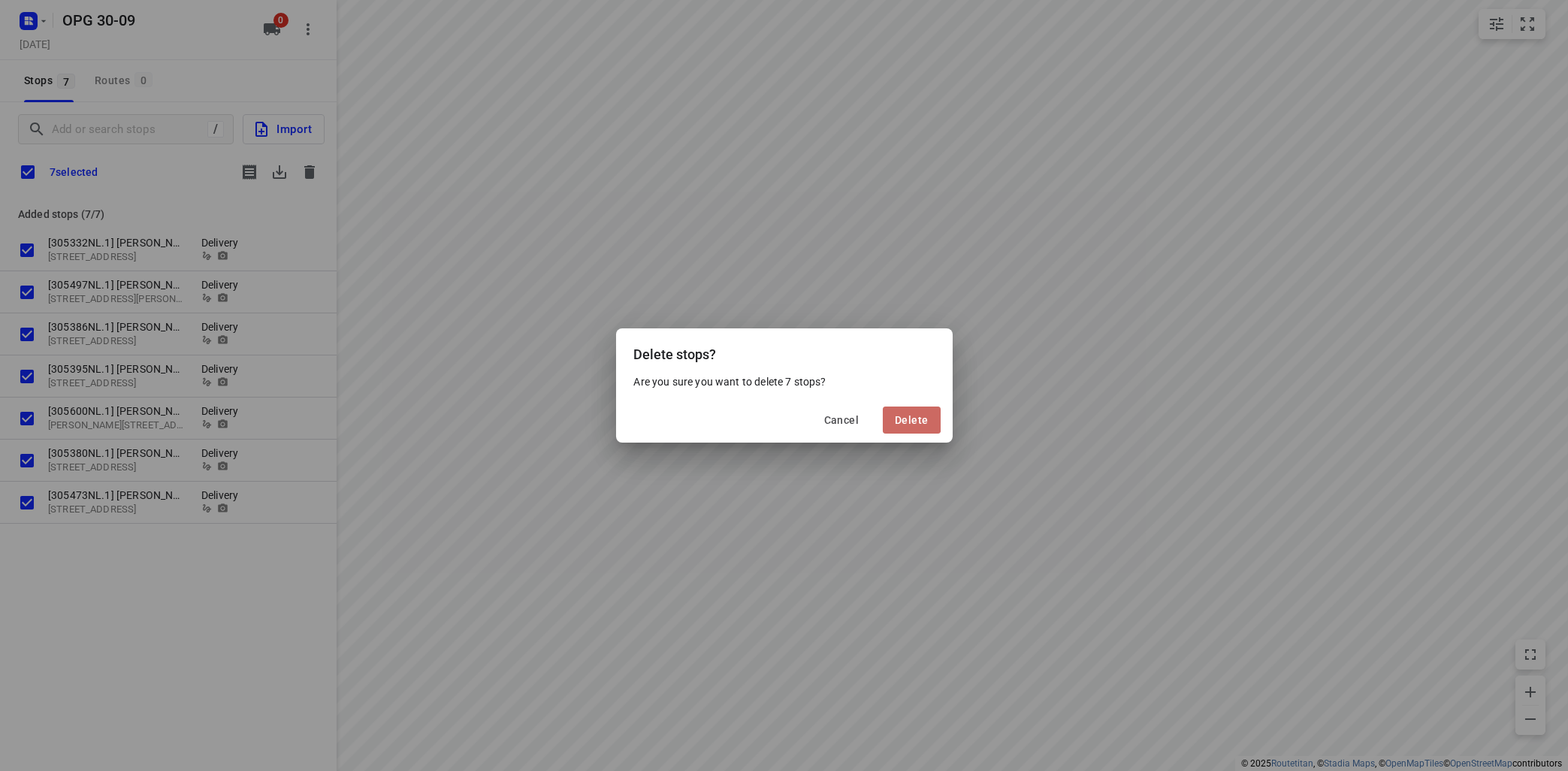
click at [897, 415] on button "Delete" at bounding box center [911, 421] width 57 height 27
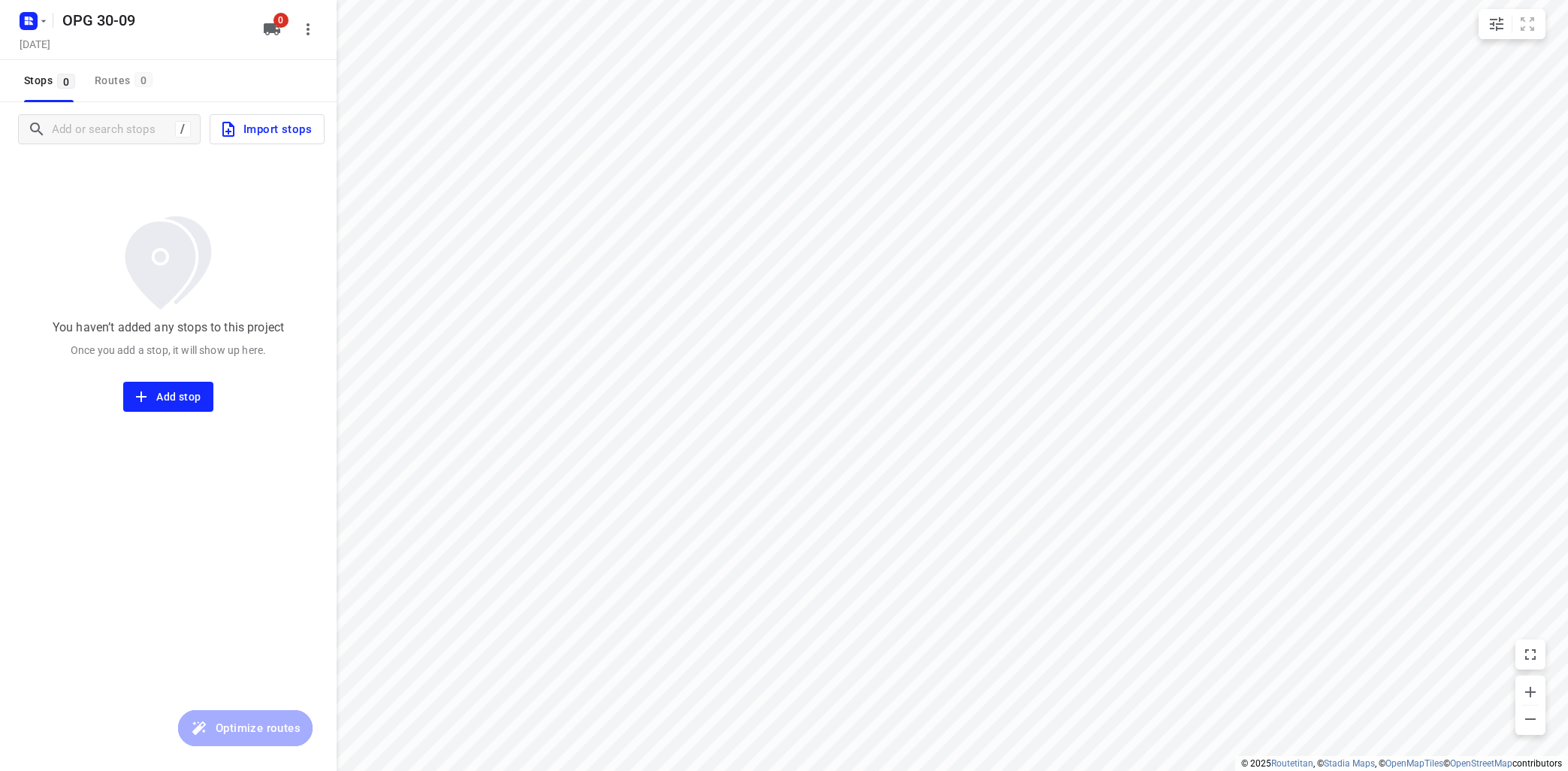
click at [264, 134] on span "Import stops" at bounding box center [265, 128] width 92 height 20
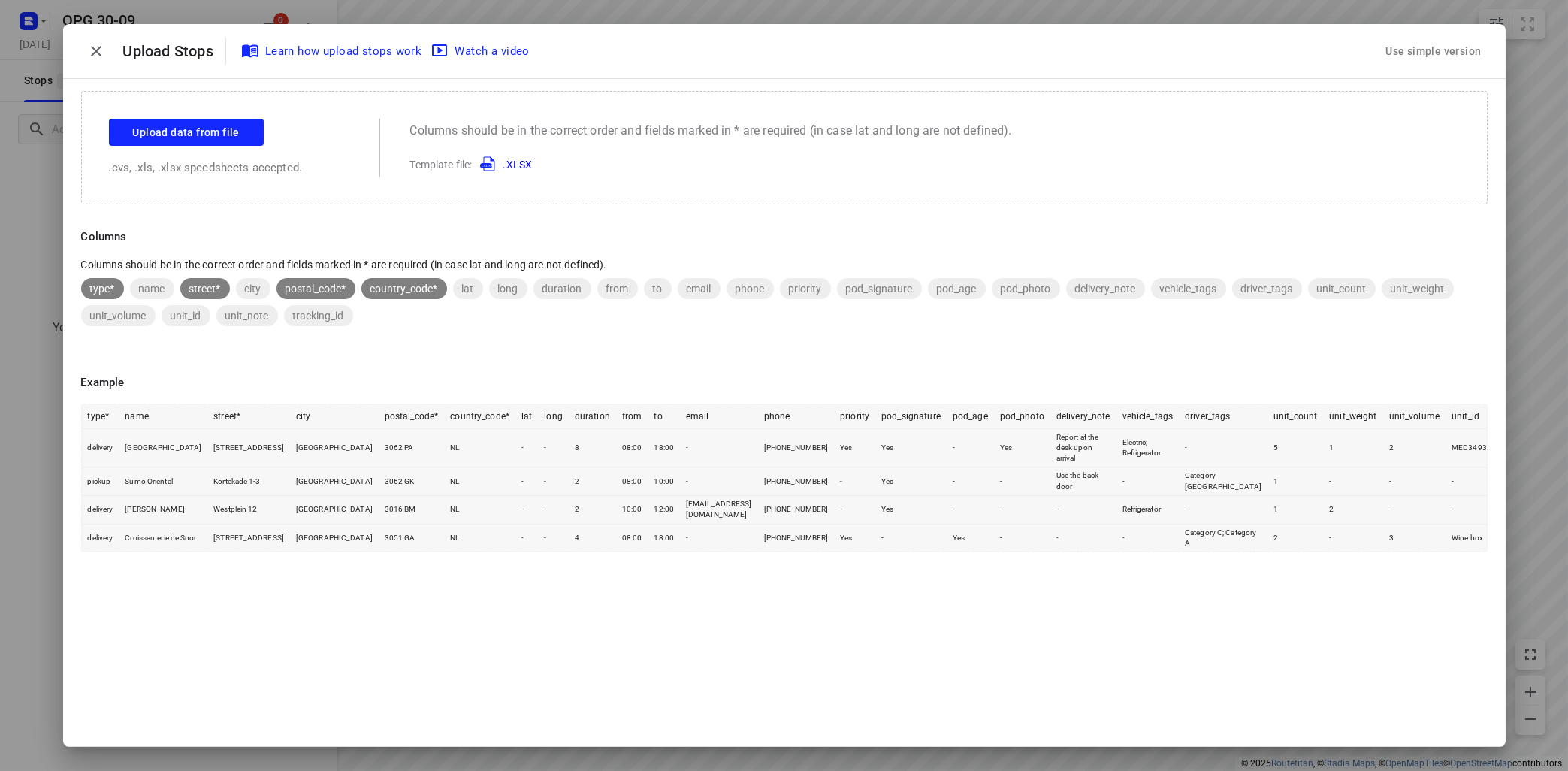
click at [1457, 48] on div "Use simple version" at bounding box center [1433, 51] width 101 height 25
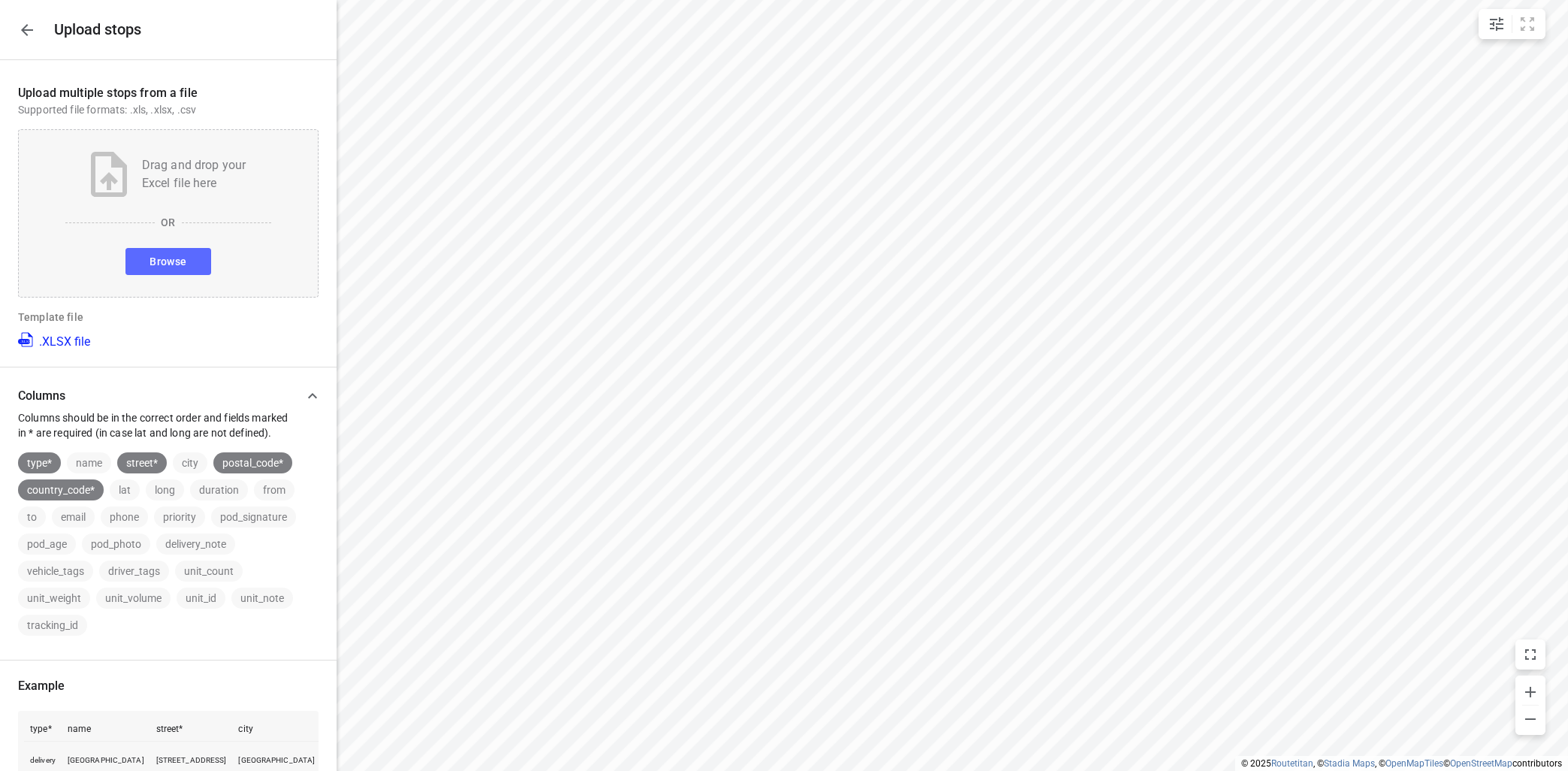
click at [199, 261] on button "Browse" at bounding box center [167, 261] width 85 height 27
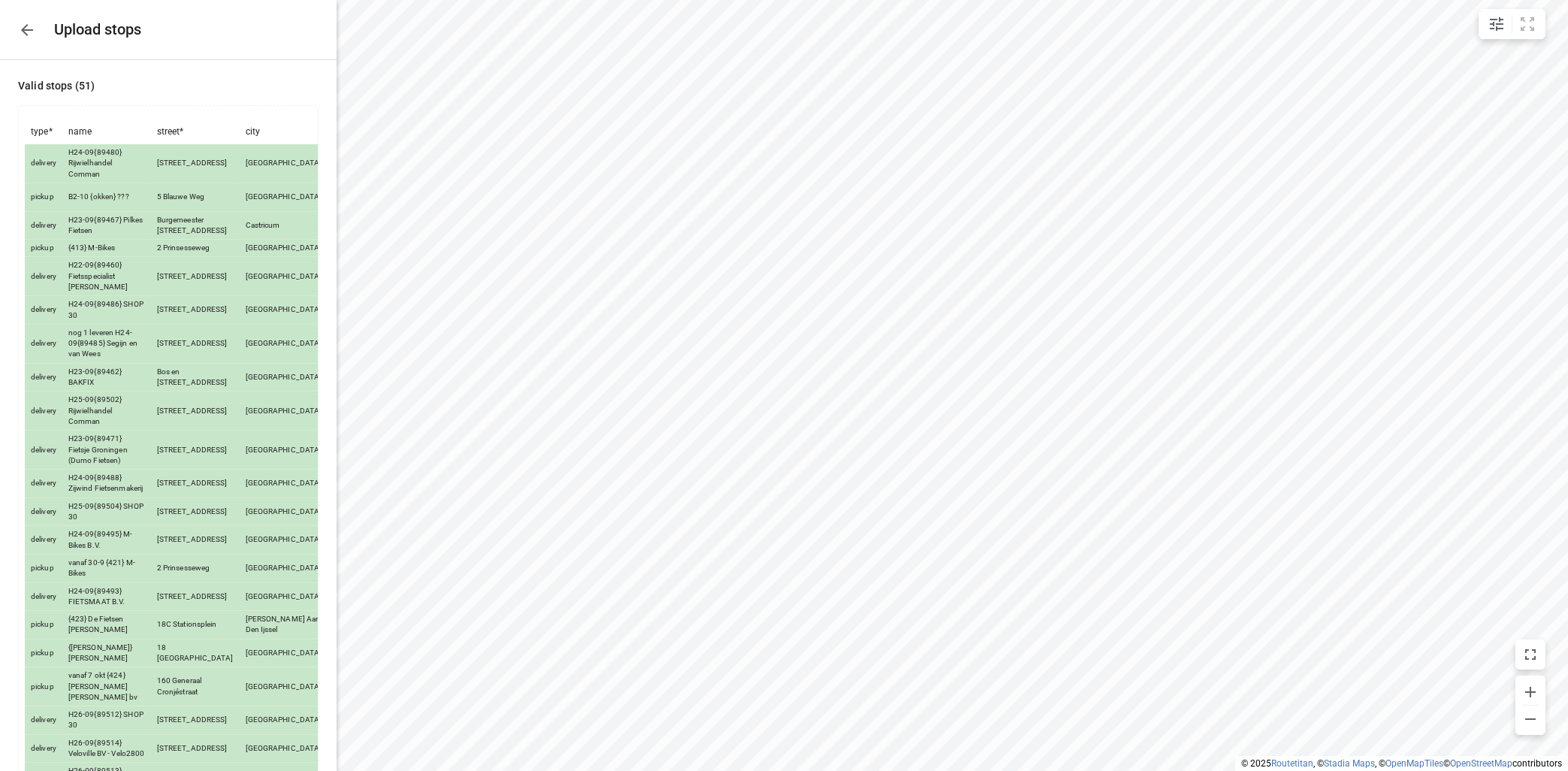
scroll to position [1144, 0]
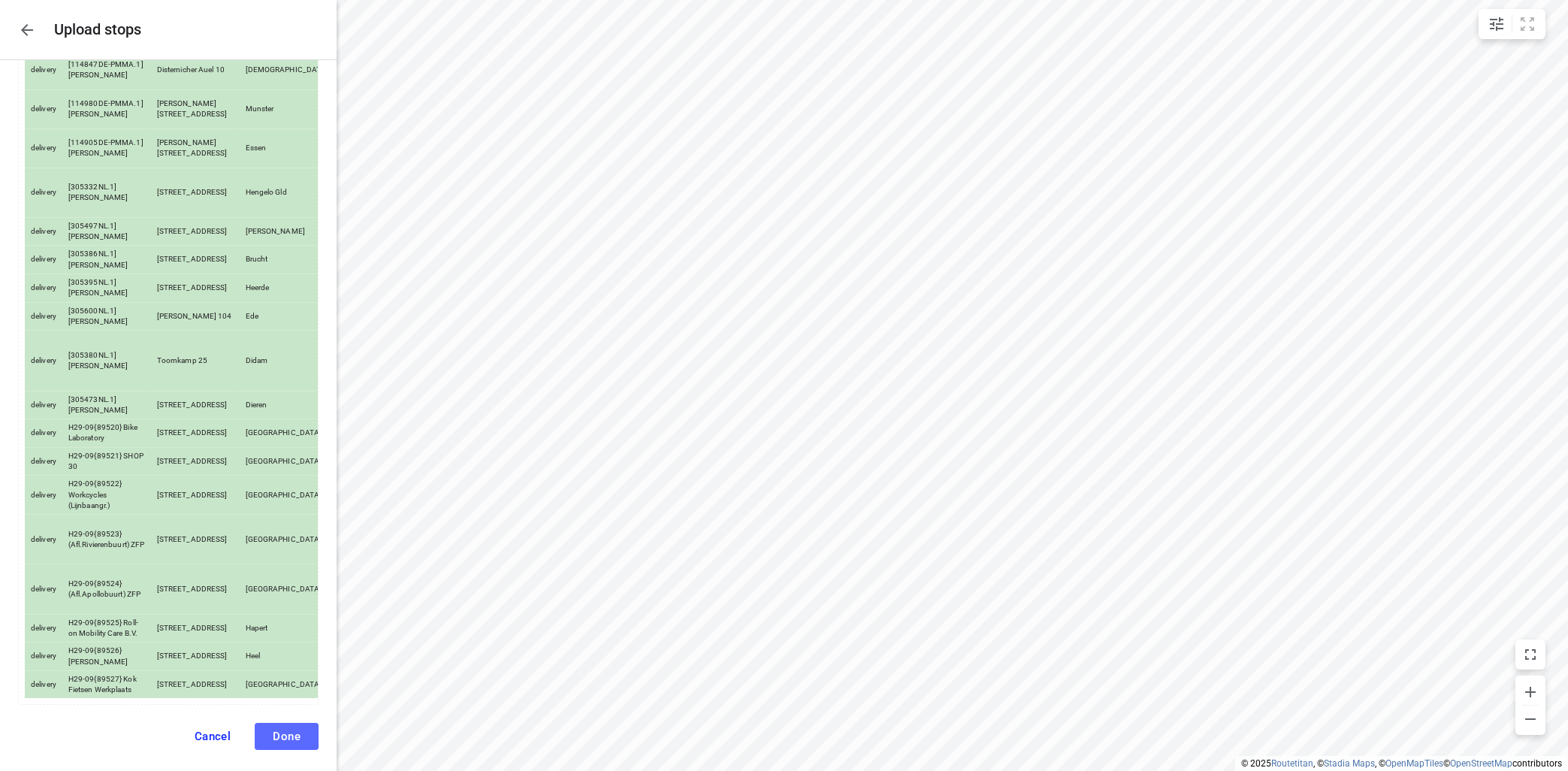
click at [282, 730] on span "Done" at bounding box center [286, 737] width 27 height 14
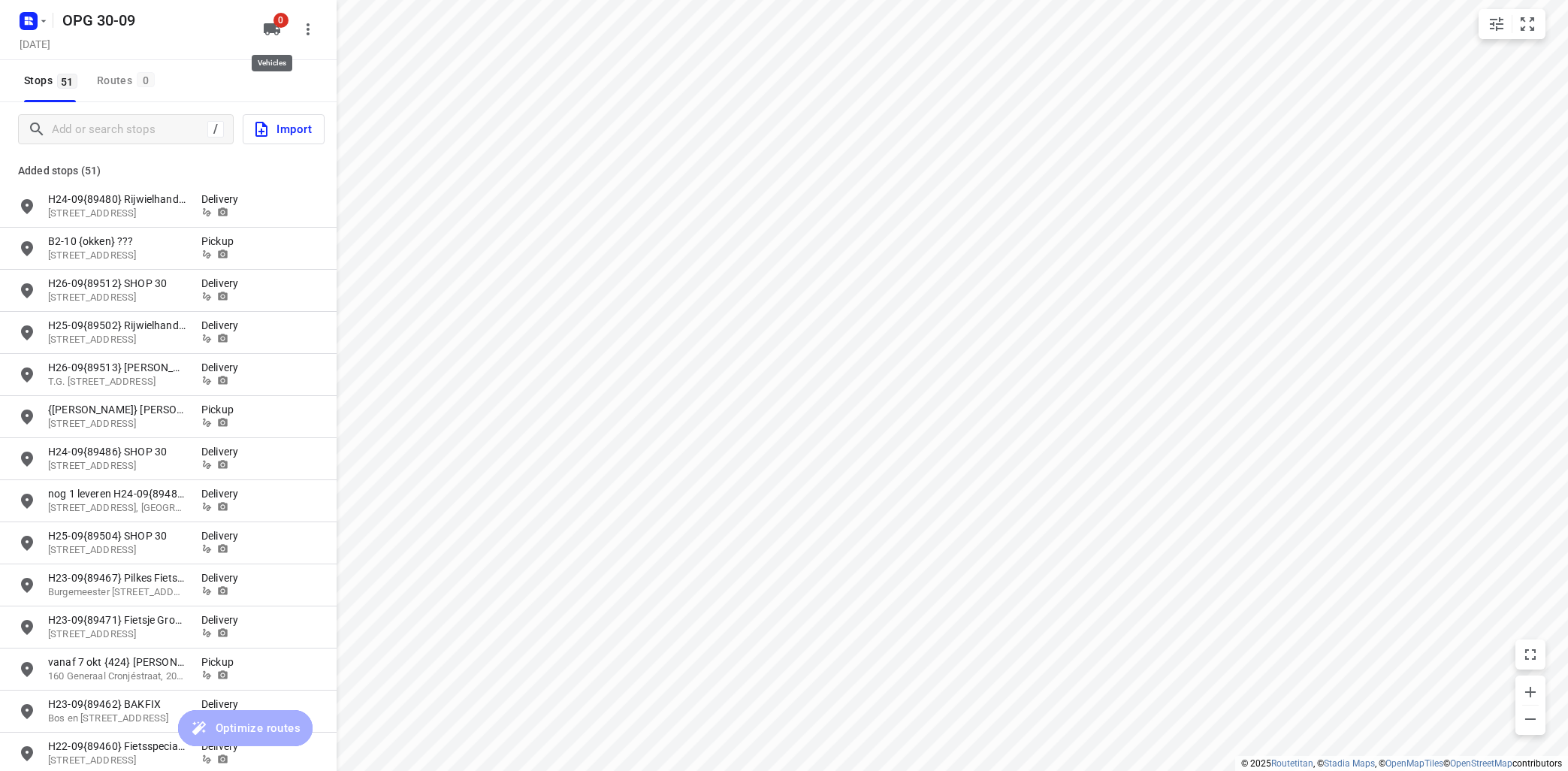
drag, startPoint x: 271, startPoint y: 21, endPoint x: 278, endPoint y: 21, distance: 7.0
click at [272, 21] on button "0" at bounding box center [271, 29] width 30 height 30
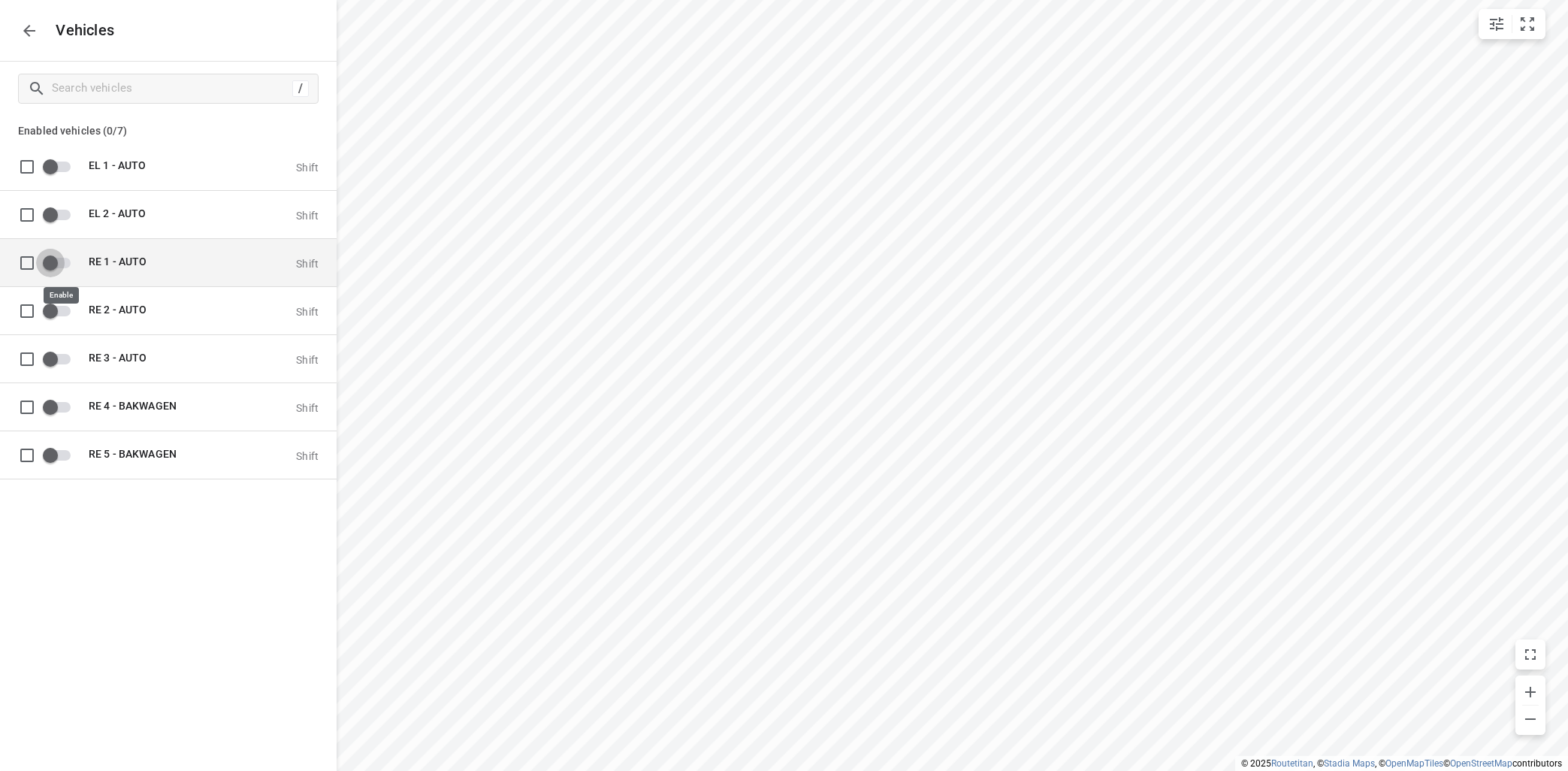
click at [65, 264] on input "grid" at bounding box center [51, 261] width 86 height 28
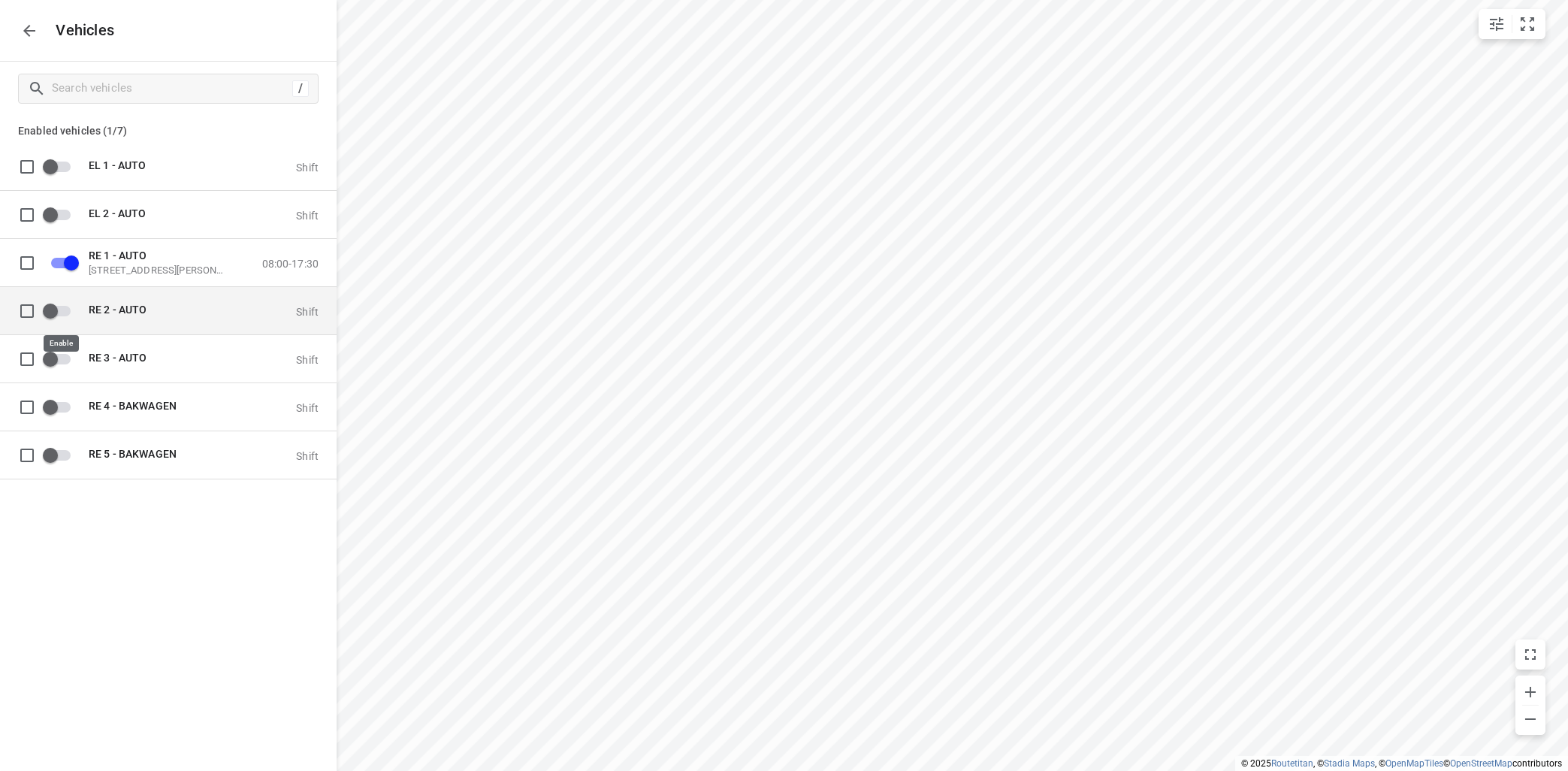
click at [70, 308] on input "grid" at bounding box center [51, 310] width 86 height 28
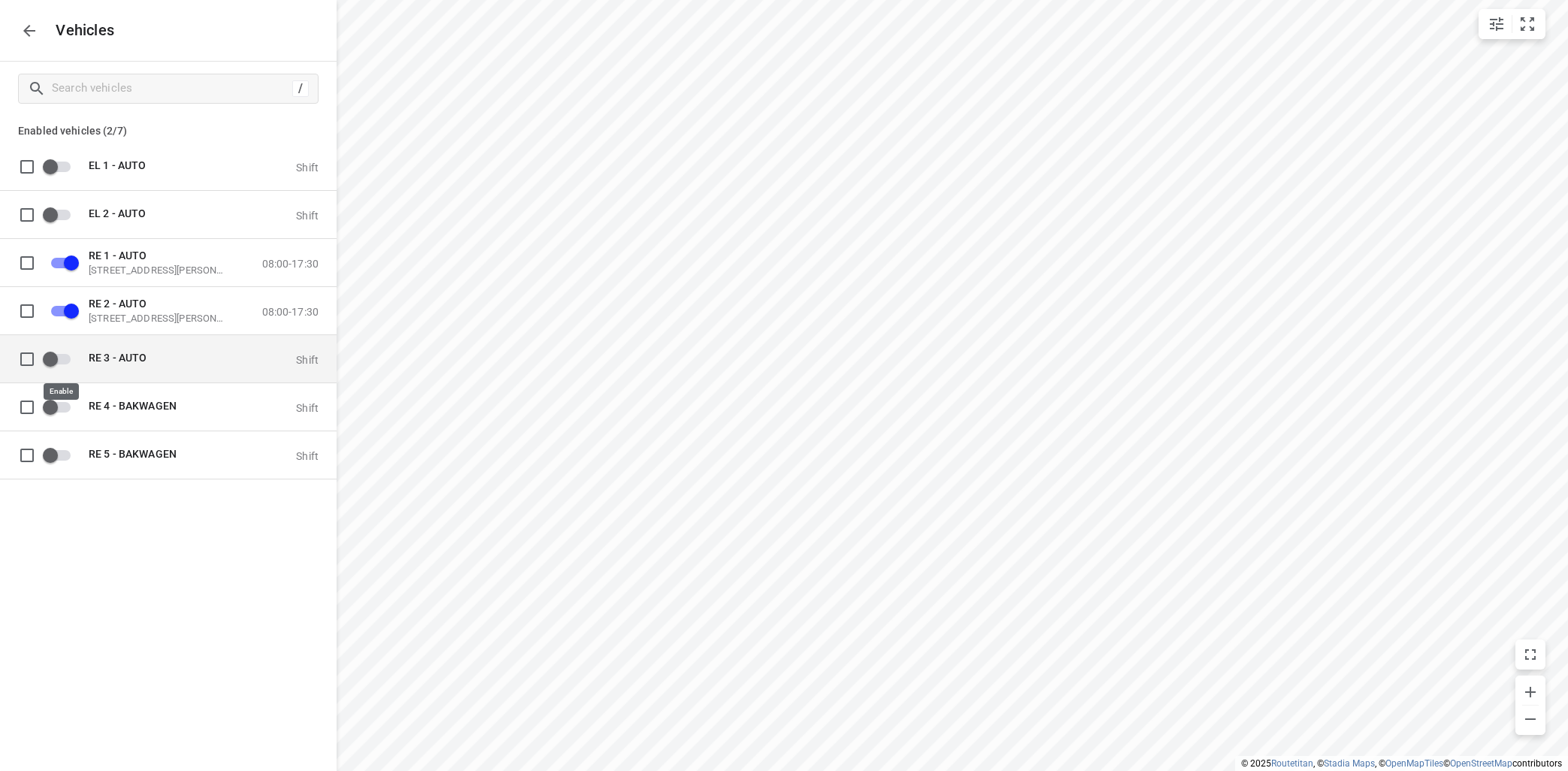
drag, startPoint x: 67, startPoint y: 358, endPoint x: 86, endPoint y: 336, distance: 29.1
click at [69, 358] on input "grid" at bounding box center [51, 358] width 86 height 28
click at [27, 24] on icon "button" at bounding box center [29, 30] width 18 height 18
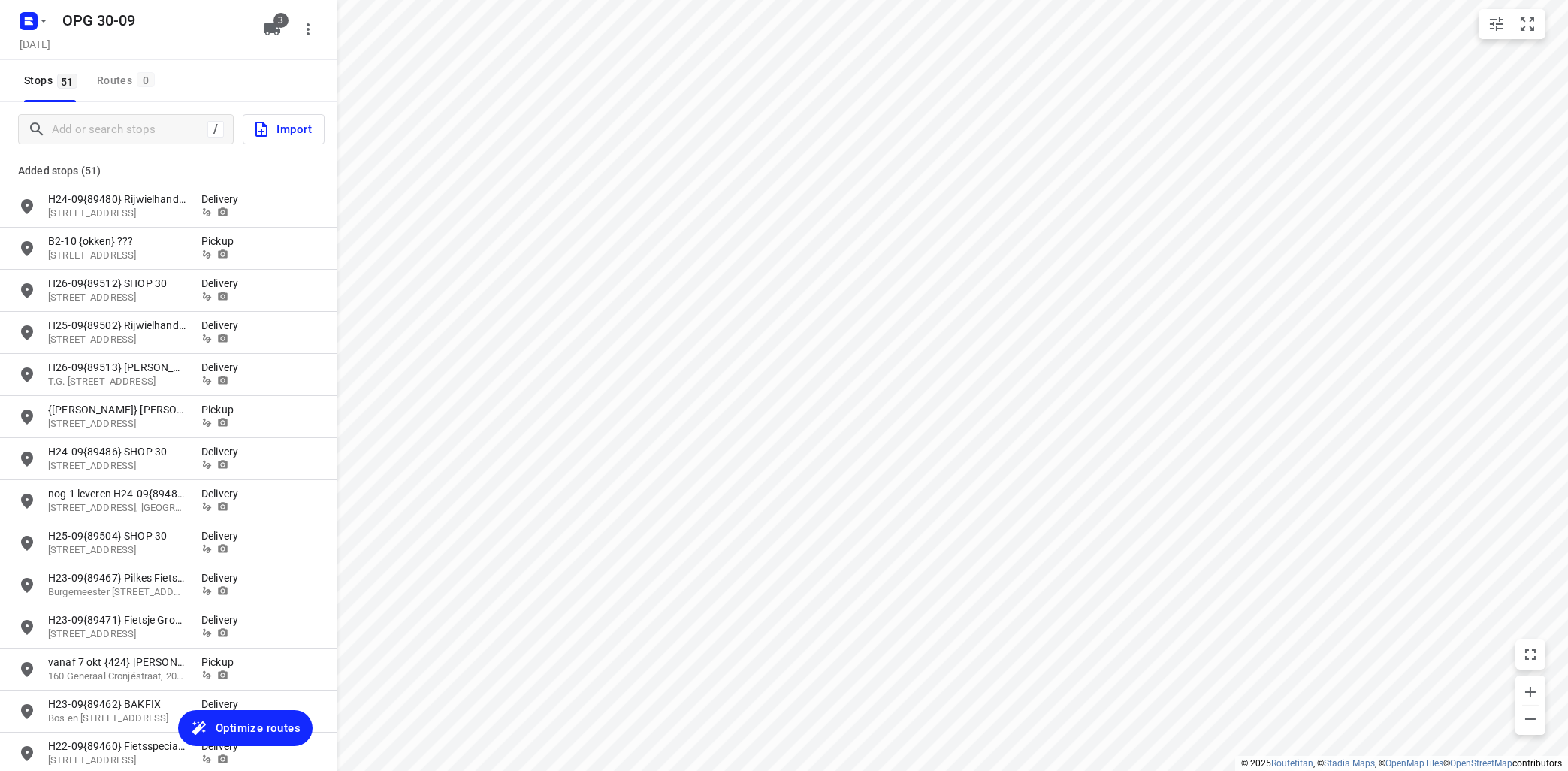
click at [254, 725] on span "Optimize routes" at bounding box center [258, 728] width 85 height 20
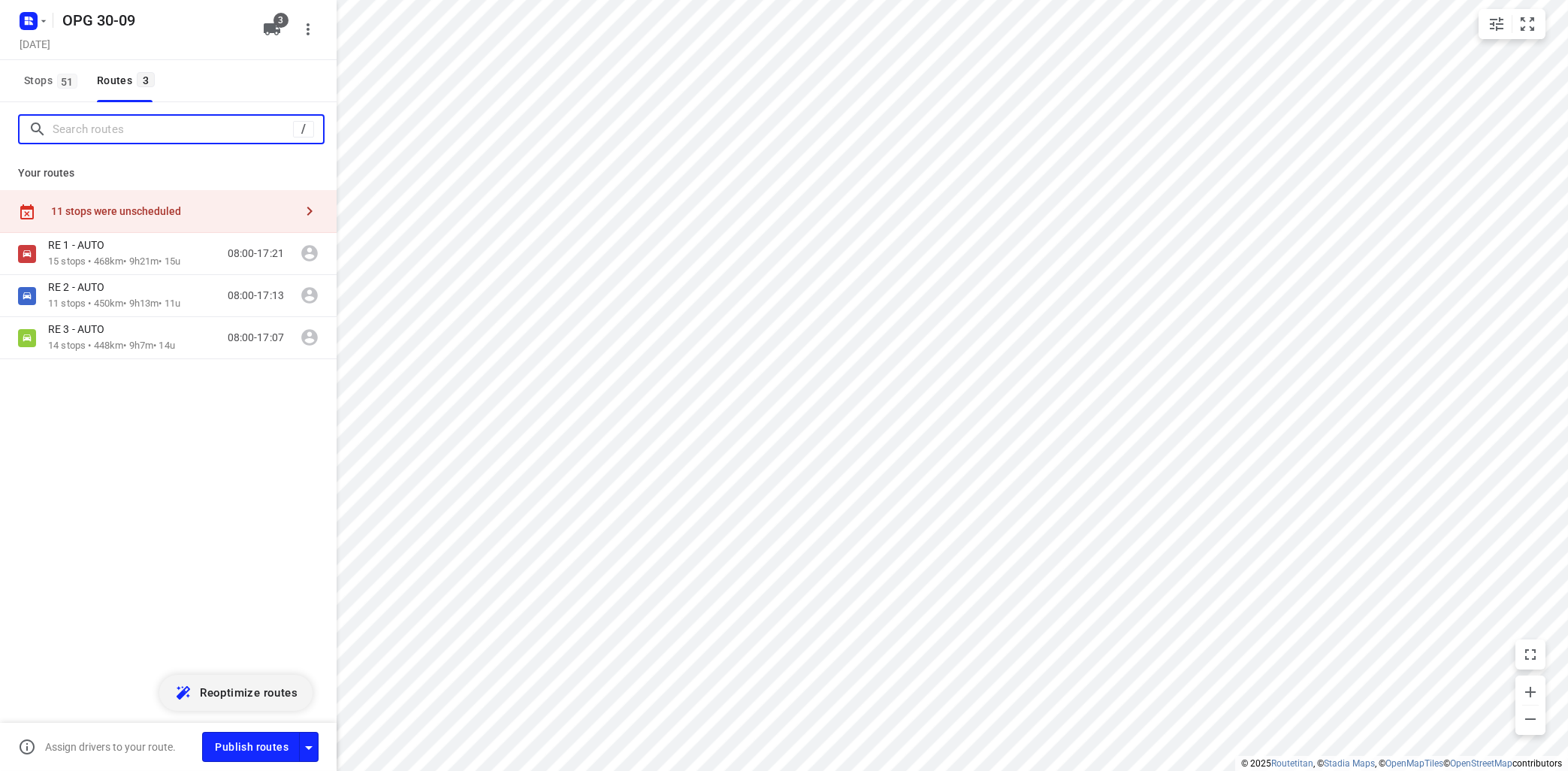
click at [99, 130] on input "Search routes" at bounding box center [172, 129] width 241 height 23
click at [98, 250] on p "RE 1 - AUTO" at bounding box center [80, 245] width 65 height 14
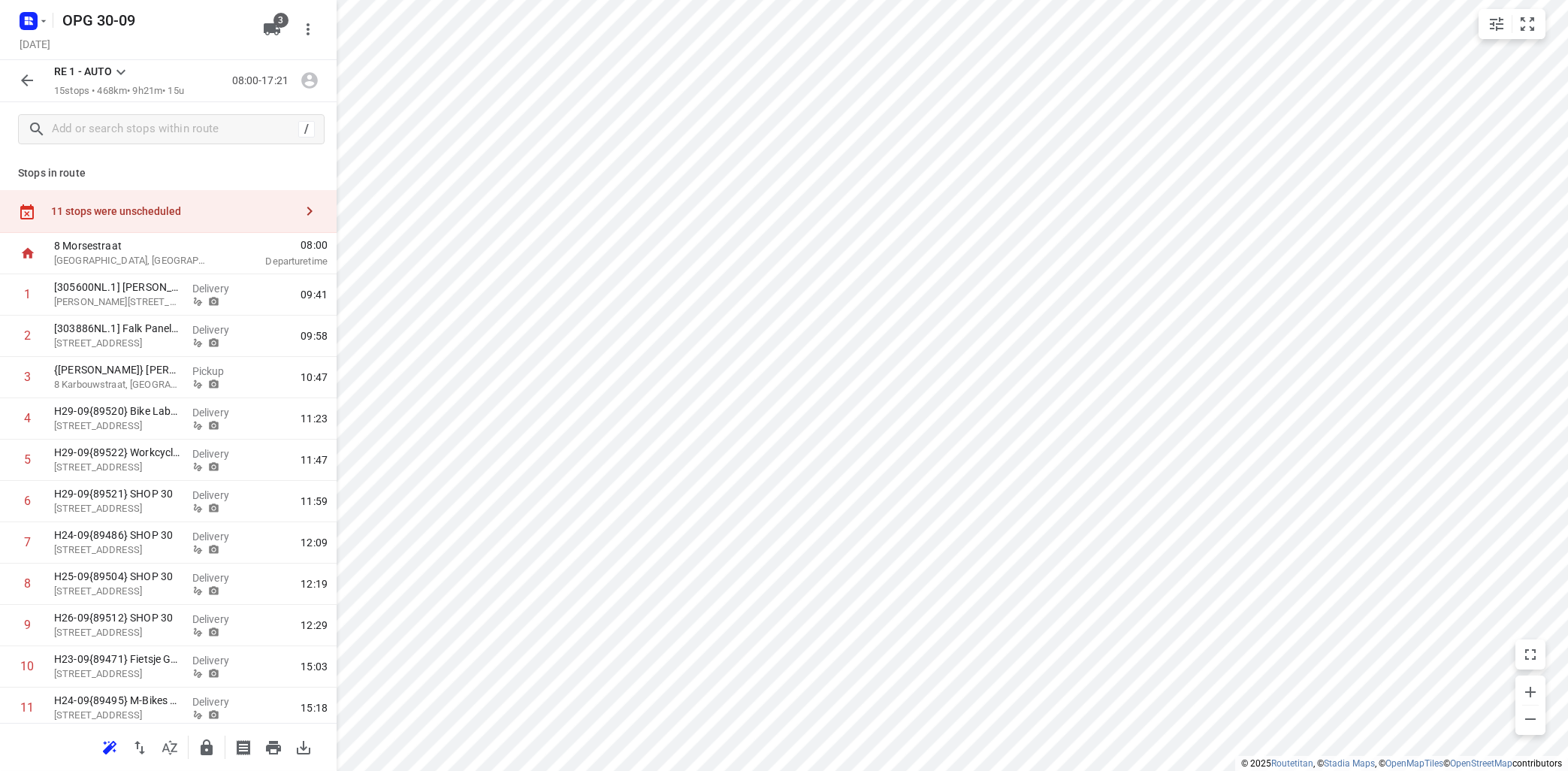
click at [124, 72] on icon at bounding box center [121, 73] width 9 height 5
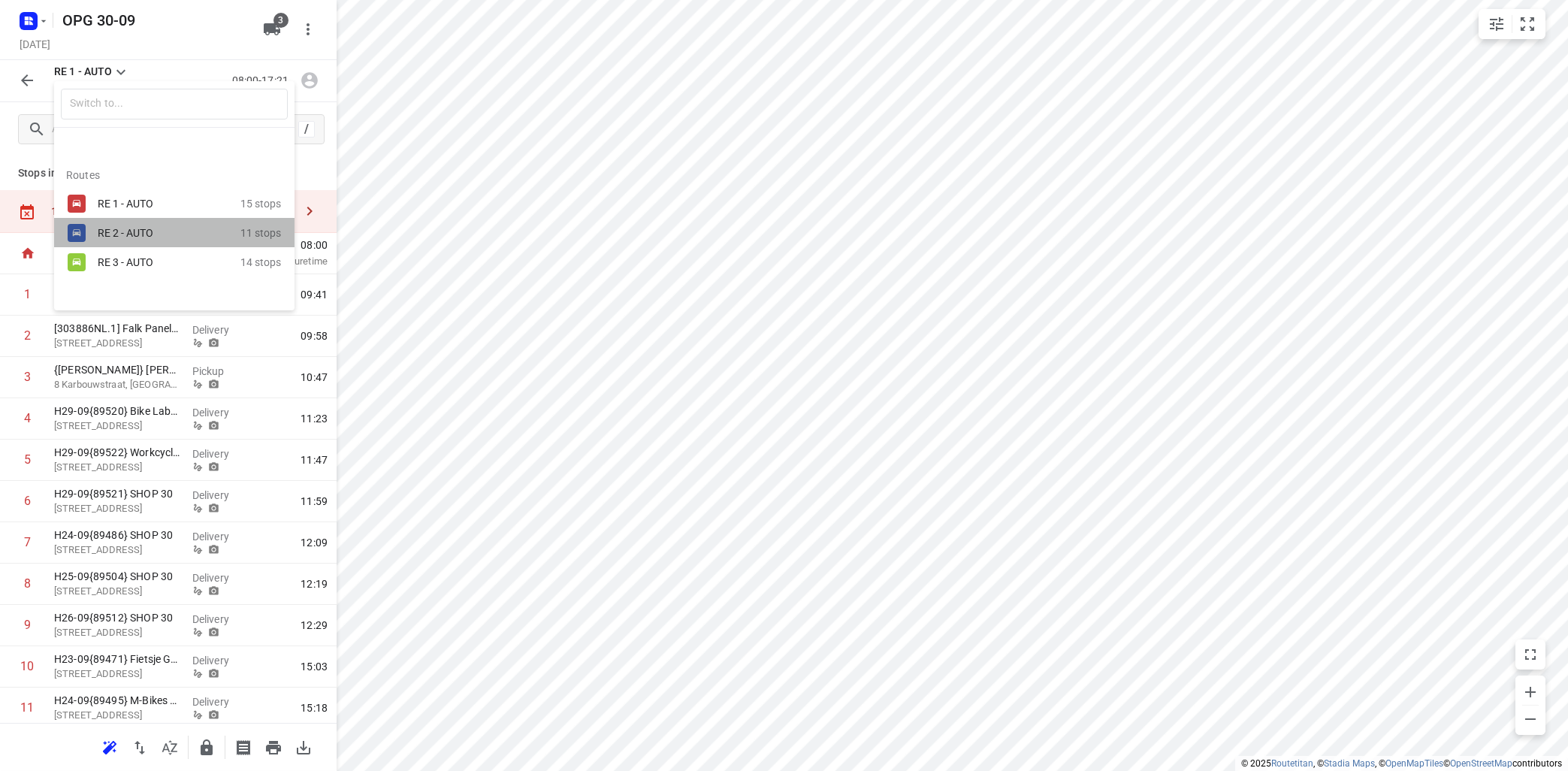
drag, startPoint x: 107, startPoint y: 244, endPoint x: 116, endPoint y: 241, distance: 9.5
click at [112, 244] on div "RE 2 - AUTO 11 stops" at bounding box center [174, 232] width 241 height 29
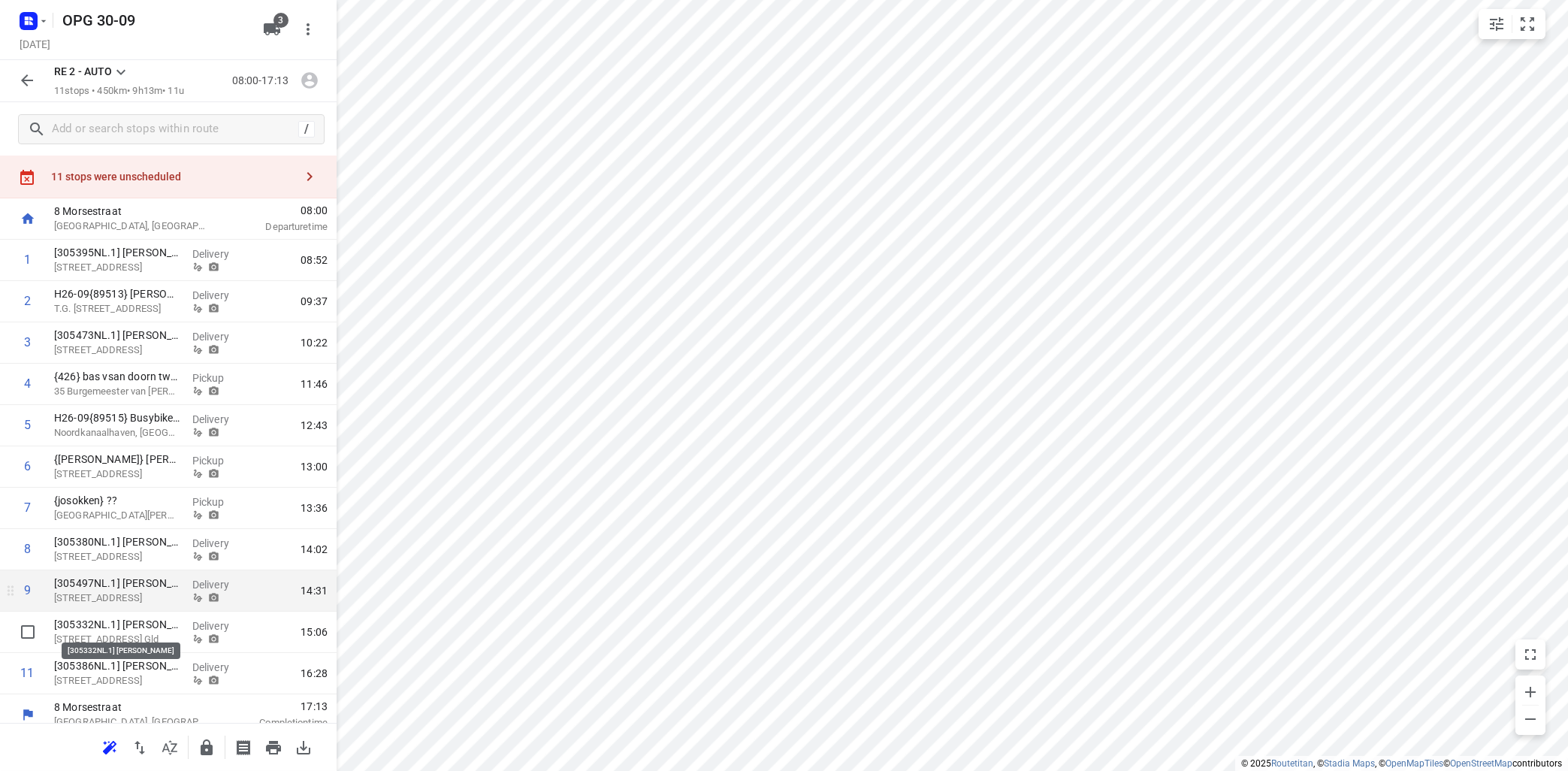
scroll to position [47, 0]
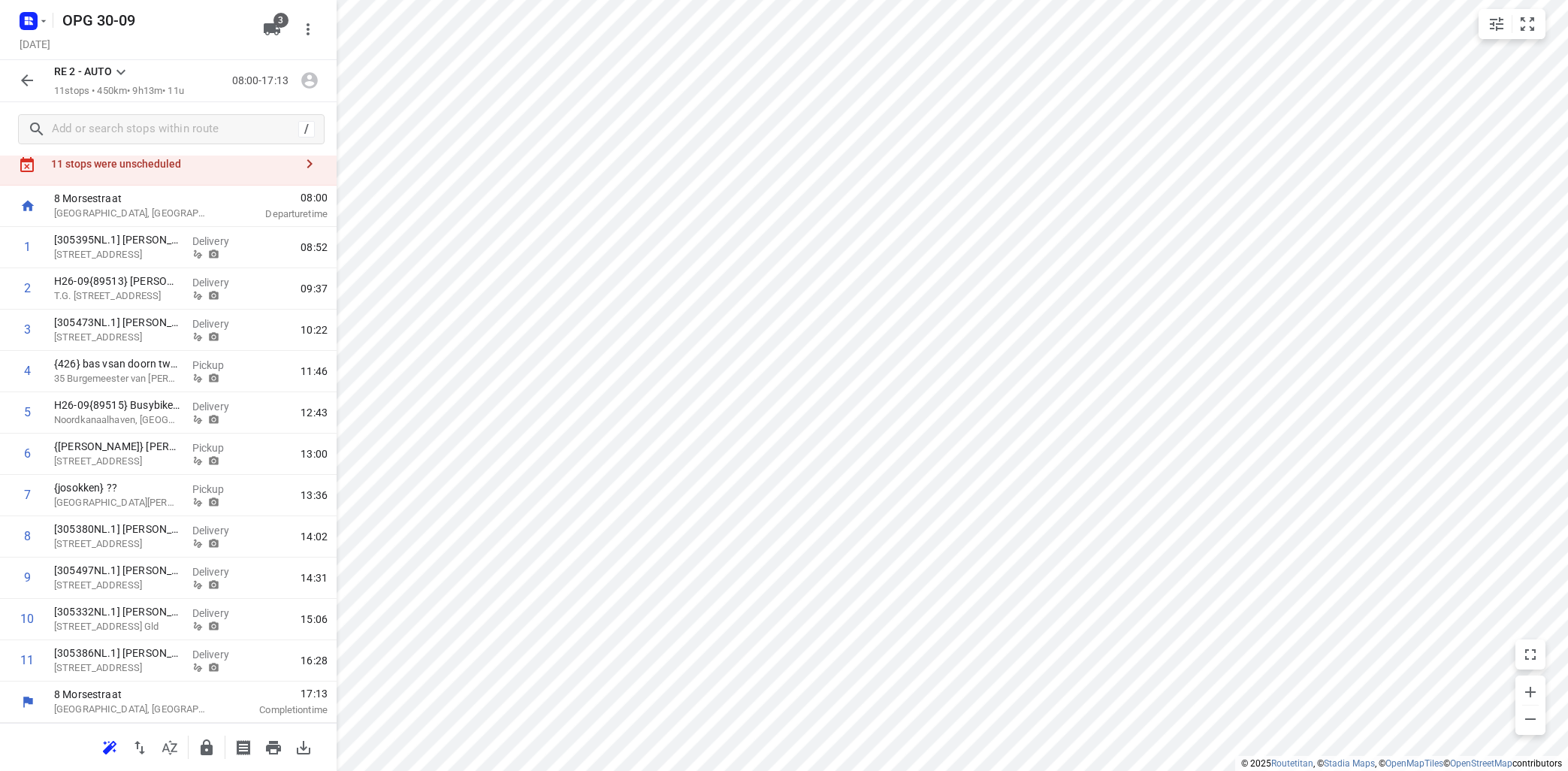
click at [122, 69] on icon at bounding box center [121, 72] width 18 height 18
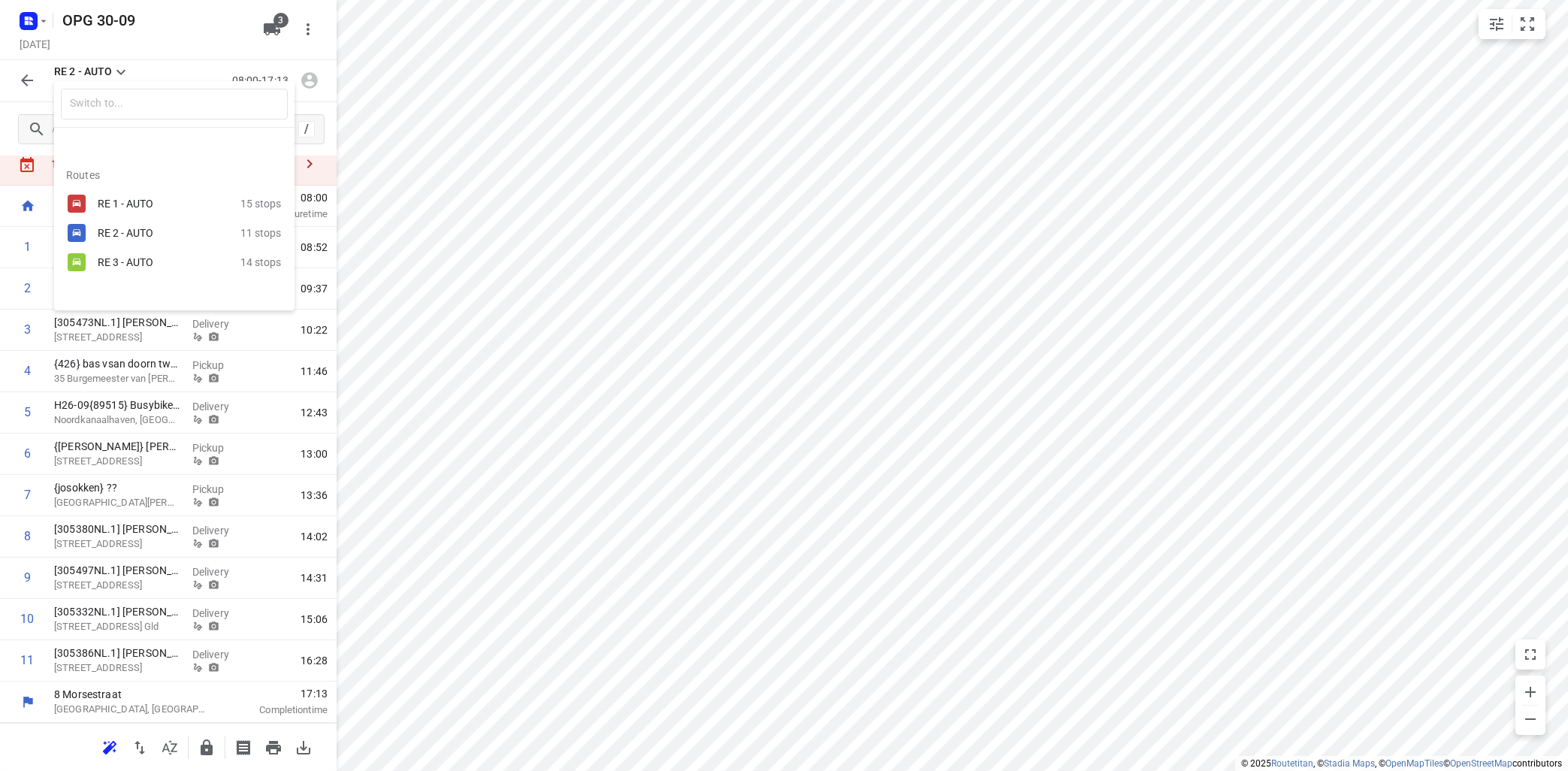
click at [106, 266] on div "RE 3 - AUTO" at bounding box center [161, 262] width 128 height 12
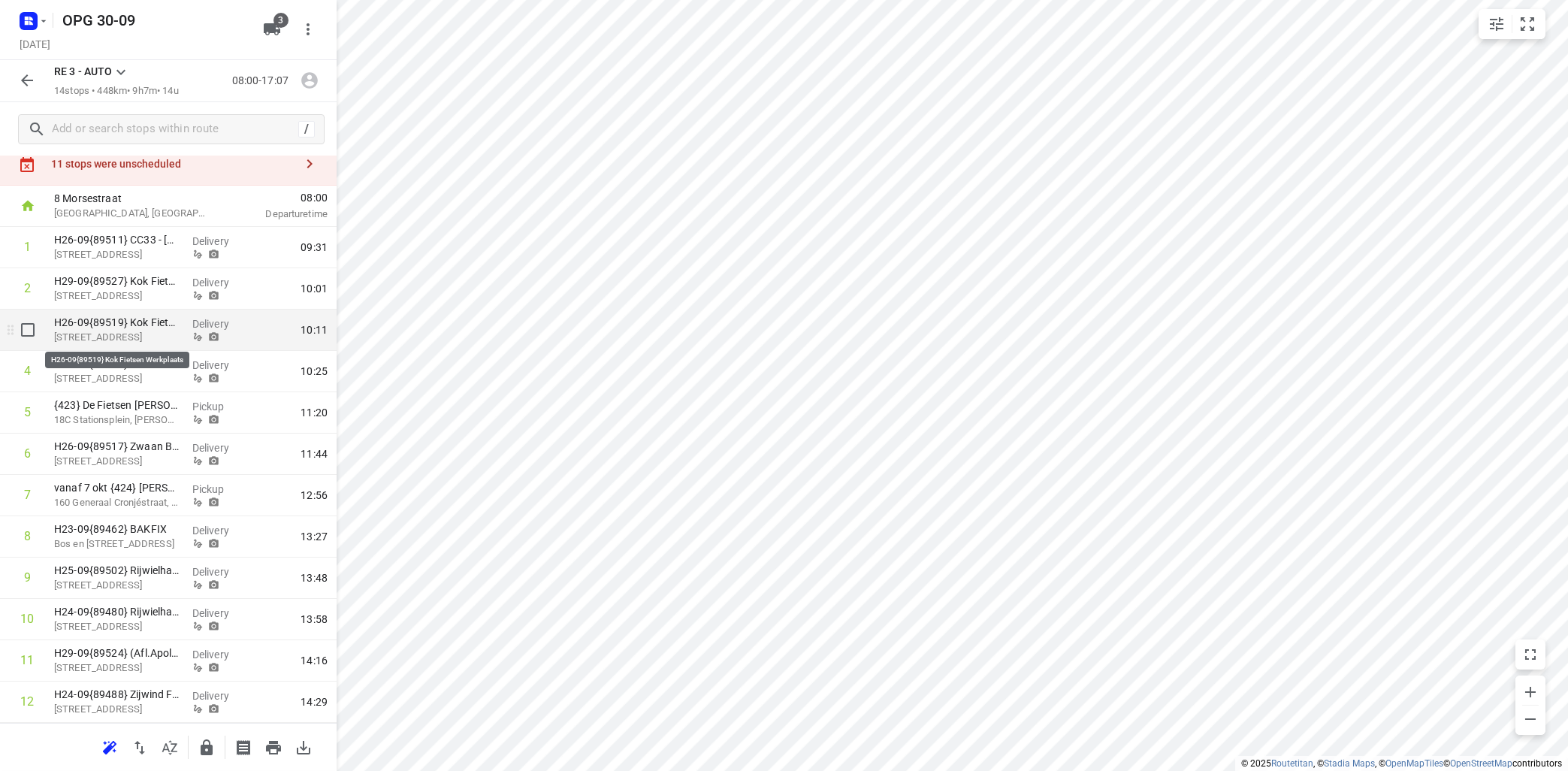
scroll to position [0, 0]
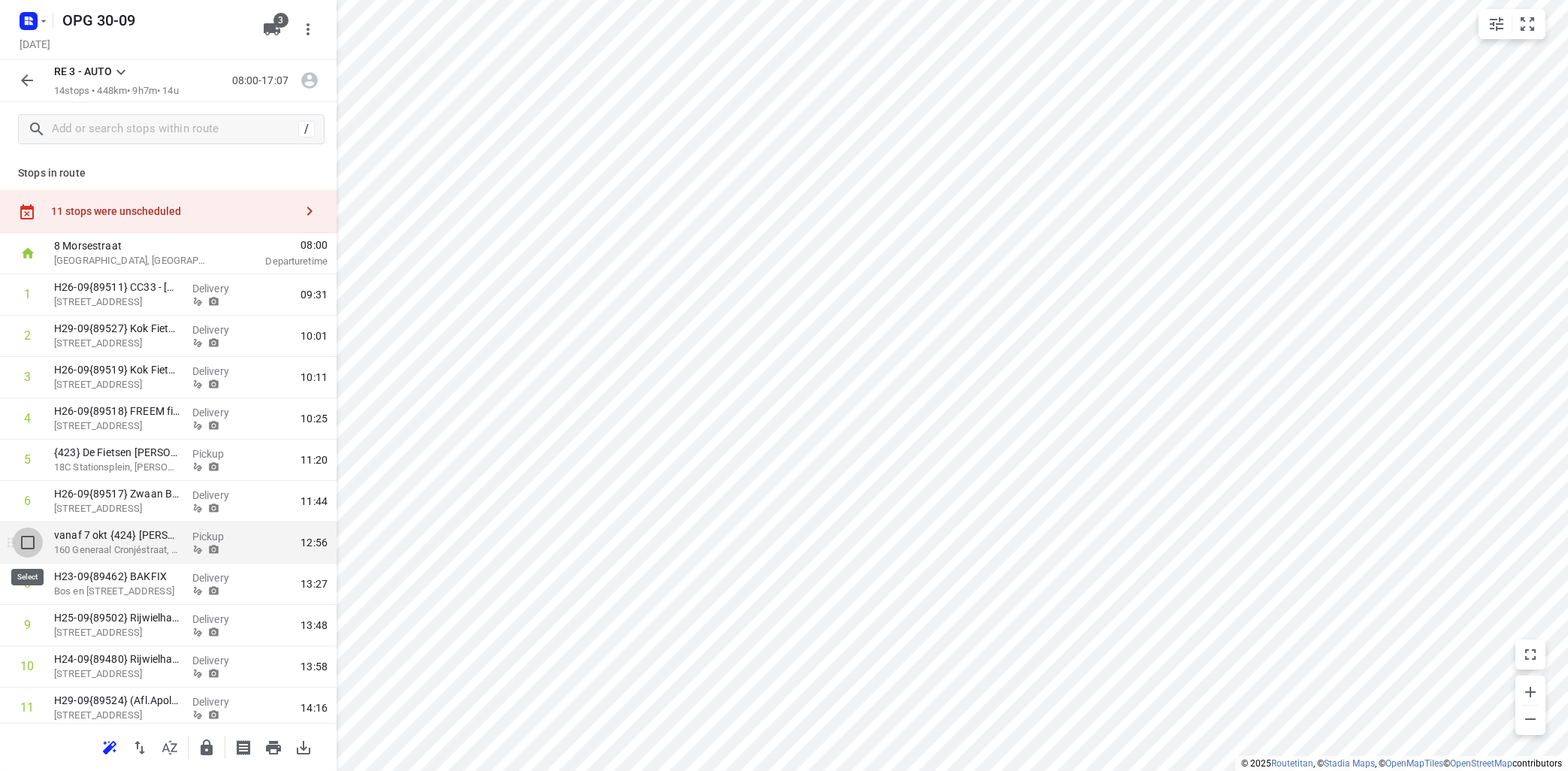
drag, startPoint x: 26, startPoint y: 540, endPoint x: 148, endPoint y: 362, distance: 215.8
click at [26, 538] on input "checkbox" at bounding box center [27, 542] width 30 height 30
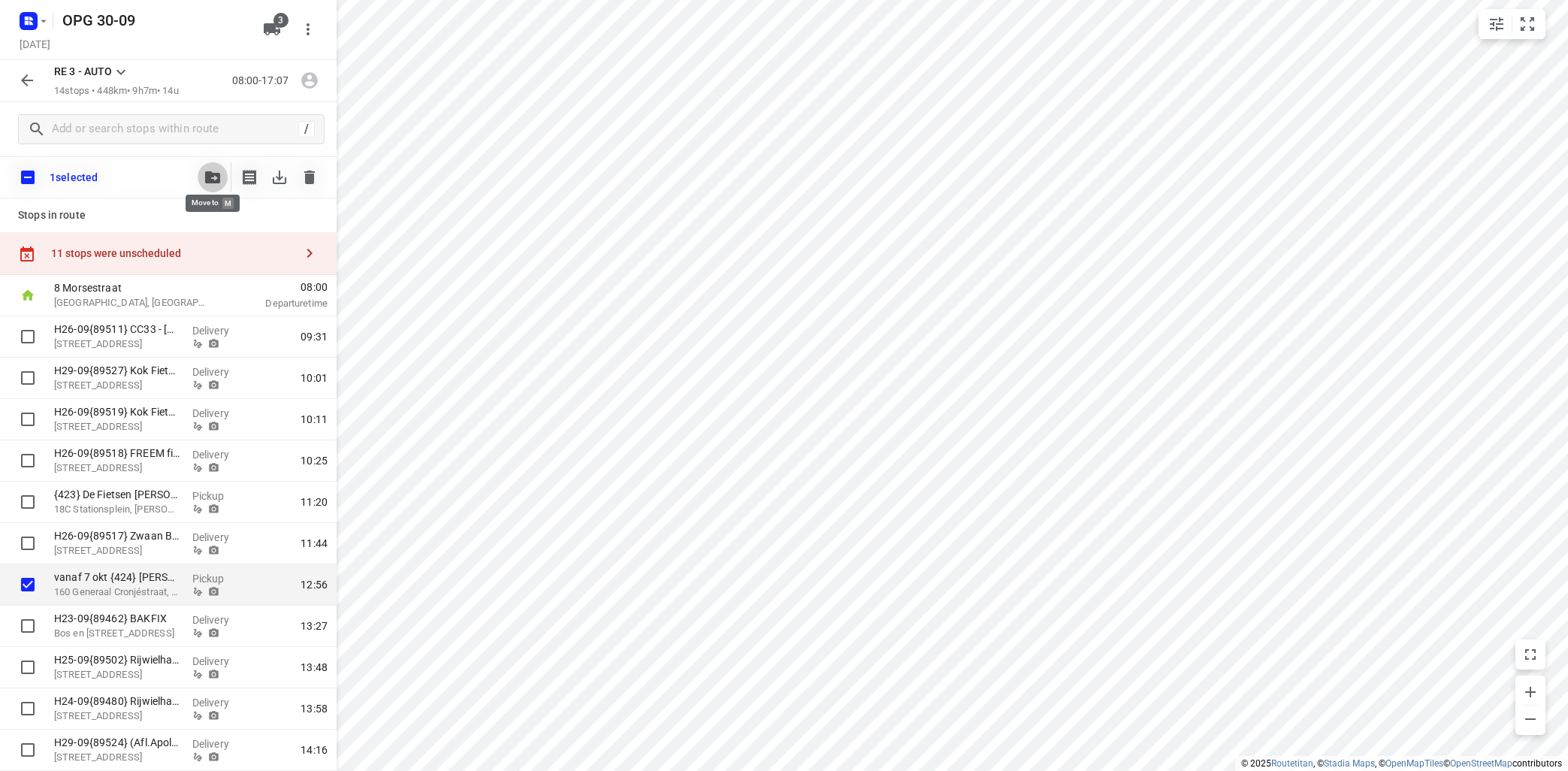
click at [214, 173] on icon "button" at bounding box center [212, 177] width 15 height 12
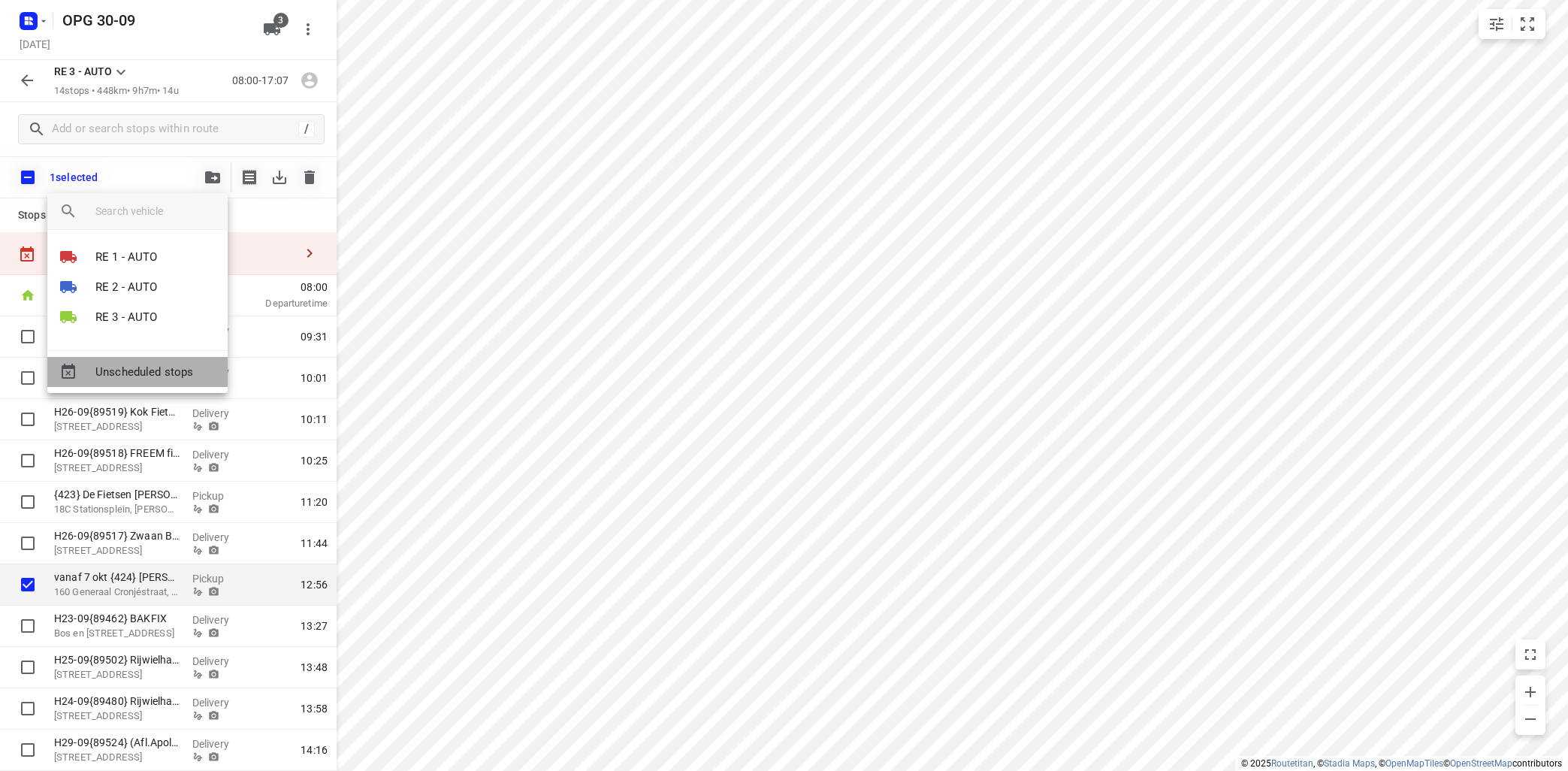
click at [118, 376] on span "Unscheduled stops" at bounding box center [155, 373] width 120 height 17
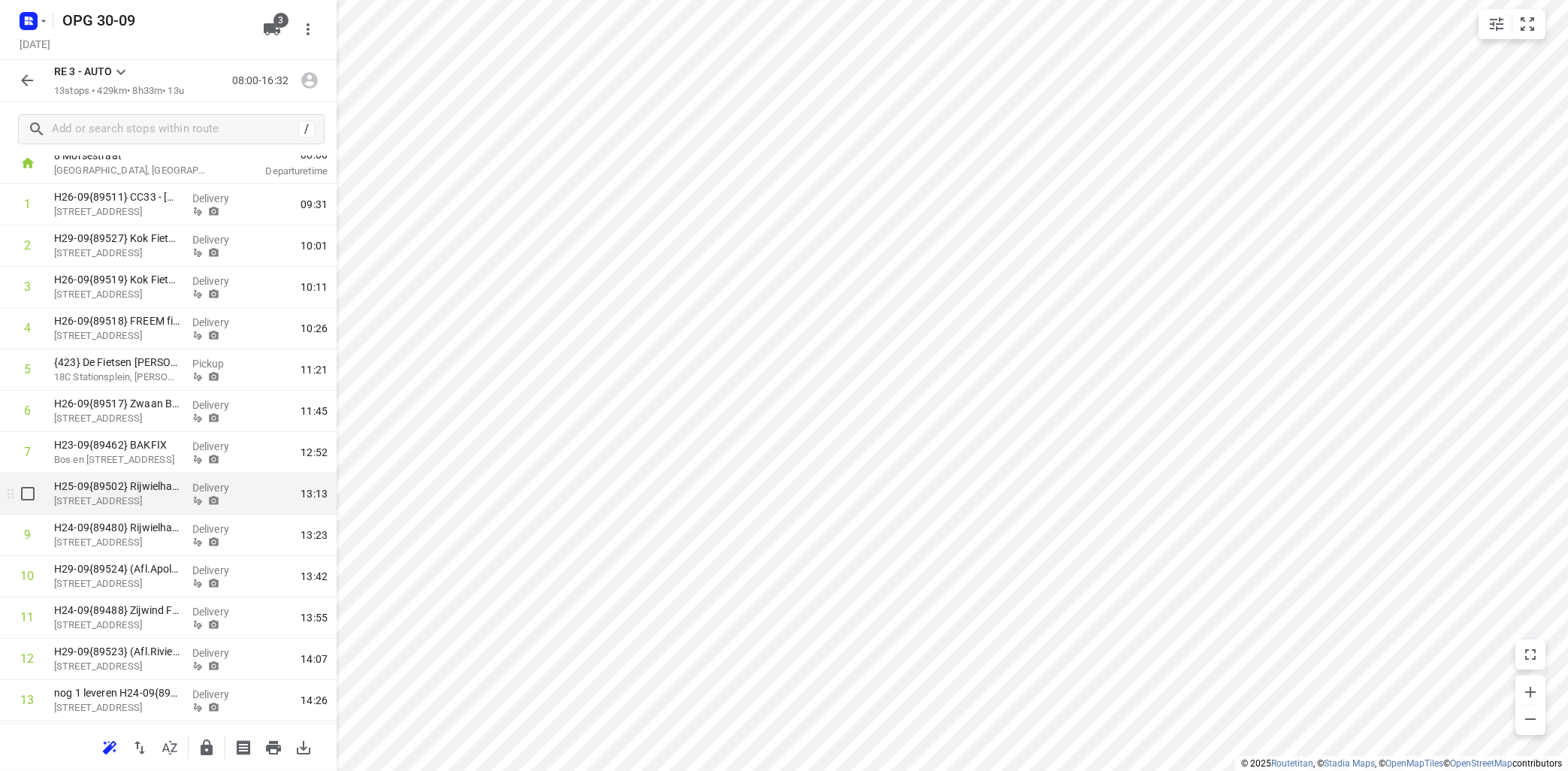
scroll to position [130, 0]
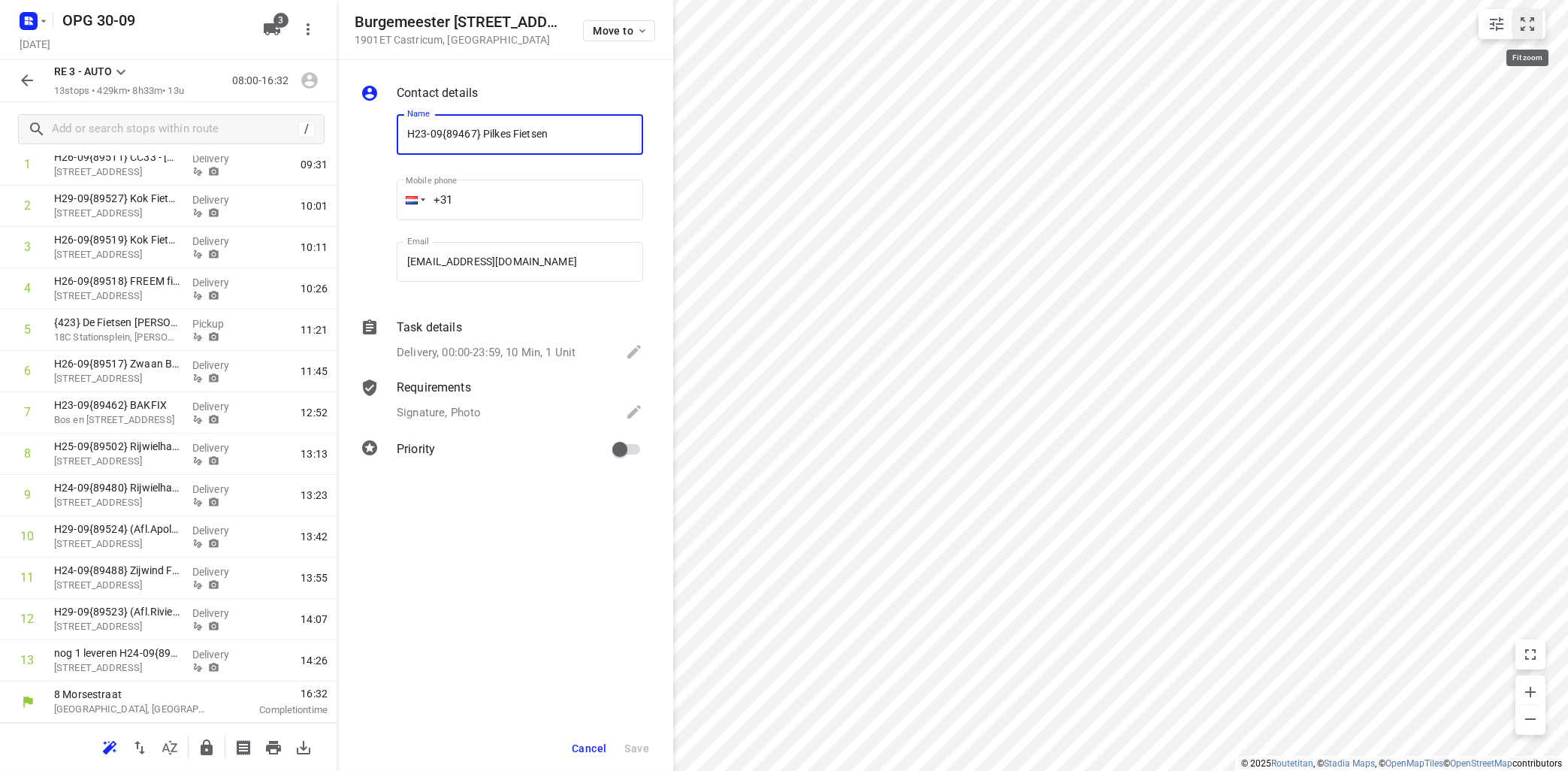
click at [1539, 30] on button "small contained button group" at bounding box center [1527, 24] width 30 height 30
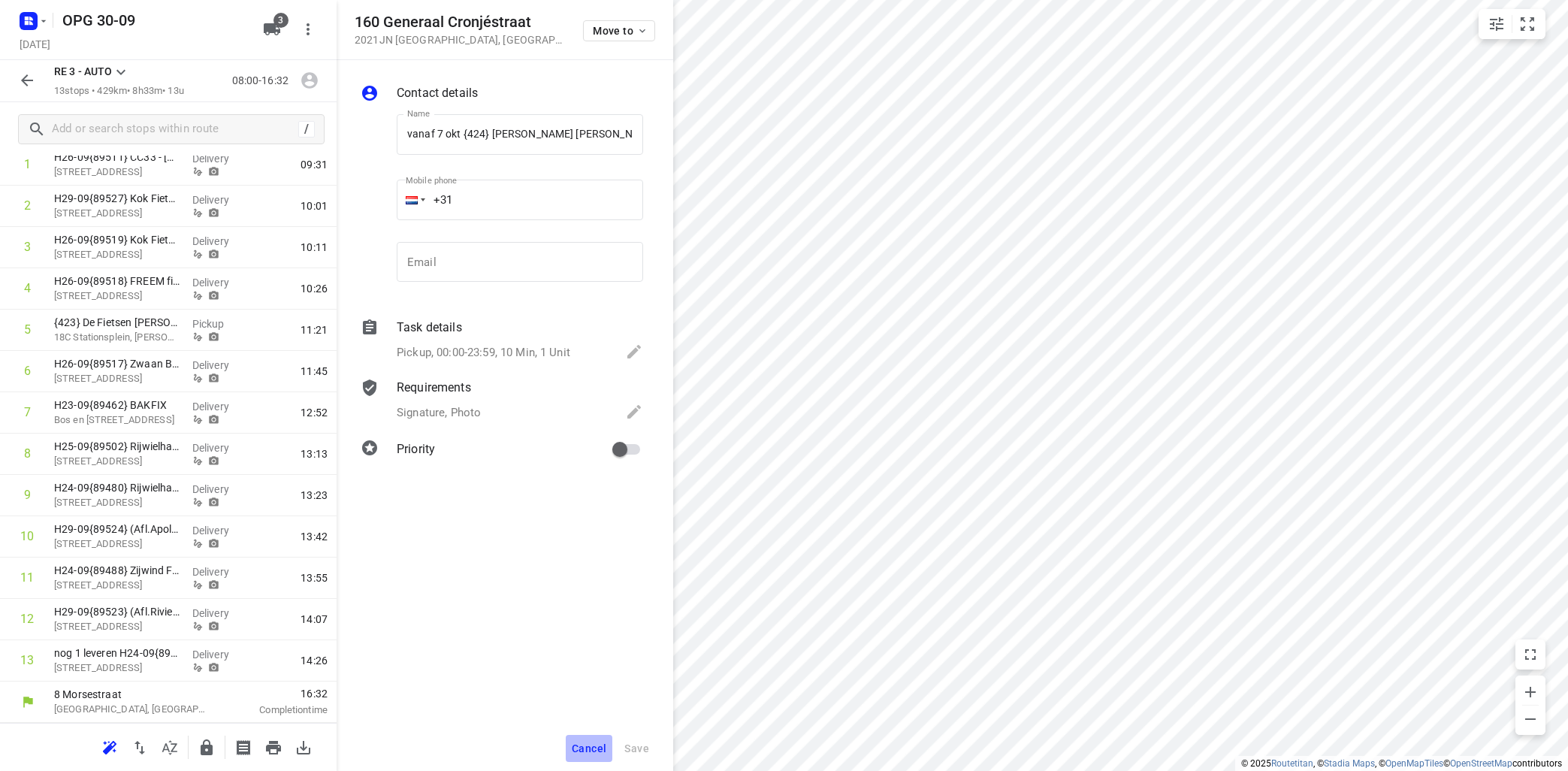
click at [605, 740] on button "Cancel" at bounding box center [589, 749] width 46 height 27
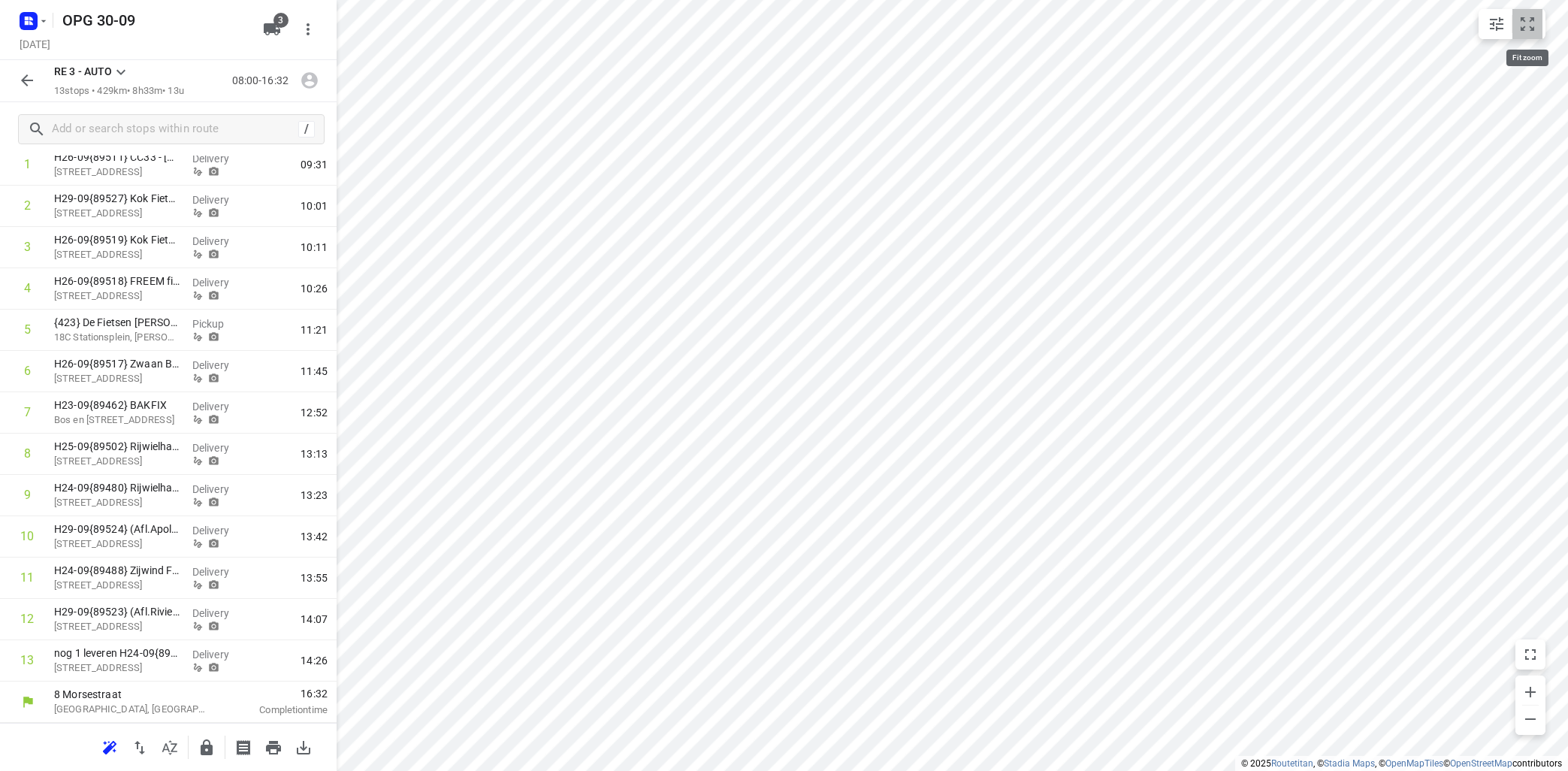
click at [1523, 27] on icon "small contained button group" at bounding box center [1527, 24] width 18 height 18
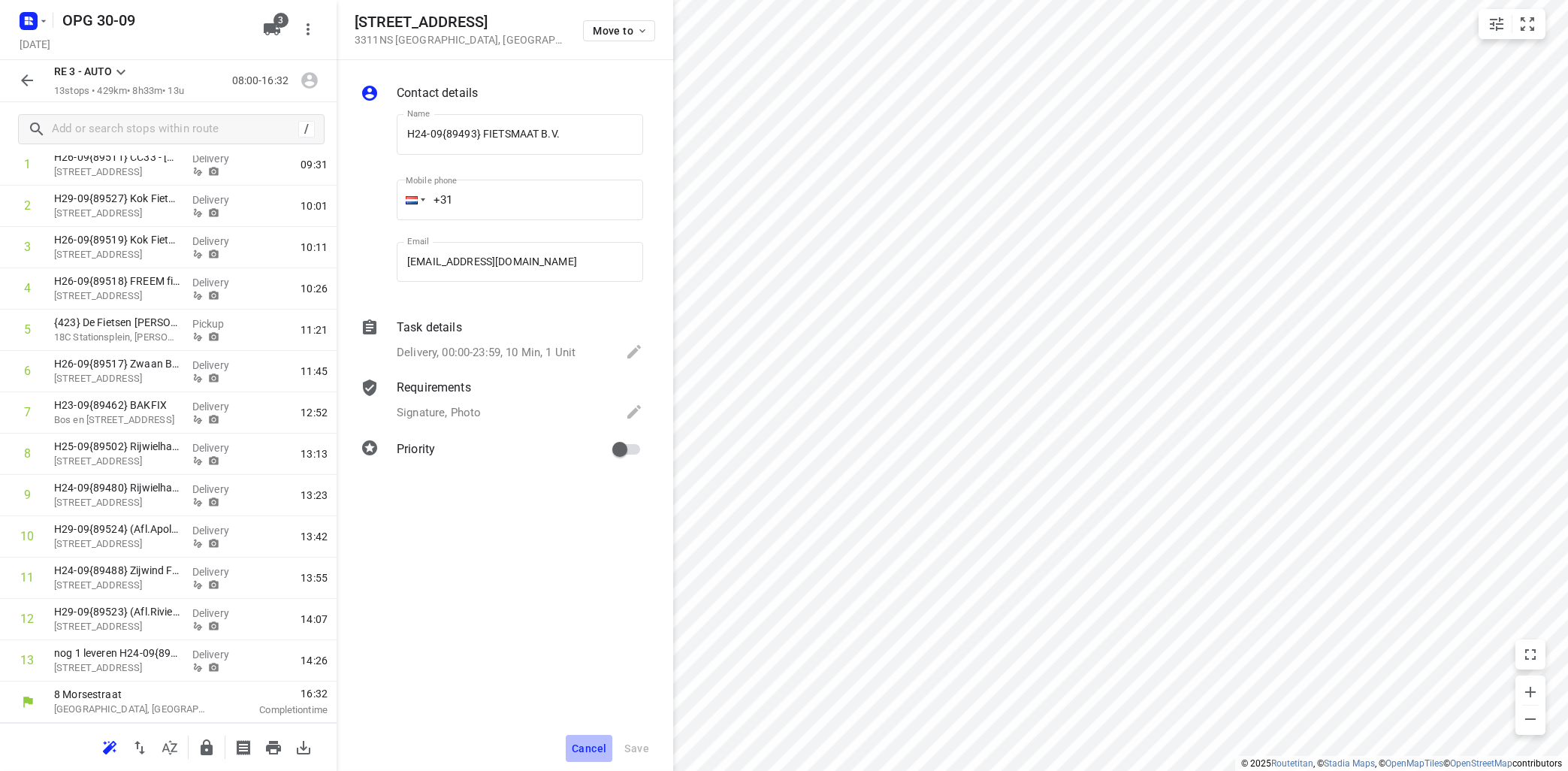
click at [583, 744] on span "Cancel" at bounding box center [589, 749] width 34 height 12
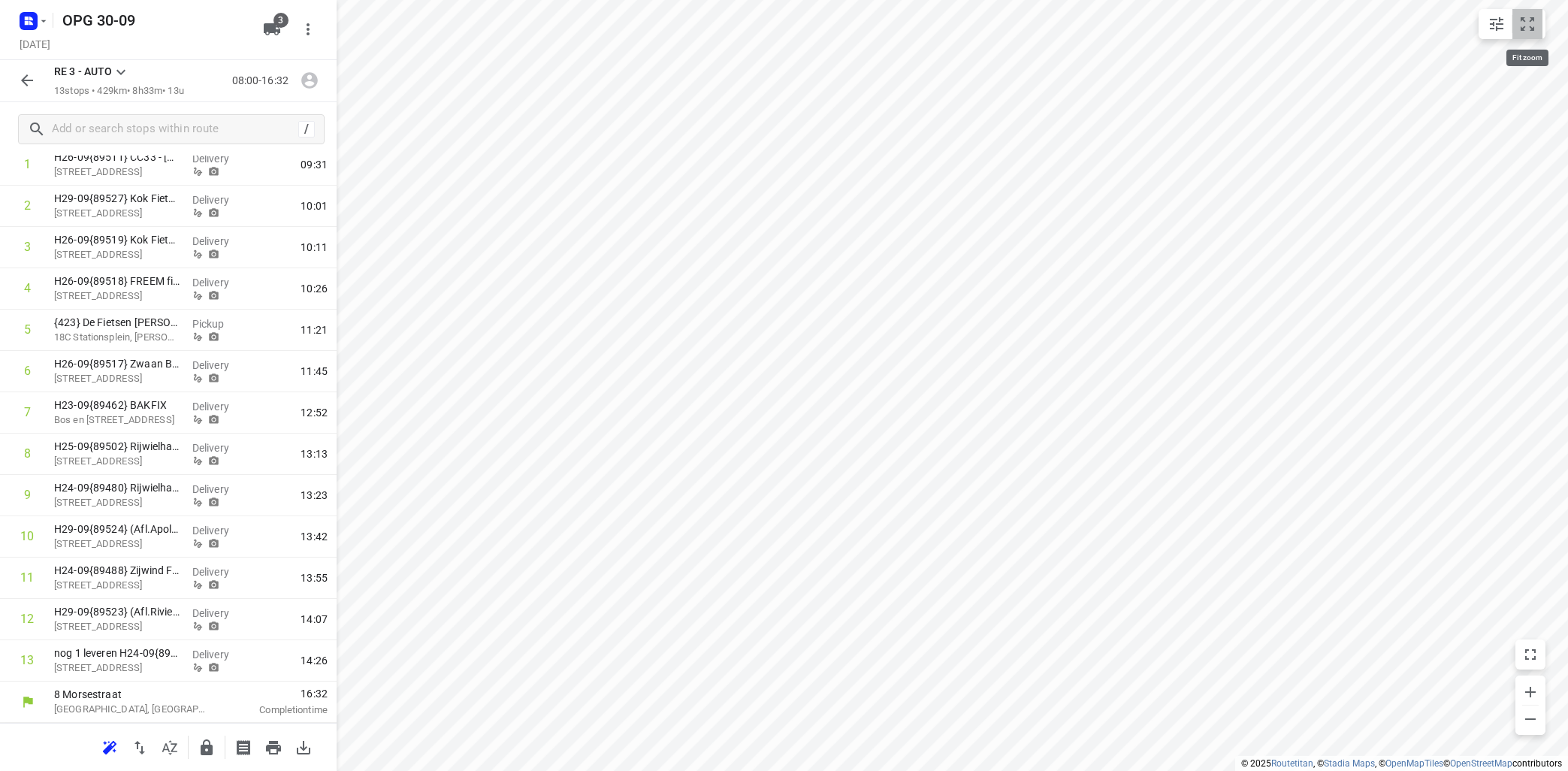
click at [1537, 21] on button "small contained button group" at bounding box center [1527, 24] width 30 height 30
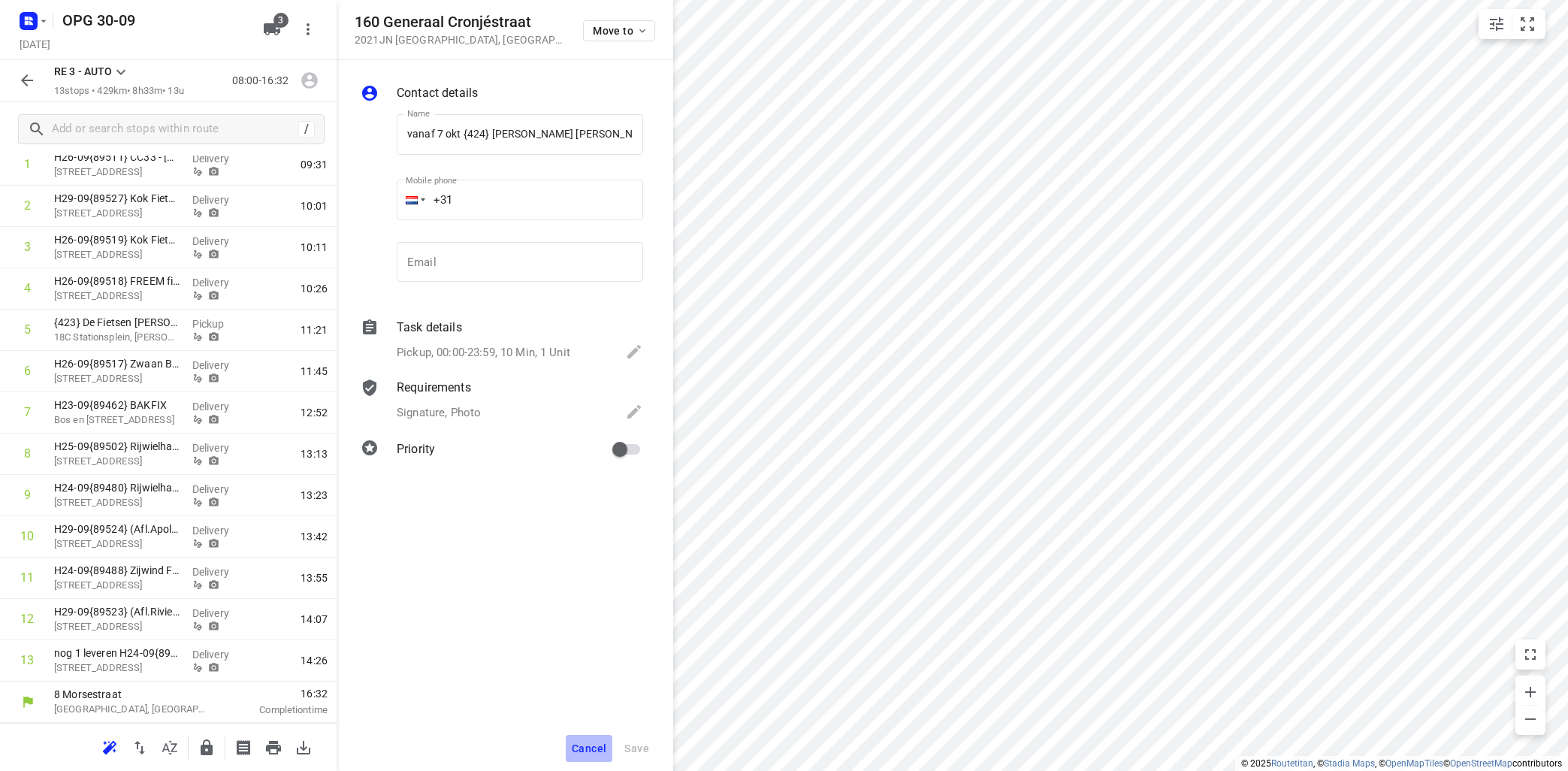
click at [594, 750] on span "Cancel" at bounding box center [589, 749] width 34 height 12
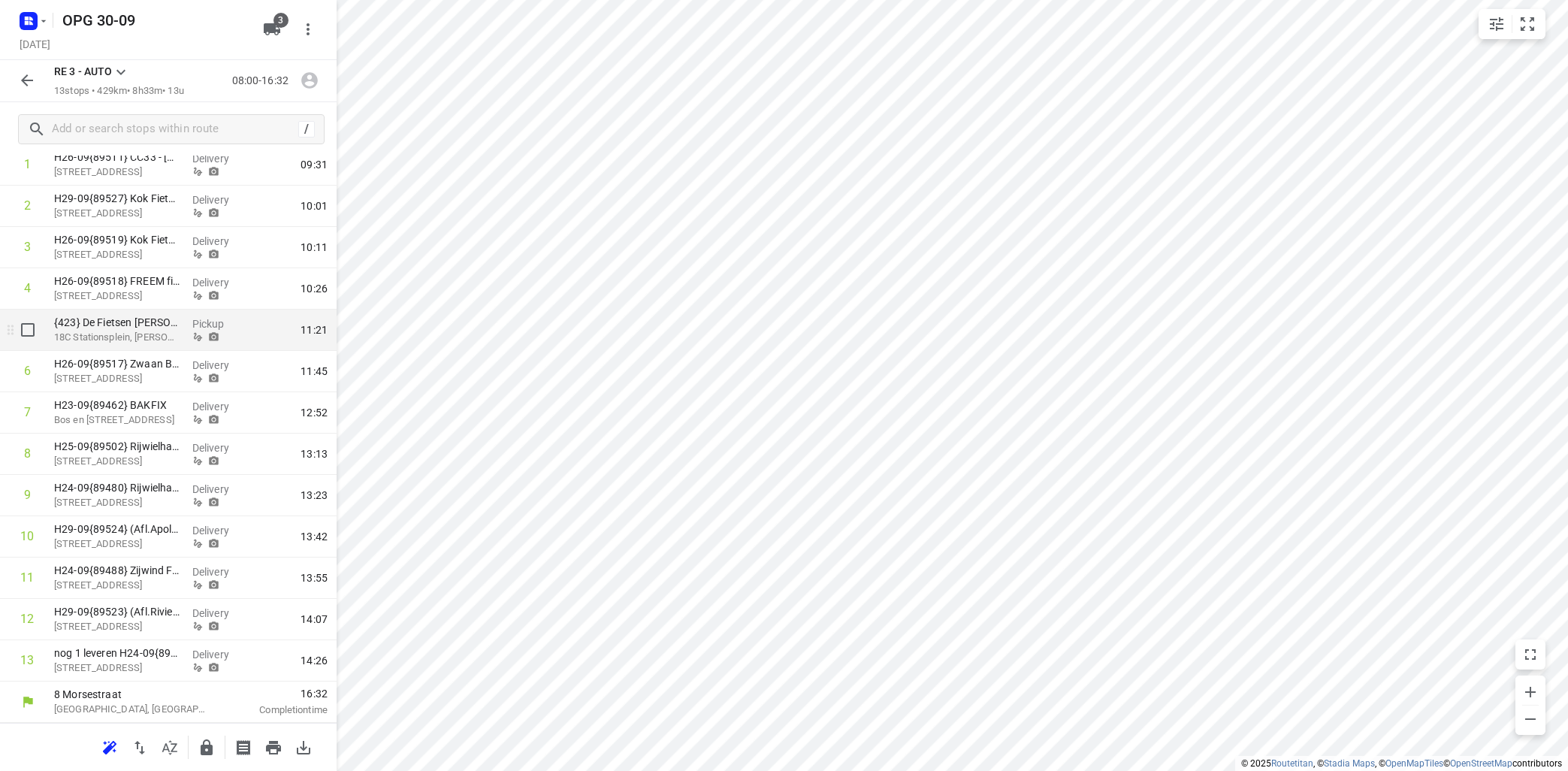
scroll to position [0, 0]
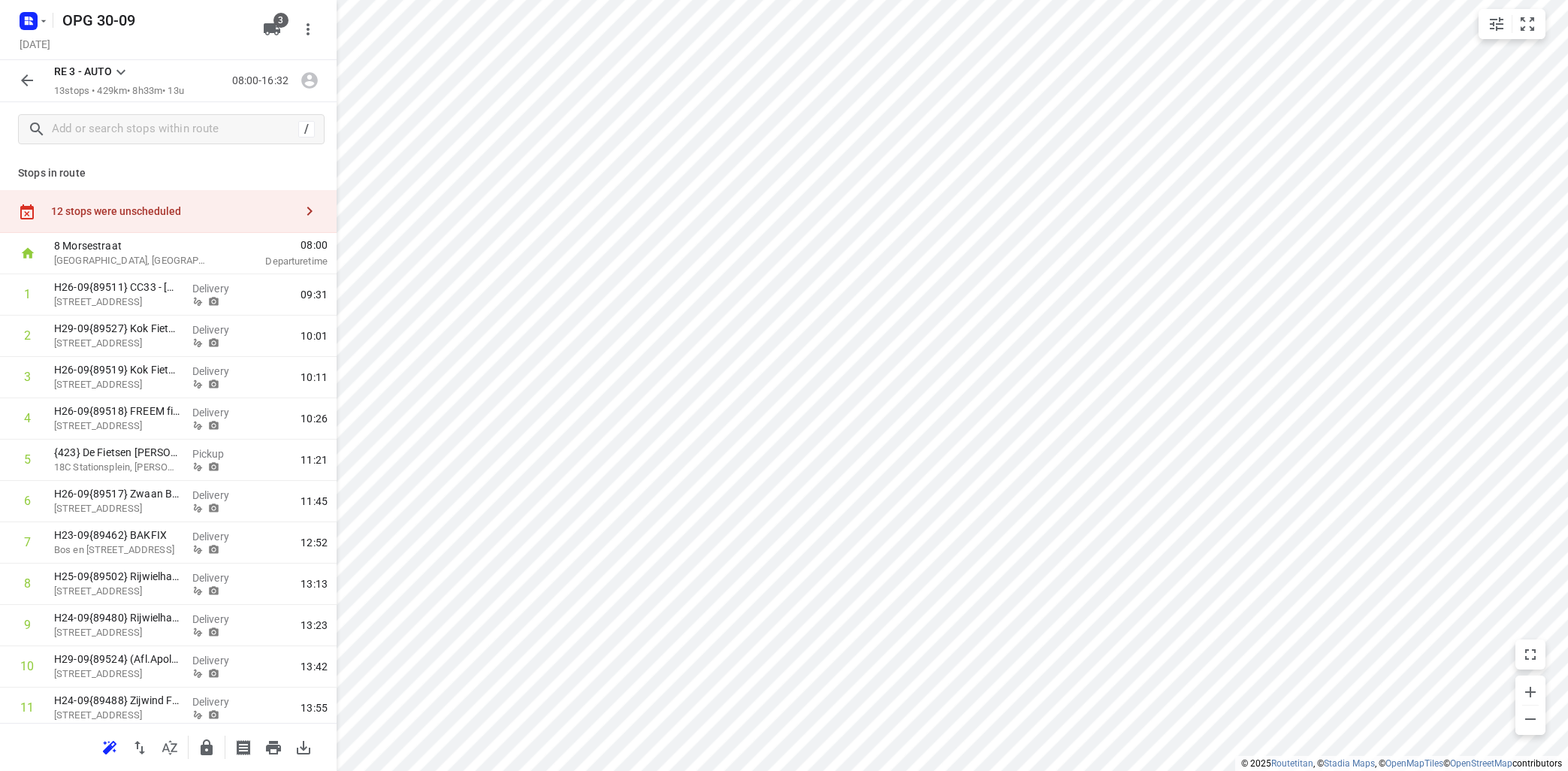
click at [116, 70] on icon at bounding box center [121, 72] width 18 height 18
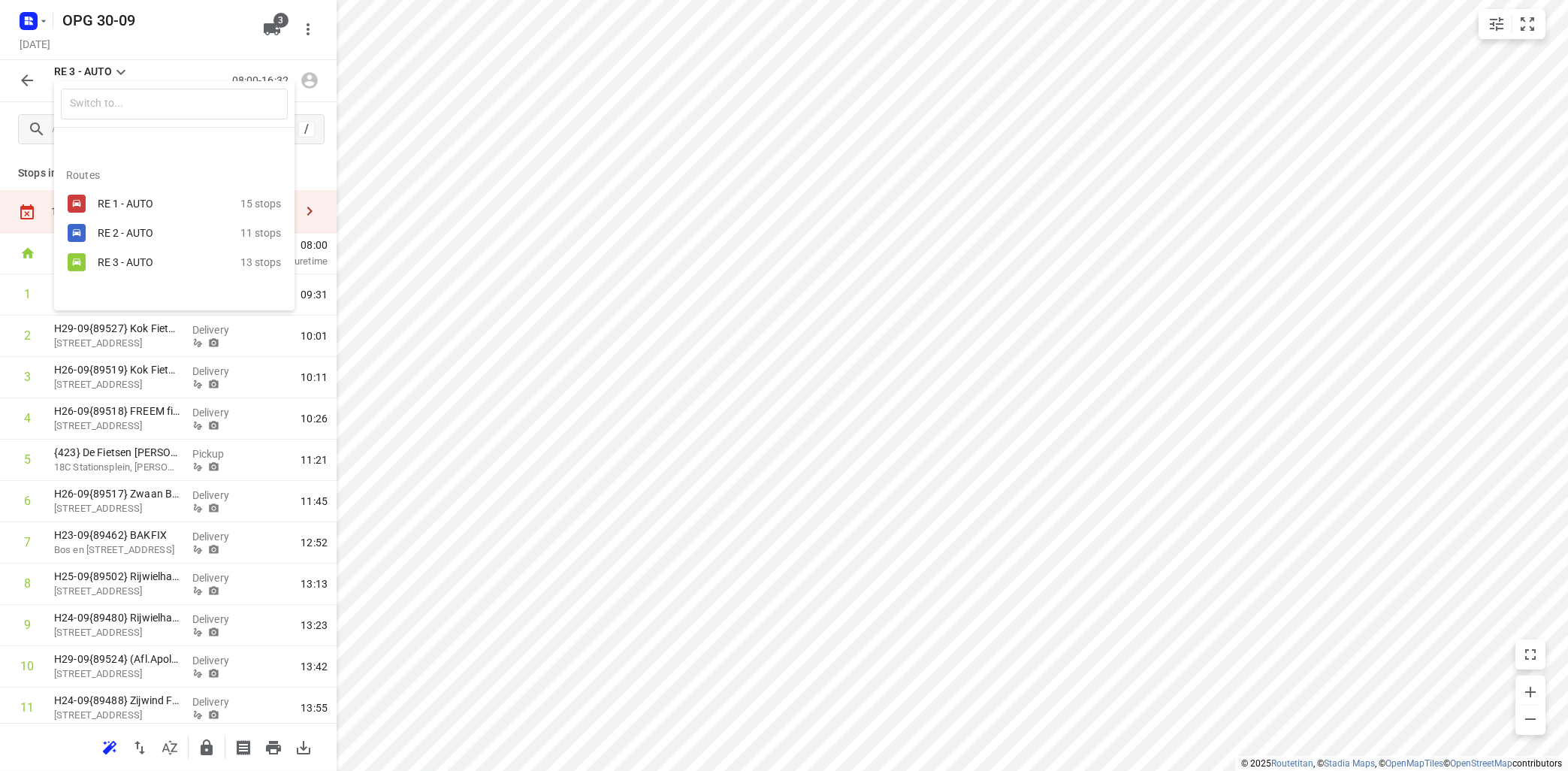
click at [123, 229] on div "RE 2 - AUTO" at bounding box center [161, 233] width 128 height 12
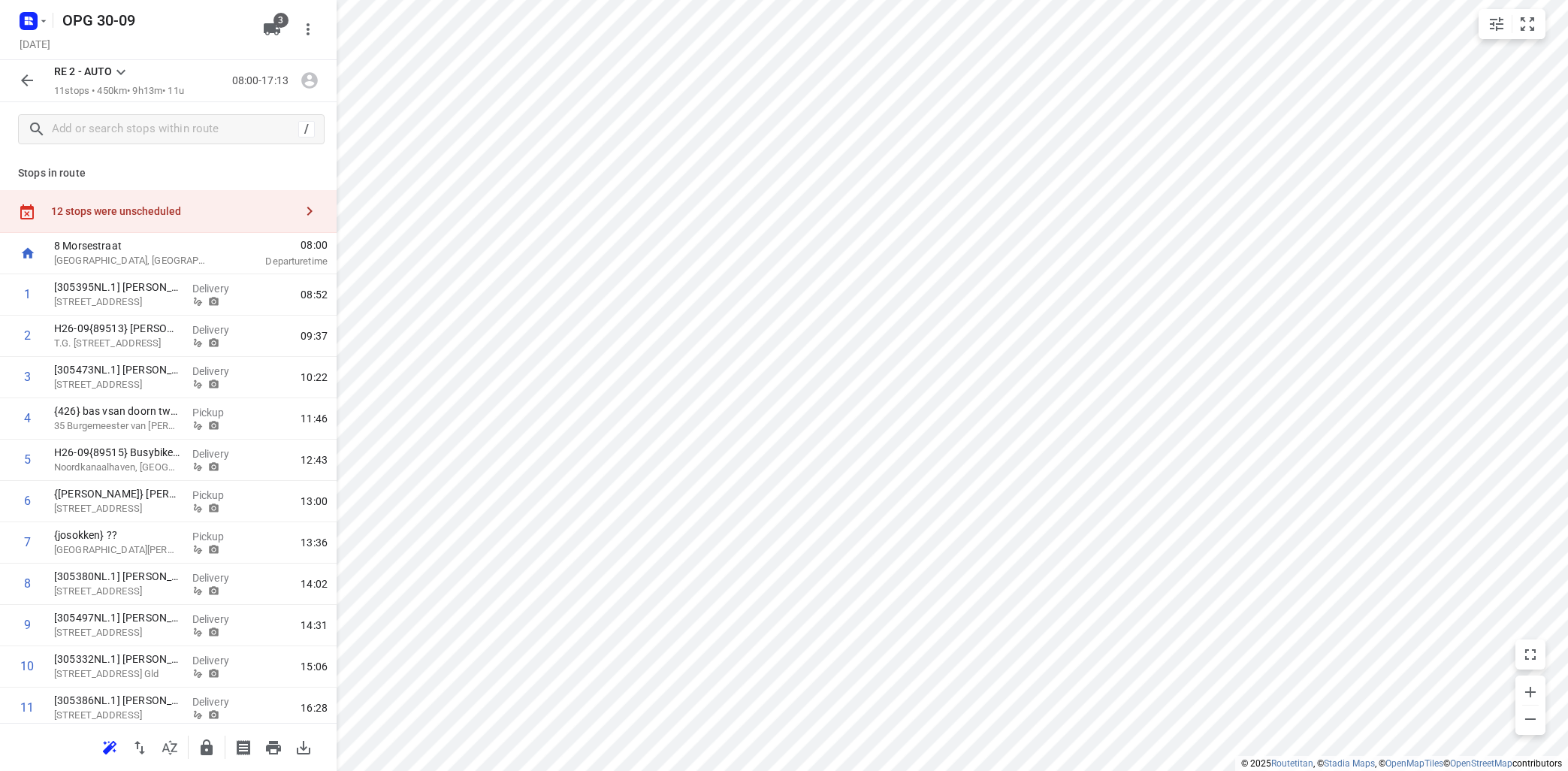
click at [312, 218] on icon "button" at bounding box center [309, 211] width 18 height 18
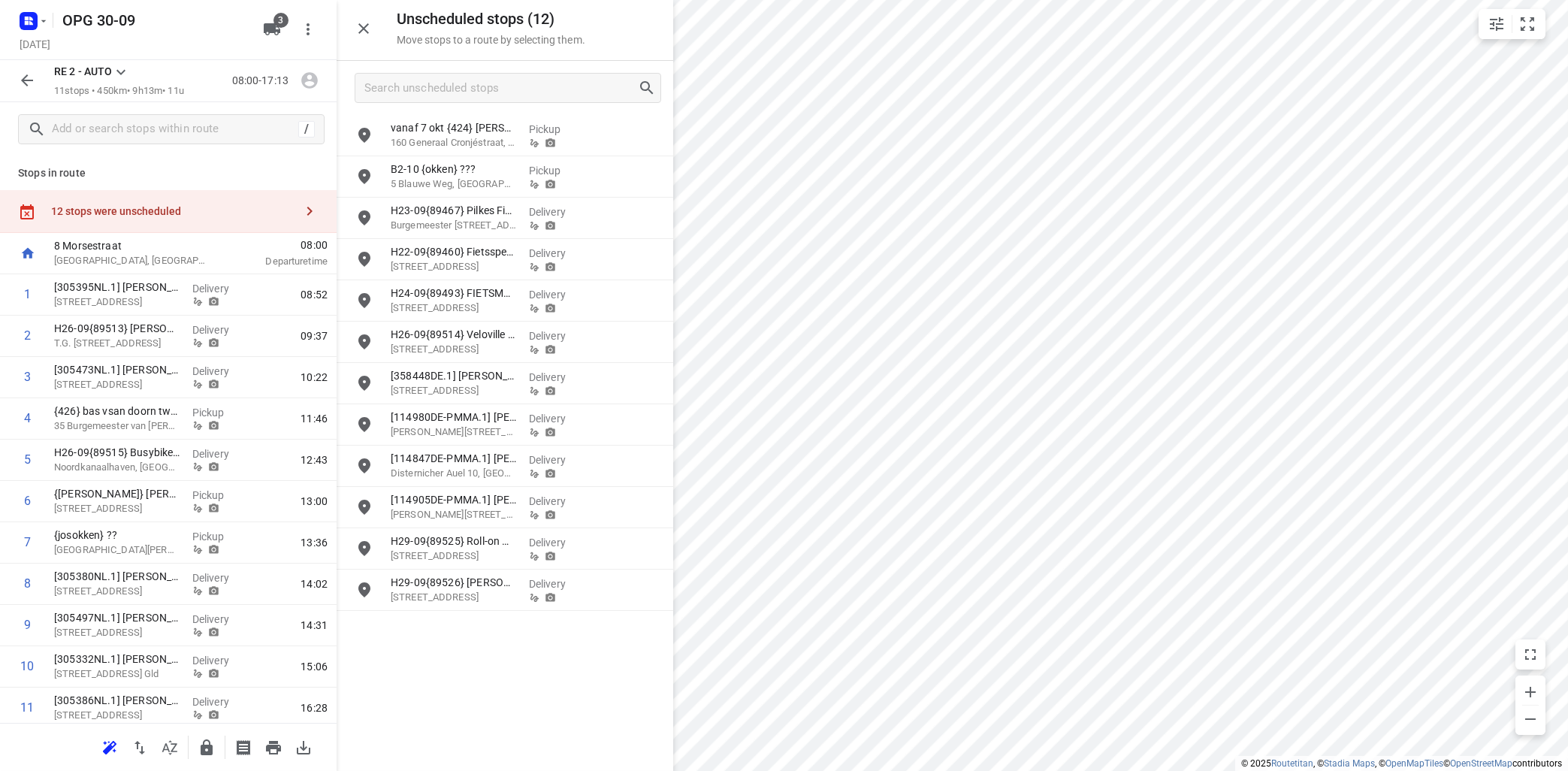
click at [517, 670] on div "vanaf 7 okt {424} [PERSON_NAME] [PERSON_NAME] bv 160 Generaal Cronjéstraat, [GE…" at bounding box center [504, 442] width 337 height 654
click at [118, 68] on icon at bounding box center [121, 72] width 18 height 18
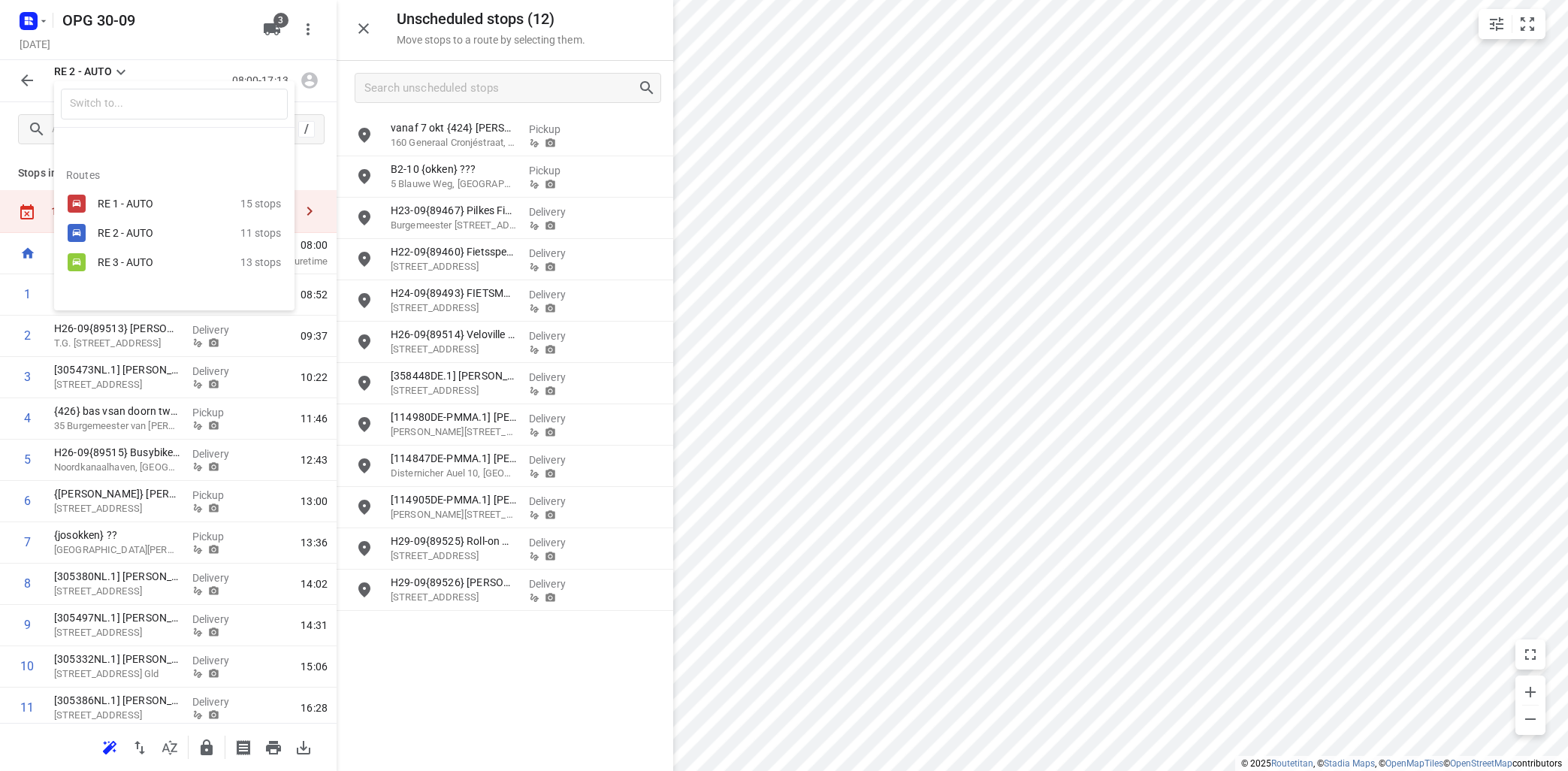
click at [129, 199] on div "RE 1 - AUTO" at bounding box center [161, 204] width 128 height 12
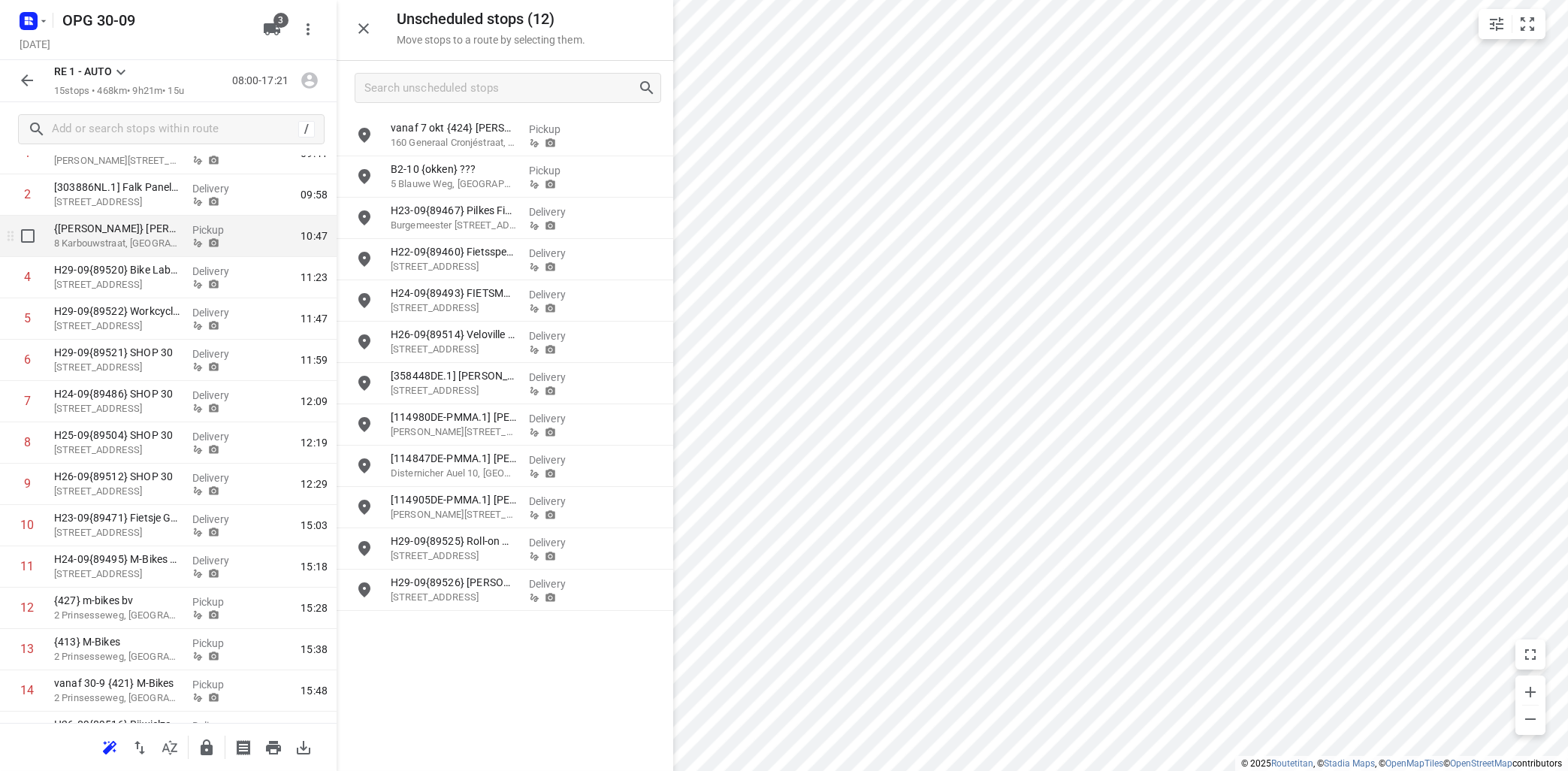
scroll to position [212, 0]
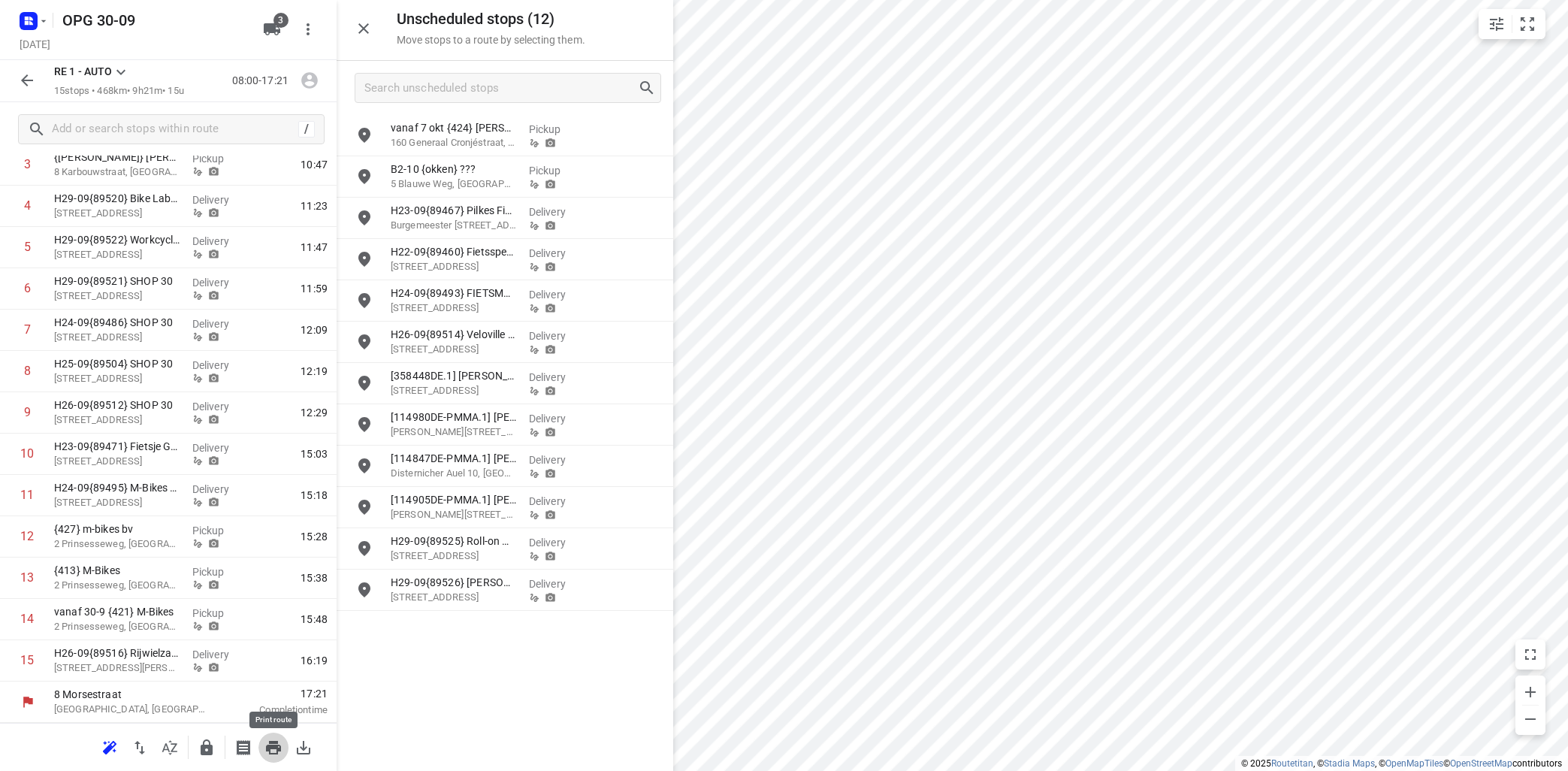
click at [274, 747] on icon "button" at bounding box center [274, 748] width 15 height 14
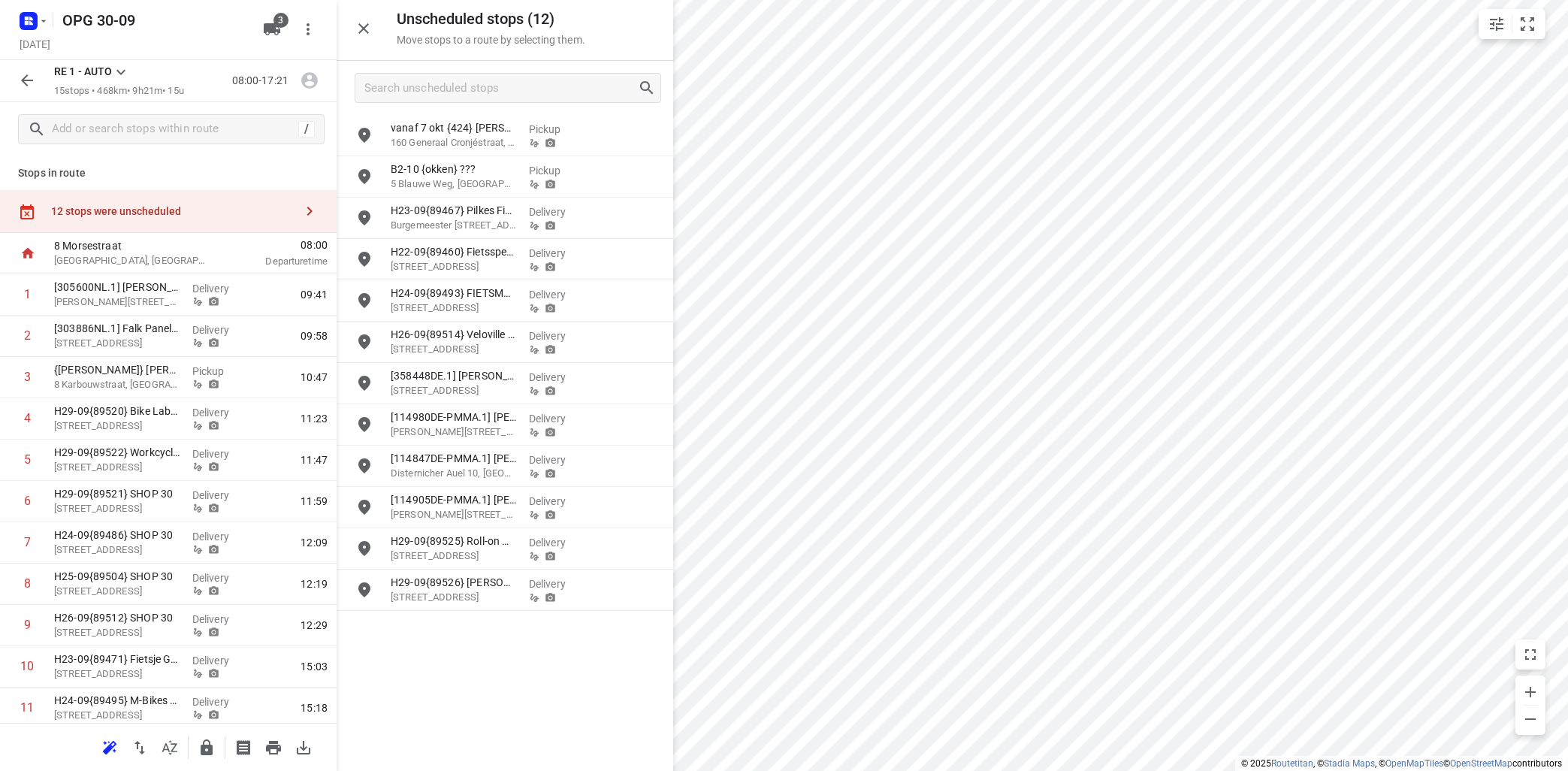
click at [119, 67] on icon at bounding box center [121, 72] width 18 height 18
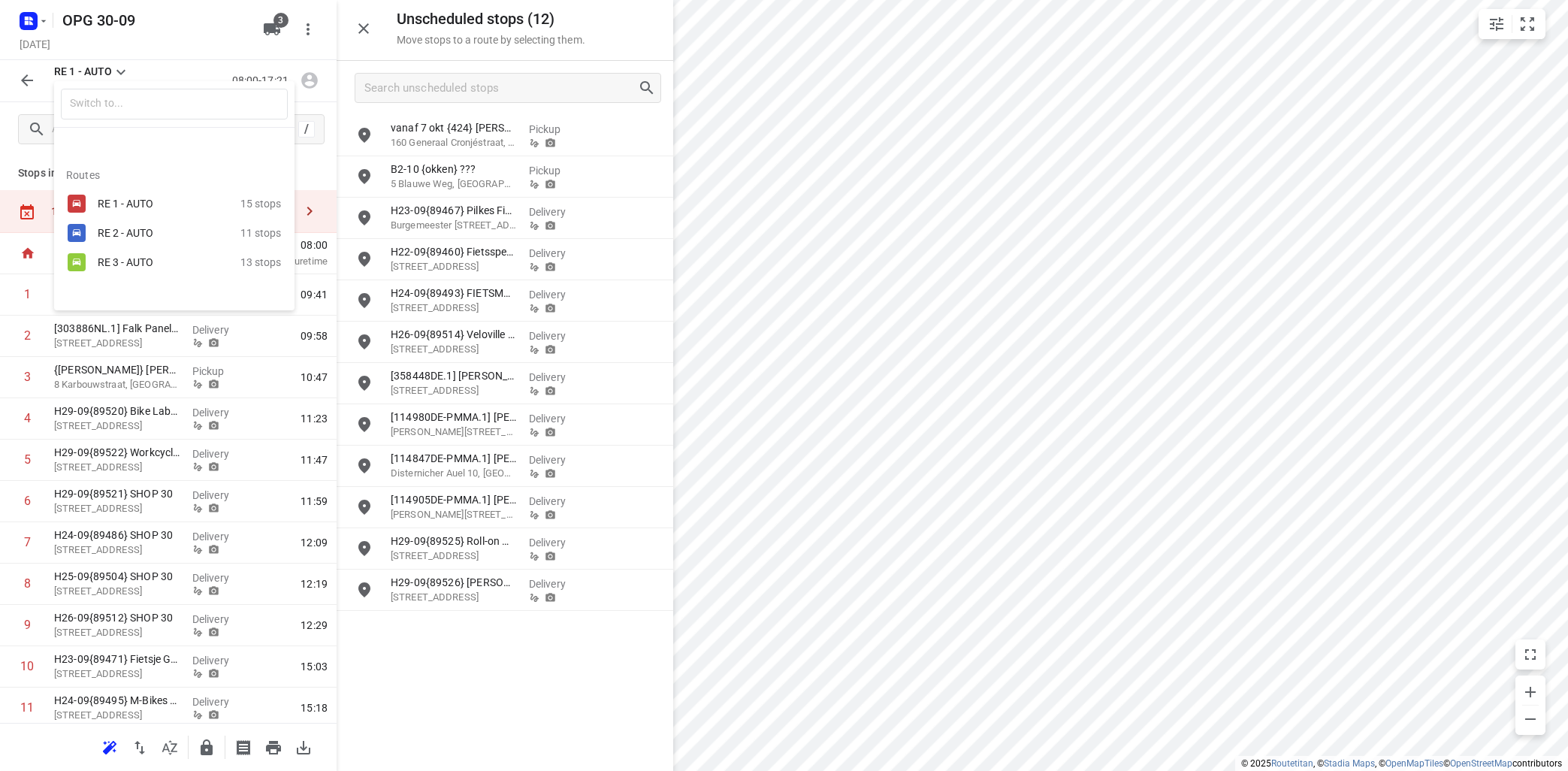
click at [122, 236] on div "RE 2 - AUTO" at bounding box center [161, 233] width 128 height 12
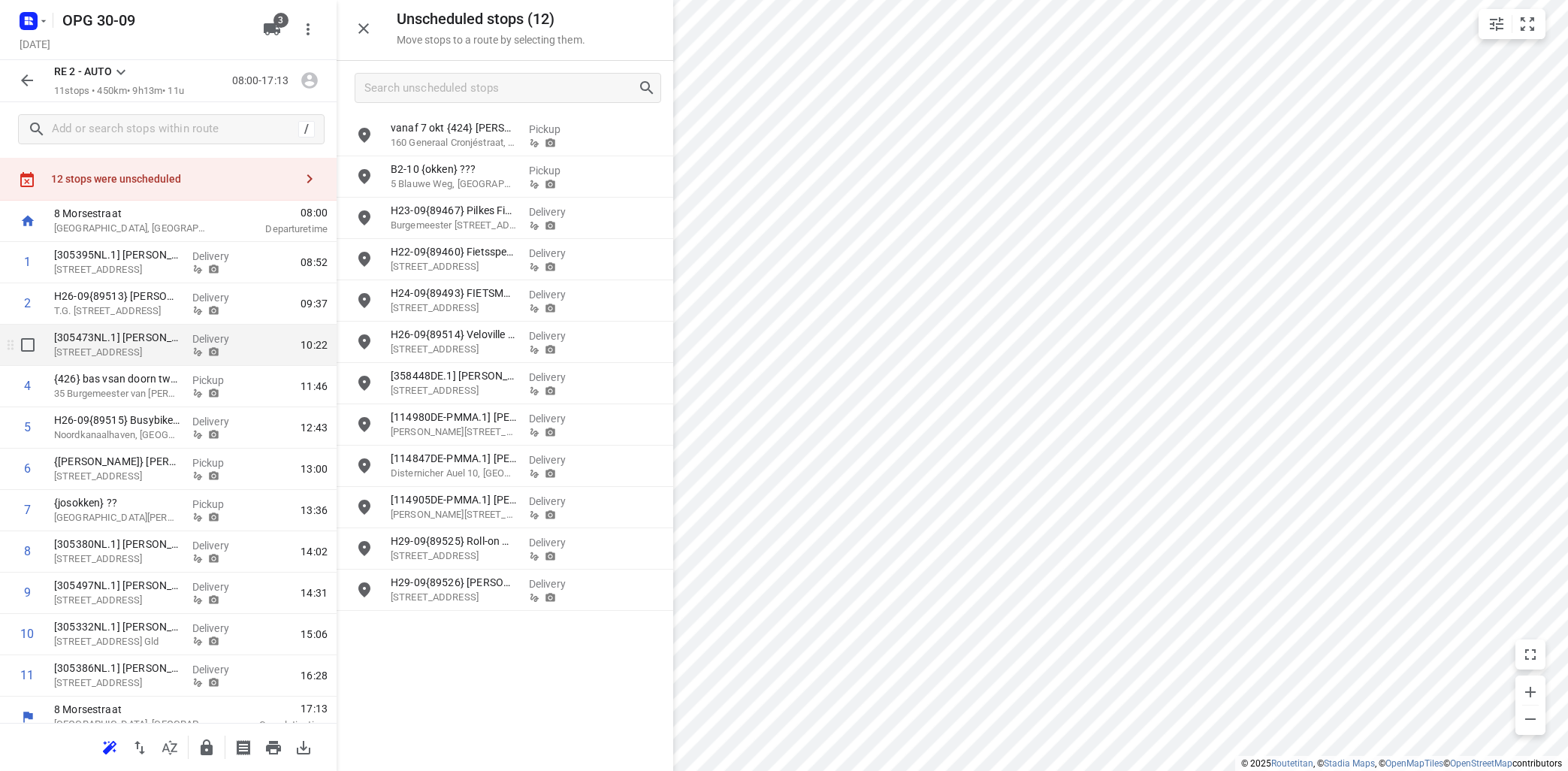
scroll to position [47, 0]
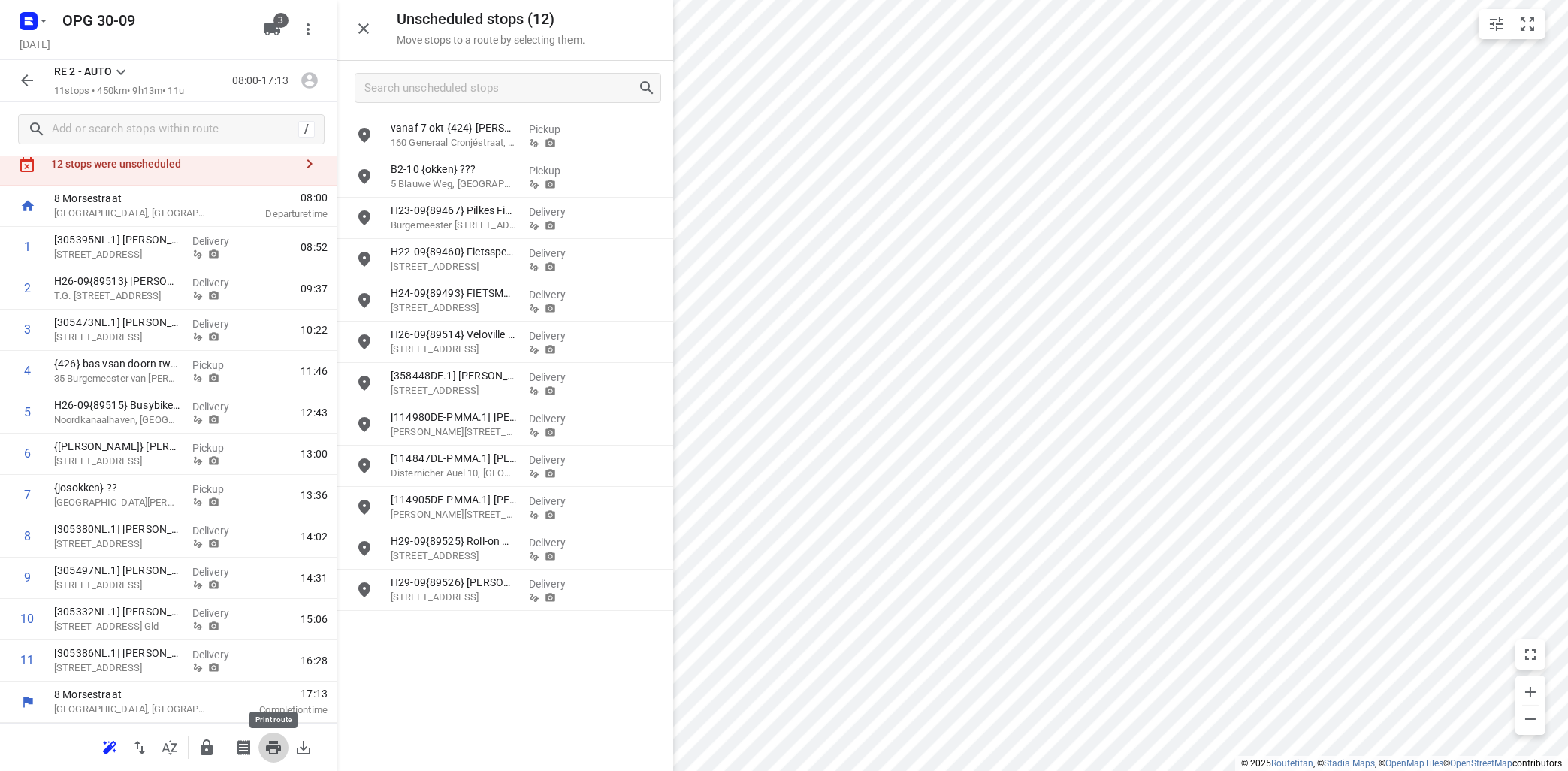
click at [272, 752] on icon "button" at bounding box center [273, 747] width 18 height 18
click at [122, 74] on icon at bounding box center [121, 73] width 9 height 5
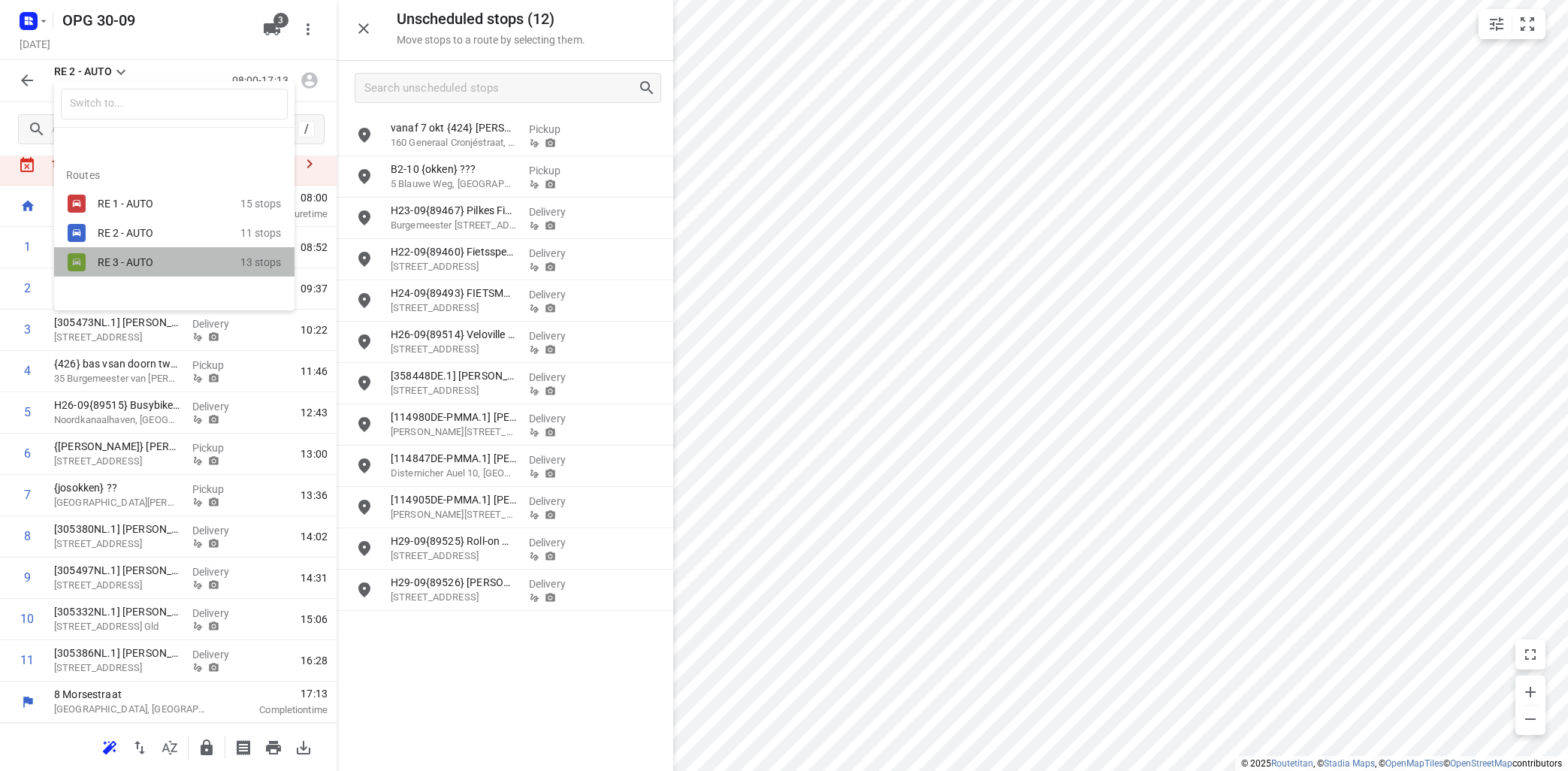
click at [116, 259] on div "RE 3 - AUTO" at bounding box center [161, 262] width 128 height 12
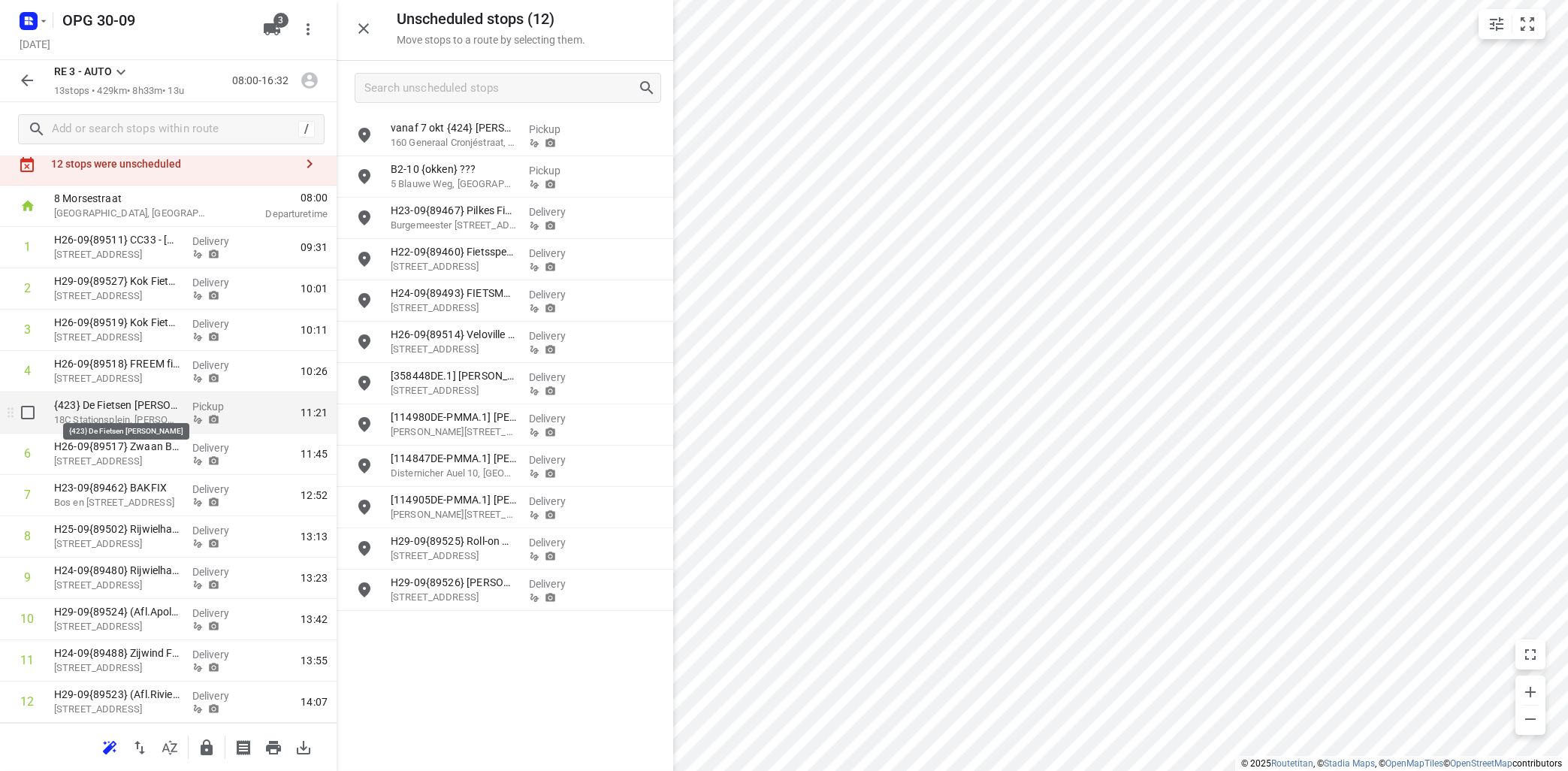
scroll to position [130, 0]
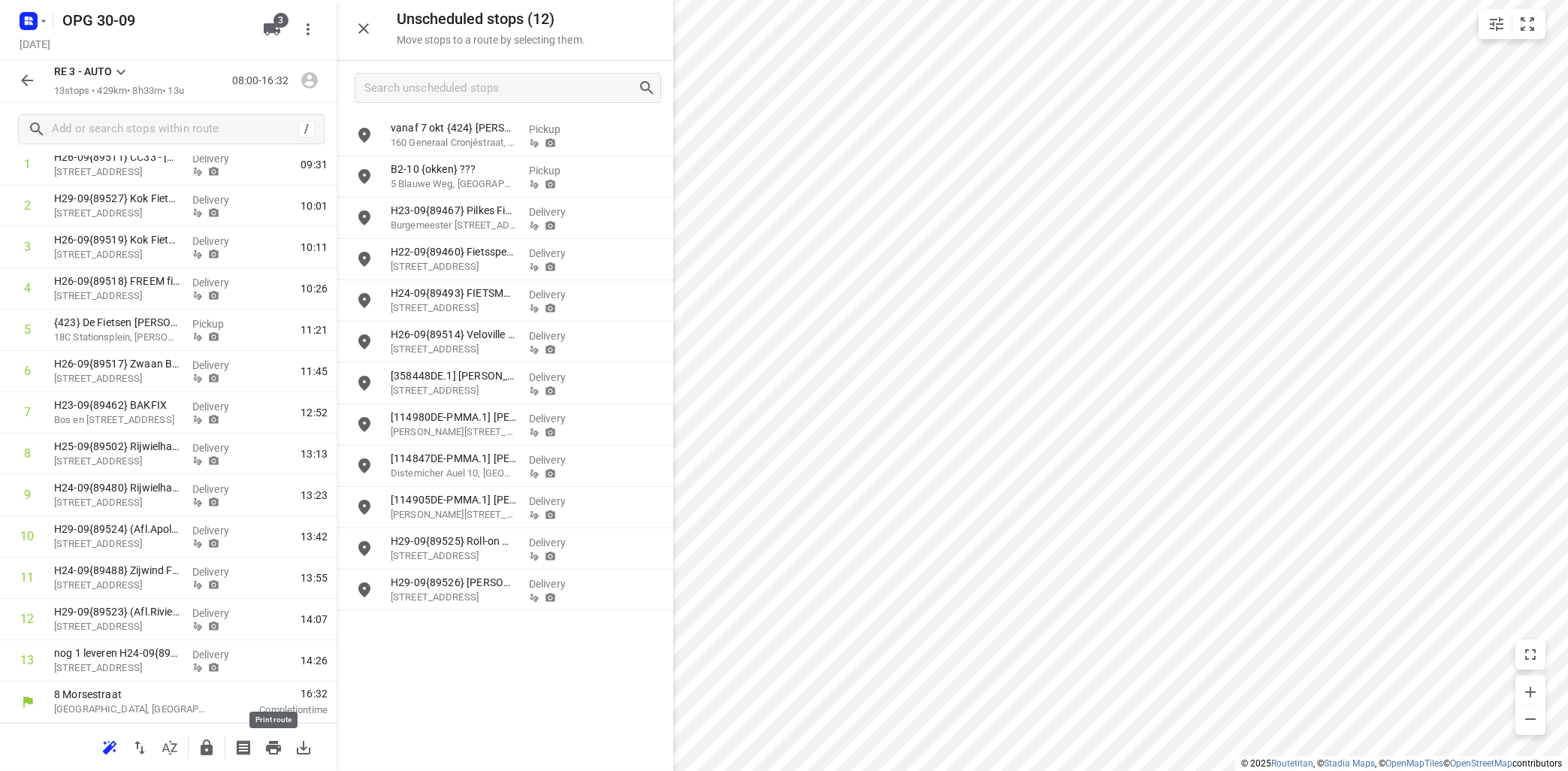
click at [275, 746] on icon "button" at bounding box center [274, 748] width 15 height 14
